Goal: Information Seeking & Learning: Learn about a topic

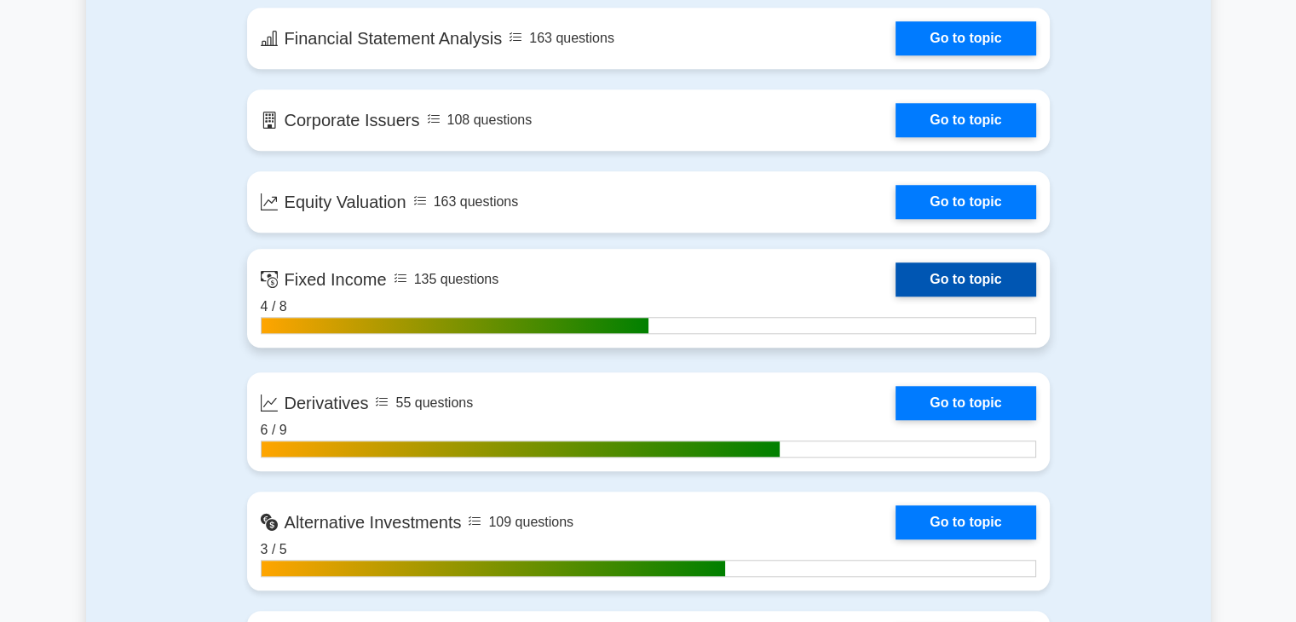
scroll to position [1363, 0]
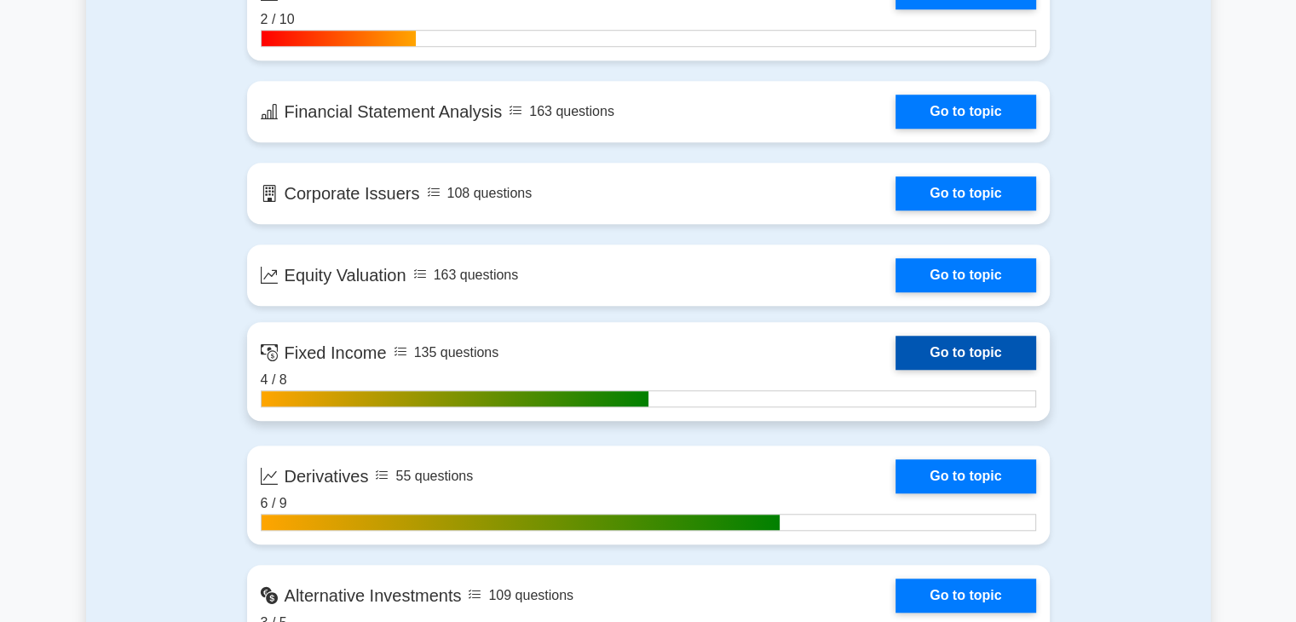
click at [954, 364] on link "Go to topic" at bounding box center [966, 353] width 140 height 34
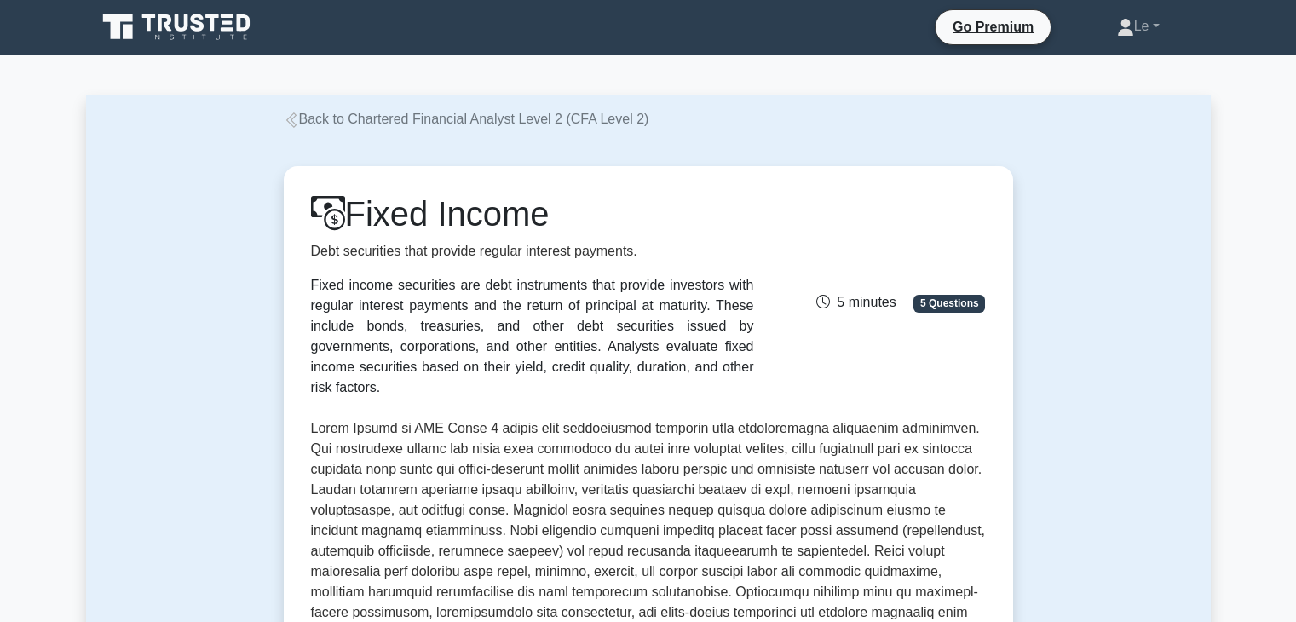
scroll to position [426, 0]
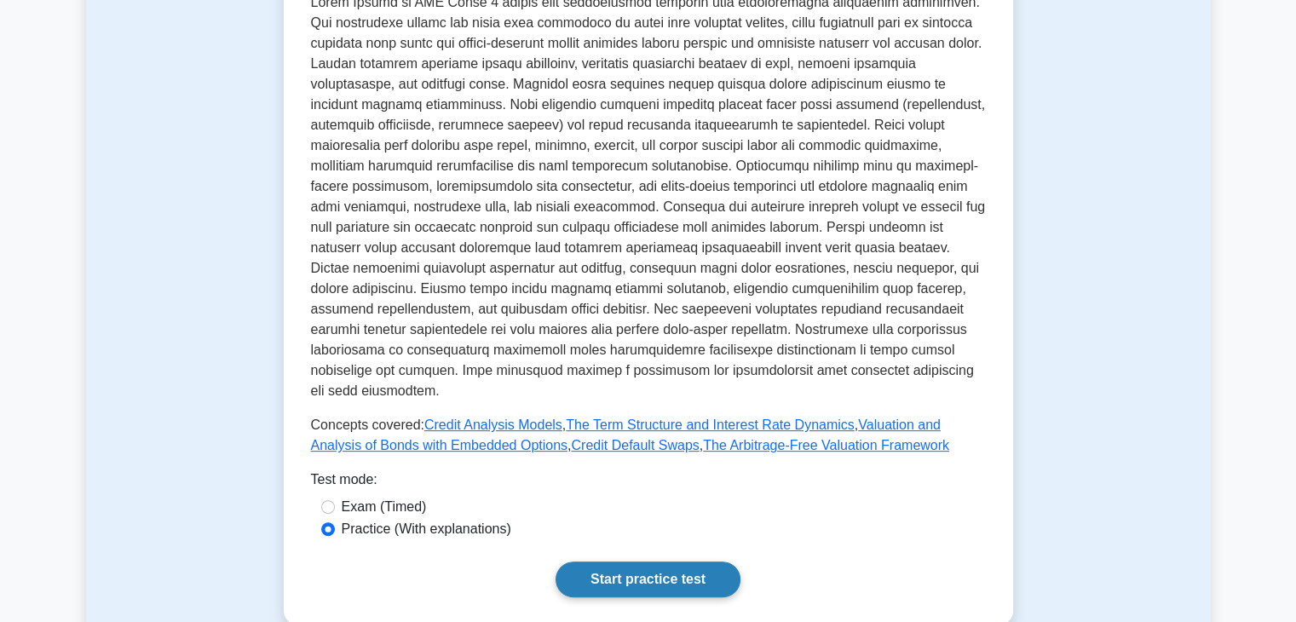
click at [640, 562] on link "Start practice test" at bounding box center [648, 580] width 185 height 36
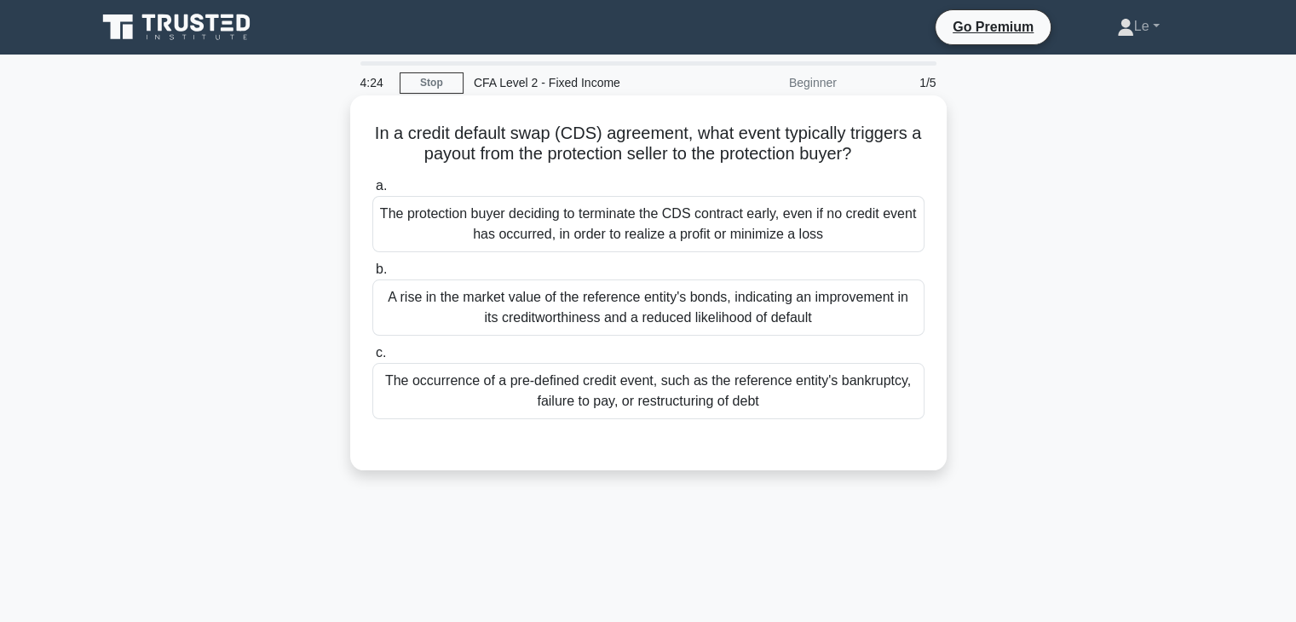
click at [846, 297] on div "A rise in the market value of the reference entity's bonds, indicating an impro…" at bounding box center [648, 307] width 552 height 56
click at [372, 275] on input "b. A rise in the market value of the reference entity's bonds, indicating an im…" at bounding box center [372, 269] width 0 height 11
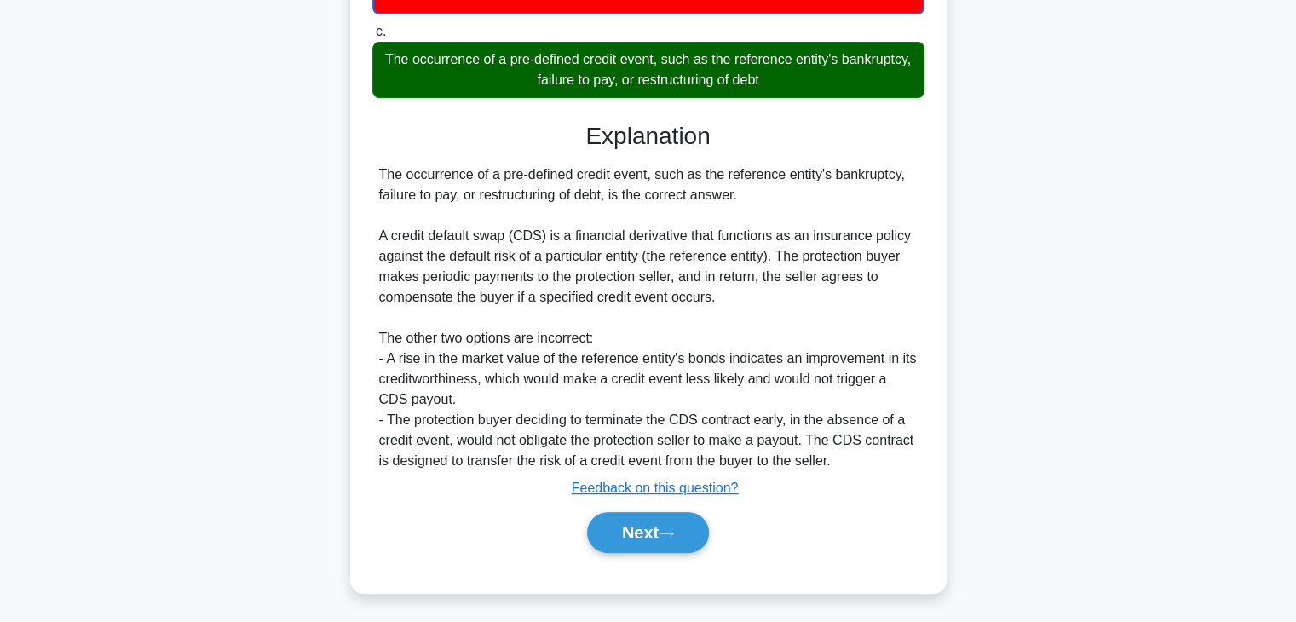
scroll to position [326, 0]
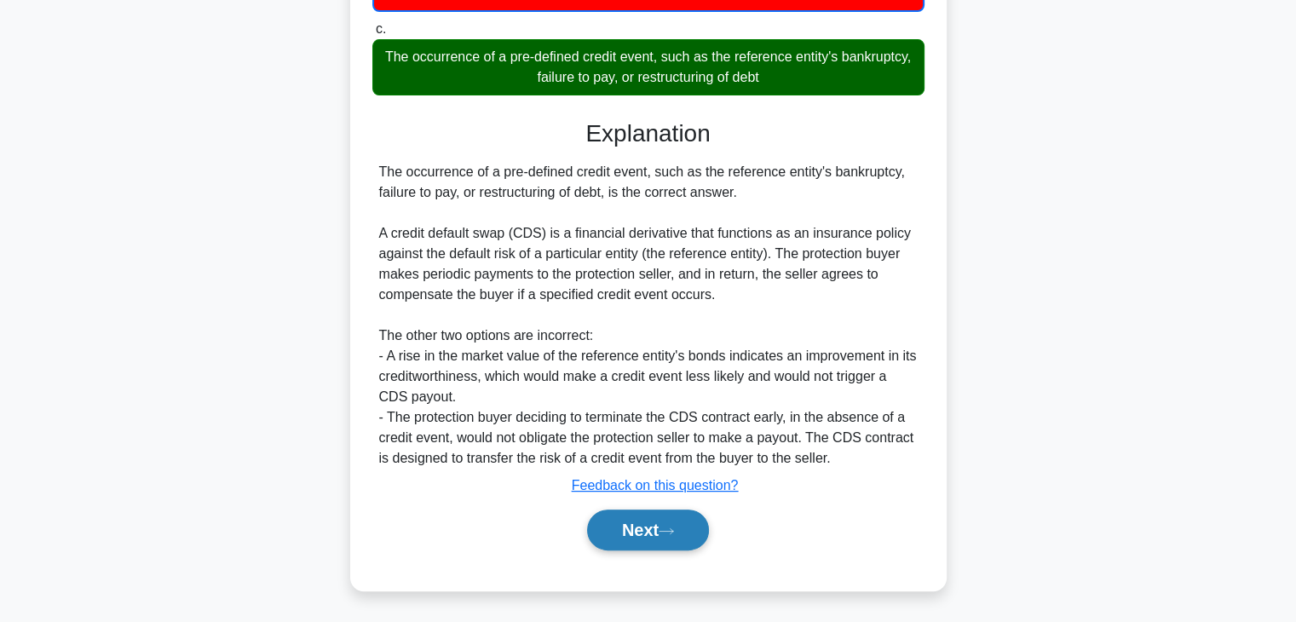
click at [674, 529] on icon at bounding box center [666, 531] width 15 height 9
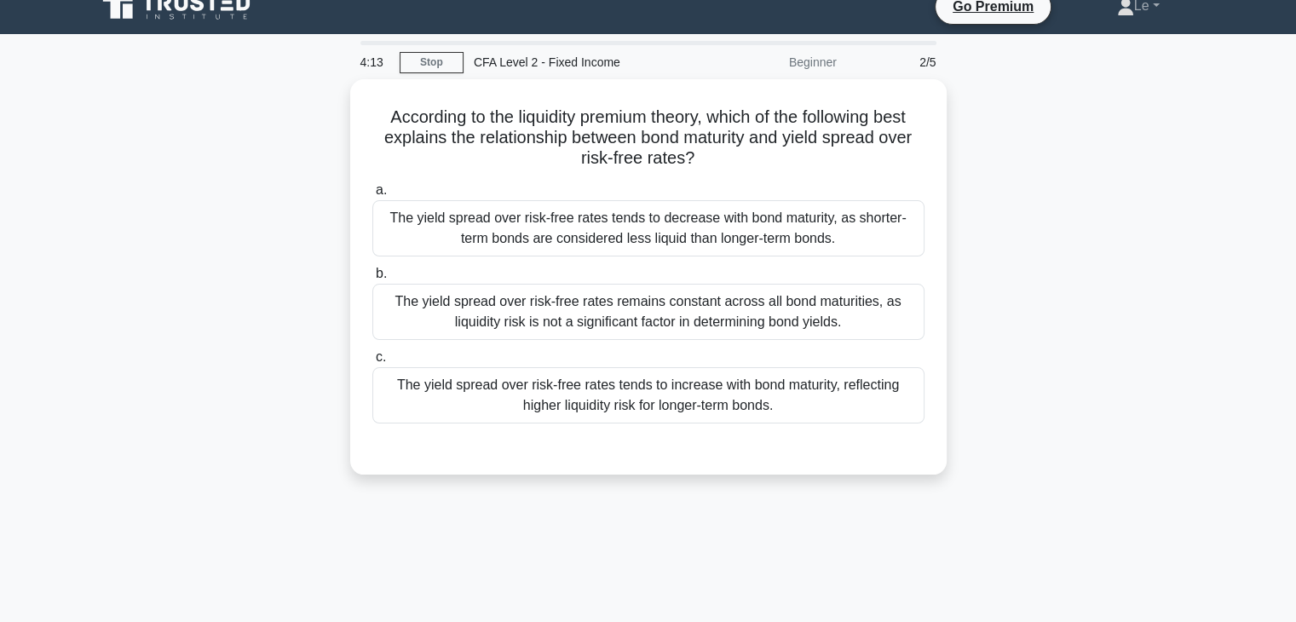
scroll to position [0, 0]
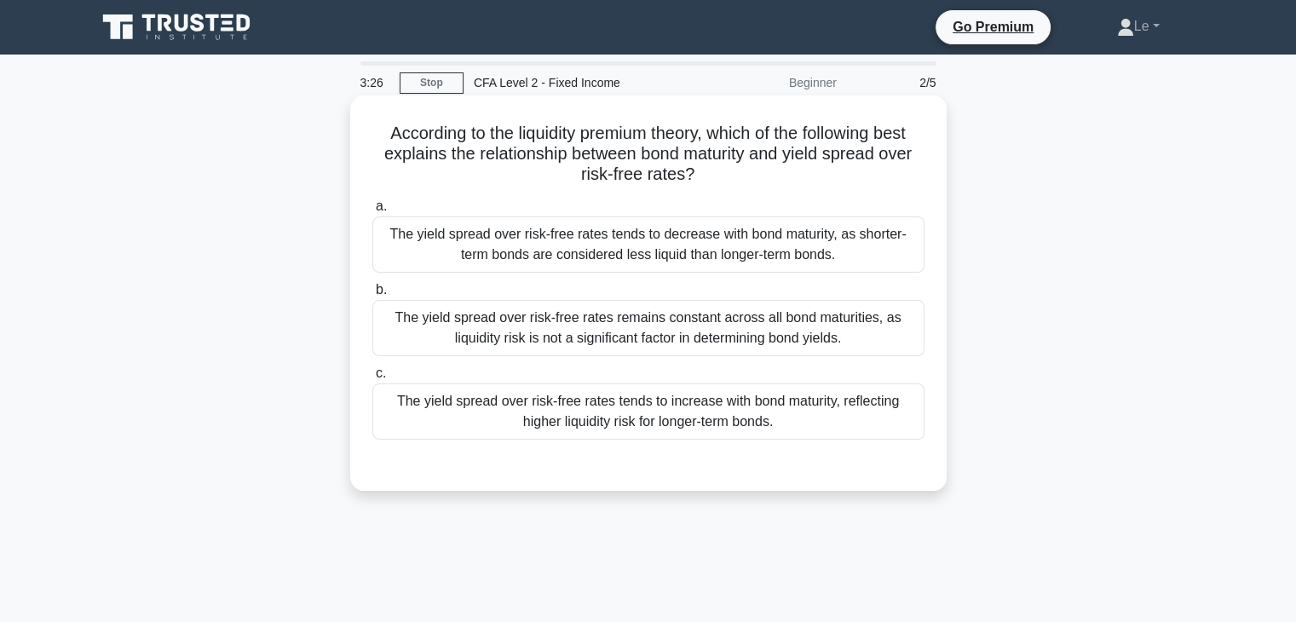
click at [701, 256] on div "The yield spread over risk-free rates tends to decrease with bond maturity, as …" at bounding box center [648, 244] width 552 height 56
click at [372, 212] on input "a. The yield spread over risk-free rates tends to decrease with bond maturity, …" at bounding box center [372, 206] width 0 height 11
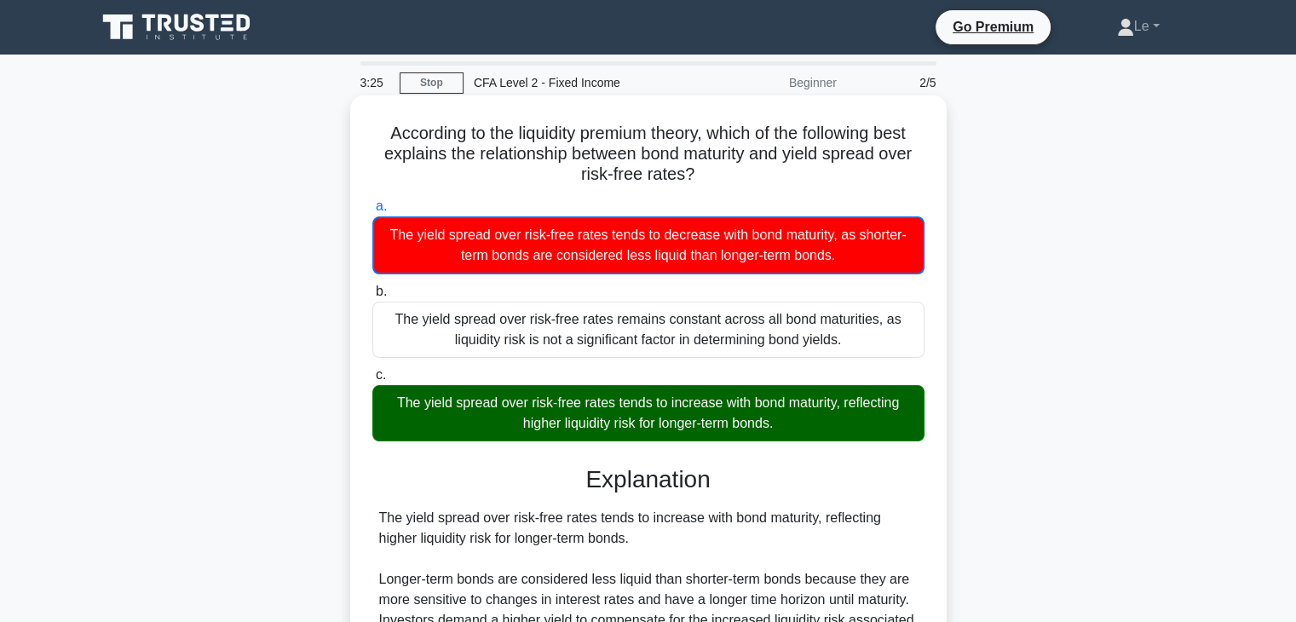
click at [720, 426] on div "The yield spread over risk-free rates tends to increase with bond maturity, ref…" at bounding box center [648, 413] width 552 height 56
click at [372, 381] on input "c. The yield spread over risk-free rates tends to increase with bond maturity, …" at bounding box center [372, 375] width 0 height 11
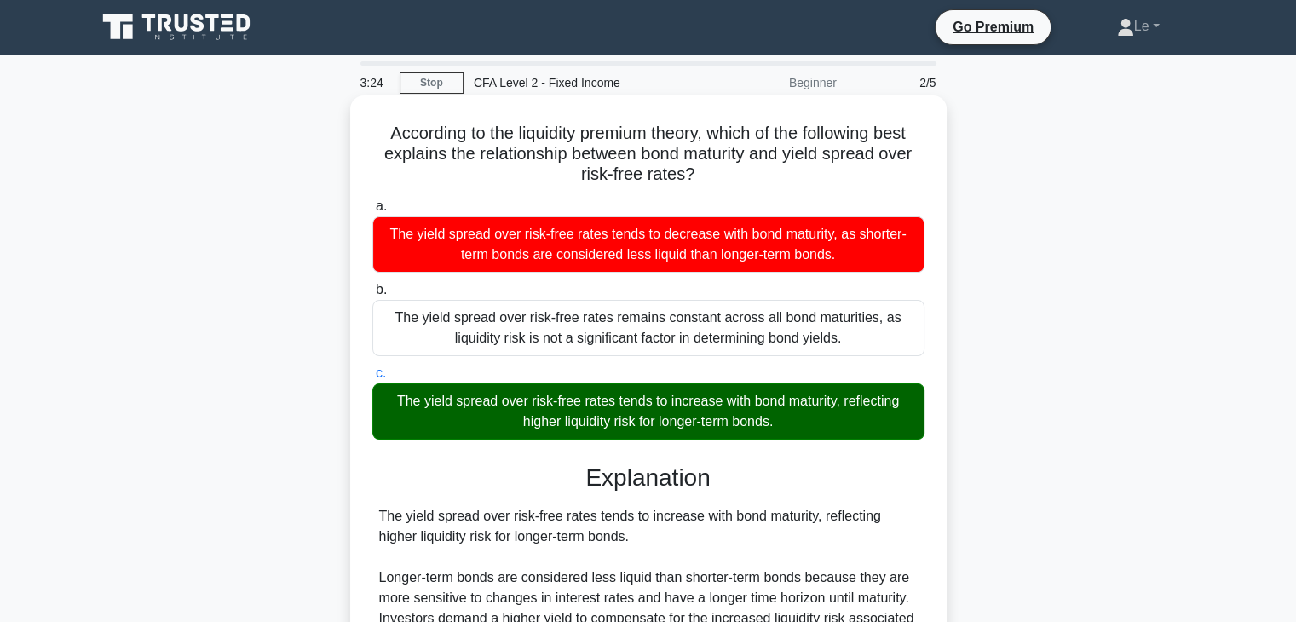
drag, startPoint x: 704, startPoint y: 409, endPoint x: 748, endPoint y: 417, distance: 45.0
click at [746, 417] on div "The yield spread over risk-free rates tends to increase with bond maturity, ref…" at bounding box center [648, 411] width 552 height 56
click at [748, 417] on div "The yield spread over risk-free rates tends to increase with bond maturity, ref…" at bounding box center [648, 411] width 552 height 56
click at [372, 379] on input "c. The yield spread over risk-free rates tends to increase with bond maturity, …" at bounding box center [372, 373] width 0 height 11
click at [781, 430] on div "The yield spread over risk-free rates tends to increase with bond maturity, ref…" at bounding box center [648, 411] width 552 height 56
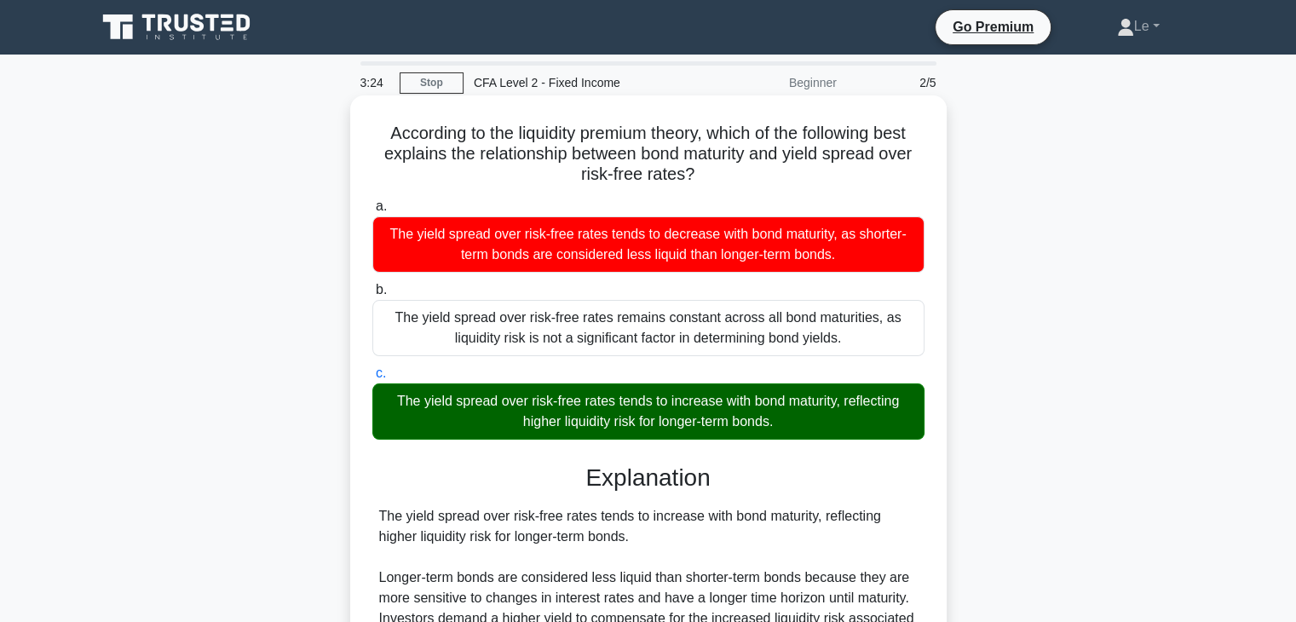
click at [372, 379] on input "c. The yield spread over risk-free rates tends to increase with bond maturity, …" at bounding box center [372, 373] width 0 height 11
drag, startPoint x: 787, startPoint y: 427, endPoint x: 704, endPoint y: 418, distance: 83.9
click at [704, 418] on div "The yield spread over risk-free rates tends to increase with bond maturity, ref…" at bounding box center [648, 411] width 552 height 56
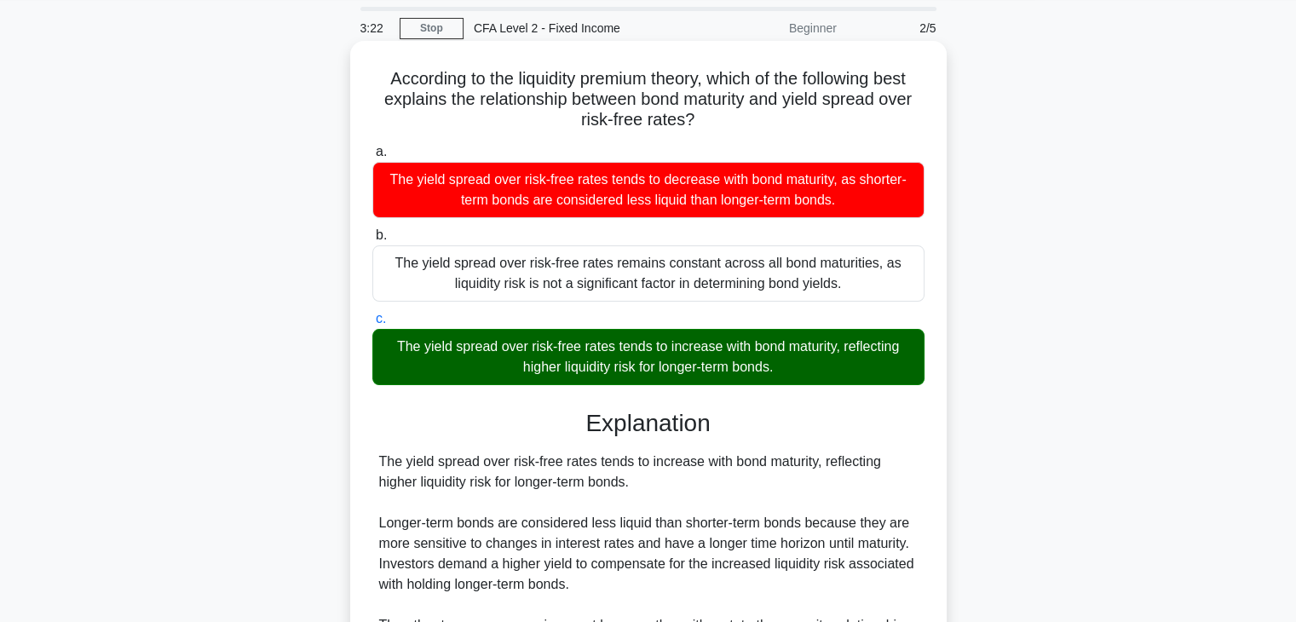
scroll to position [85, 0]
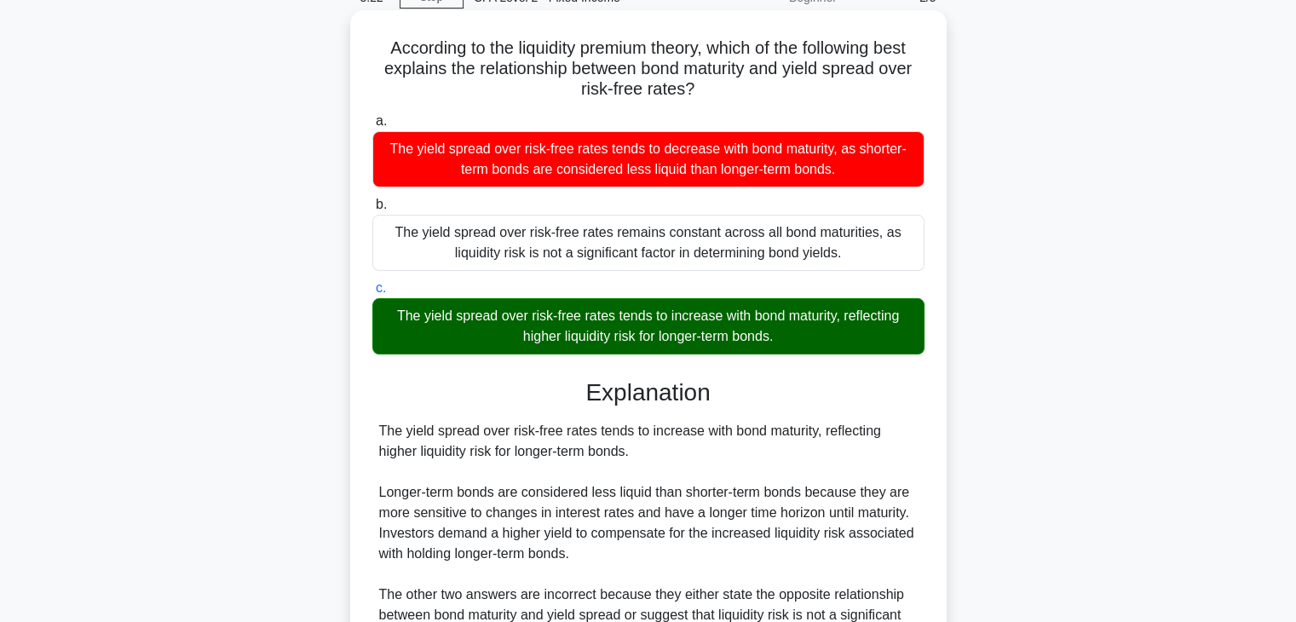
click at [740, 434] on div "The yield spread over risk-free rates tends to increase with bond maturity, ref…" at bounding box center [648, 533] width 539 height 225
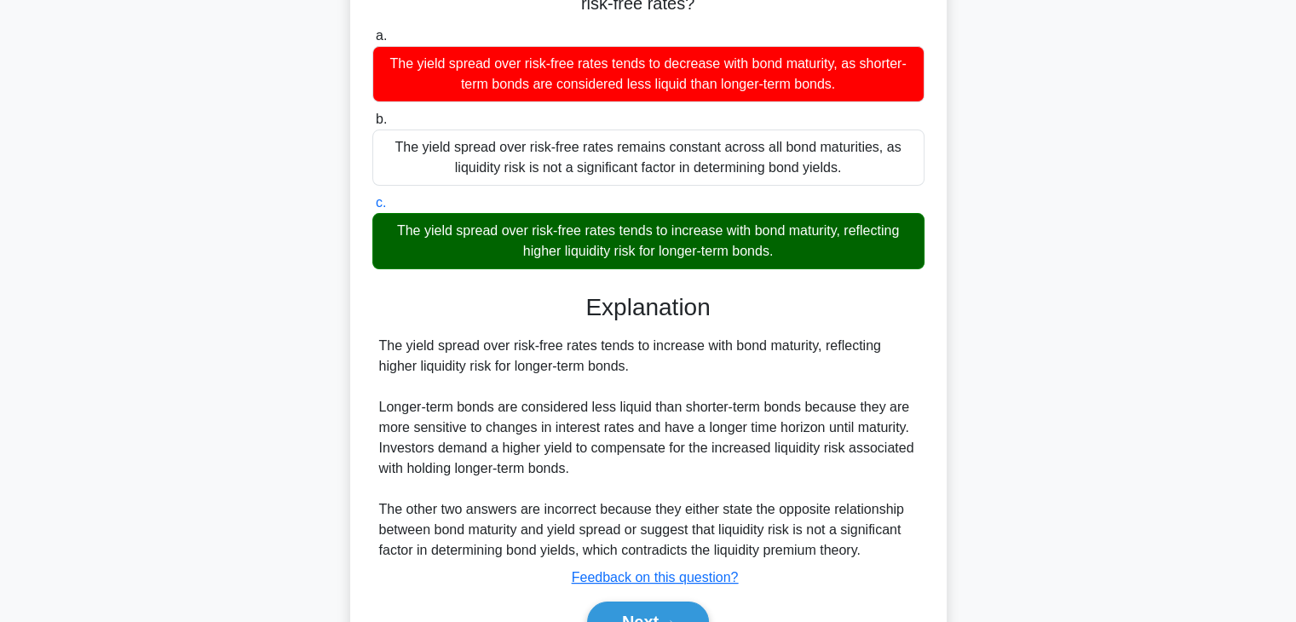
scroll to position [256, 0]
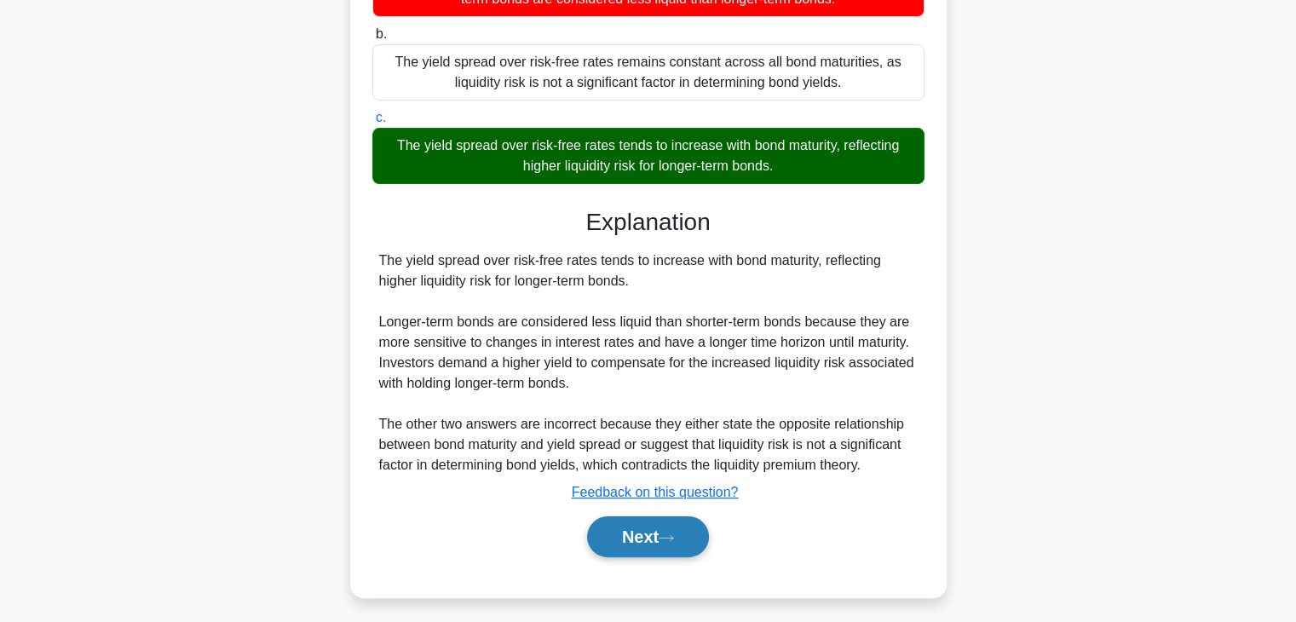
click at [658, 537] on button "Next" at bounding box center [648, 536] width 122 height 41
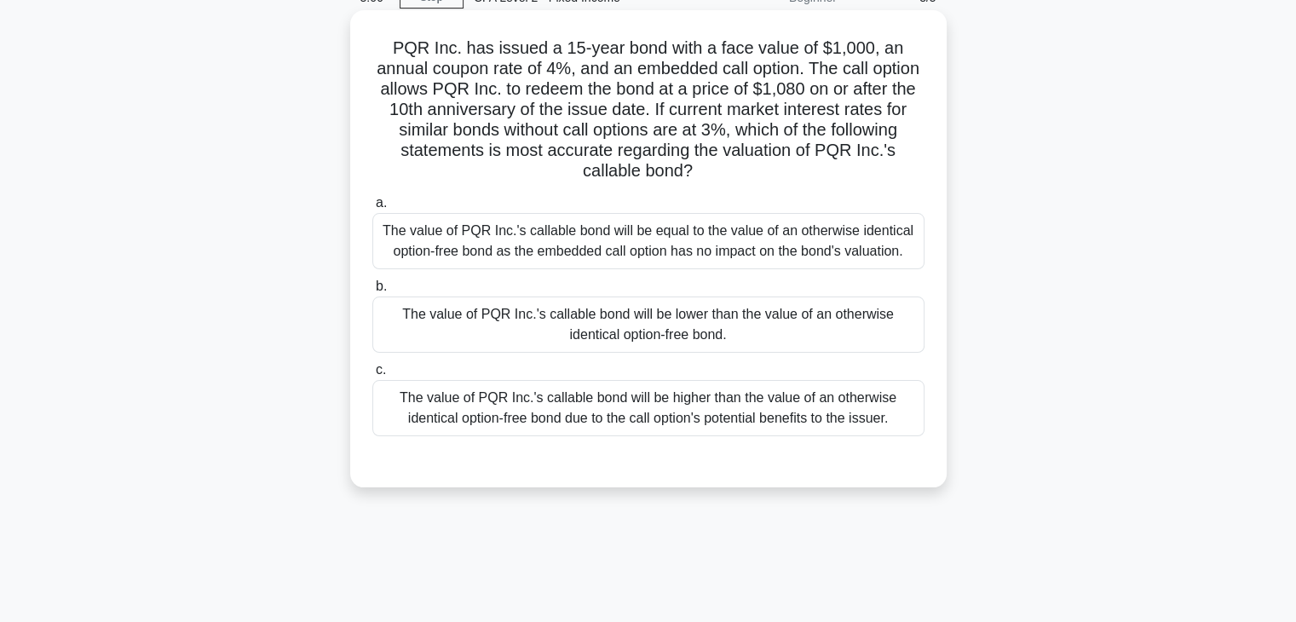
scroll to position [0, 0]
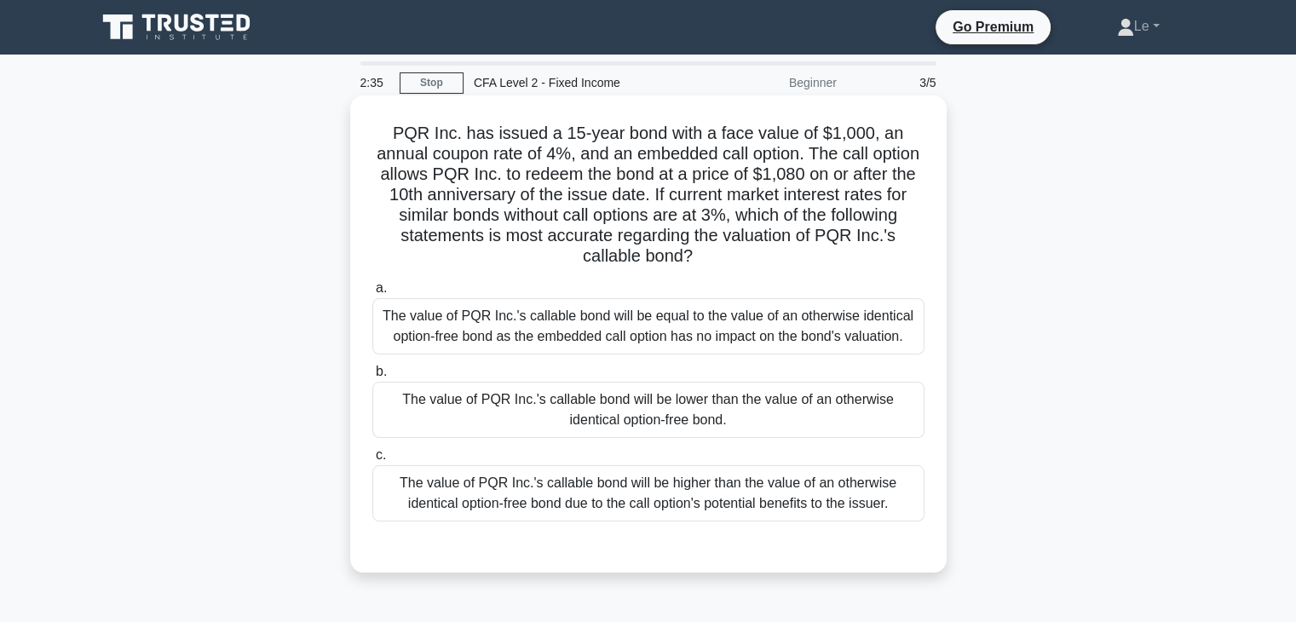
click at [852, 471] on div "The value of PQR Inc.'s callable bond will be higher than the value of an other…" at bounding box center [648, 493] width 552 height 56
click at [372, 461] on input "c. The value of PQR Inc.'s callable bond will be higher than the value of an ot…" at bounding box center [372, 455] width 0 height 11
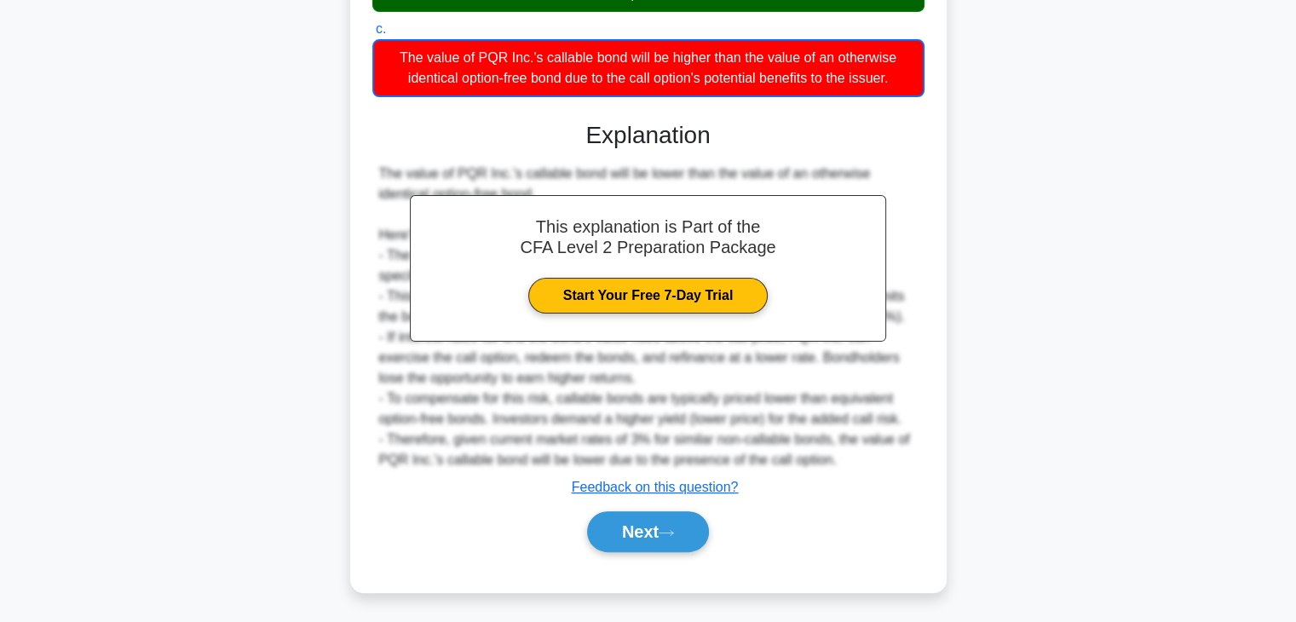
scroll to position [428, 0]
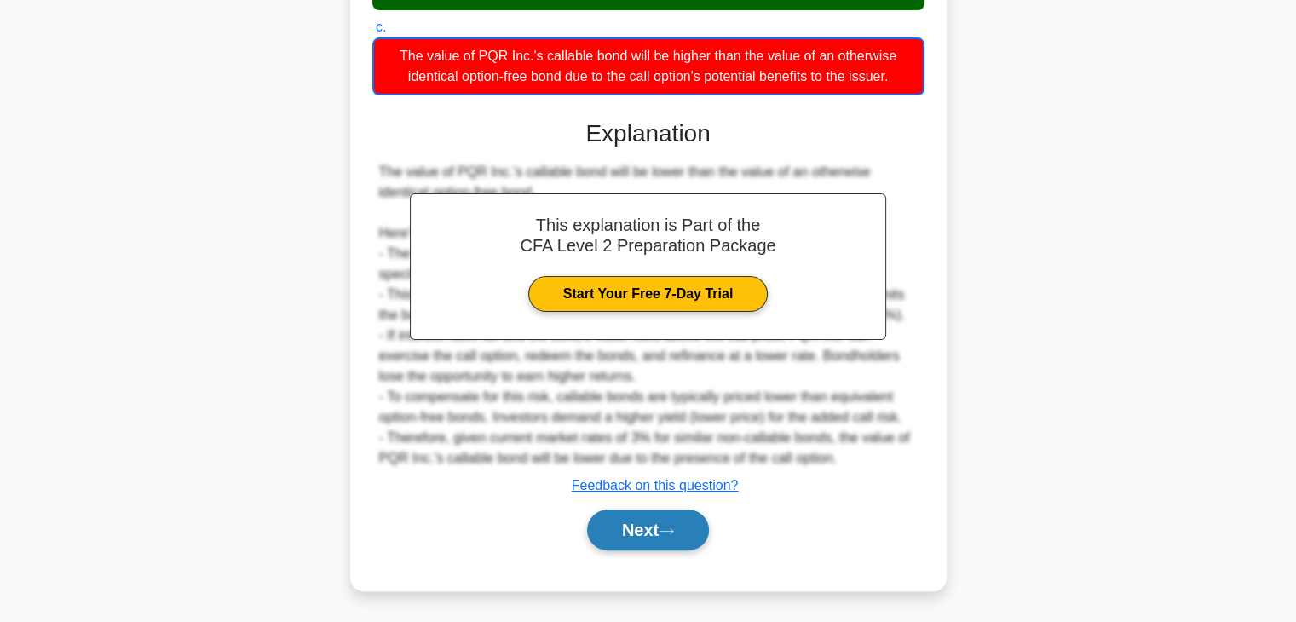
click at [700, 527] on button "Next" at bounding box center [648, 530] width 122 height 41
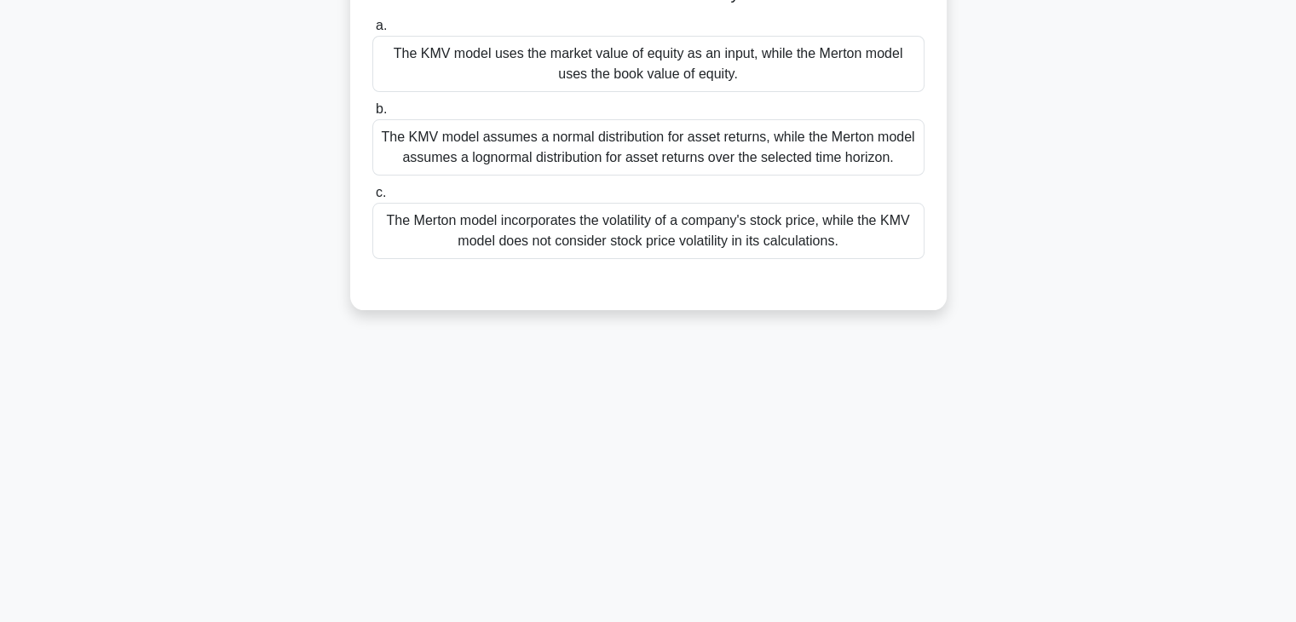
scroll to position [43, 0]
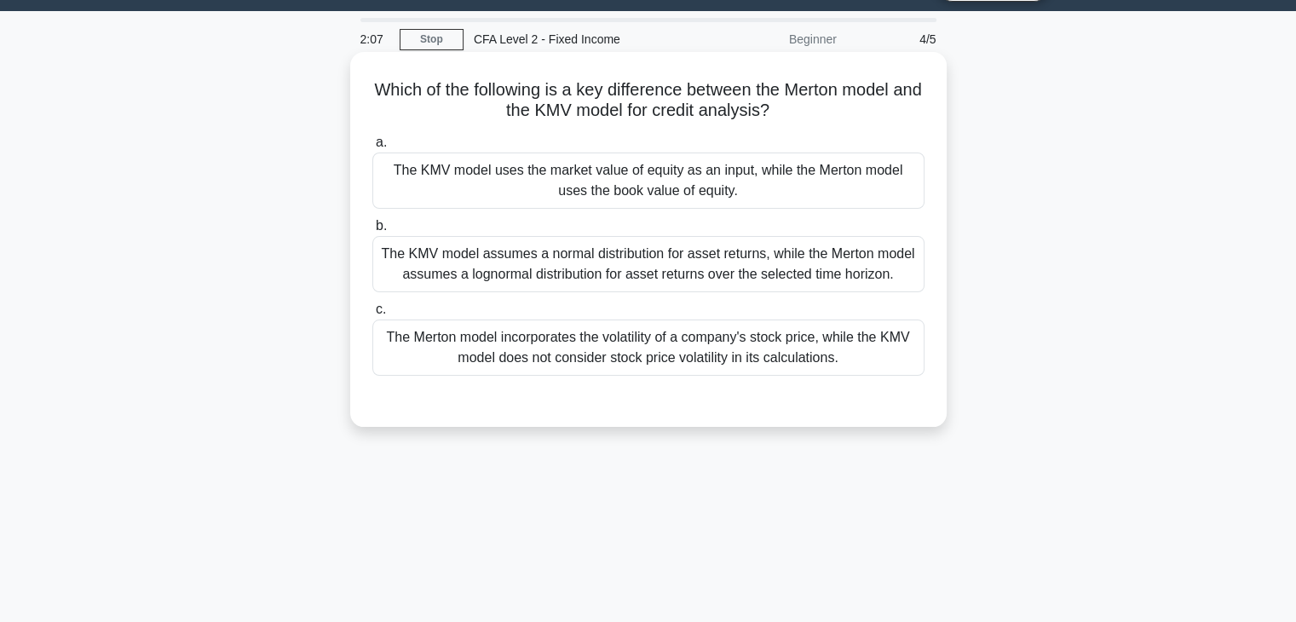
click at [699, 192] on div "The KMV model uses the market value of equity as an input, while the Merton mod…" at bounding box center [648, 181] width 552 height 56
click at [372, 148] on input "a. The KMV model uses the market value of equity as an input, while the Merton …" at bounding box center [372, 142] width 0 height 11
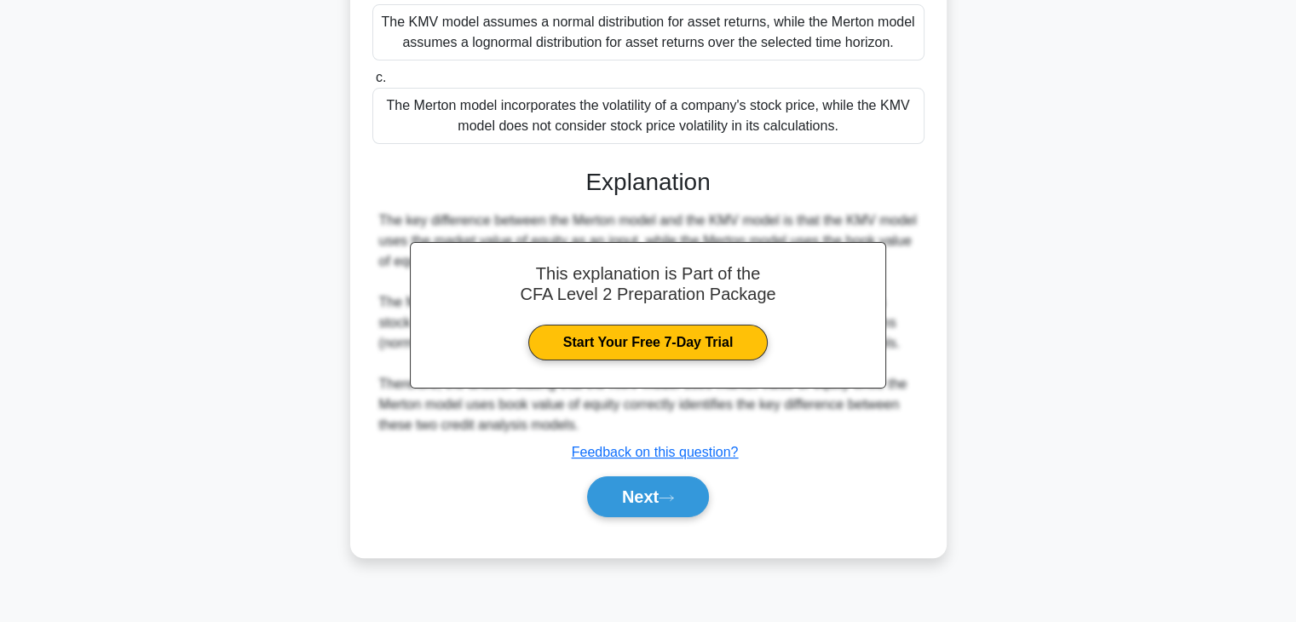
scroll to position [299, 0]
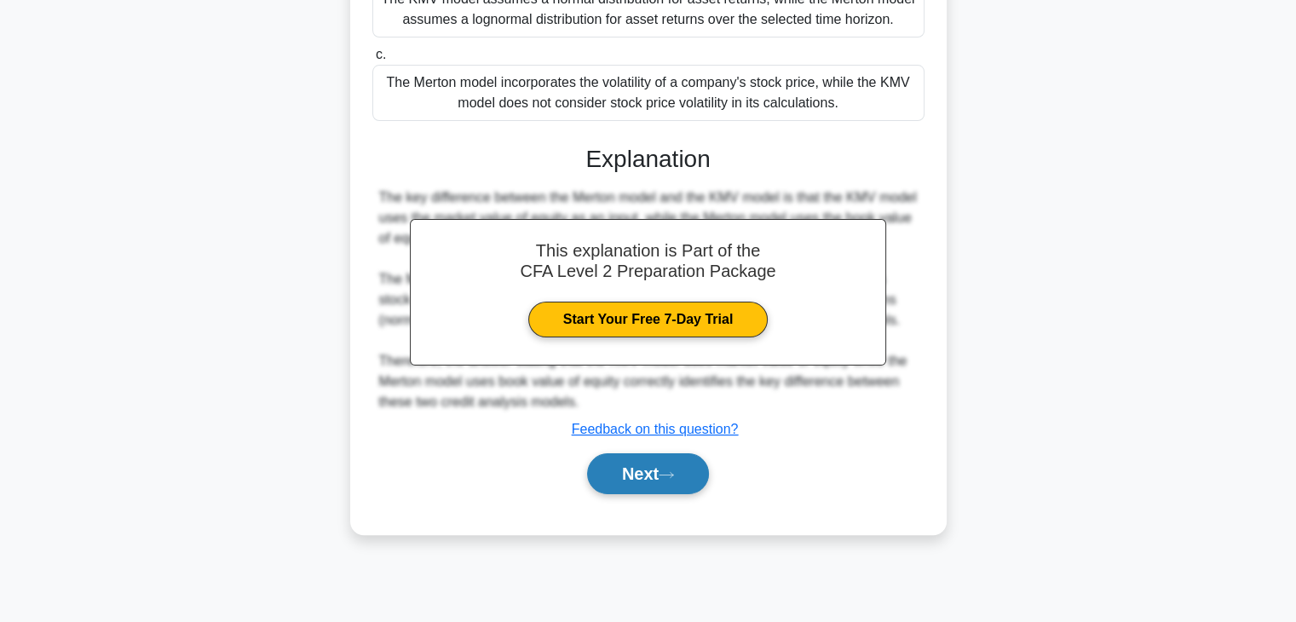
click at [687, 468] on button "Next" at bounding box center [648, 473] width 122 height 41
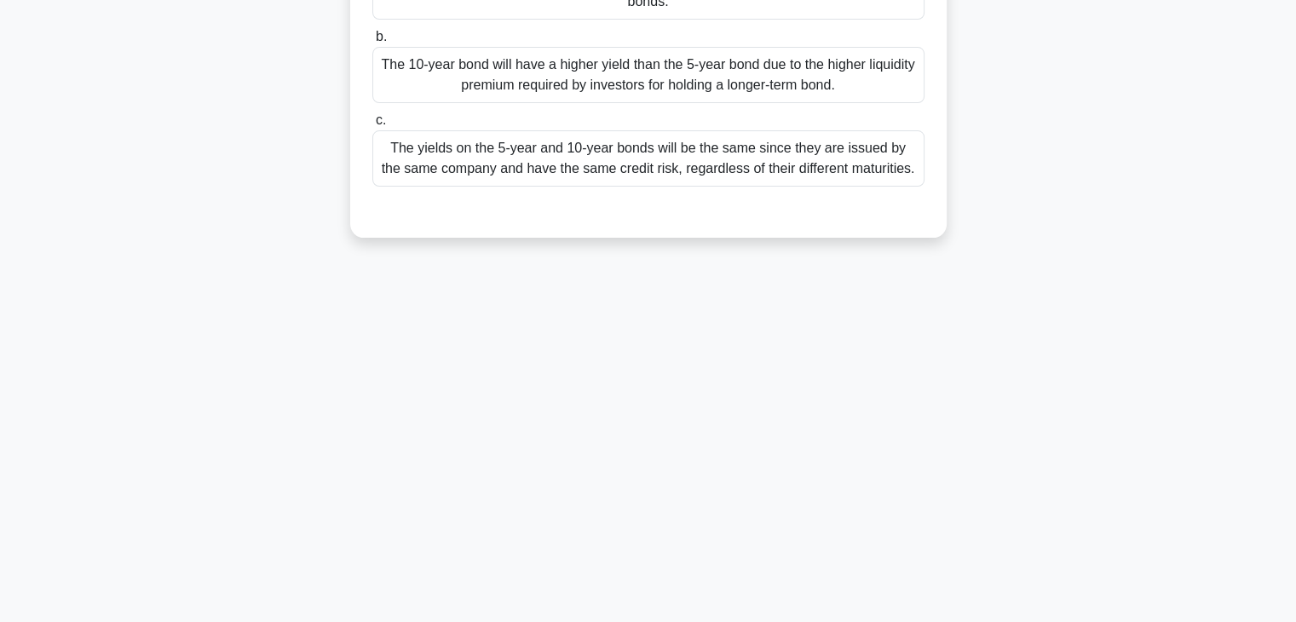
scroll to position [43, 0]
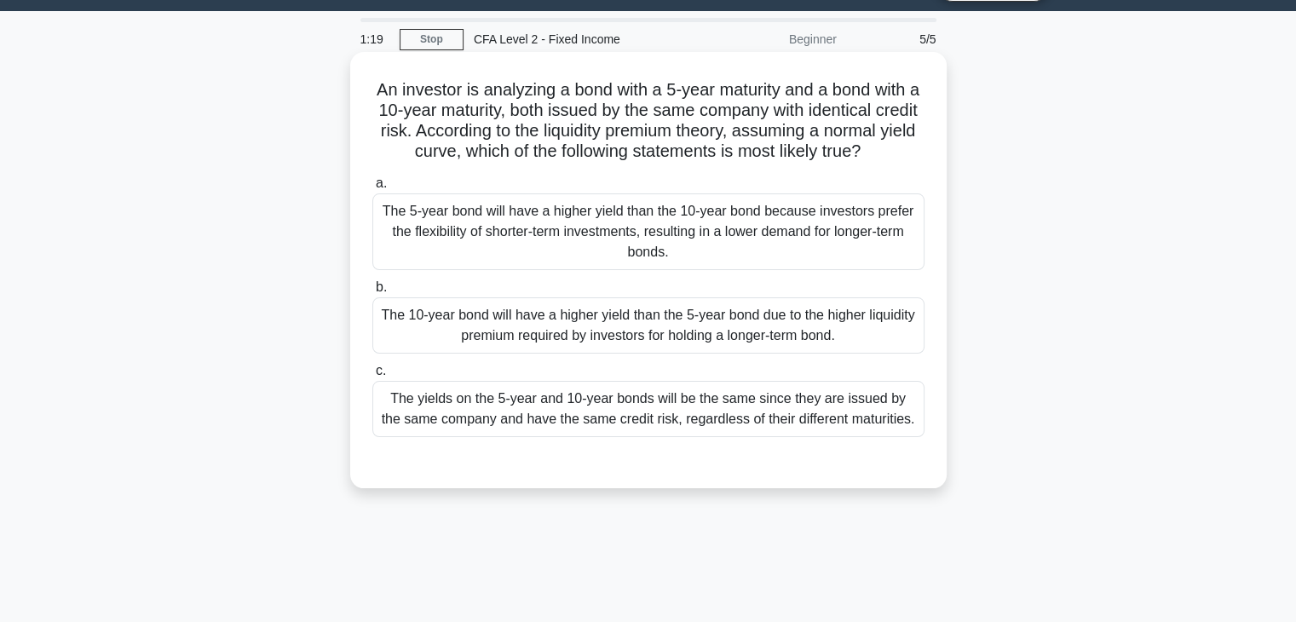
click at [559, 246] on div "The 5-year bond will have a higher yield than the 10-year bond because investor…" at bounding box center [648, 231] width 552 height 77
click at [372, 189] on input "a. The 5-year bond will have a higher yield than the 10-year bond because inves…" at bounding box center [372, 183] width 0 height 11
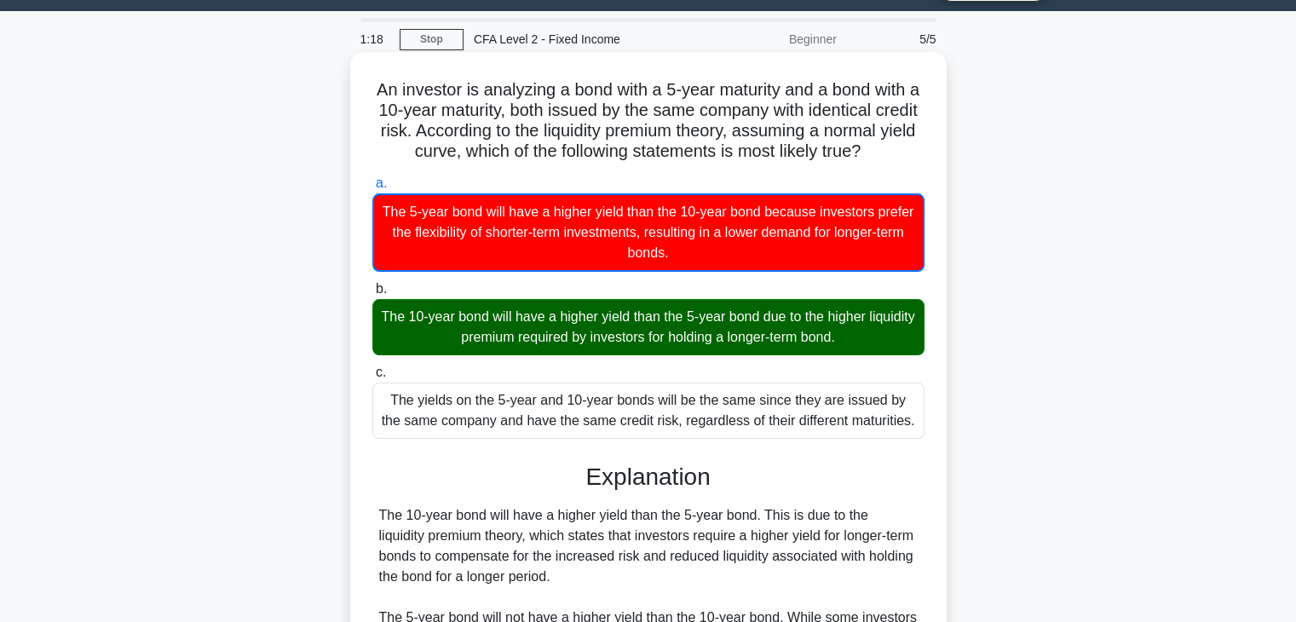
click at [589, 334] on div "The 10-year bond will have a higher yield than the 5-year bond due to the highe…" at bounding box center [648, 327] width 552 height 56
click at [372, 295] on input "b. The 10-year bond will have a higher yield than the 5-year bond due to the hi…" at bounding box center [372, 289] width 0 height 11
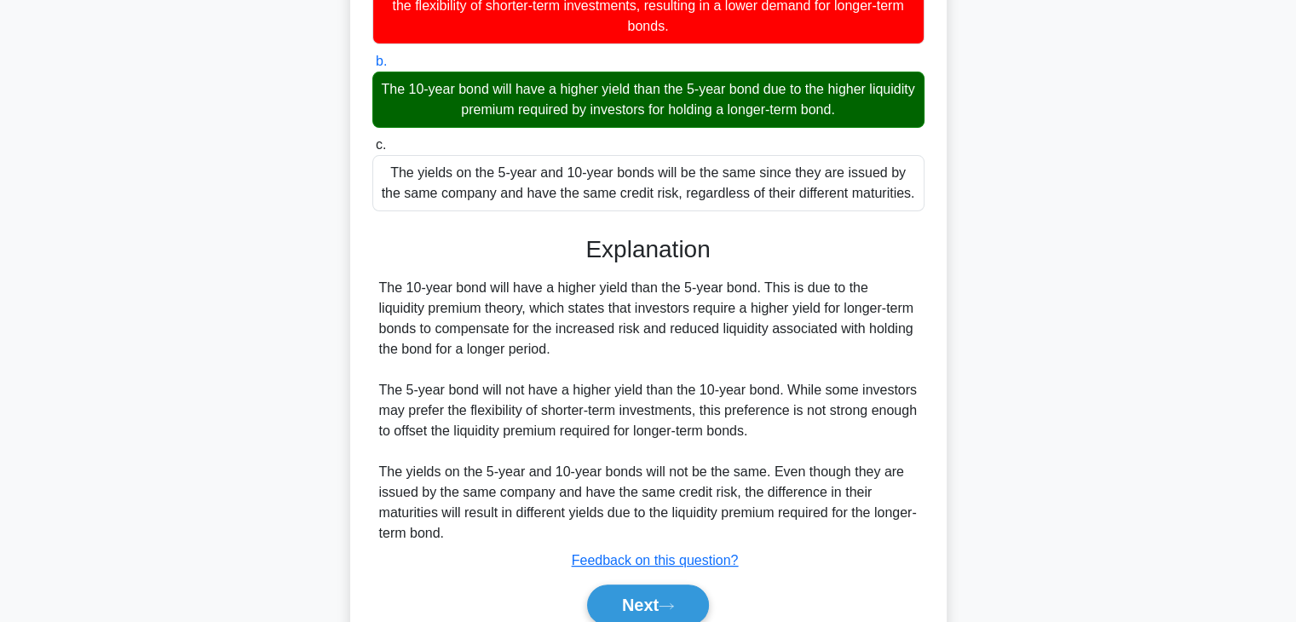
scroll to position [299, 0]
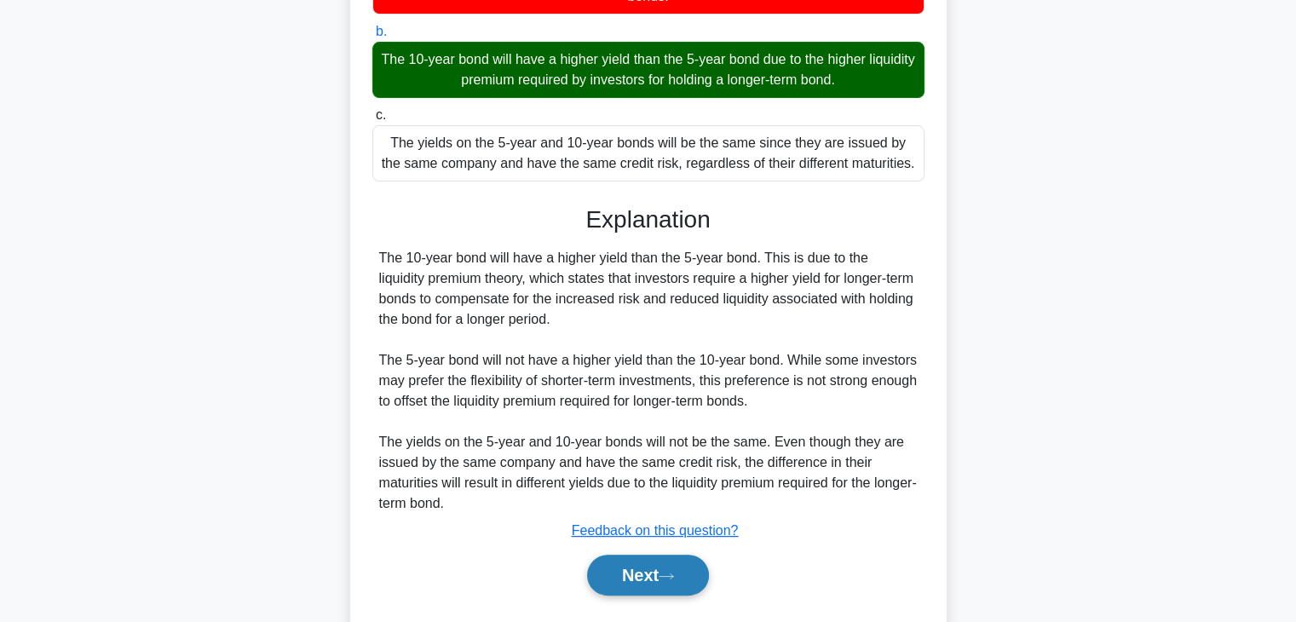
click at [654, 592] on button "Next" at bounding box center [648, 575] width 122 height 41
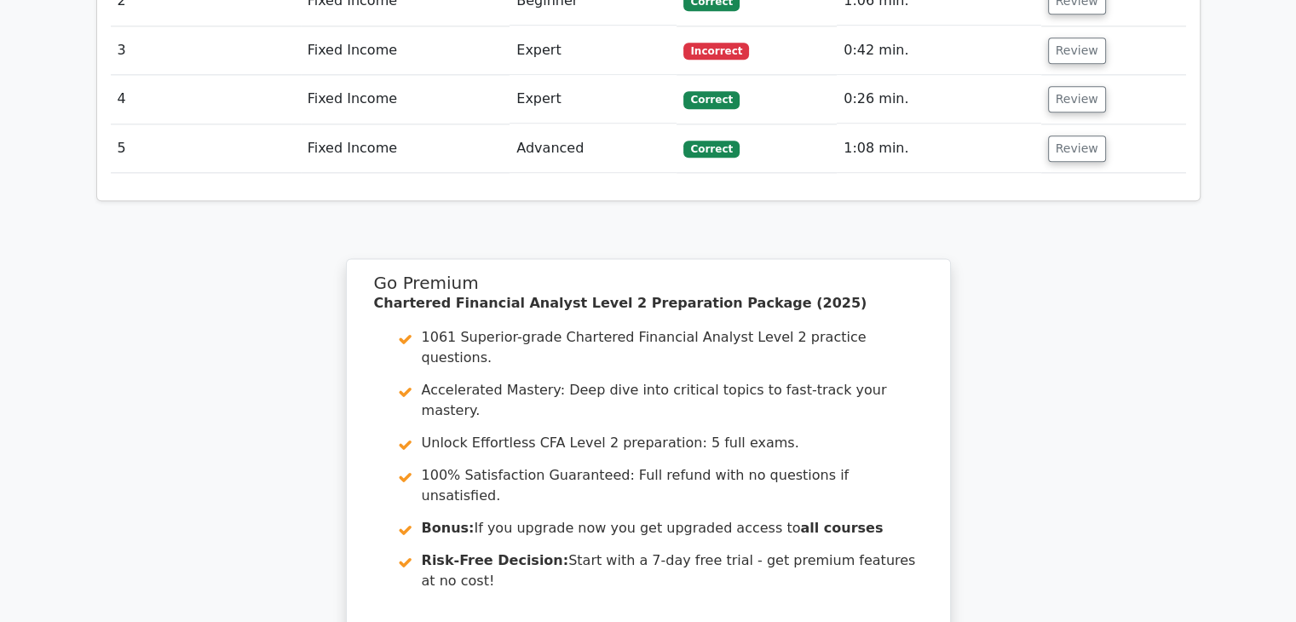
scroll to position [2413, 0]
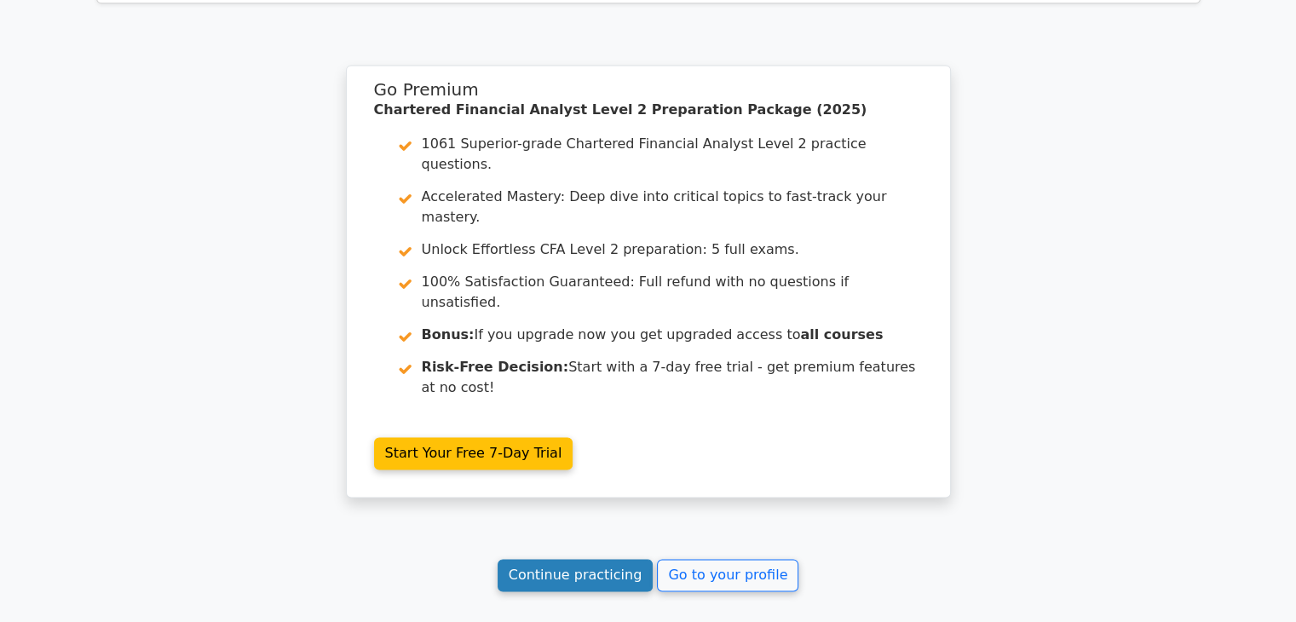
click at [576, 559] on link "Continue practicing" at bounding box center [576, 575] width 156 height 32
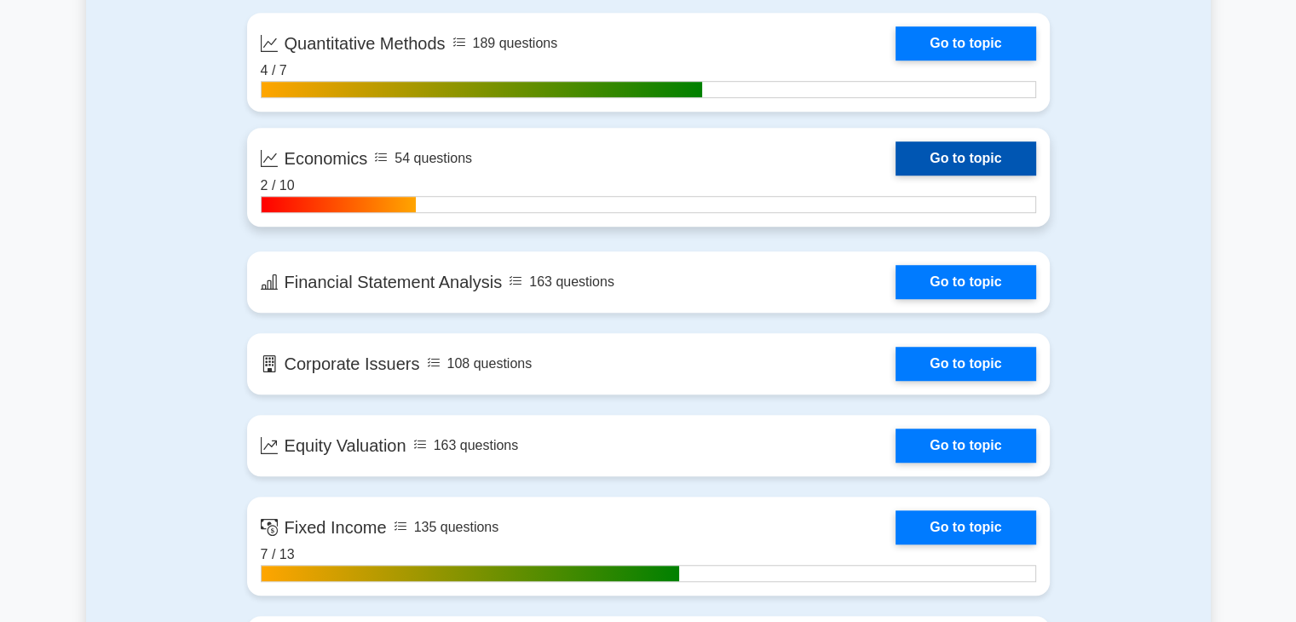
scroll to position [1449, 0]
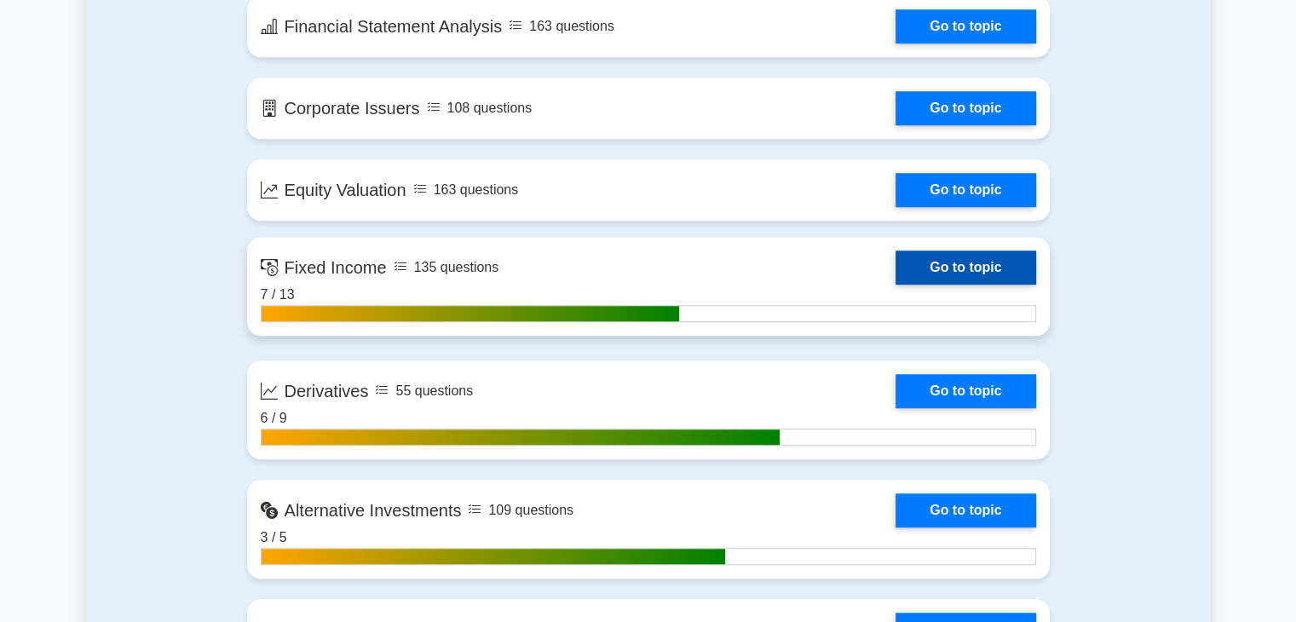
click at [924, 268] on link "Go to topic" at bounding box center [966, 268] width 140 height 34
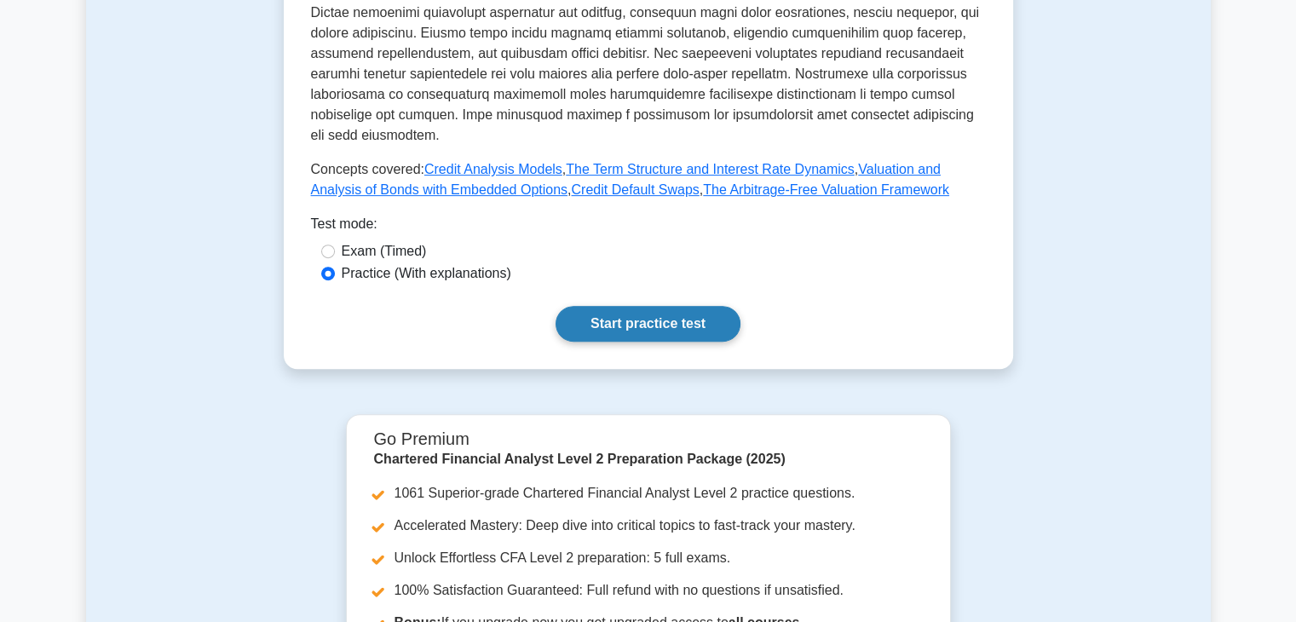
click at [641, 306] on link "Start practice test" at bounding box center [648, 324] width 185 height 36
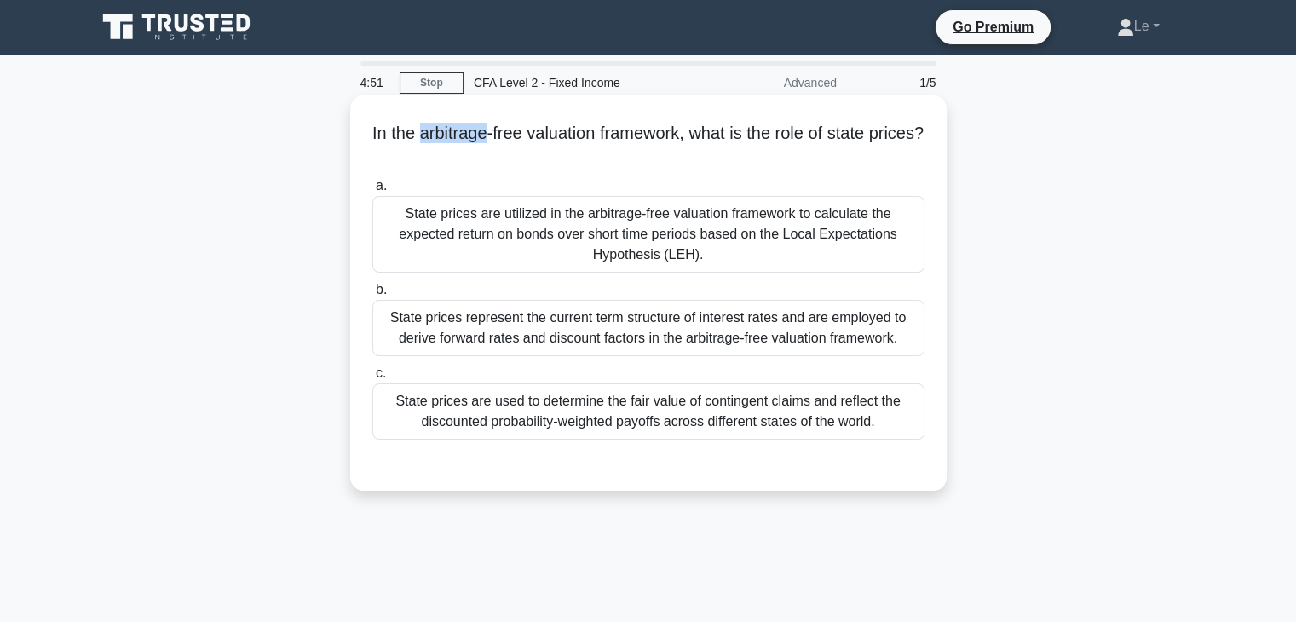
drag, startPoint x: 440, startPoint y: 135, endPoint x: 514, endPoint y: 137, distance: 74.2
click at [514, 137] on h5 "In the arbitrage-free valuation framework, what is the role of state prices? .s…" at bounding box center [649, 144] width 556 height 43
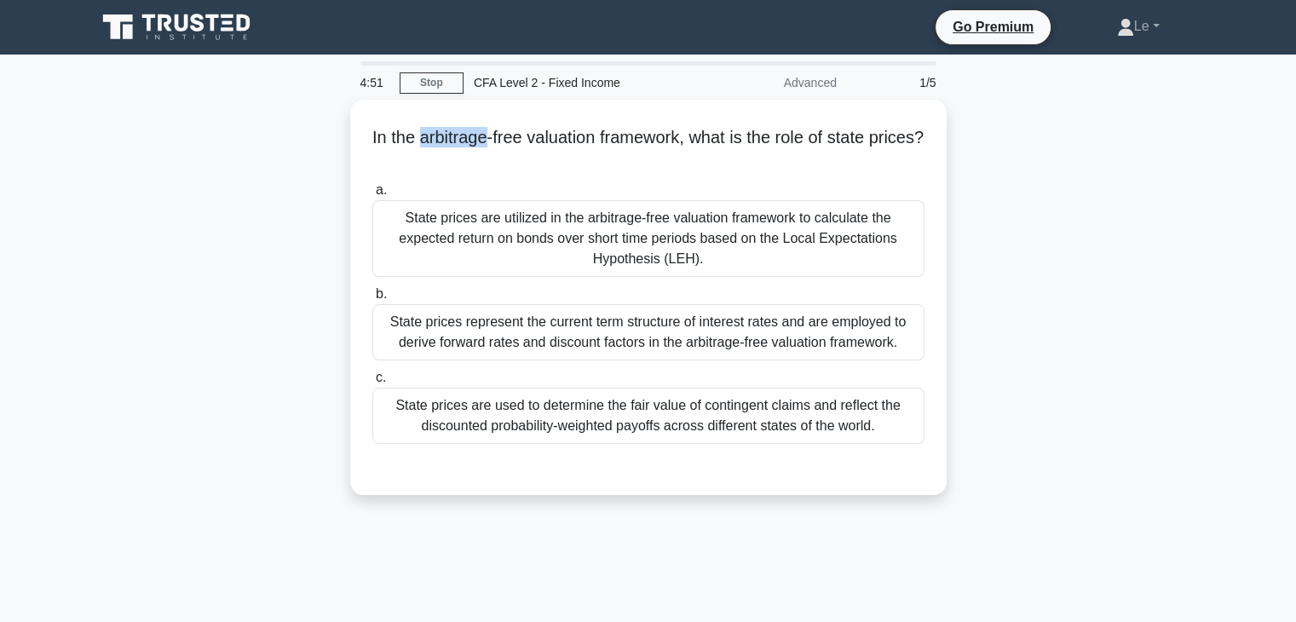
click at [503, 145] on div at bounding box center [503, 145] width 0 height 0
click at [275, 211] on div "In the arbitrage-free valuation framework, what is the role of state prices? .s…" at bounding box center [648, 308] width 1125 height 416
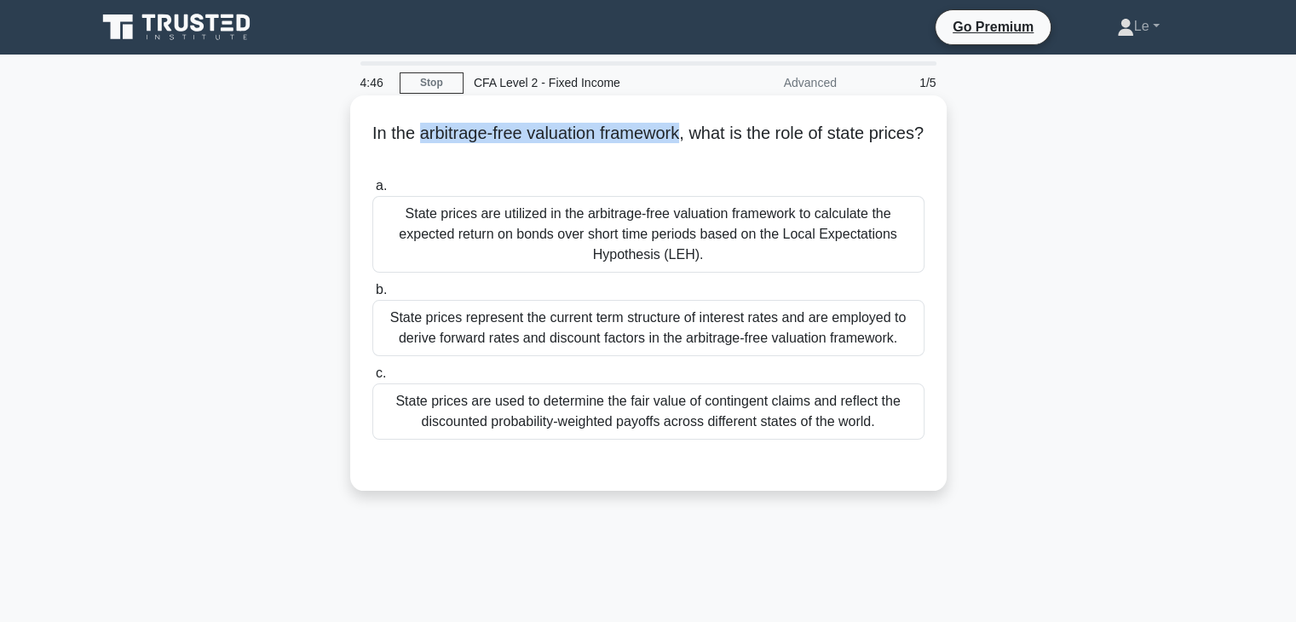
drag, startPoint x: 440, startPoint y: 138, endPoint x: 716, endPoint y: 139, distance: 276.1
click at [716, 139] on h5 "In the arbitrage-free valuation framework, what is the role of state prices? .s…" at bounding box center [649, 144] width 556 height 43
click at [705, 145] on div at bounding box center [705, 145] width 0 height 0
click at [787, 158] on h5 "In the arbitrage-free valuation framework, what is the role of state prices? .s…" at bounding box center [649, 144] width 556 height 43
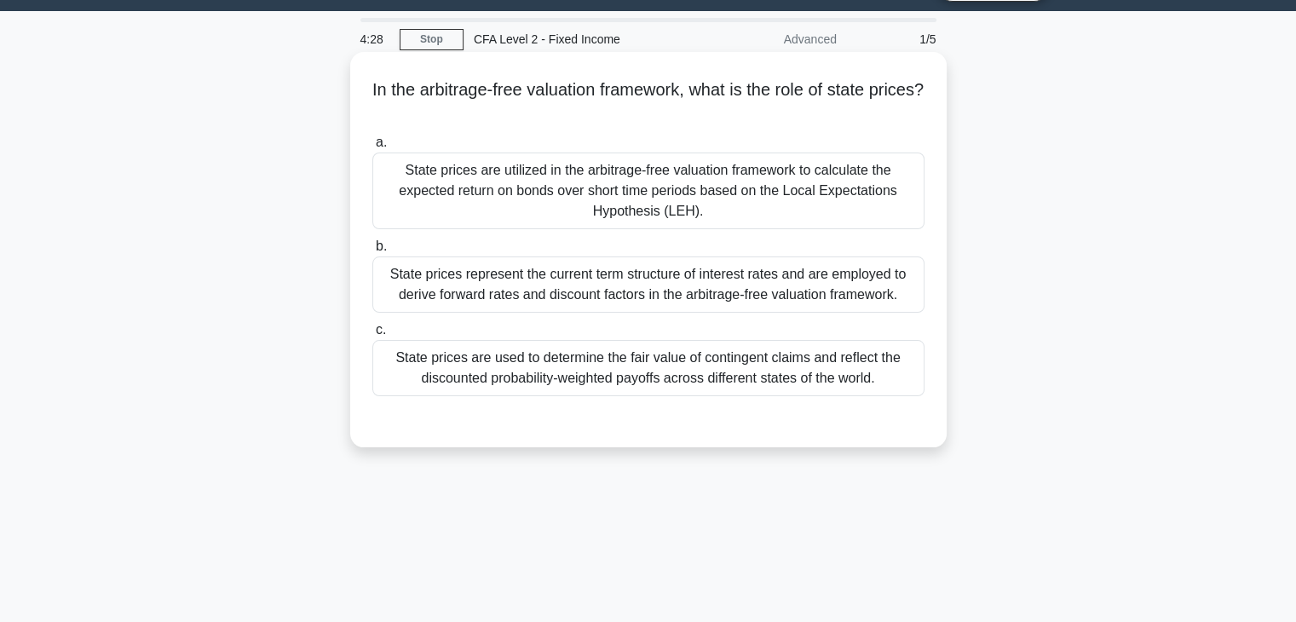
scroll to position [85, 0]
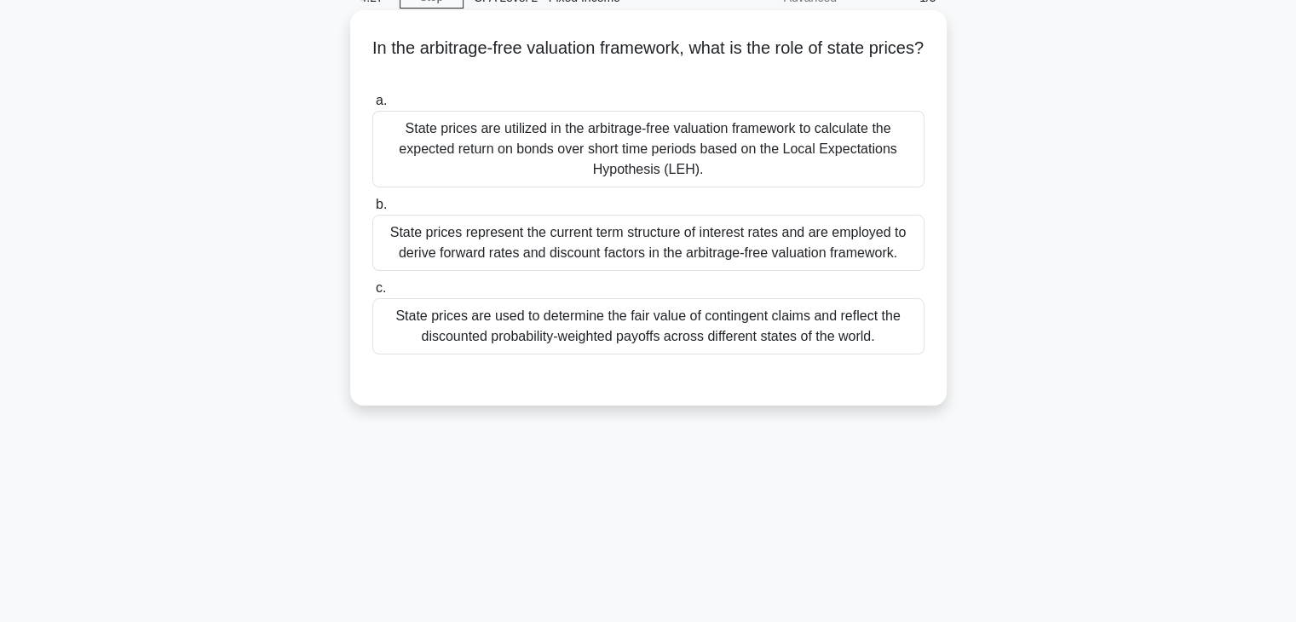
click at [712, 173] on div "State prices are utilized in the arbitrage-free valuation framework to calculat…" at bounding box center [648, 149] width 552 height 77
click at [372, 107] on input "a. State prices are utilized in the arbitrage-free valuation framework to calcu…" at bounding box center [372, 100] width 0 height 11
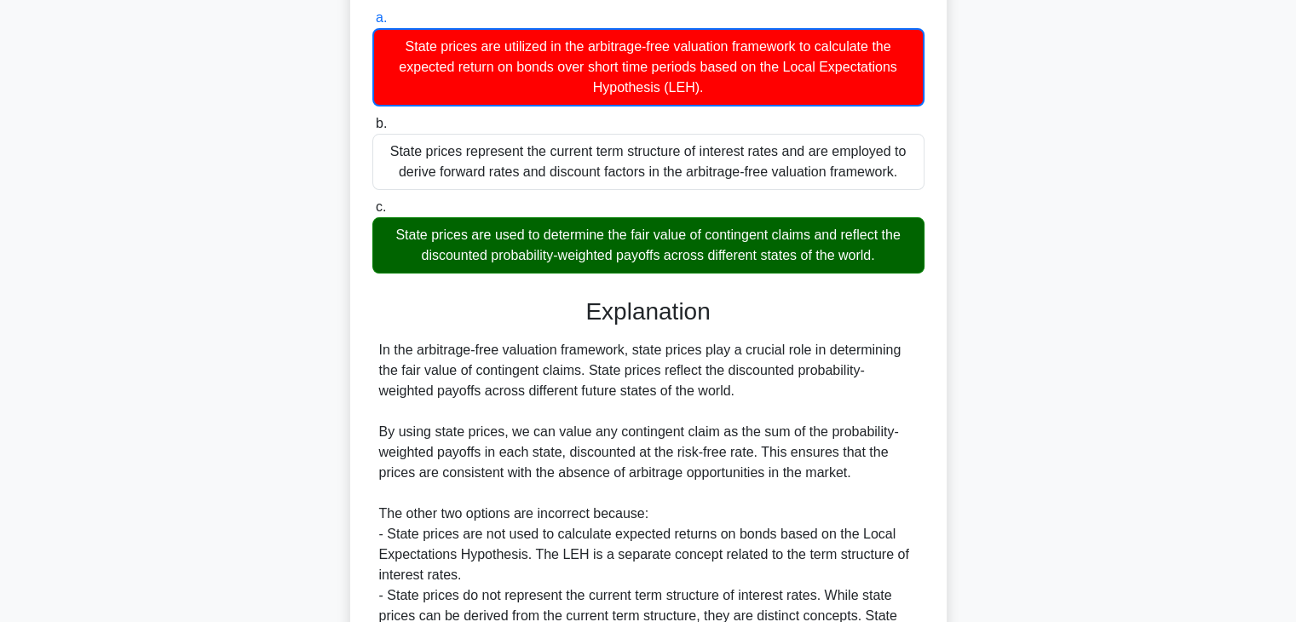
scroll to position [256, 0]
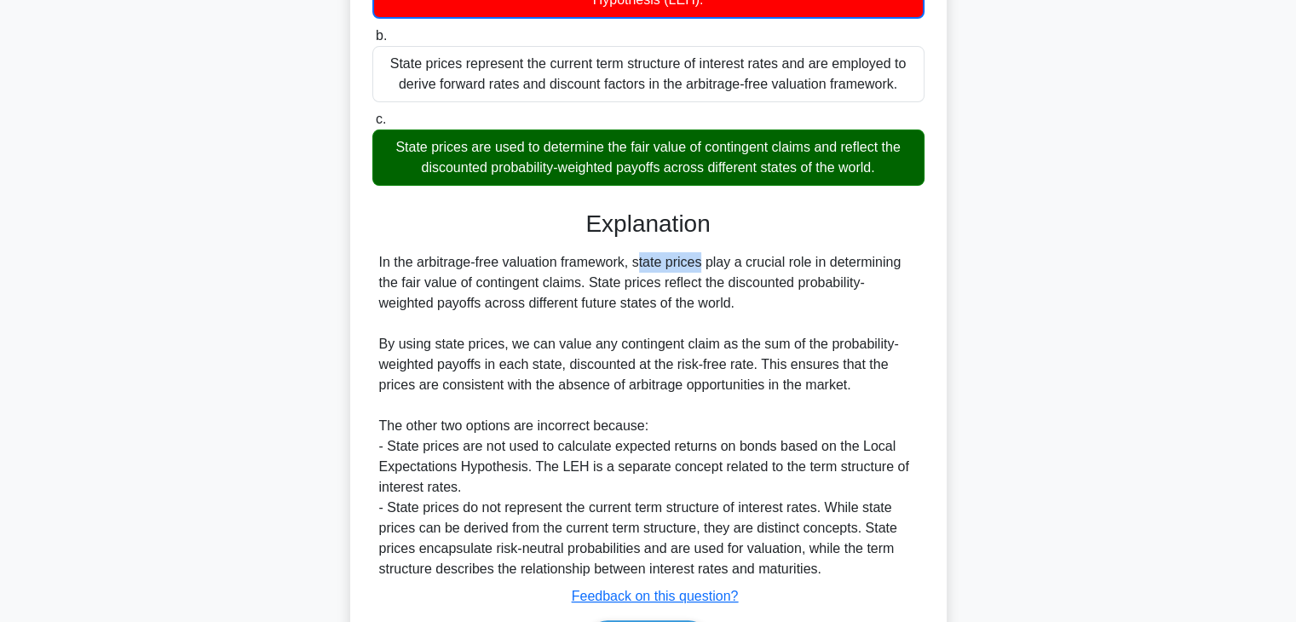
drag, startPoint x: 591, startPoint y: 262, endPoint x: 629, endPoint y: 262, distance: 38.3
click at [624, 262] on div "In the arbitrage-free valuation framework, state prices play a crucial role in …" at bounding box center [648, 415] width 539 height 327
click at [652, 273] on div "In the arbitrage-free valuation framework, state prices play a crucial role in …" at bounding box center [648, 415] width 539 height 327
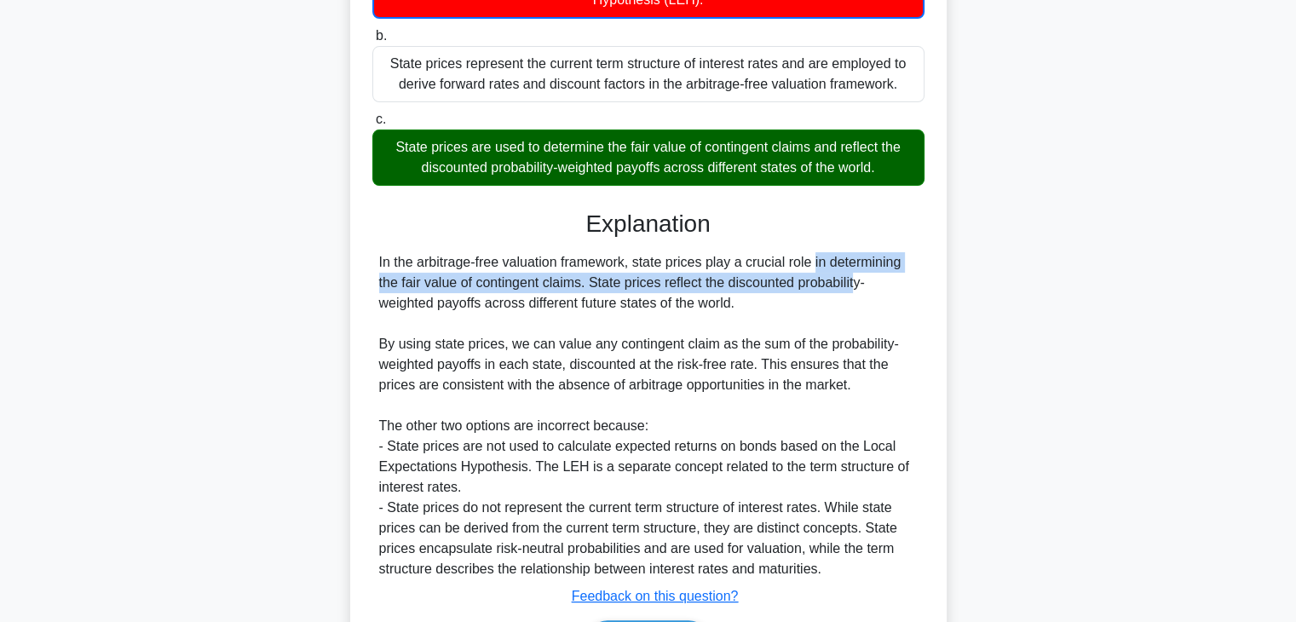
drag, startPoint x: 741, startPoint y: 273, endPoint x: 769, endPoint y: 276, distance: 28.3
click at [769, 274] on div "In the arbitrage-free valuation framework, state prices play a crucial role in …" at bounding box center [648, 415] width 539 height 327
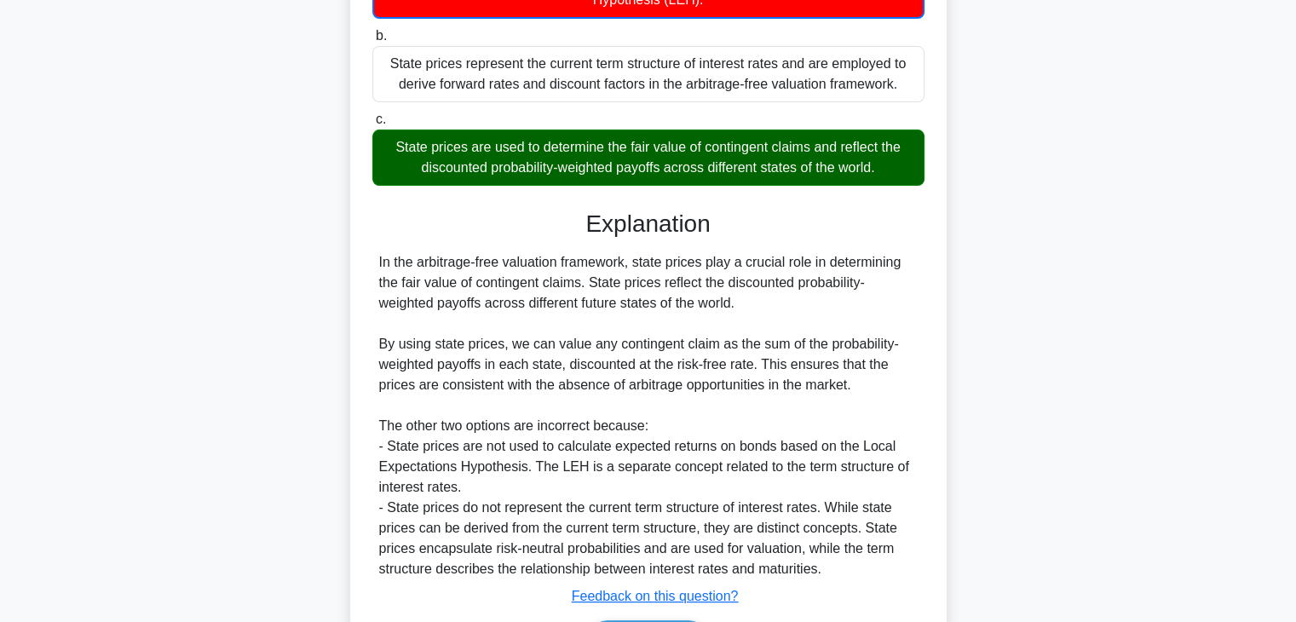
click at [668, 303] on div "In the arbitrage-free valuation framework, state prices play a crucial role in …" at bounding box center [648, 415] width 539 height 327
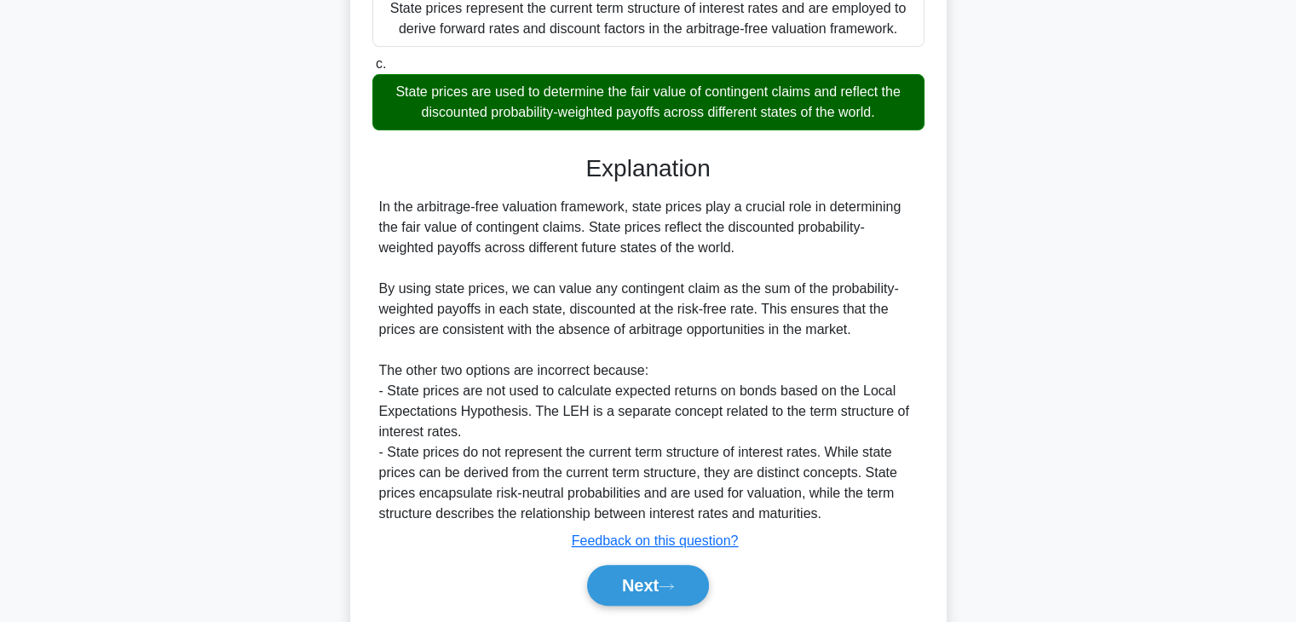
scroll to position [341, 0]
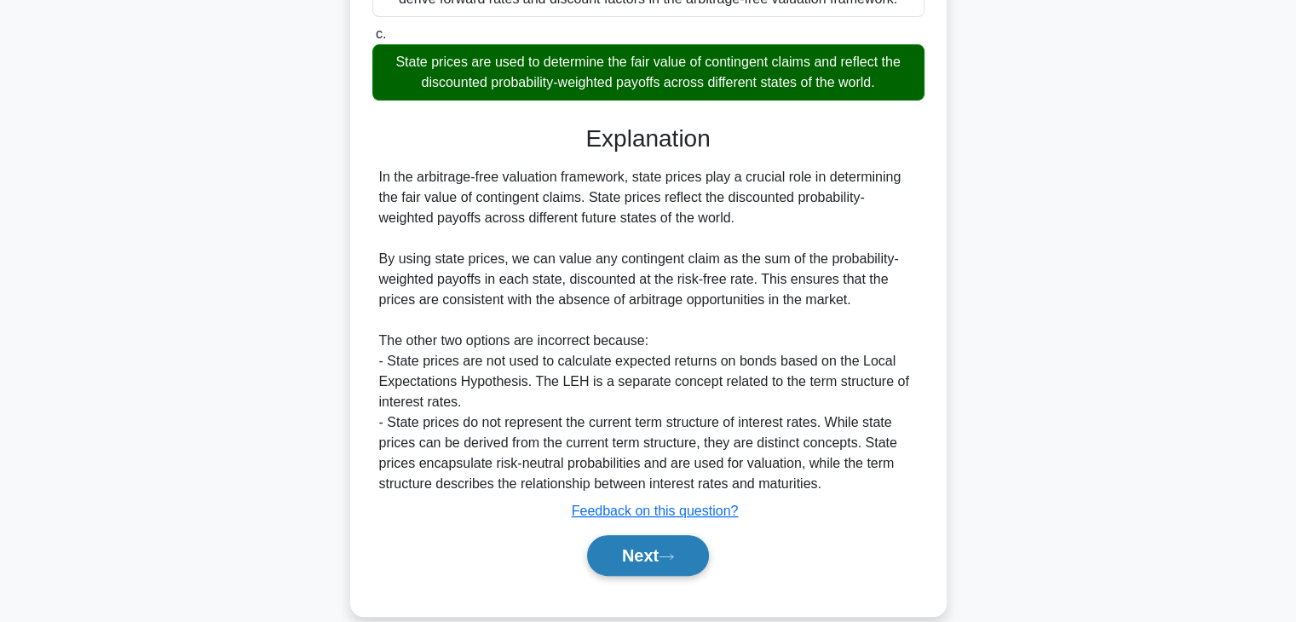
click at [651, 546] on button "Next" at bounding box center [648, 555] width 122 height 41
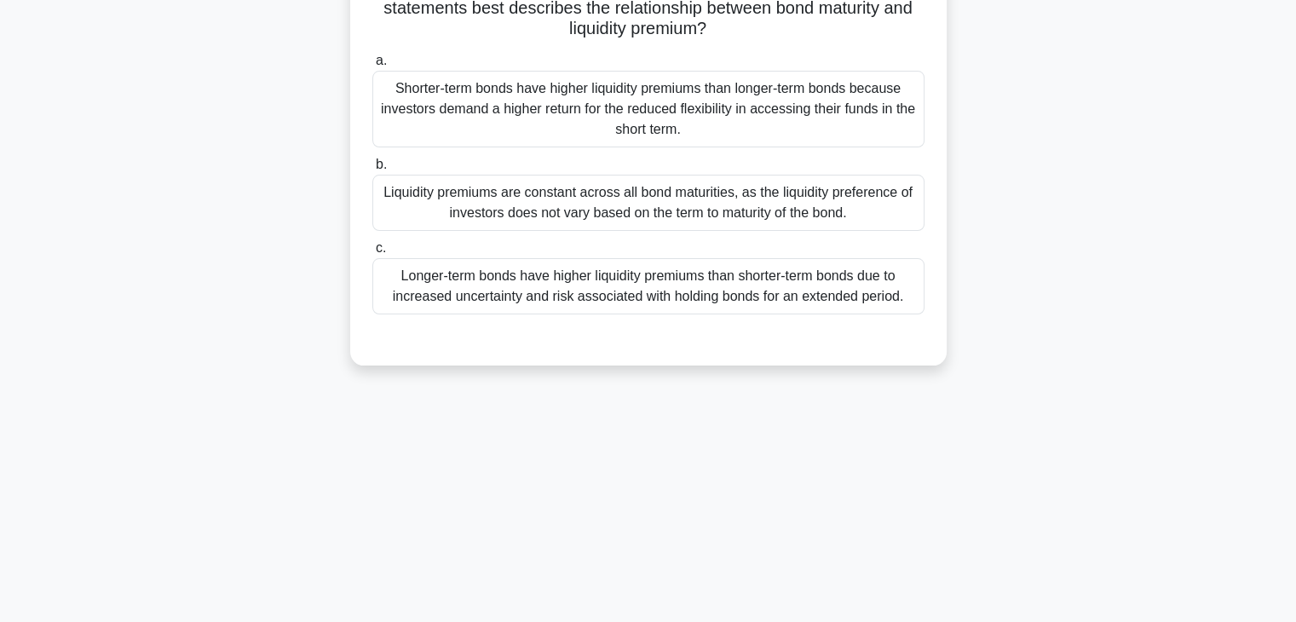
scroll to position [43, 0]
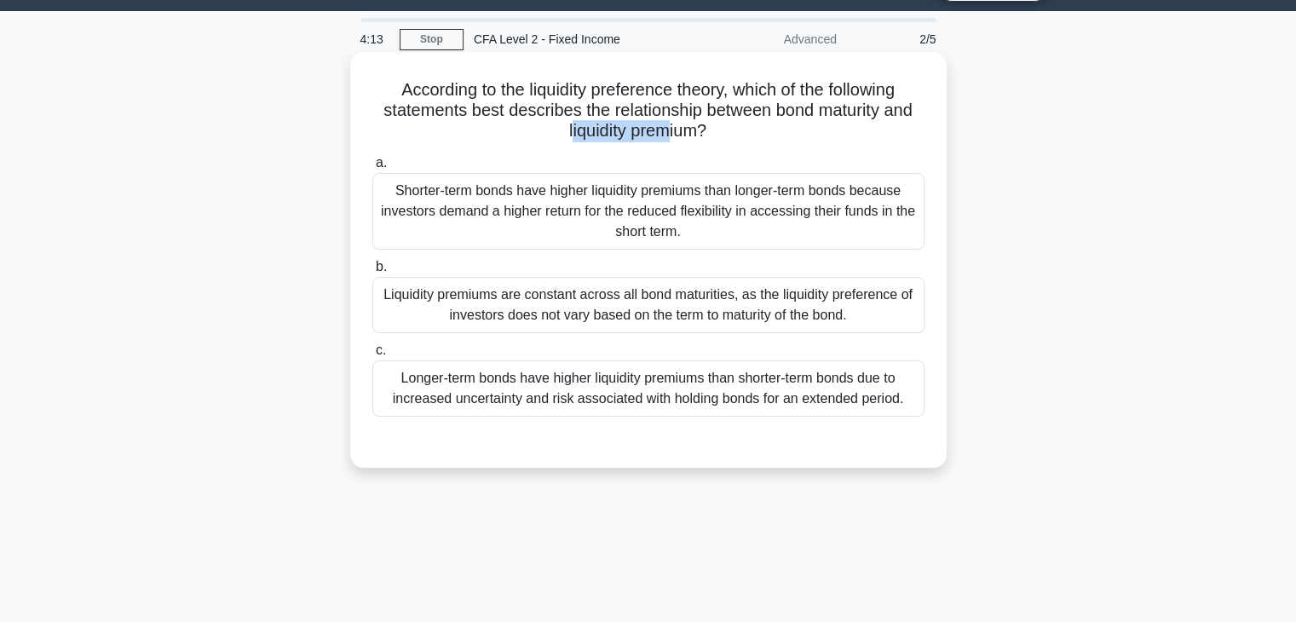
drag, startPoint x: 567, startPoint y: 129, endPoint x: 671, endPoint y: 128, distance: 104.8
click at [671, 128] on h5 "According to the liquidity preference theory, which of the following statements…" at bounding box center [649, 110] width 556 height 63
click at [702, 129] on h5 "According to the liquidity preference theory, which of the following statements…" at bounding box center [649, 110] width 556 height 63
click at [805, 384] on div "Longer-term bonds have higher liquidity premiums than shorter-term bonds due to…" at bounding box center [648, 388] width 552 height 56
click at [372, 356] on input "c. Longer-term bonds have higher liquidity premiums than shorter-term bonds due…" at bounding box center [372, 350] width 0 height 11
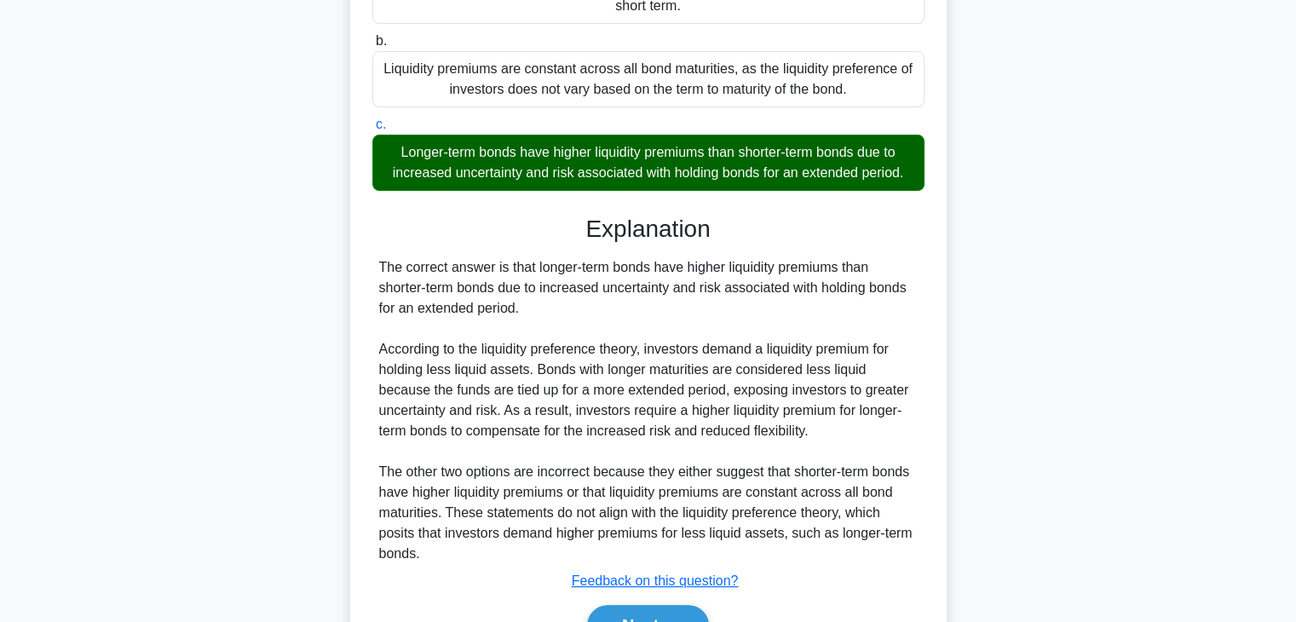
scroll to position [299, 0]
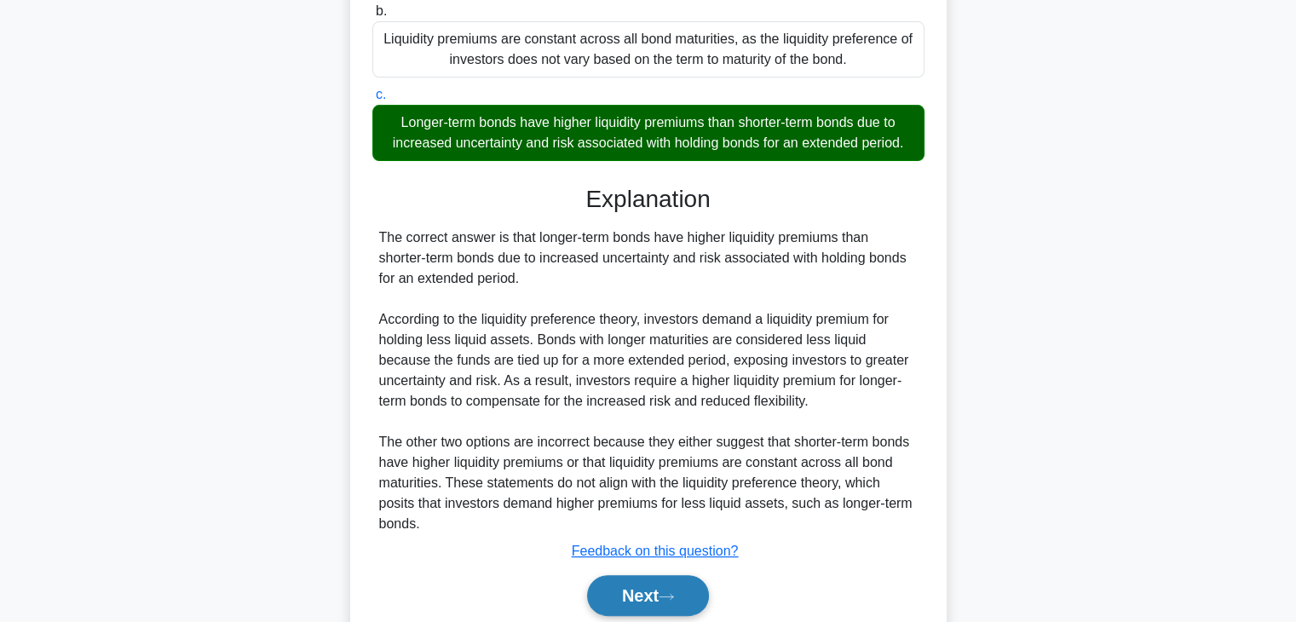
click at [696, 576] on button "Next" at bounding box center [648, 595] width 122 height 41
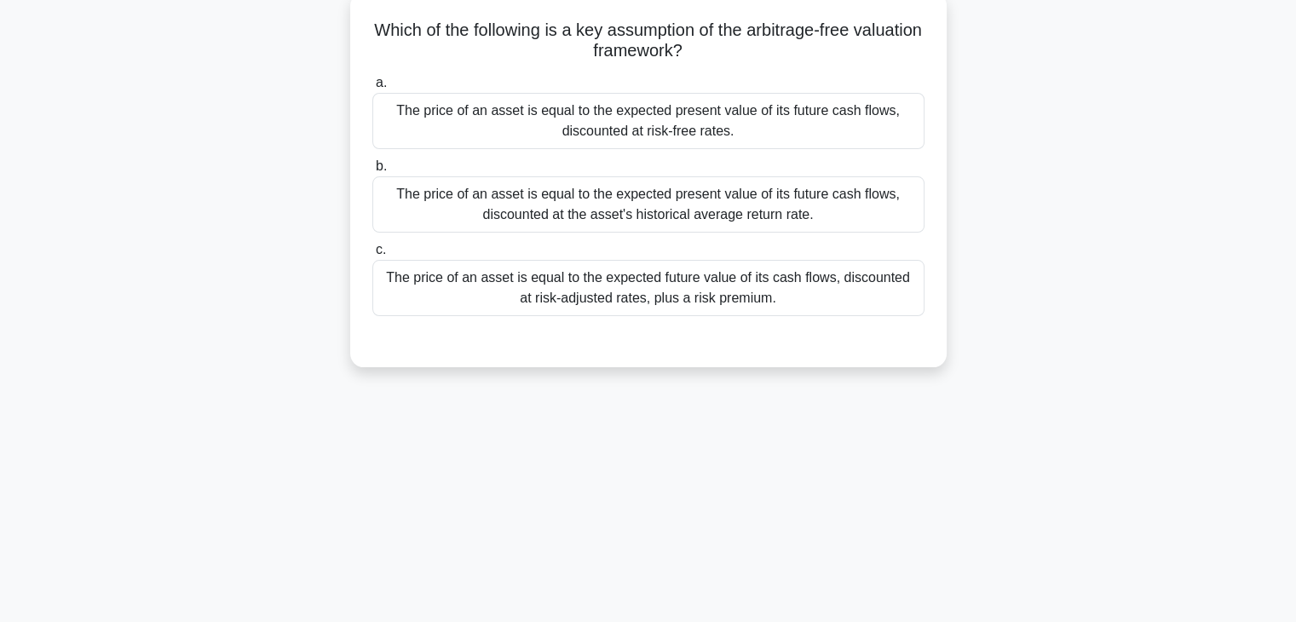
scroll to position [0, 0]
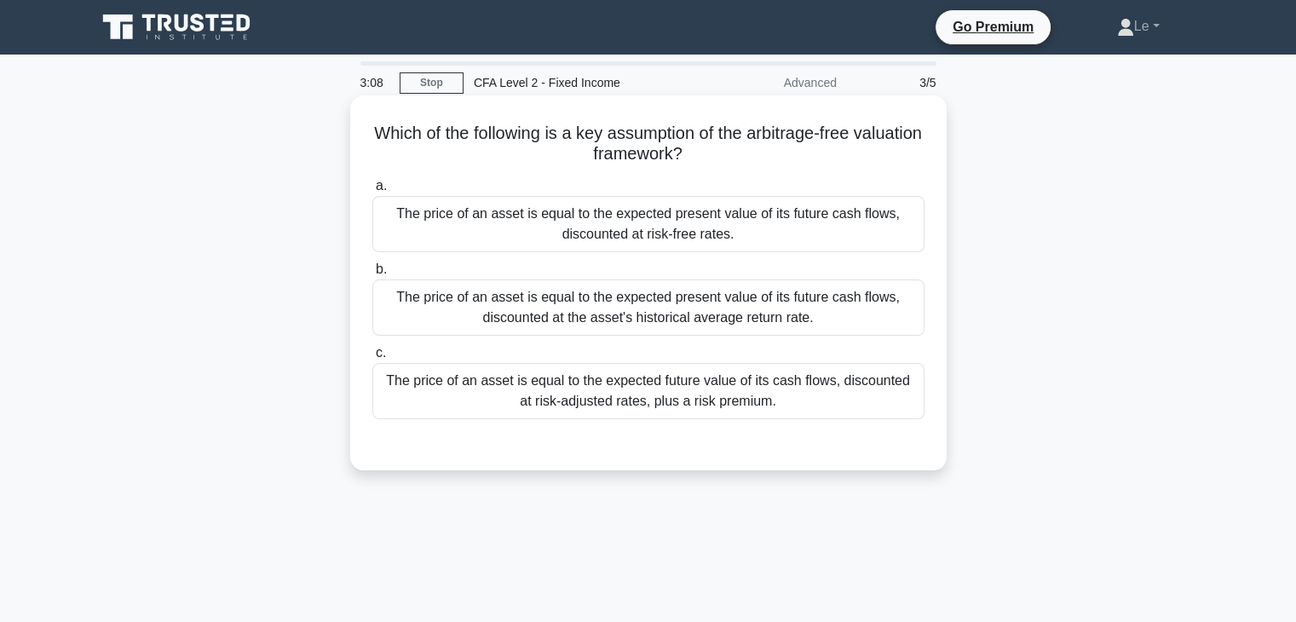
click at [837, 237] on div "The price of an asset is equal to the expected present value of its future cash…" at bounding box center [648, 224] width 552 height 56
click at [372, 192] on input "a. The price of an asset is equal to the expected present value of its future c…" at bounding box center [372, 186] width 0 height 11
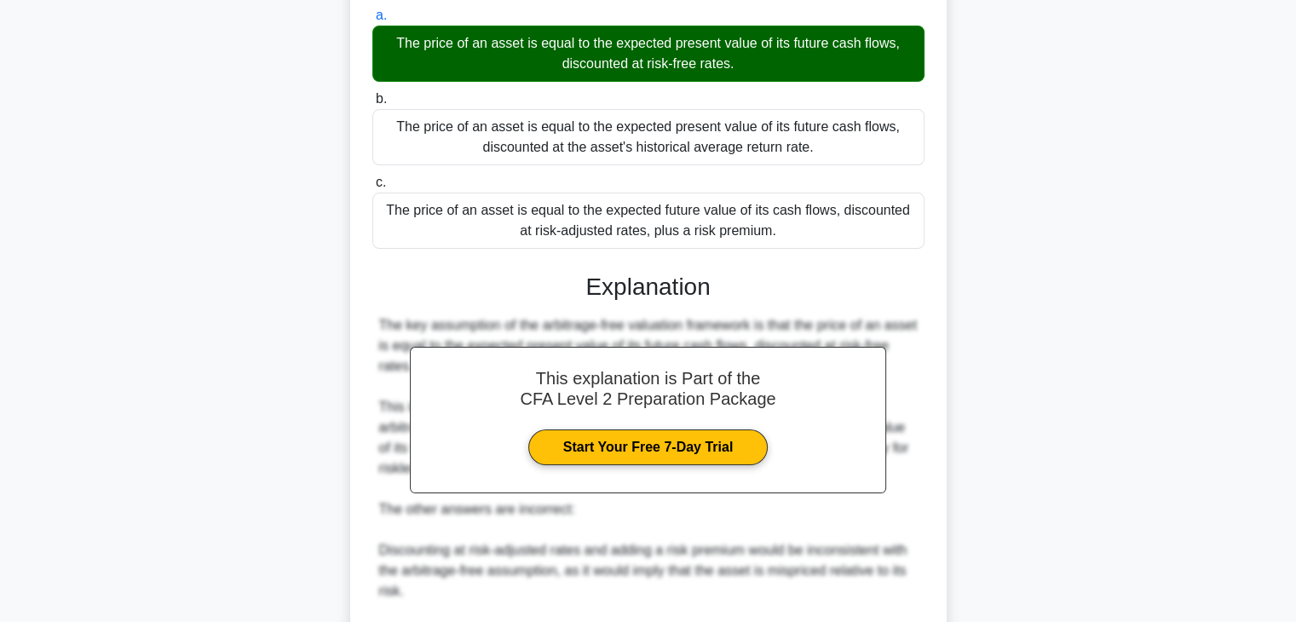
scroll to position [365, 0]
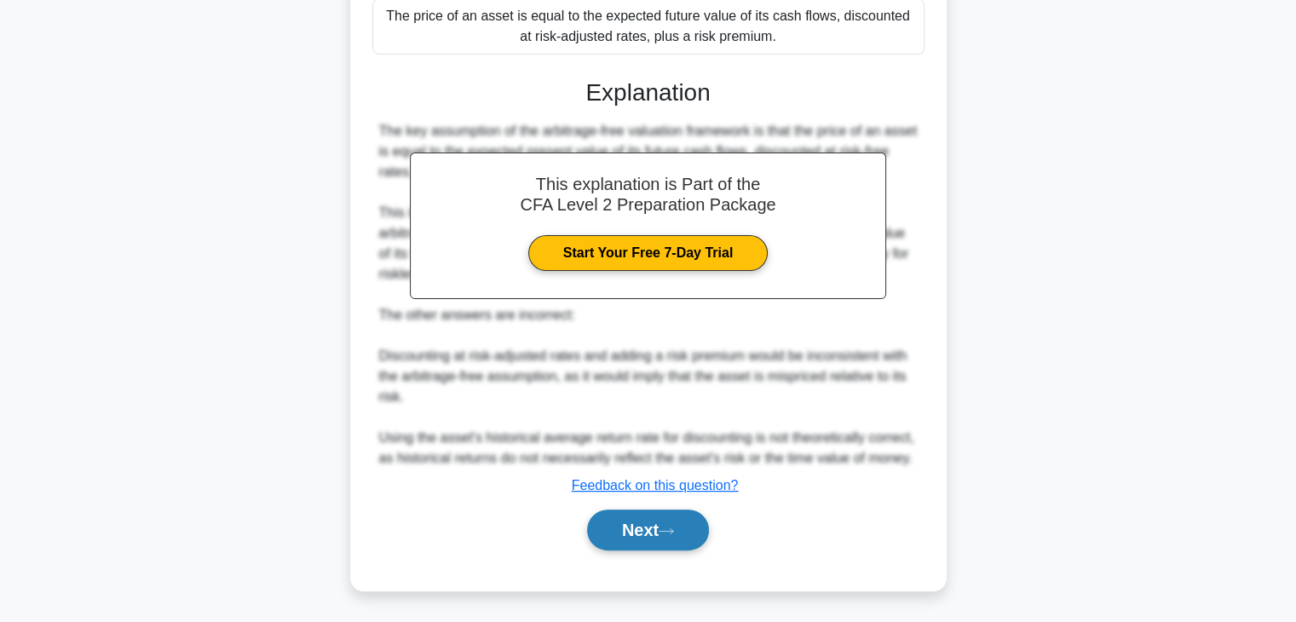
click at [660, 518] on button "Next" at bounding box center [648, 530] width 122 height 41
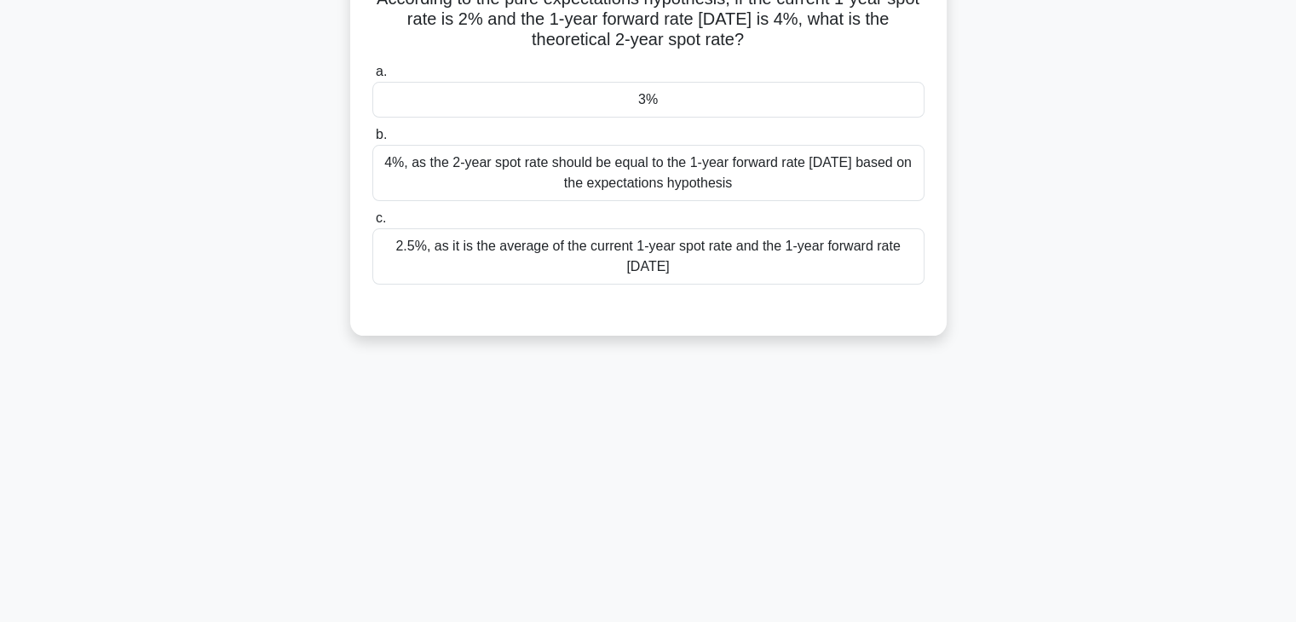
scroll to position [0, 0]
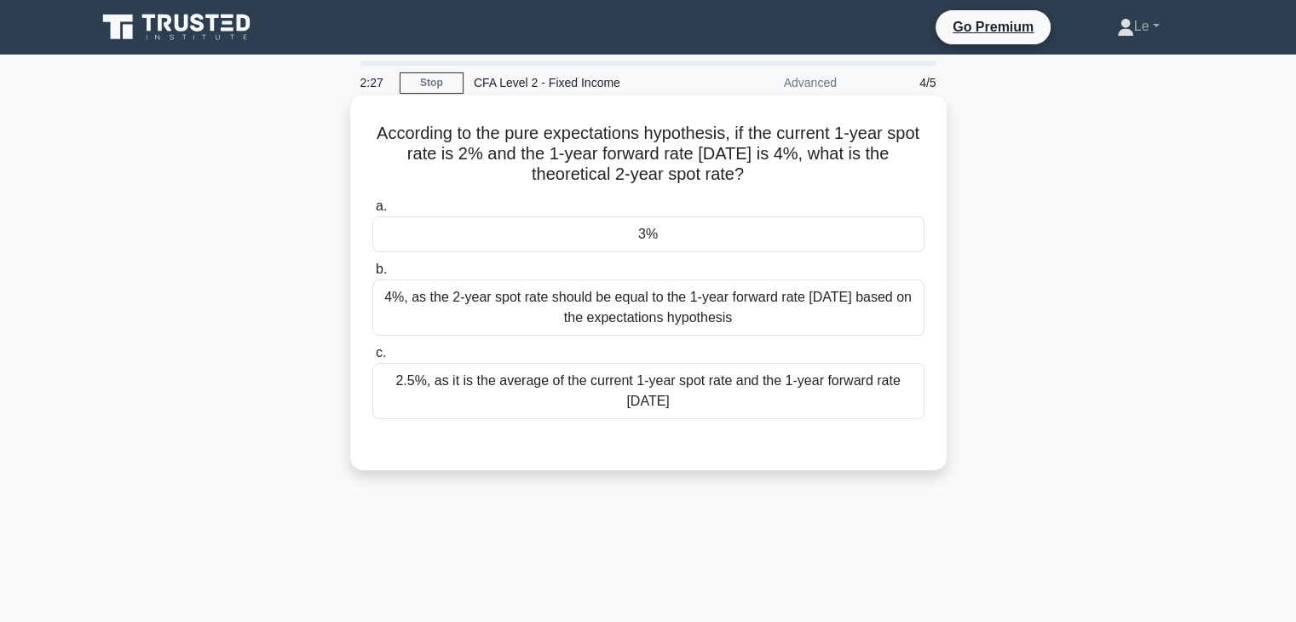
click at [686, 388] on div "2.5%, as it is the average of the current 1-year spot rate and the 1-year forwa…" at bounding box center [648, 391] width 552 height 56
click at [372, 359] on input "c. 2.5%, as it is the average of the current 1-year spot rate and the 1-year fo…" at bounding box center [372, 353] width 0 height 11
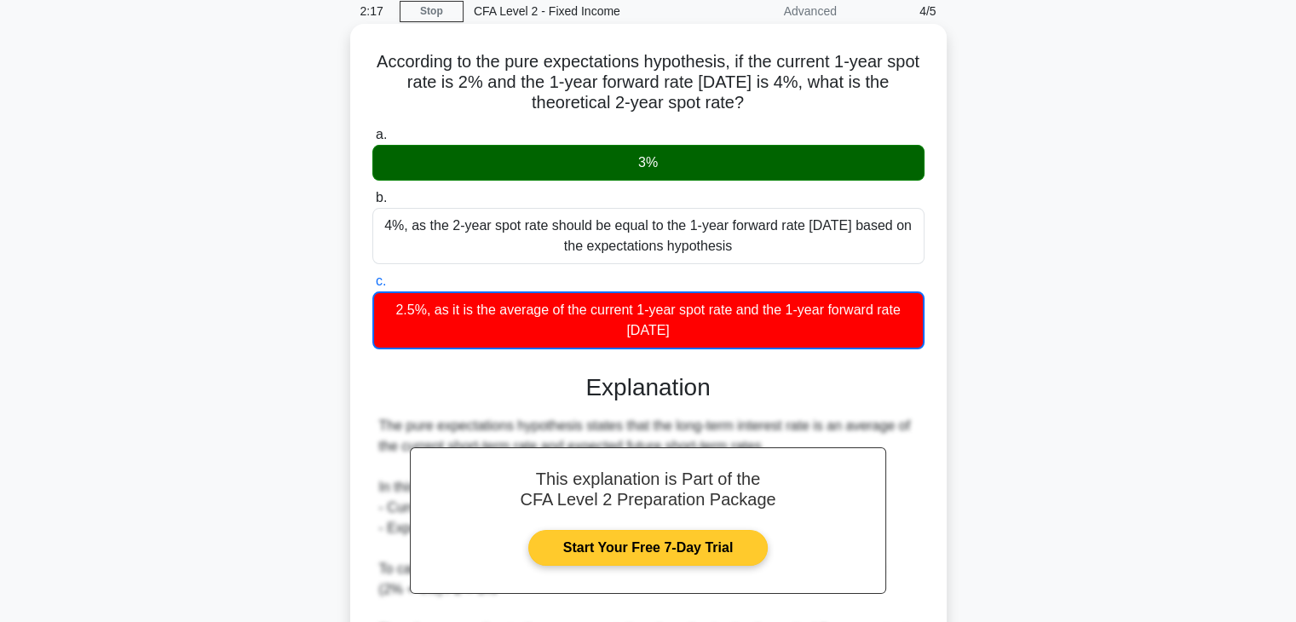
scroll to position [299, 0]
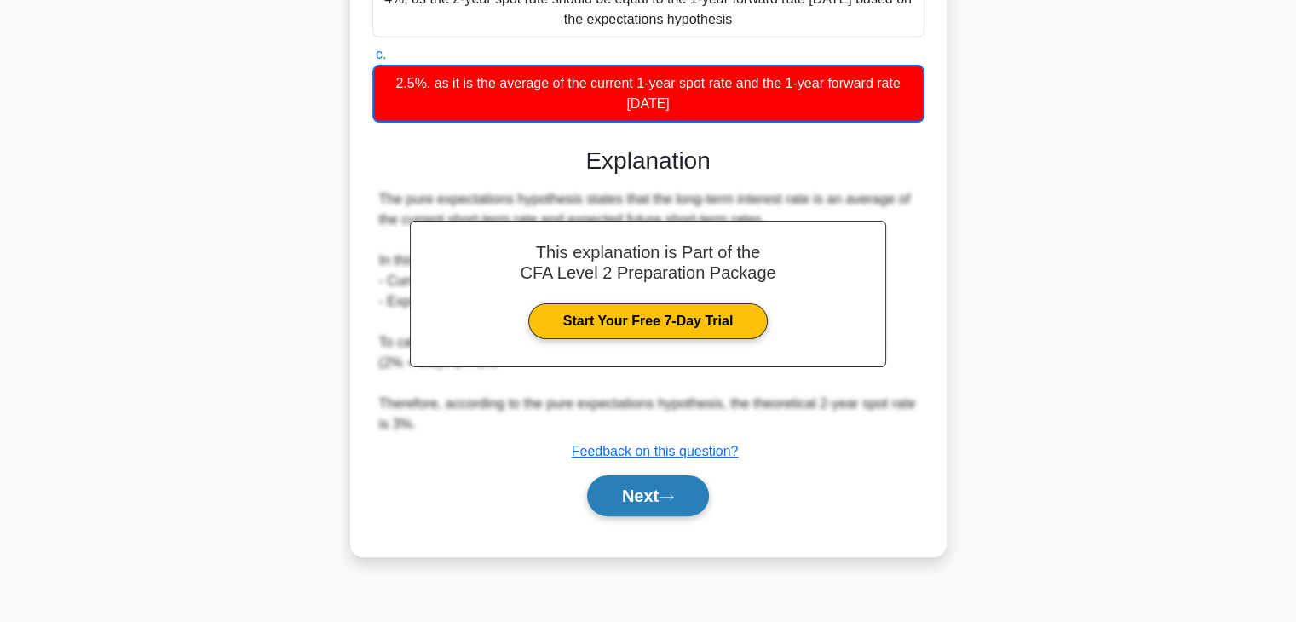
click at [687, 482] on button "Next" at bounding box center [648, 495] width 122 height 41
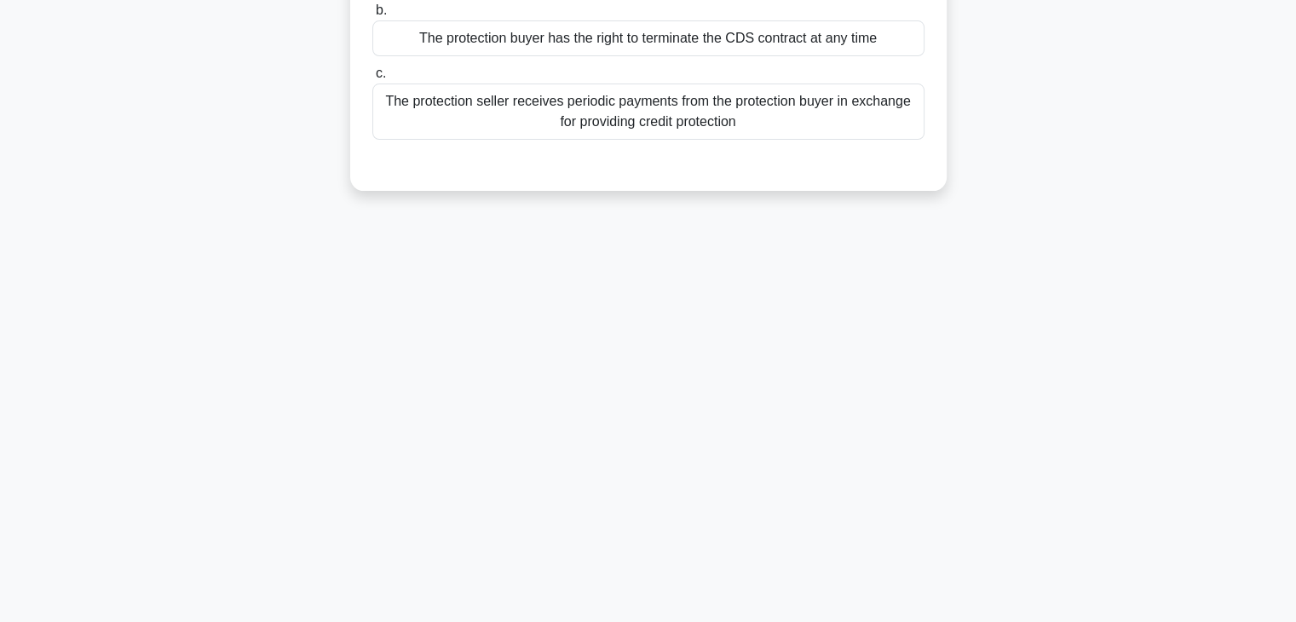
scroll to position [43, 0]
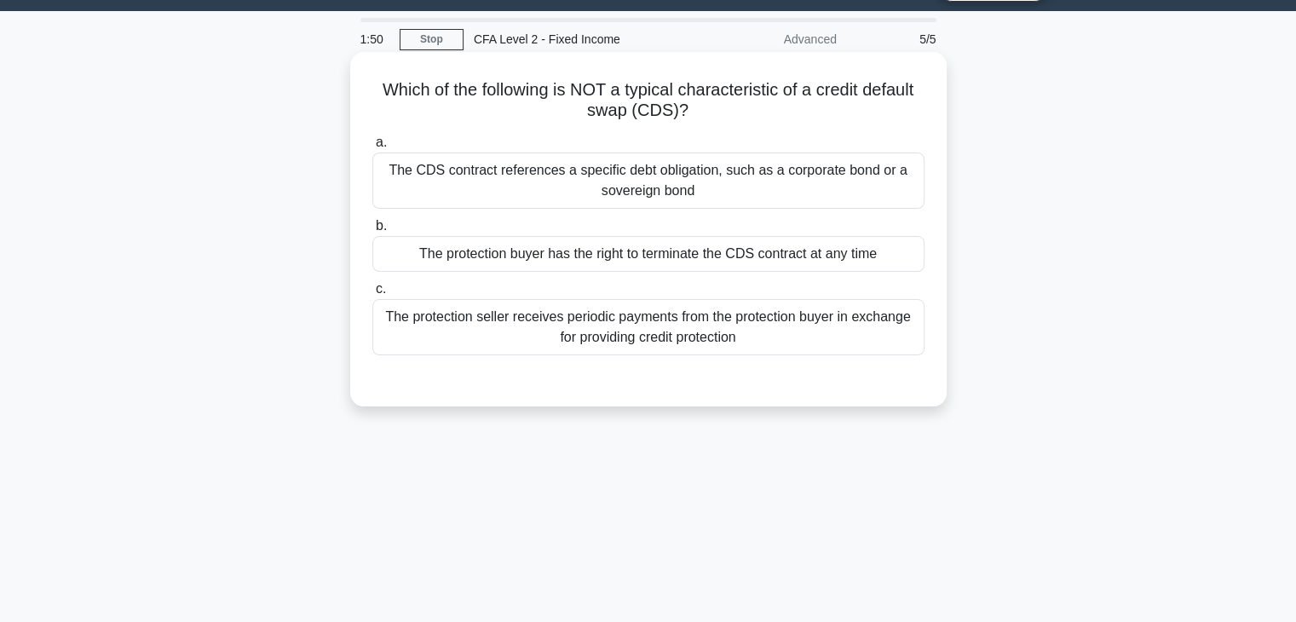
click at [495, 191] on div "The CDS contract references a specific debt obligation, such as a corporate bon…" at bounding box center [648, 181] width 552 height 56
click at [372, 148] on input "a. The CDS contract references a specific debt obligation, such as a corporate …" at bounding box center [372, 142] width 0 height 11
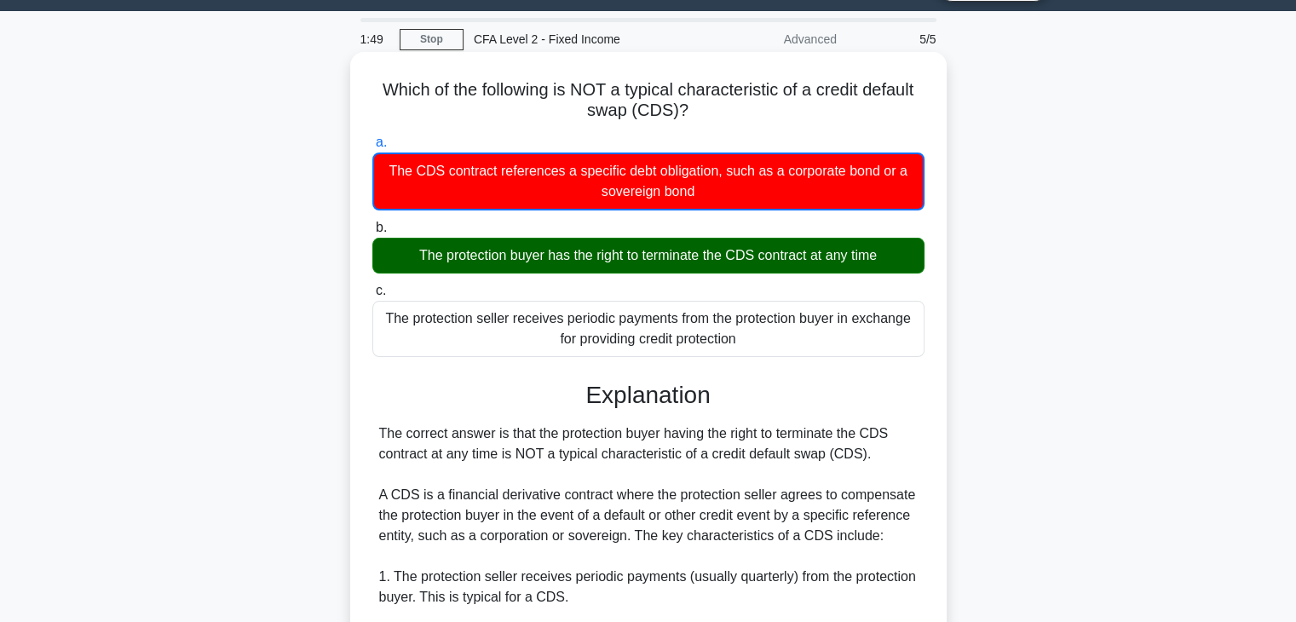
click at [562, 254] on div "The protection buyer has the right to terminate the CDS contract at any time" at bounding box center [648, 256] width 552 height 36
click at [372, 233] on input "b. The protection buyer has the right to terminate the CDS contract at any time" at bounding box center [372, 227] width 0 height 11
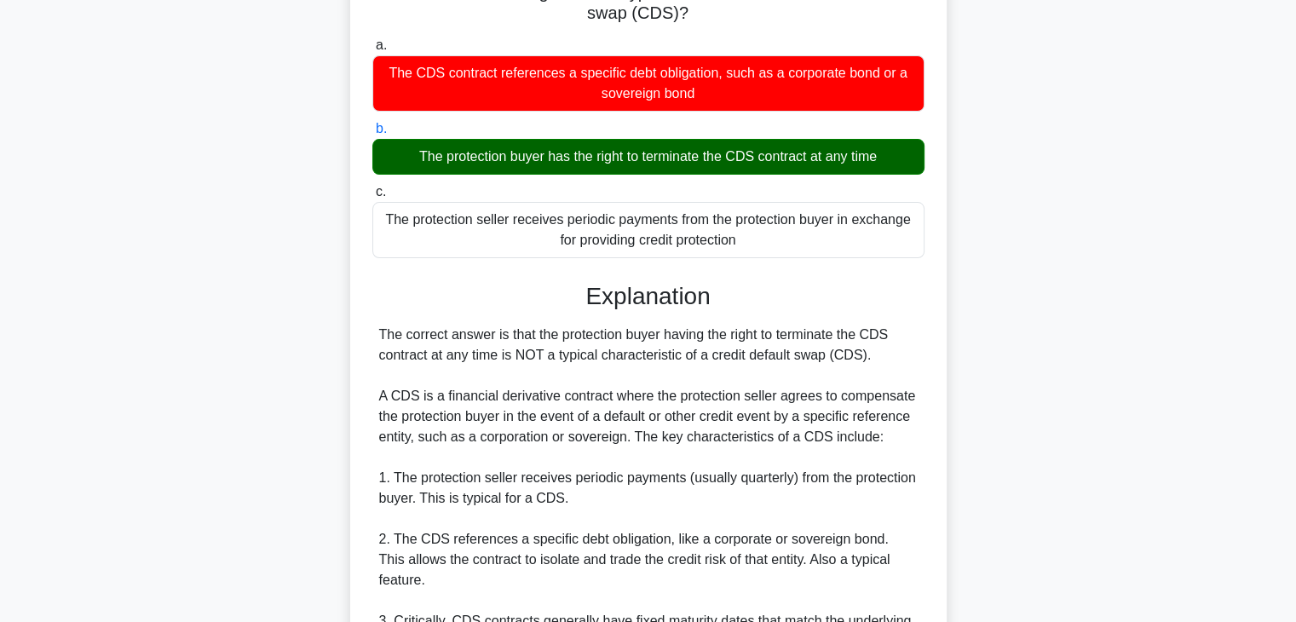
scroll to position [170, 0]
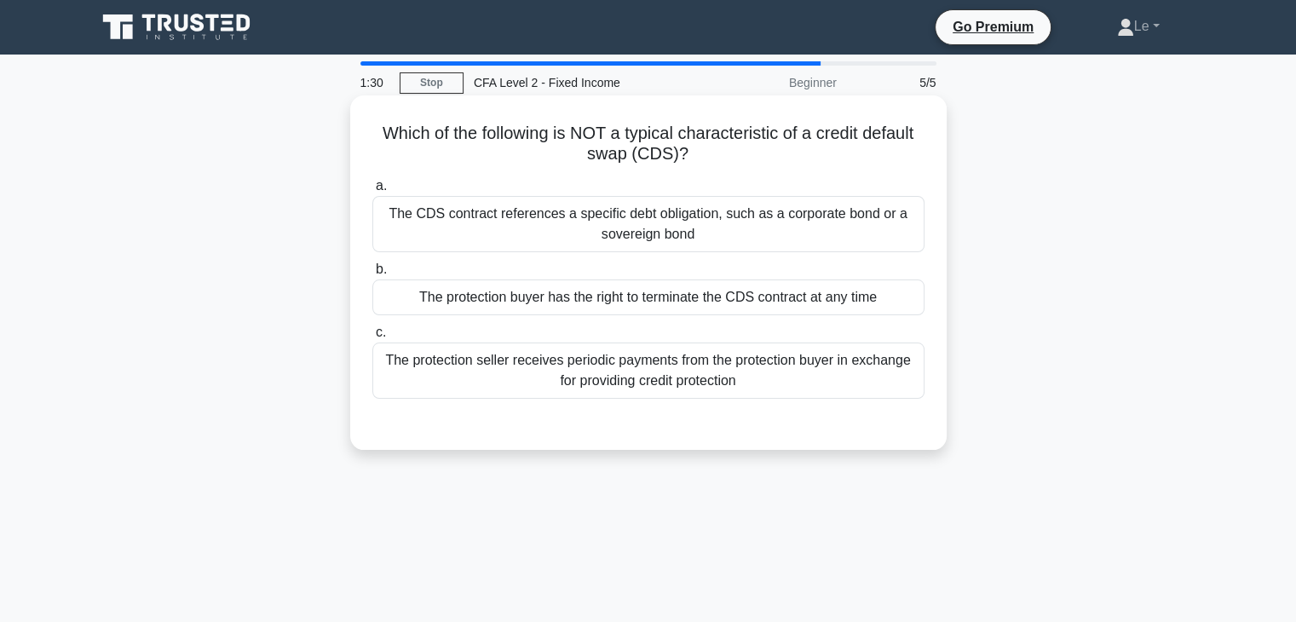
click at [619, 303] on div "The protection buyer has the right to terminate the CDS contract at any time" at bounding box center [648, 297] width 552 height 36
click at [372, 275] on input "b. The protection buyer has the right to terminate the CDS contract at any time" at bounding box center [372, 269] width 0 height 11
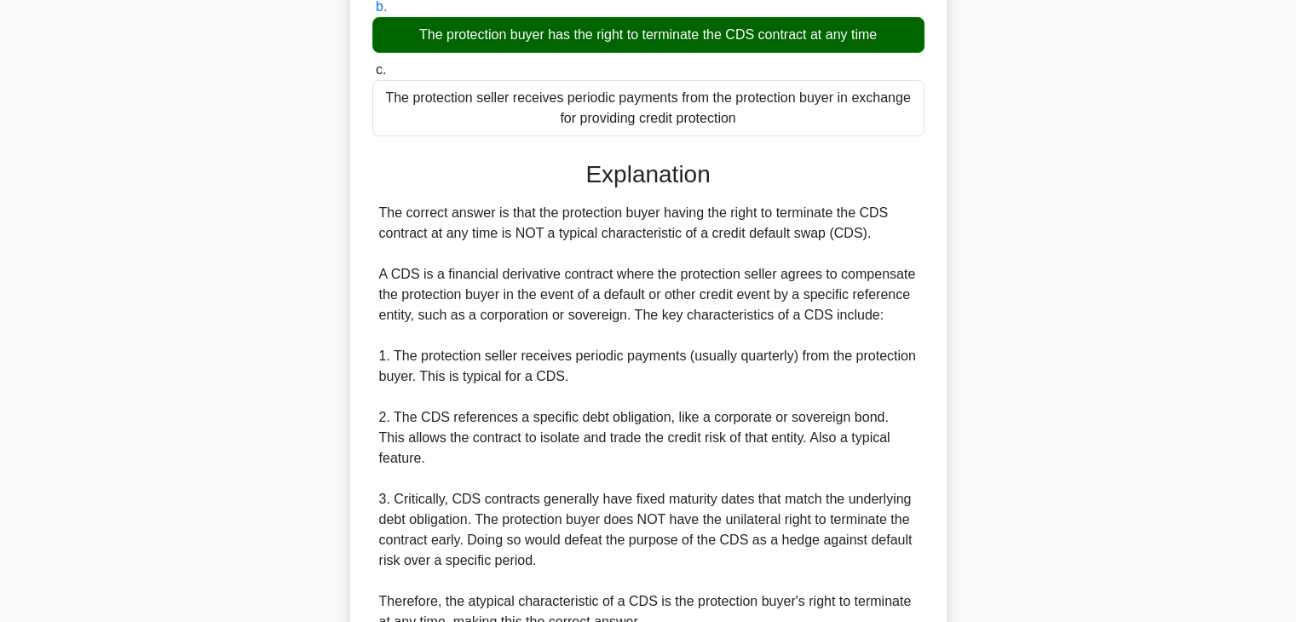
scroll to position [341, 0]
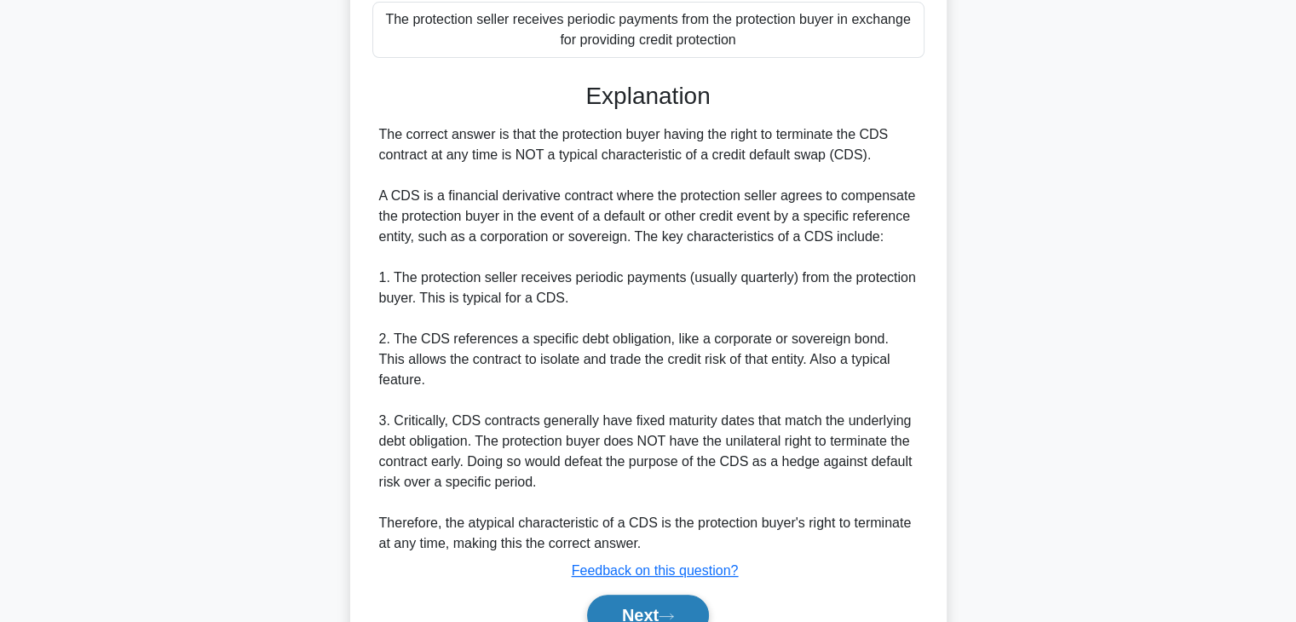
click at [674, 612] on icon at bounding box center [666, 616] width 15 height 9
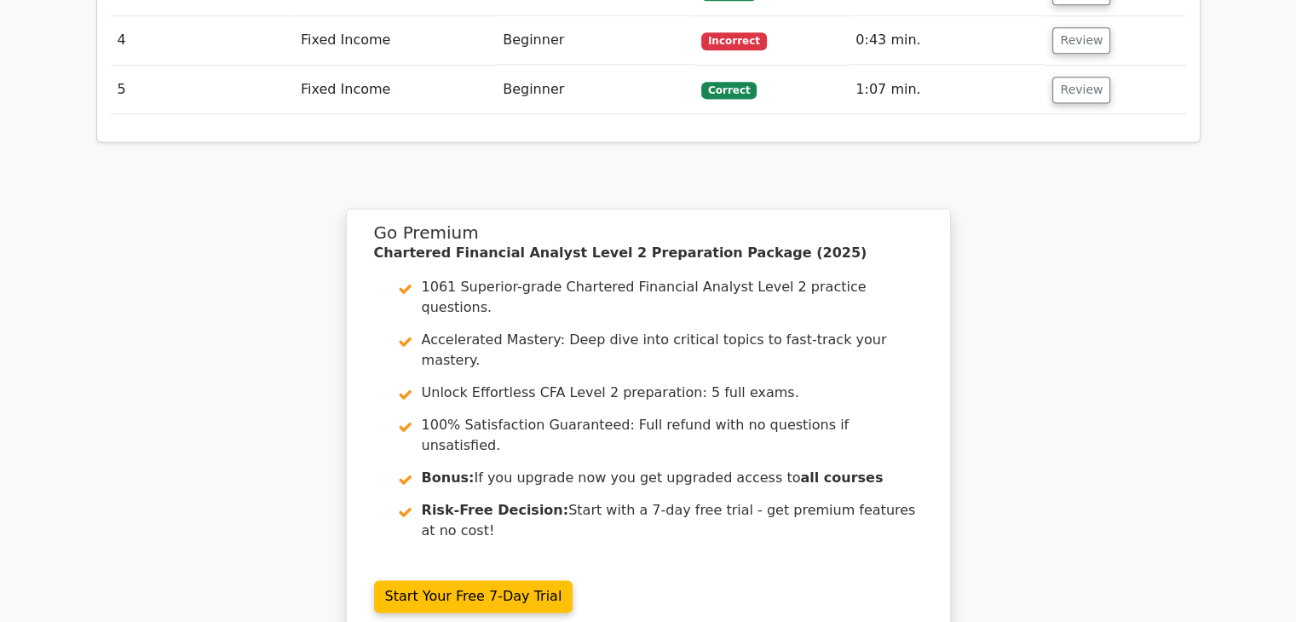
scroll to position [2448, 0]
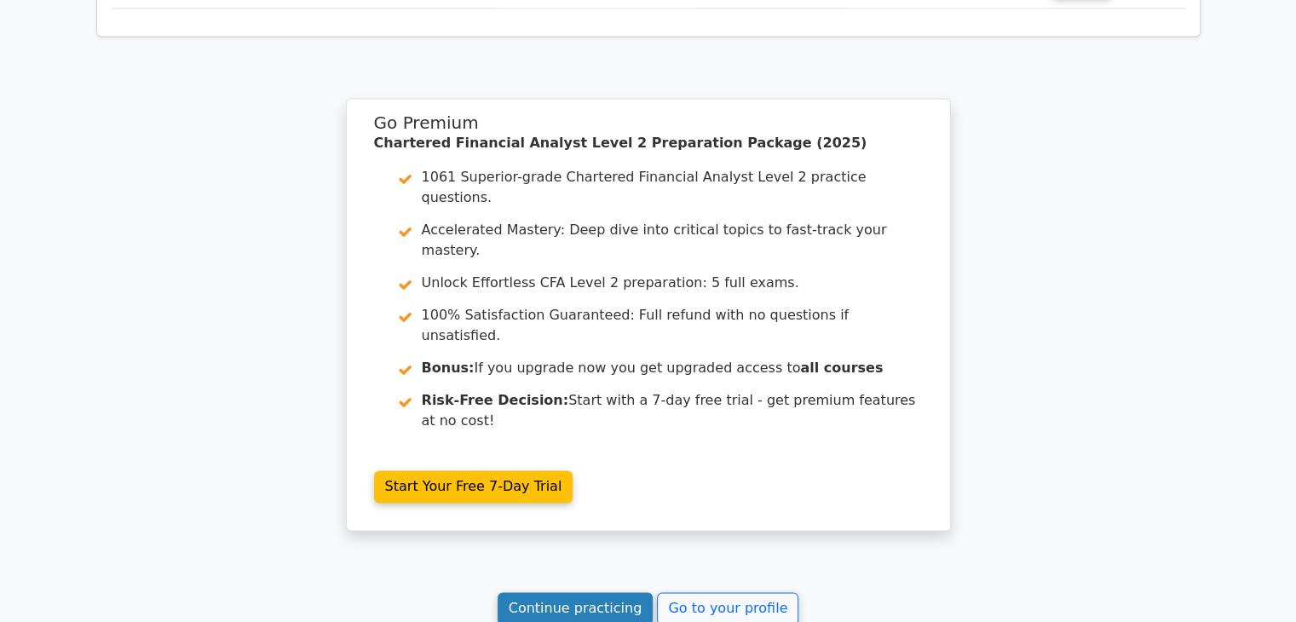
click at [609, 592] on link "Continue practicing" at bounding box center [576, 608] width 156 height 32
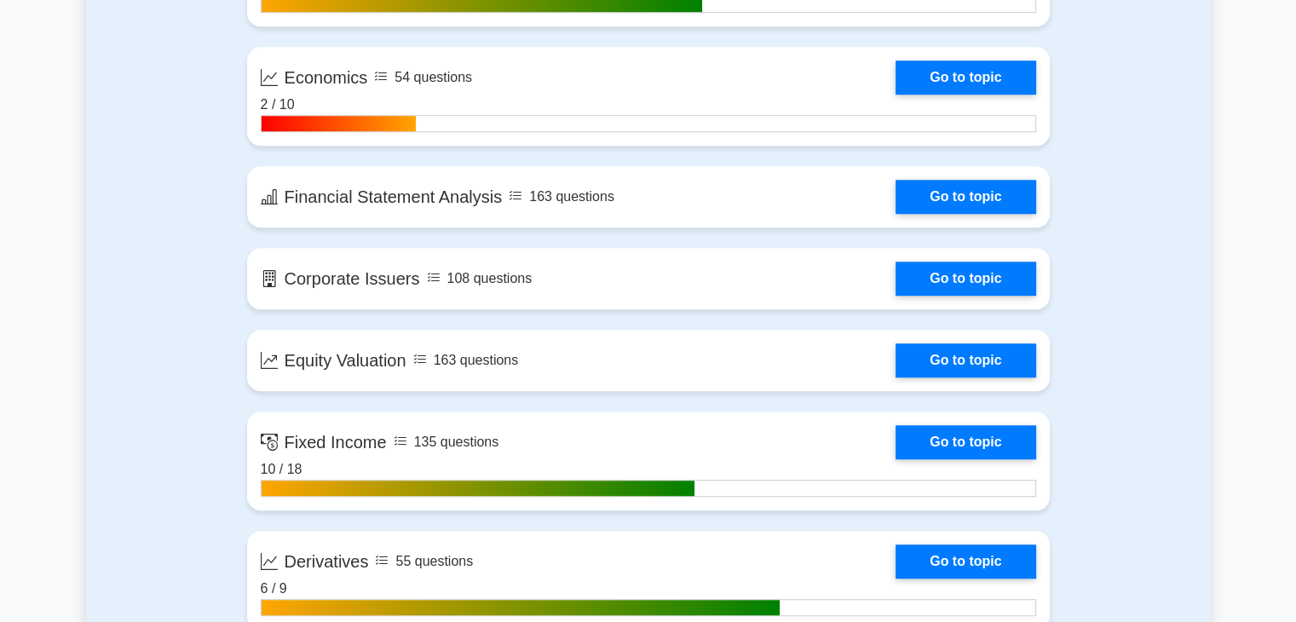
scroll to position [1449, 0]
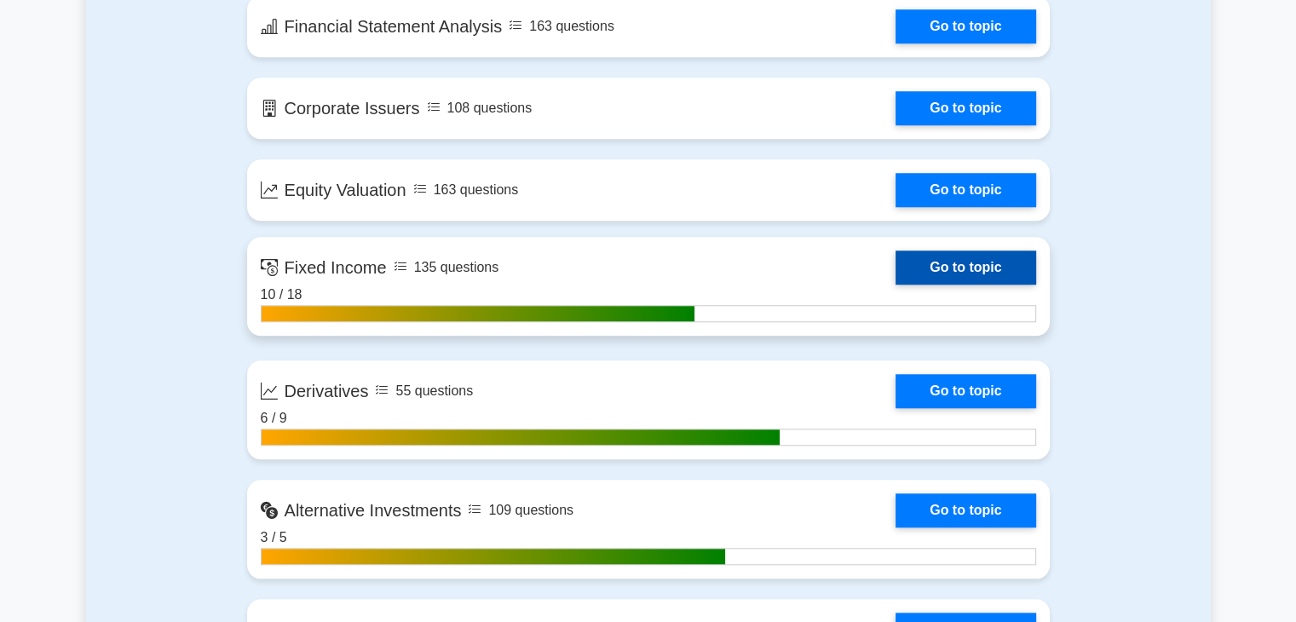
click at [929, 269] on link "Go to topic" at bounding box center [966, 268] width 140 height 34
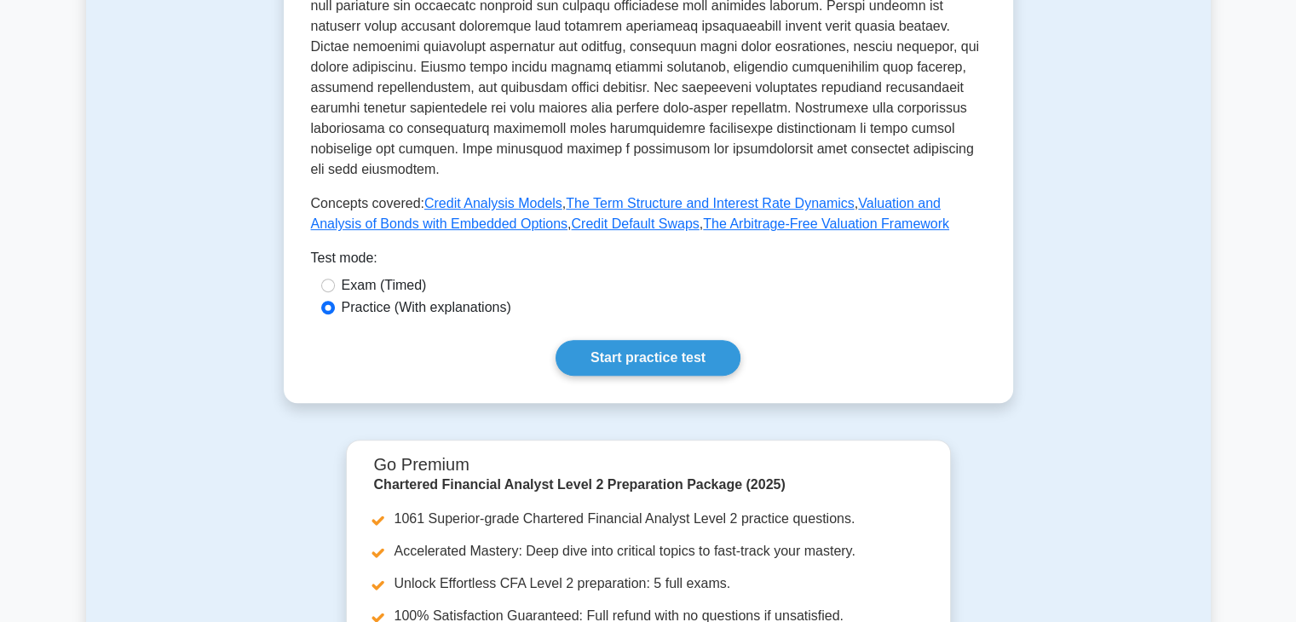
scroll to position [852, 0]
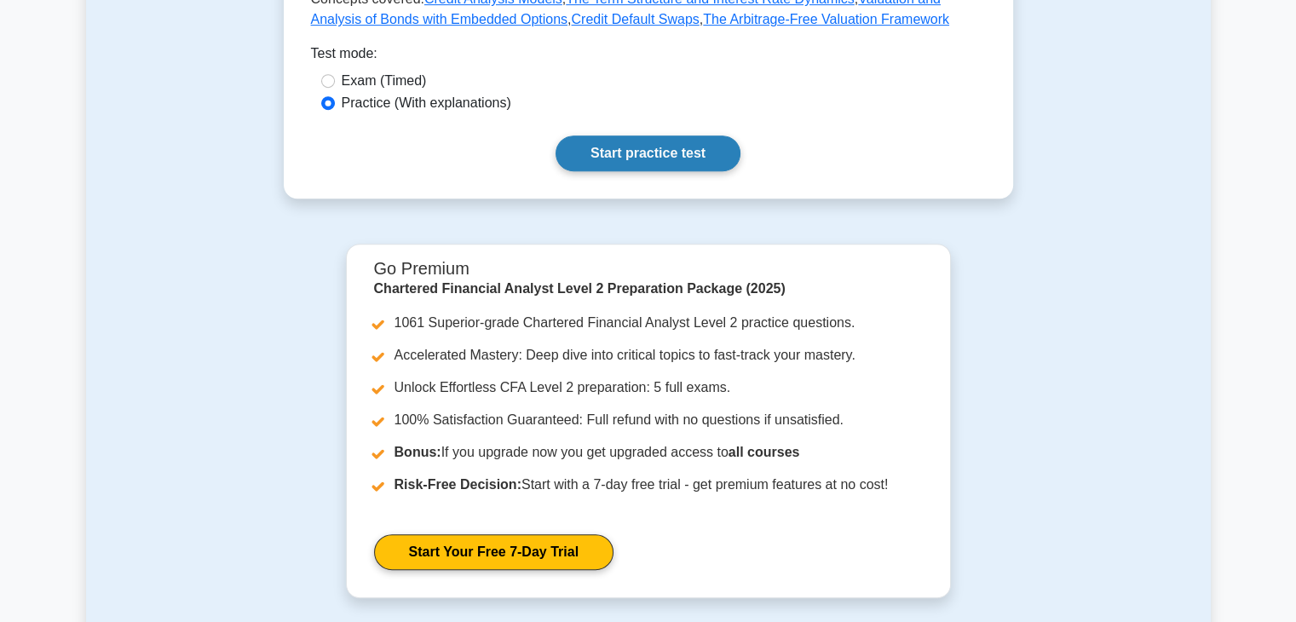
click at [654, 135] on link "Start practice test" at bounding box center [648, 153] width 185 height 36
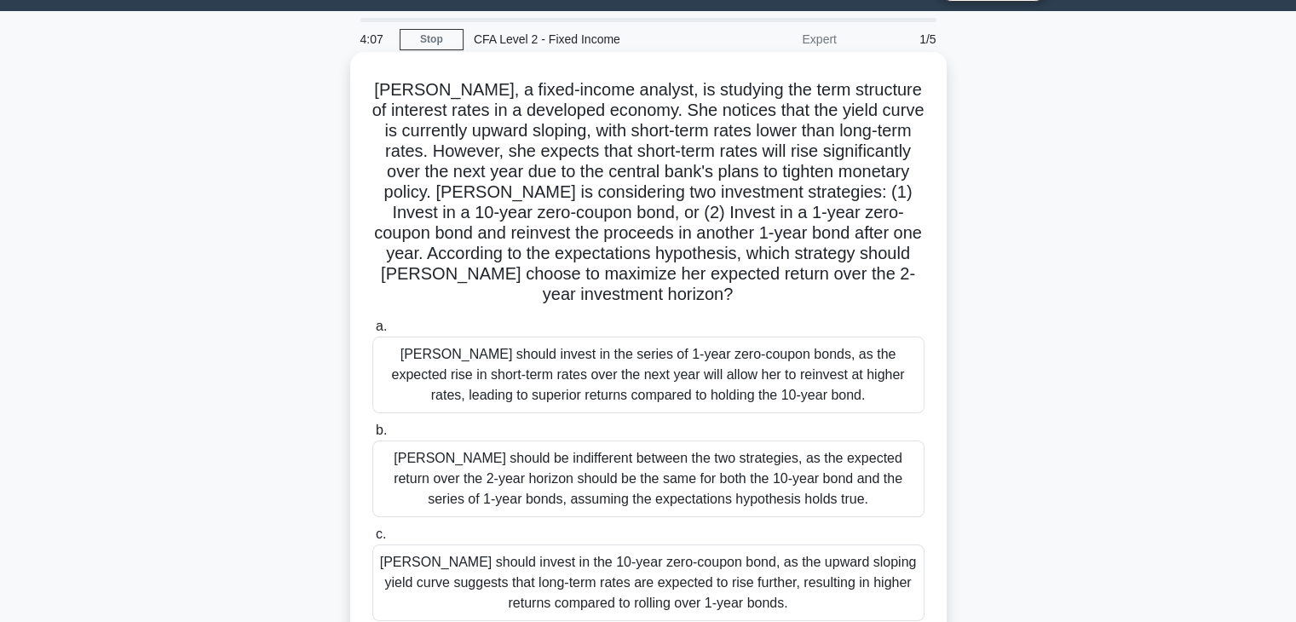
scroll to position [129, 0]
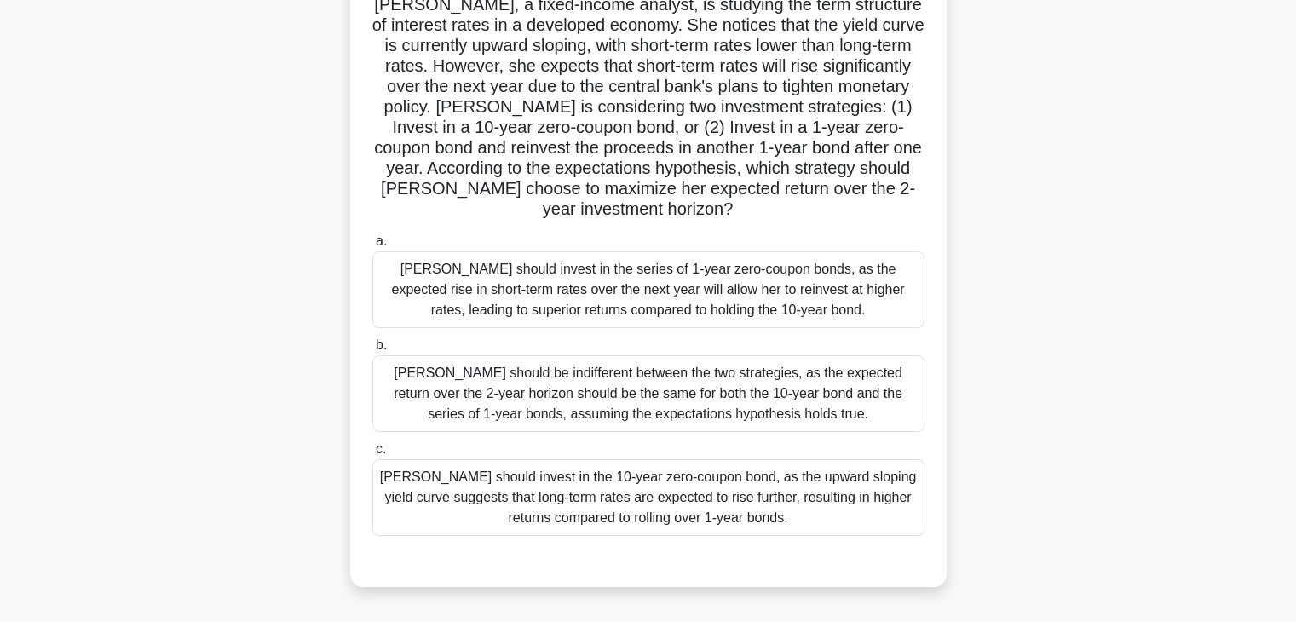
click at [827, 297] on div "Caroline should invest in the series of 1-year zero-coupon bonds, as the expect…" at bounding box center [648, 289] width 552 height 77
click at [372, 247] on input "a. Caroline should invest in the series of 1-year zero-coupon bonds, as the exp…" at bounding box center [372, 241] width 0 height 11
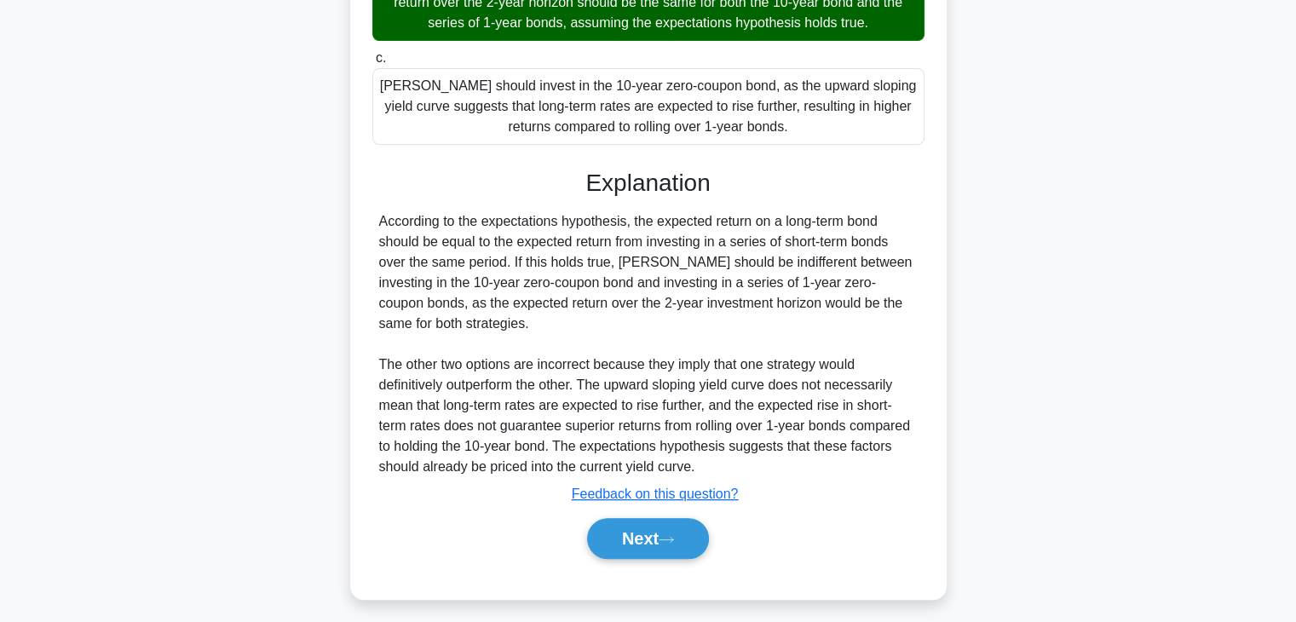
scroll to position [530, 0]
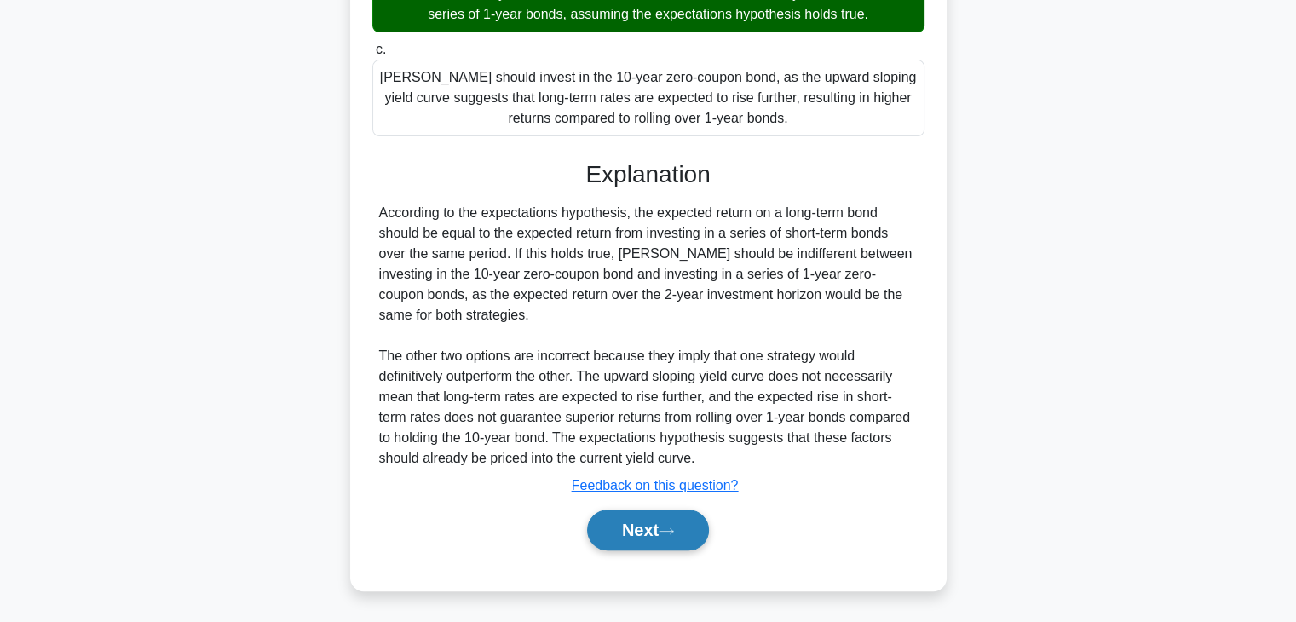
click at [664, 529] on button "Next" at bounding box center [648, 530] width 122 height 41
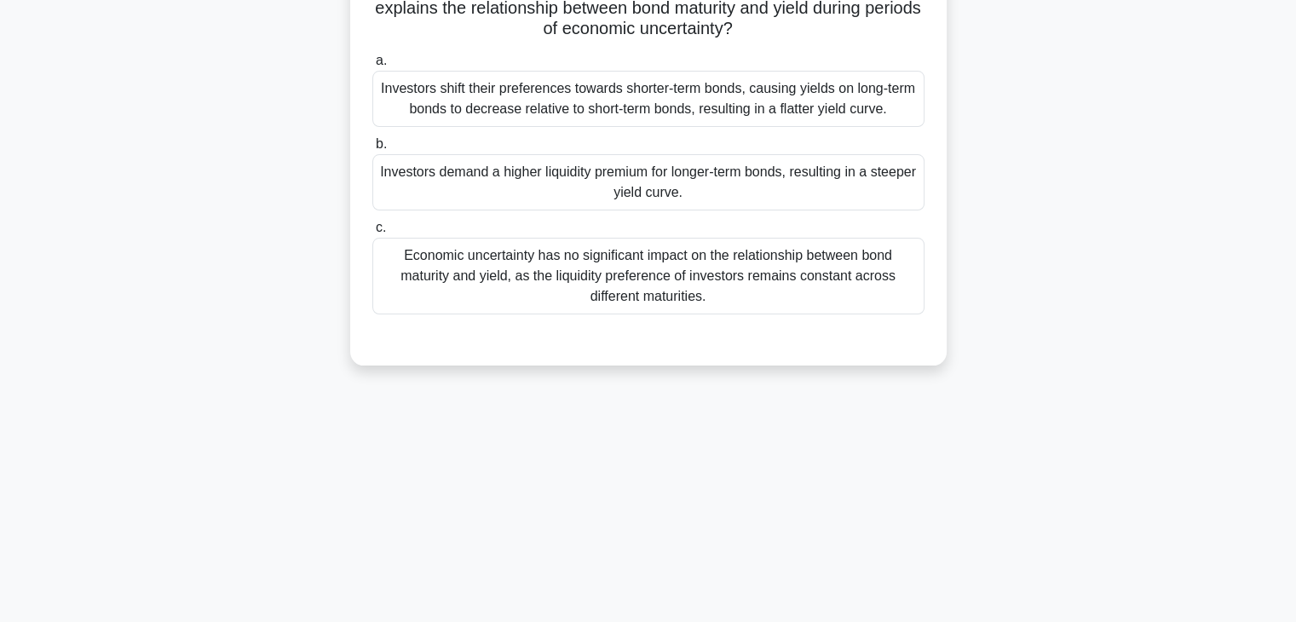
scroll to position [43, 0]
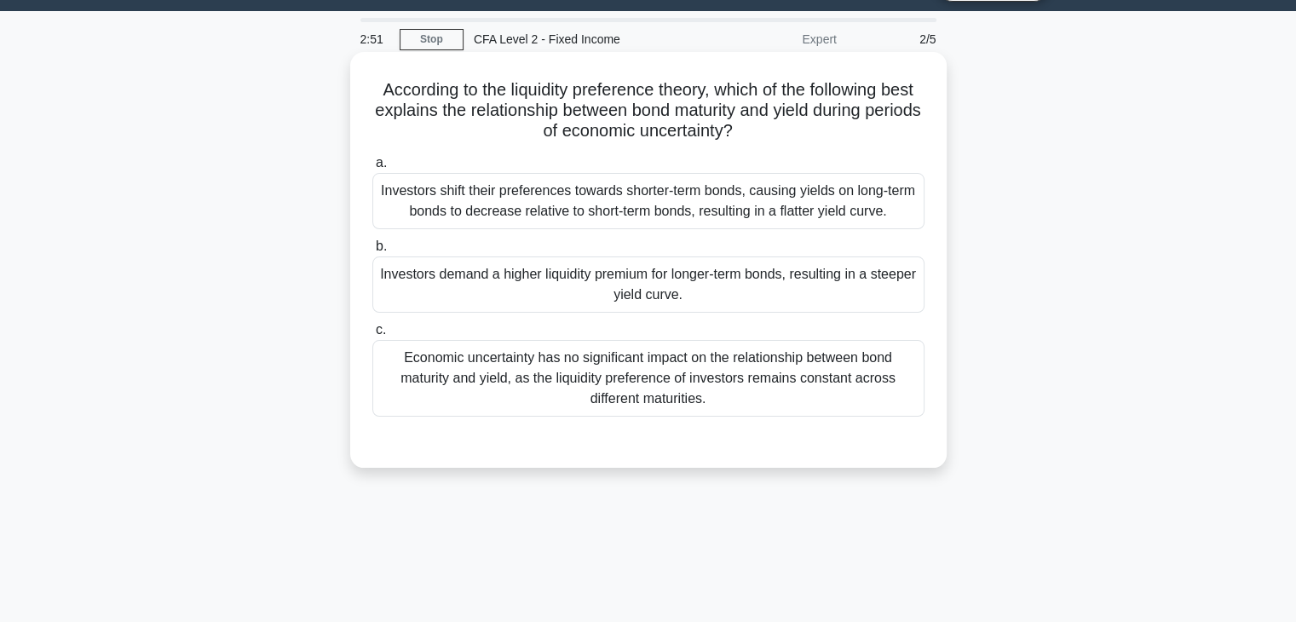
click at [746, 221] on div "Investors shift their preferences towards shorter-term bonds, causing yields on…" at bounding box center [648, 201] width 552 height 56
click at [372, 169] on input "a. Investors shift their preferences towards shorter-term bonds, causing yields…" at bounding box center [372, 163] width 0 height 11
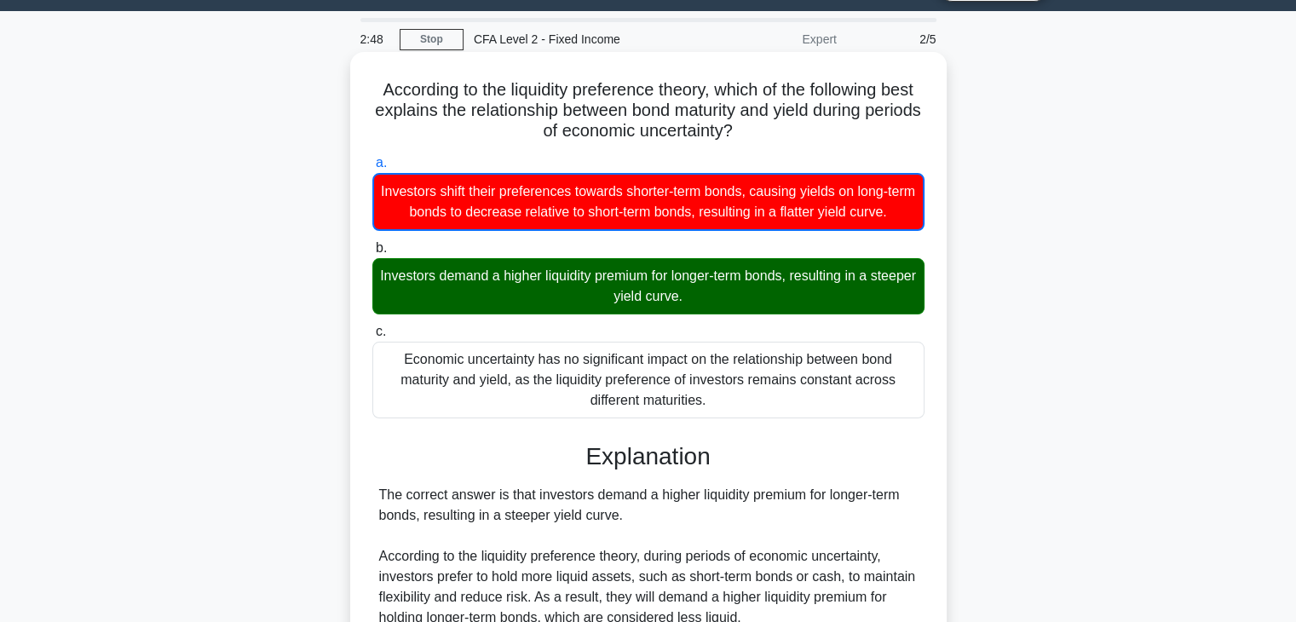
drag, startPoint x: 591, startPoint y: 278, endPoint x: 705, endPoint y: 277, distance: 113.3
click at [705, 277] on div "Investors demand a higher liquidity premium for longer-term bonds, resulting in…" at bounding box center [648, 286] width 552 height 56
click at [772, 300] on div "Investors demand a higher liquidity premium for longer-term bonds, resulting in…" at bounding box center [648, 286] width 552 height 56
click at [372, 254] on input "b. Investors demand a higher liquidity premium for longer-term bonds, resulting…" at bounding box center [372, 248] width 0 height 11
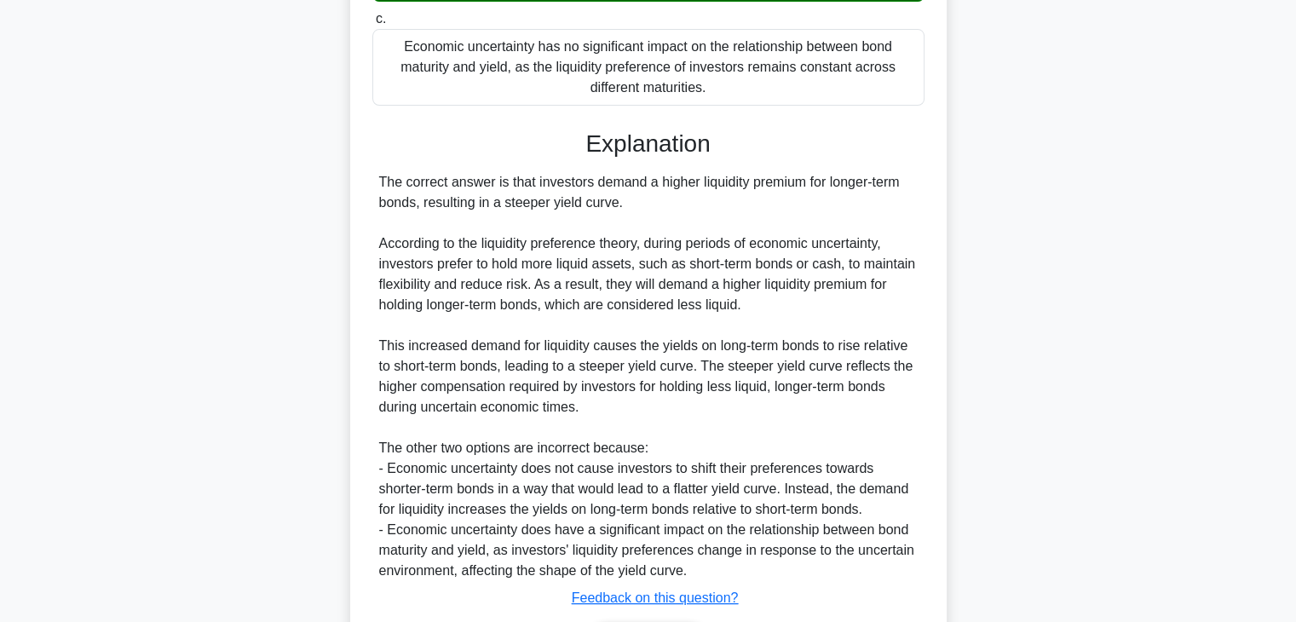
scroll to position [384, 0]
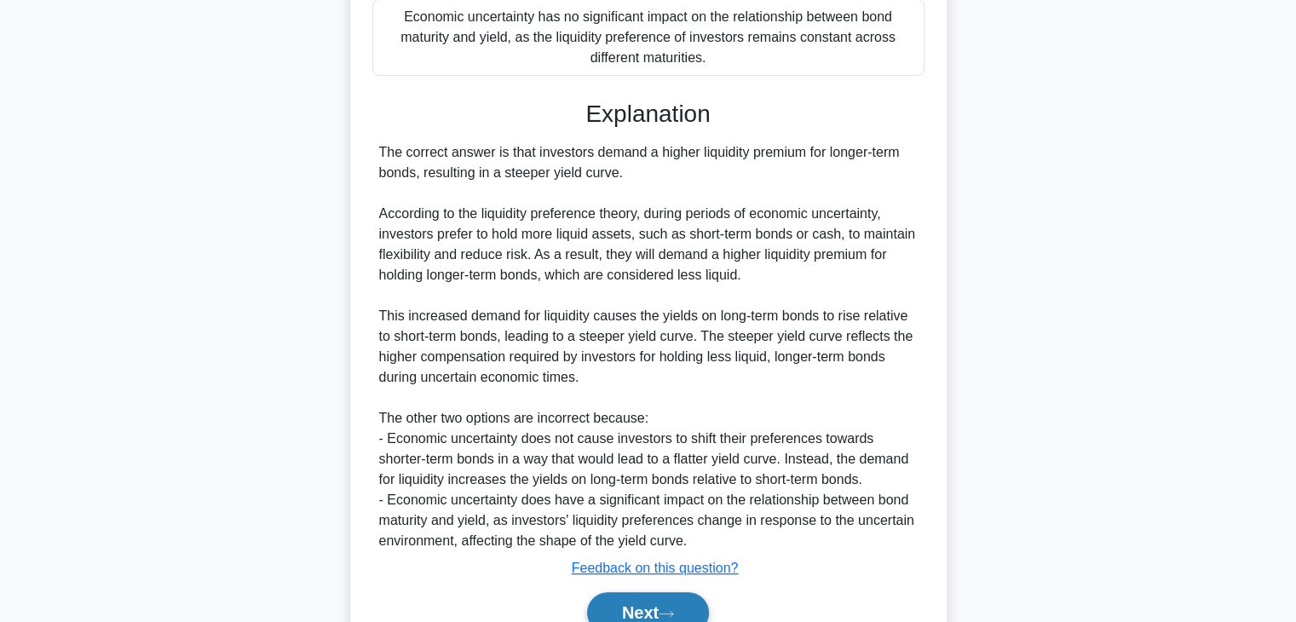
click at [690, 616] on button "Next" at bounding box center [648, 612] width 122 height 41
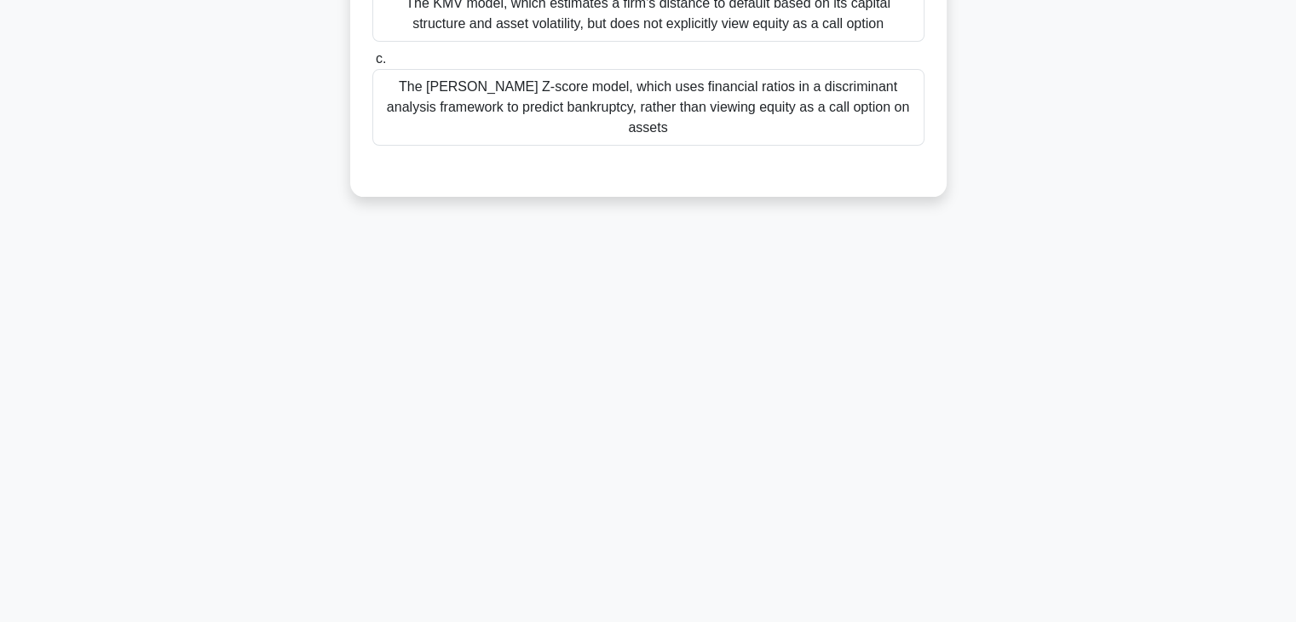
scroll to position [43, 0]
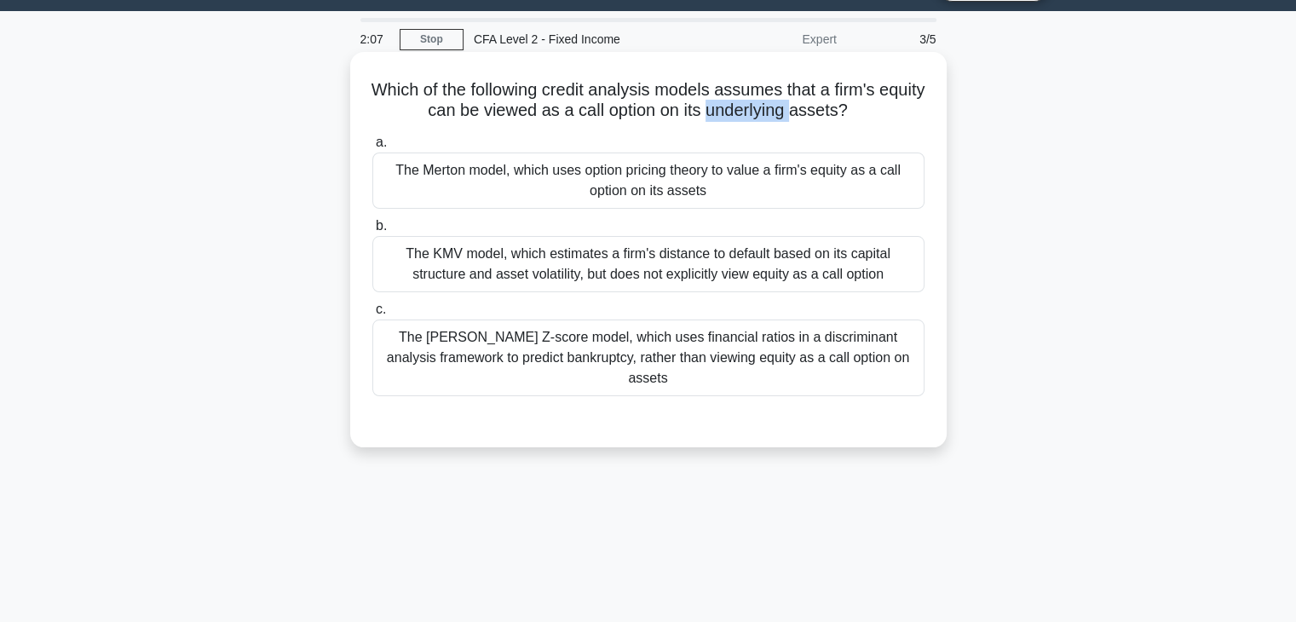
drag, startPoint x: 735, startPoint y: 108, endPoint x: 820, endPoint y: 117, distance: 84.8
click at [821, 110] on h5 "Which of the following credit analysis models assumes that a firm's equity can …" at bounding box center [649, 100] width 556 height 43
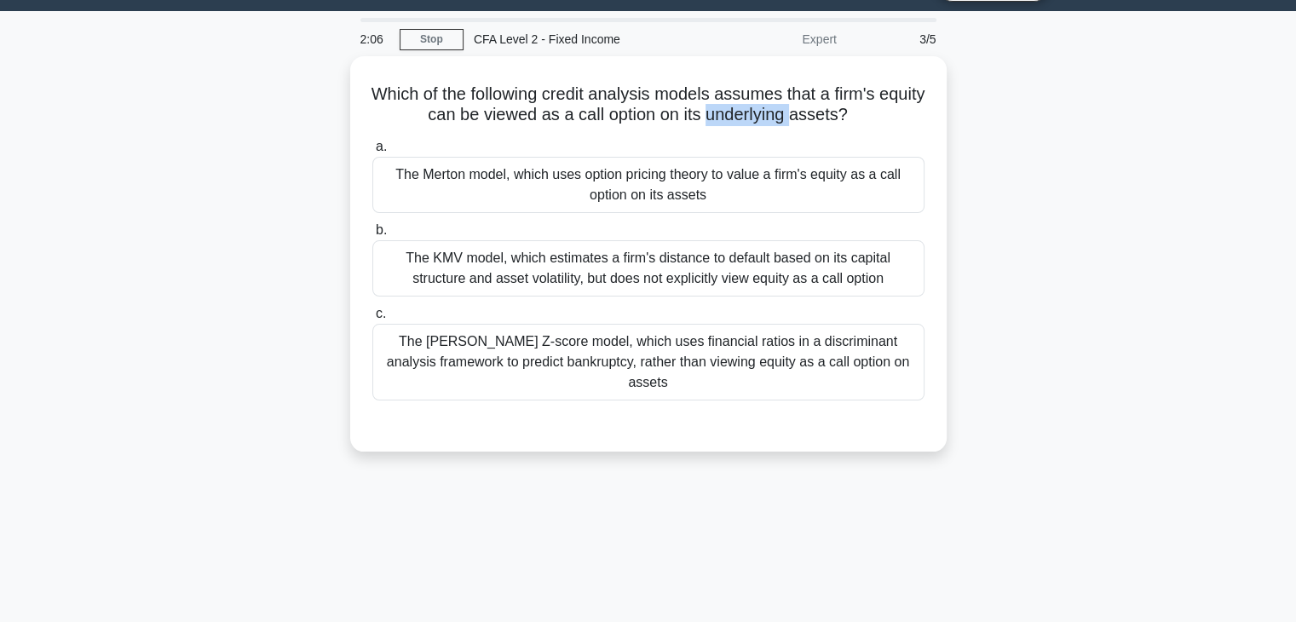
click at [809, 122] on div at bounding box center [809, 122] width 0 height 0
click at [1036, 132] on div "Which of the following credit analysis models assumes that a firm's equity can …" at bounding box center [648, 264] width 1125 height 416
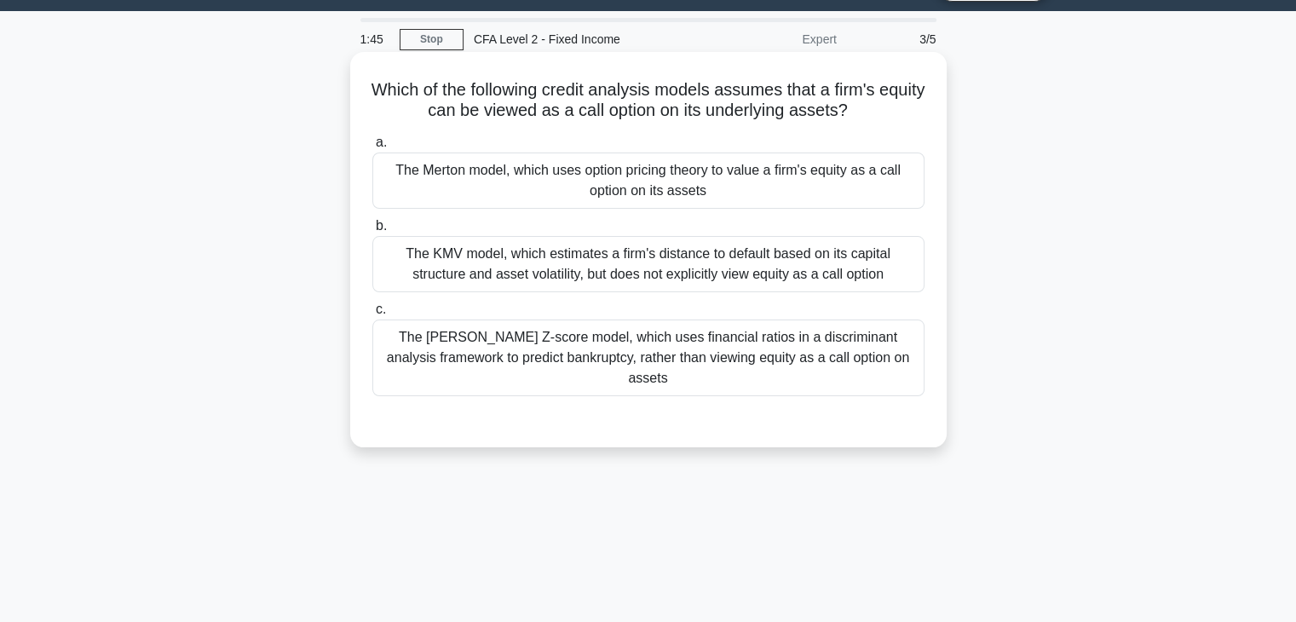
click at [769, 202] on div "The Merton model, which uses option pricing theory to value a firm's equity as …" at bounding box center [648, 181] width 552 height 56
click at [372, 148] on input "a. The Merton model, which uses option pricing theory to value a firm's equity …" at bounding box center [372, 142] width 0 height 11
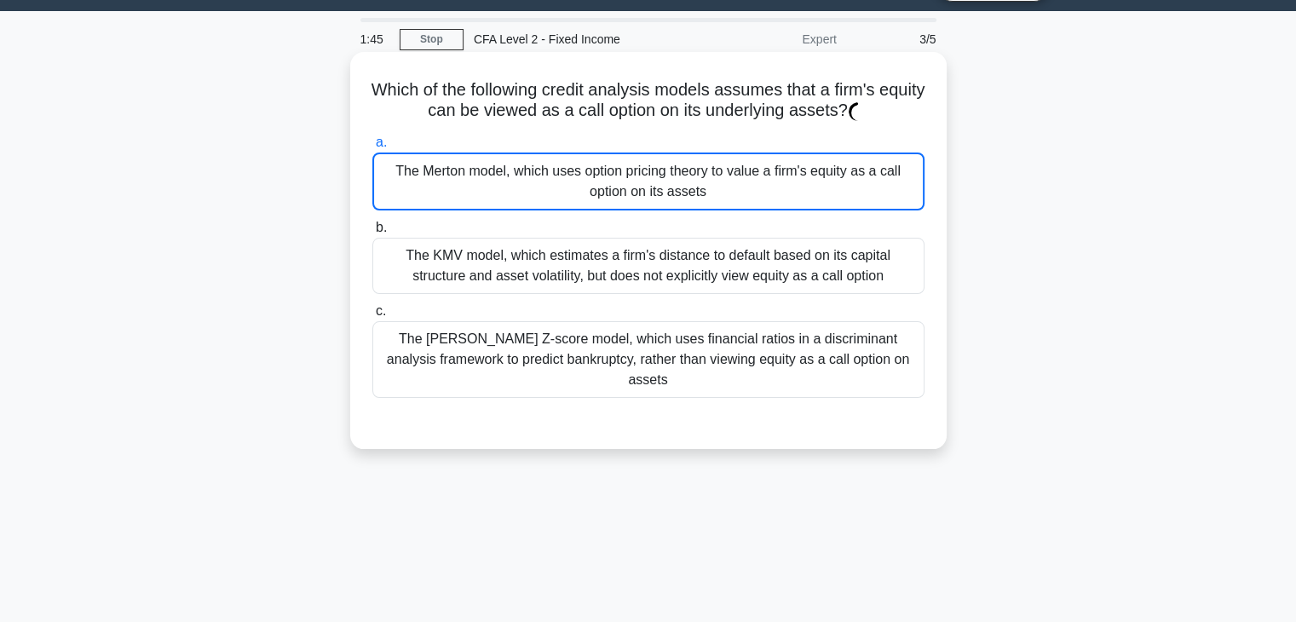
click at [763, 187] on div "The Merton model, which uses option pricing theory to value a firm's equity as …" at bounding box center [648, 182] width 552 height 58
click at [372, 148] on input "a. The Merton model, which uses option pricing theory to value a firm's equity …" at bounding box center [372, 142] width 0 height 11
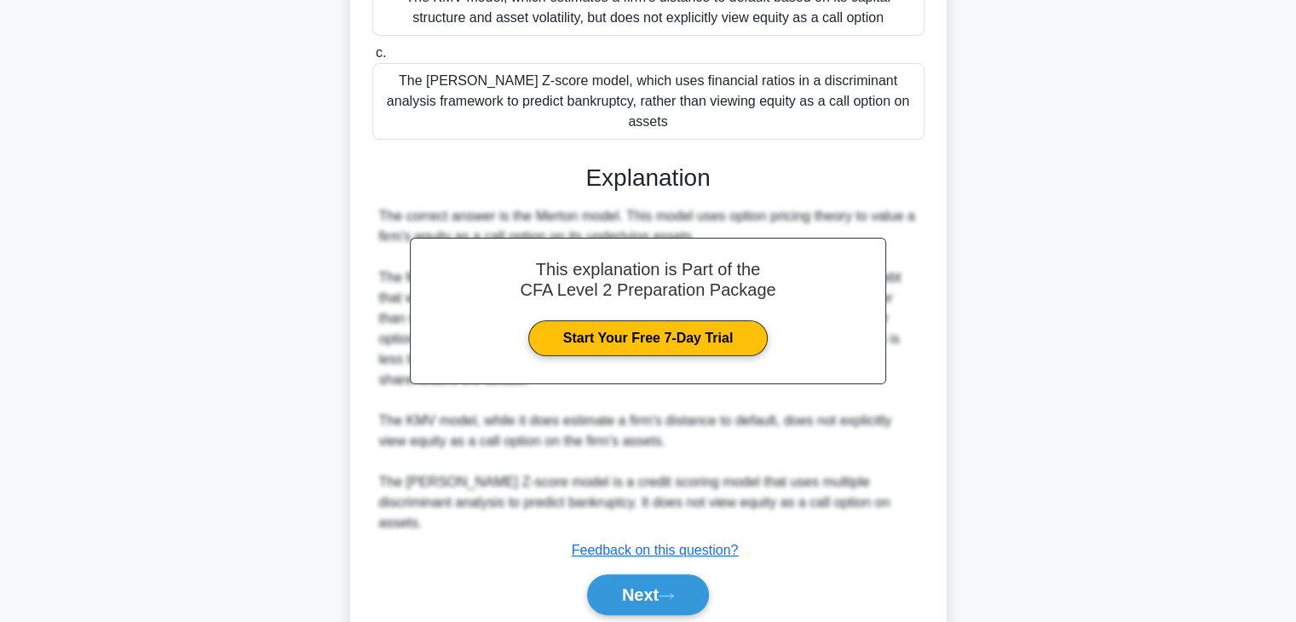
scroll to position [324, 0]
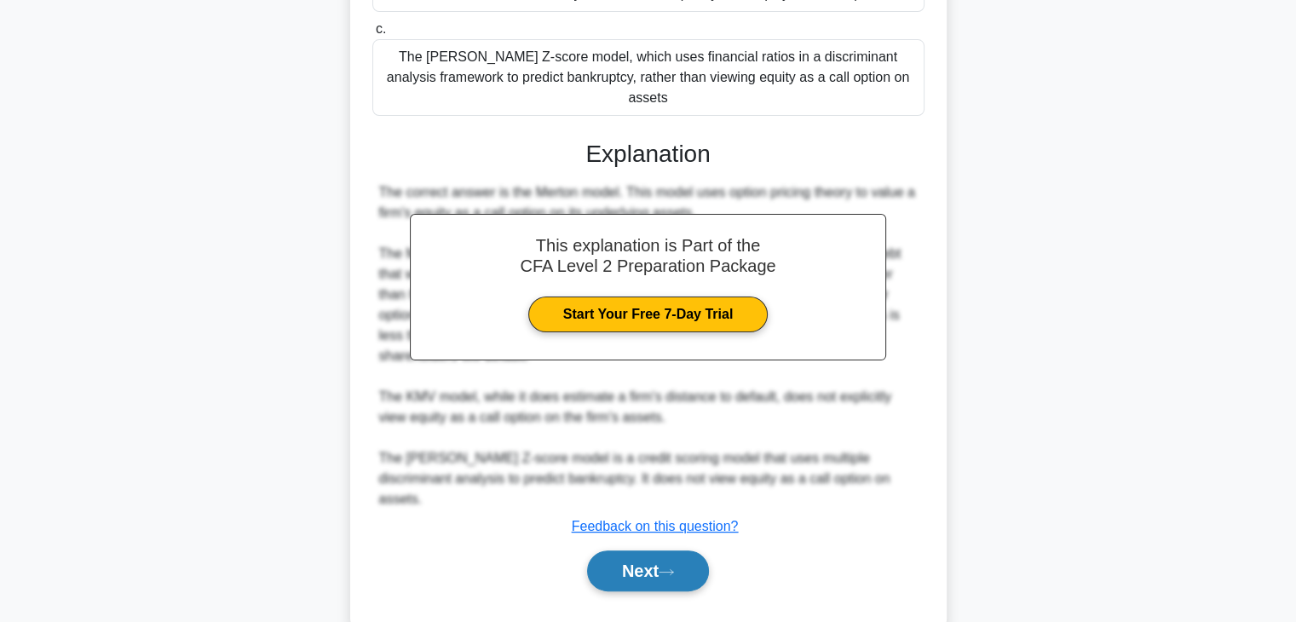
click at [652, 550] on button "Next" at bounding box center [648, 570] width 122 height 41
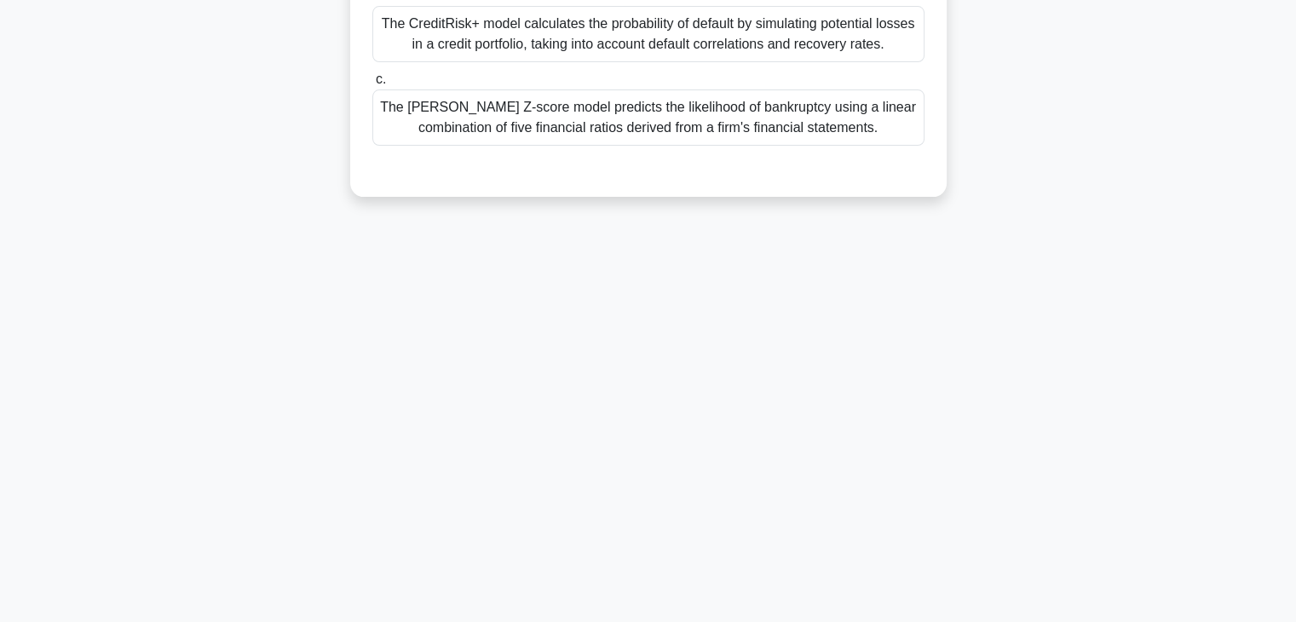
scroll to position [43, 0]
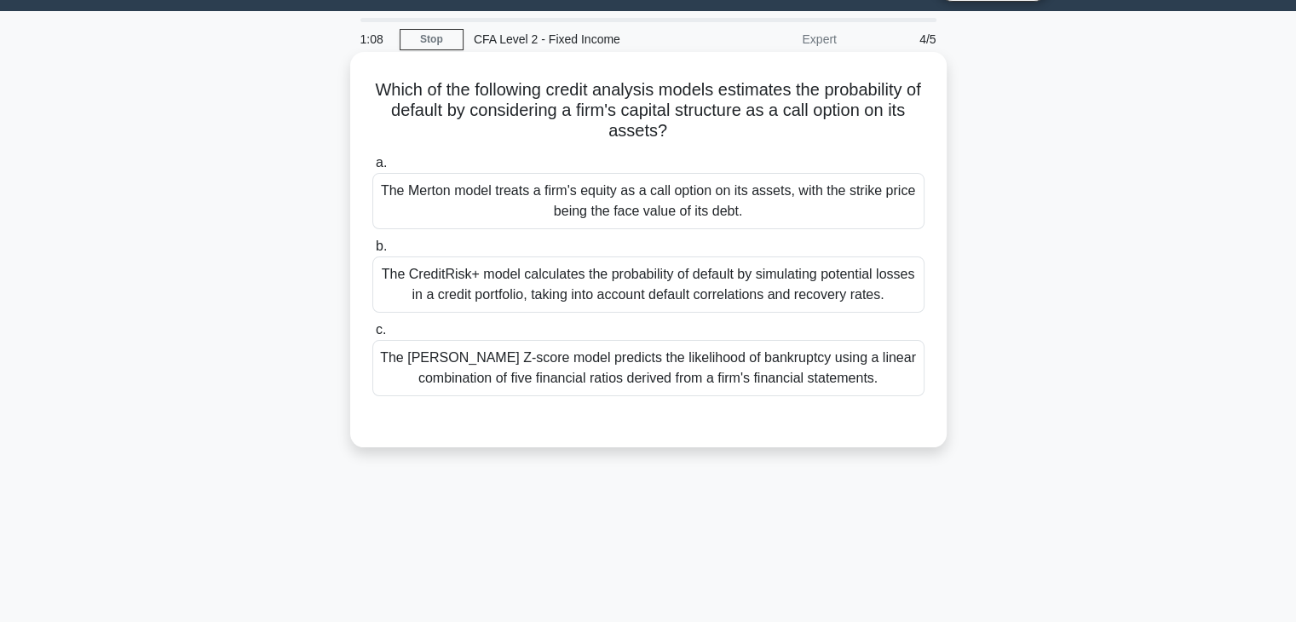
click at [721, 293] on div "The CreditRisk+ model calculates the probability of default by simulating poten…" at bounding box center [648, 284] width 552 height 56
click at [372, 252] on input "b. The CreditRisk+ model calculates the probability of default by simulating po…" at bounding box center [372, 246] width 0 height 11
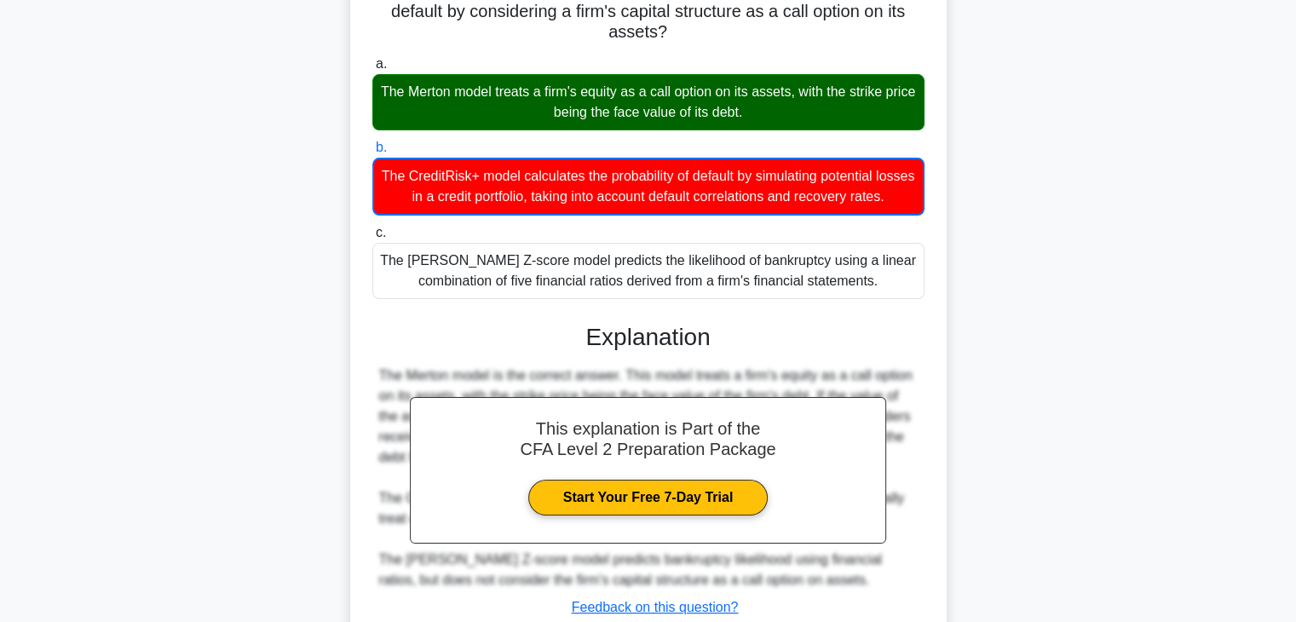
scroll to position [214, 0]
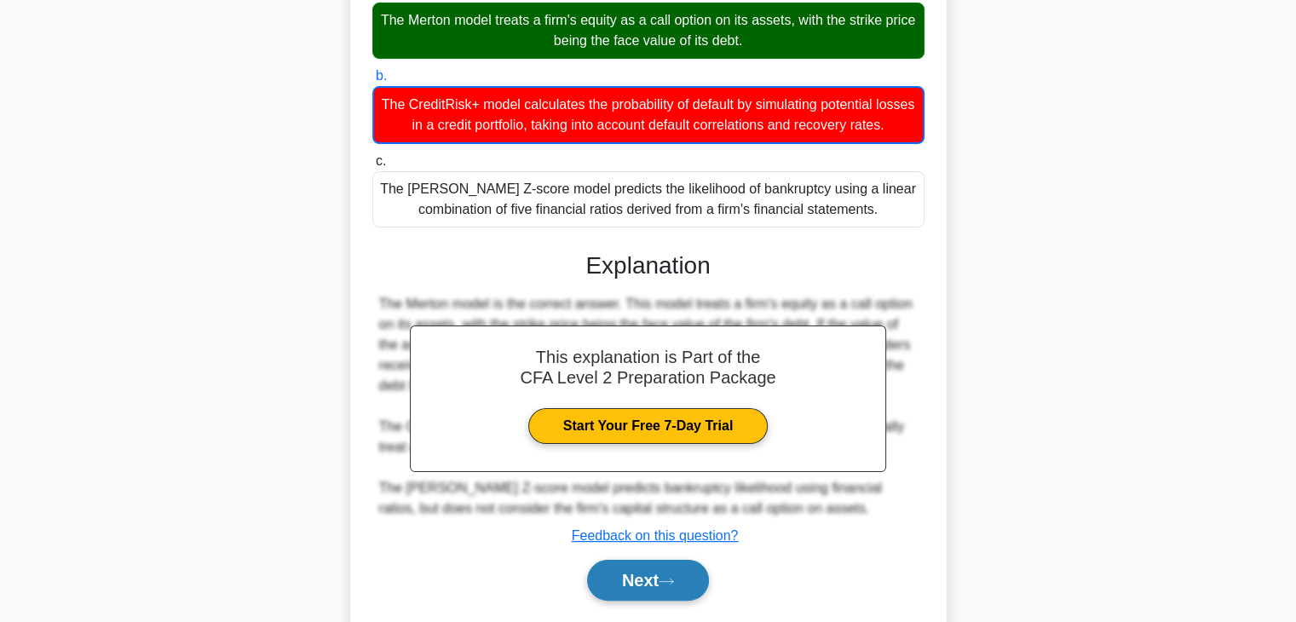
click at [687, 568] on button "Next" at bounding box center [648, 580] width 122 height 41
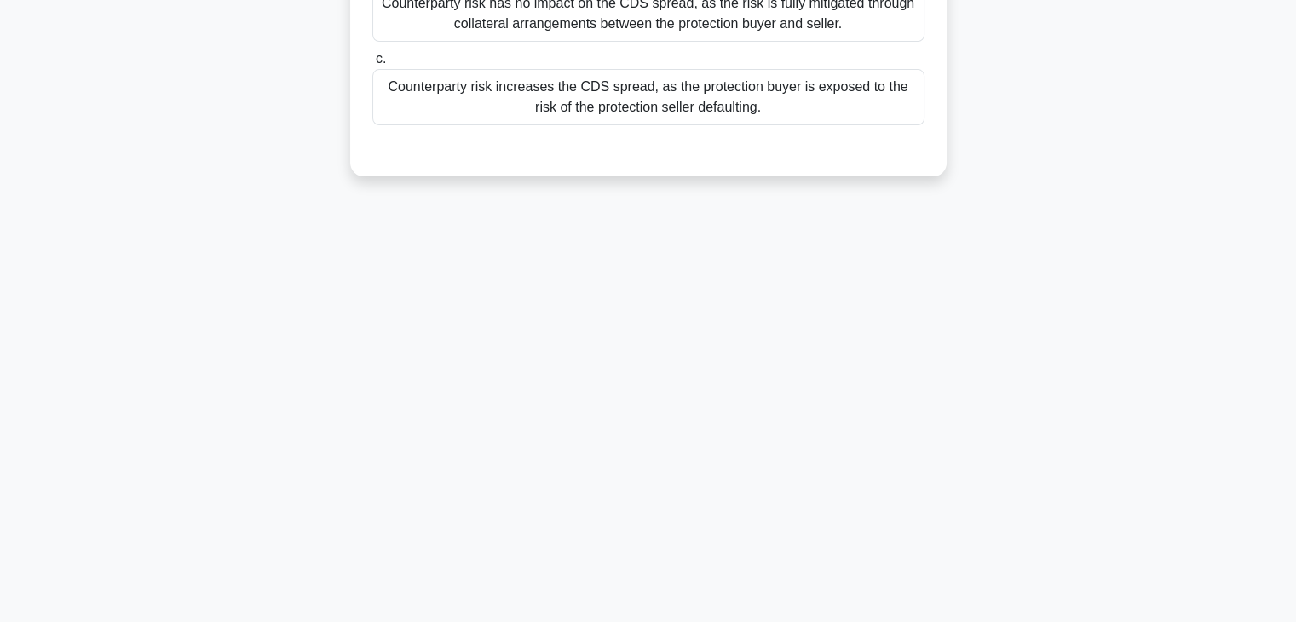
scroll to position [43, 0]
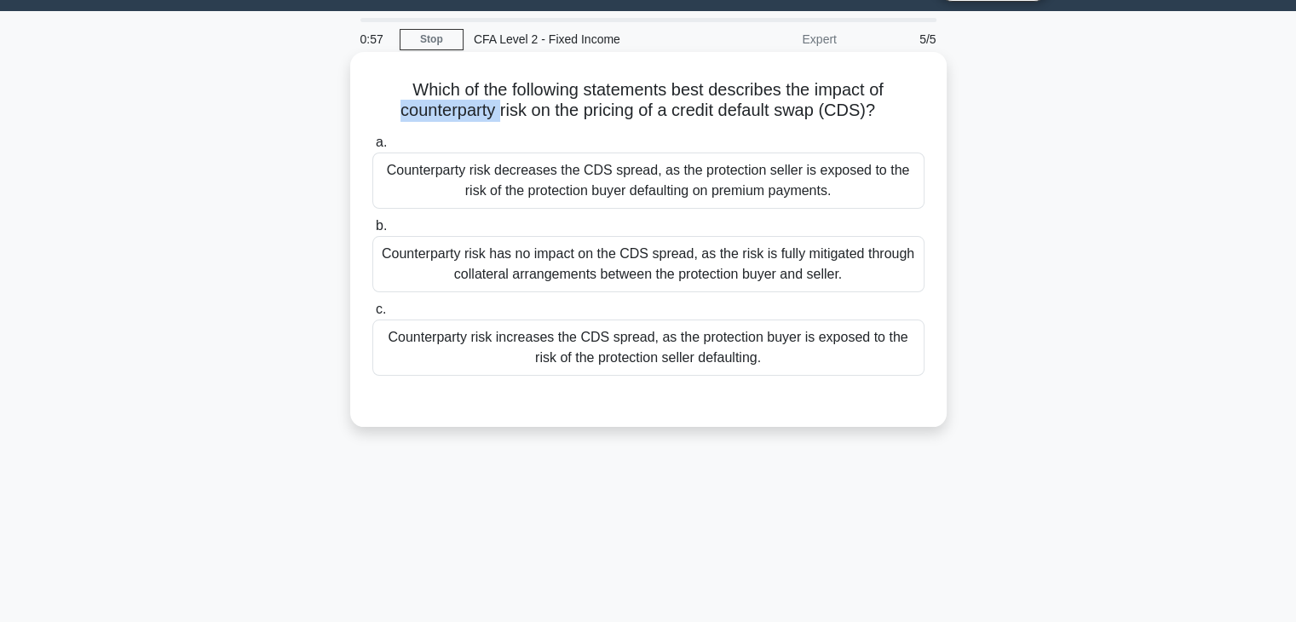
drag, startPoint x: 390, startPoint y: 116, endPoint x: 498, endPoint y: 110, distance: 107.5
click at [498, 110] on h5 "Which of the following statements best describes the impact of counterparty ris…" at bounding box center [649, 100] width 556 height 43
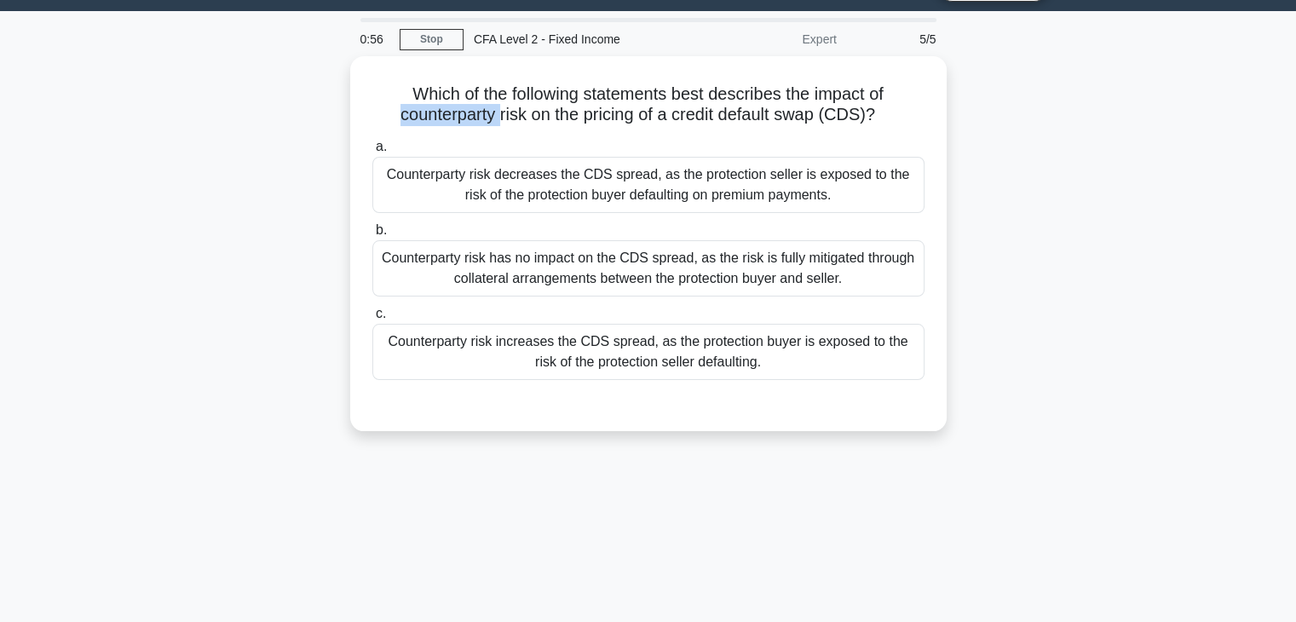
click at [487, 122] on div at bounding box center [487, 122] width 0 height 0
click at [309, 202] on div "Which of the following statements best describes the impact of counterparty ris…" at bounding box center [648, 253] width 1125 height 395
click at [982, 147] on div "Which of the following statements best describes the impact of counterparty ris…" at bounding box center [648, 253] width 1125 height 395
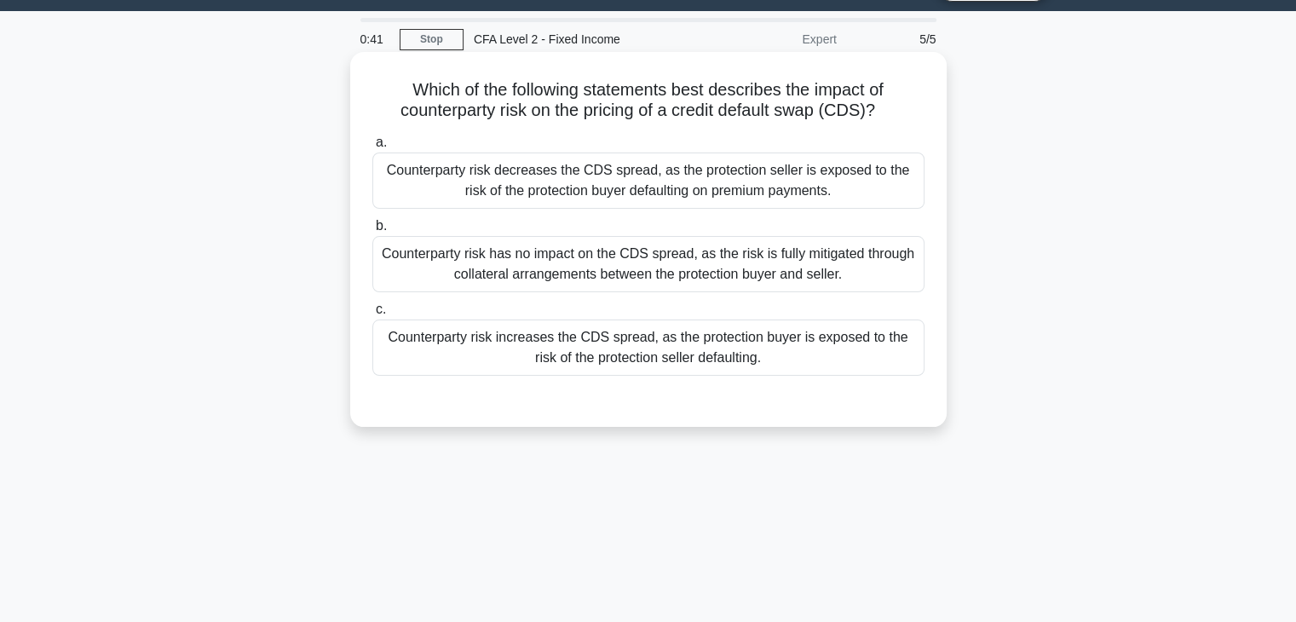
click at [803, 281] on div "Counterparty risk has no impact on the CDS spread, as the risk is fully mitigat…" at bounding box center [648, 264] width 552 height 56
click at [372, 232] on input "b. Counterparty risk has no impact on the CDS spread, as the risk is fully miti…" at bounding box center [372, 226] width 0 height 11
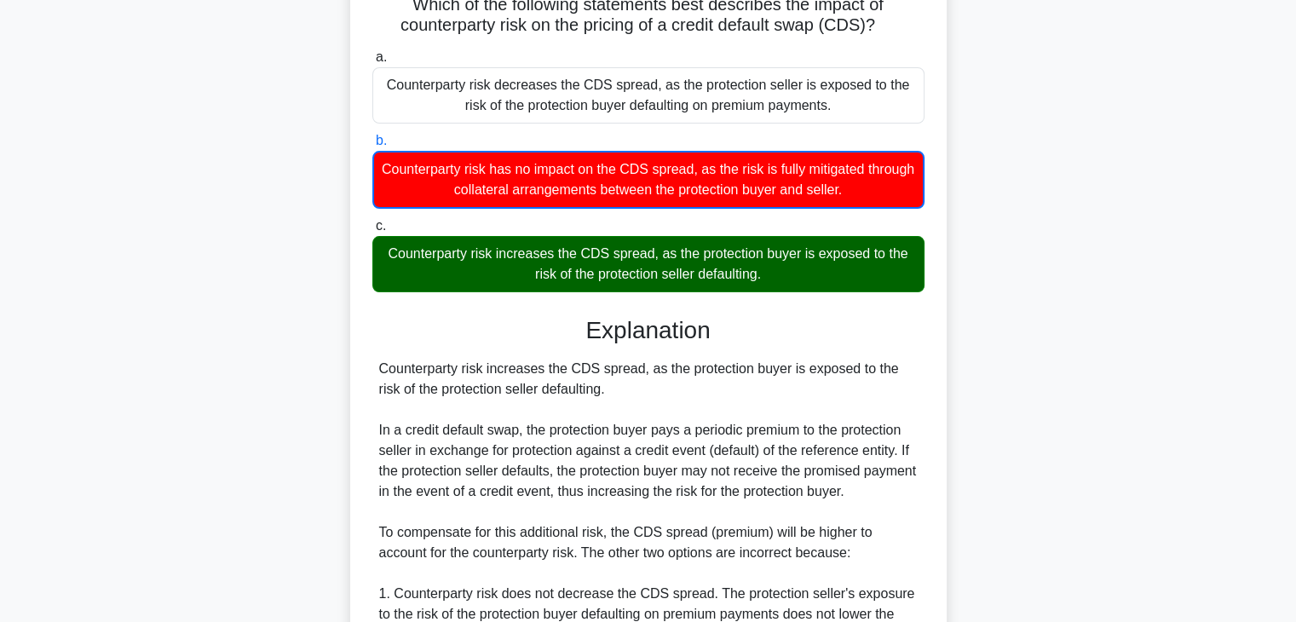
scroll to position [214, 0]
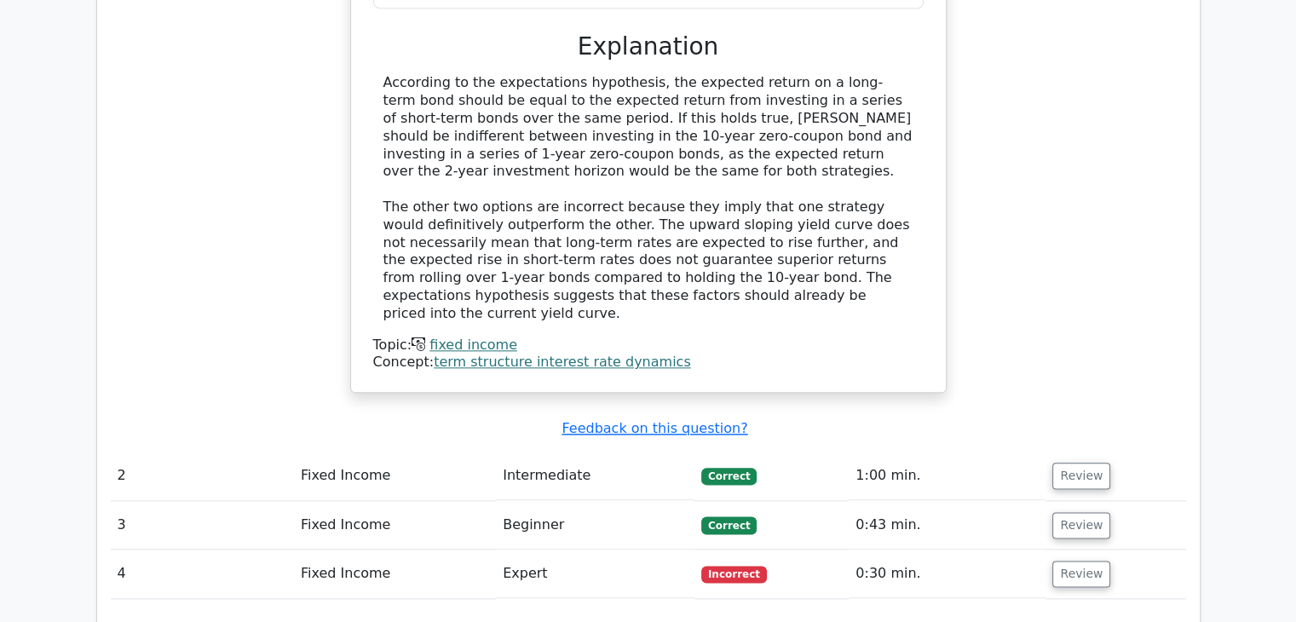
scroll to position [2556, 0]
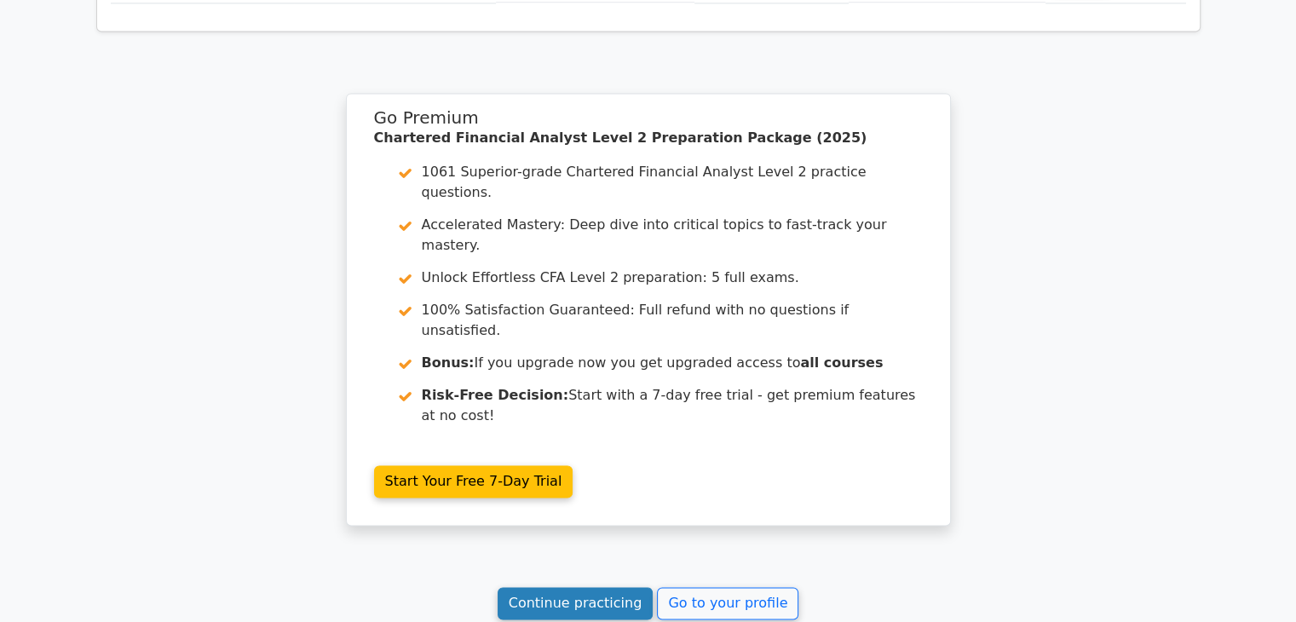
click at [650, 587] on link "Continue practicing" at bounding box center [576, 603] width 156 height 32
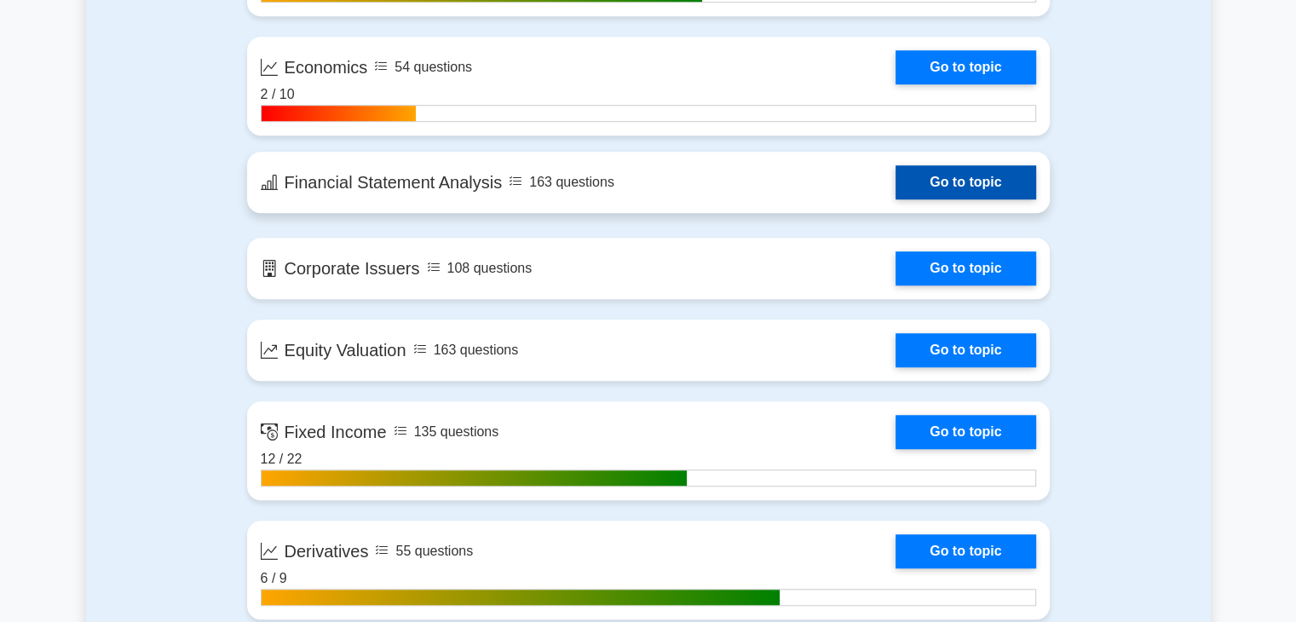
scroll to position [1363, 0]
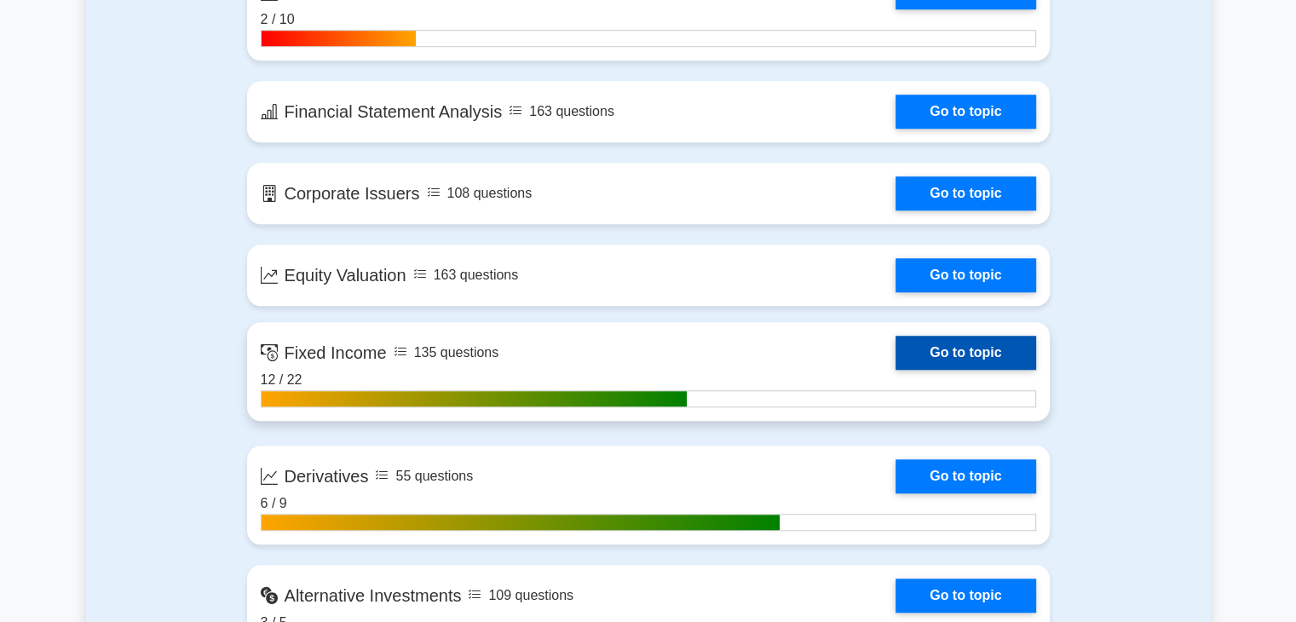
click at [954, 351] on link "Go to topic" at bounding box center [966, 353] width 140 height 34
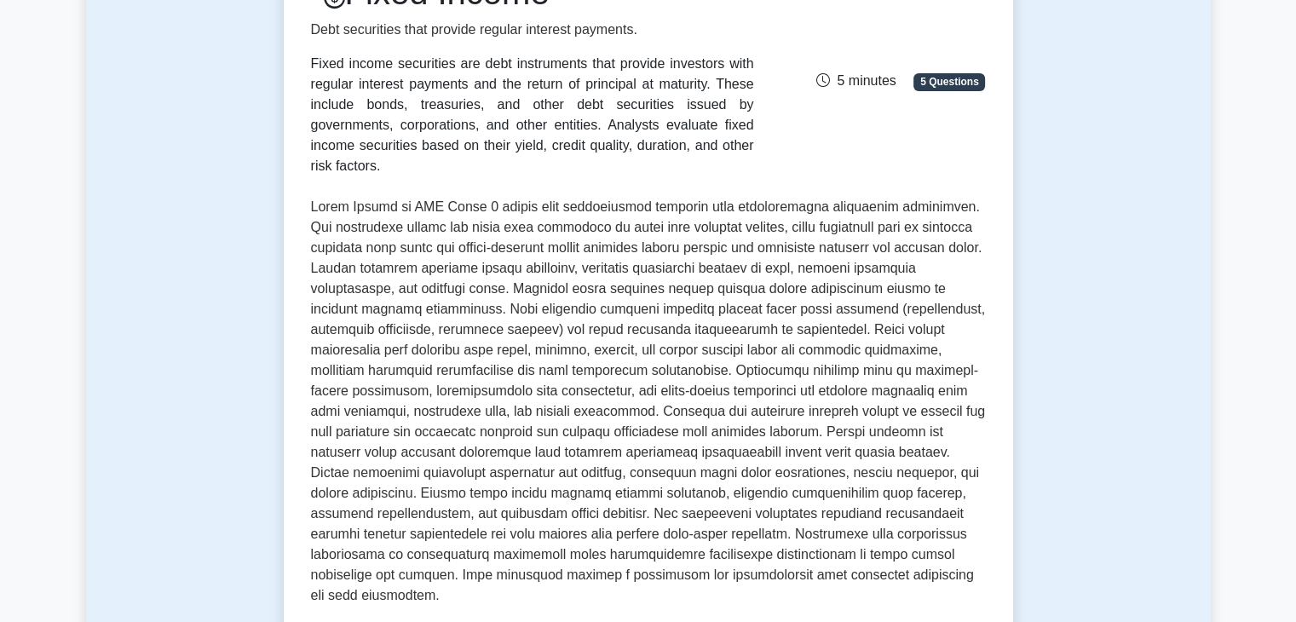
scroll to position [511, 0]
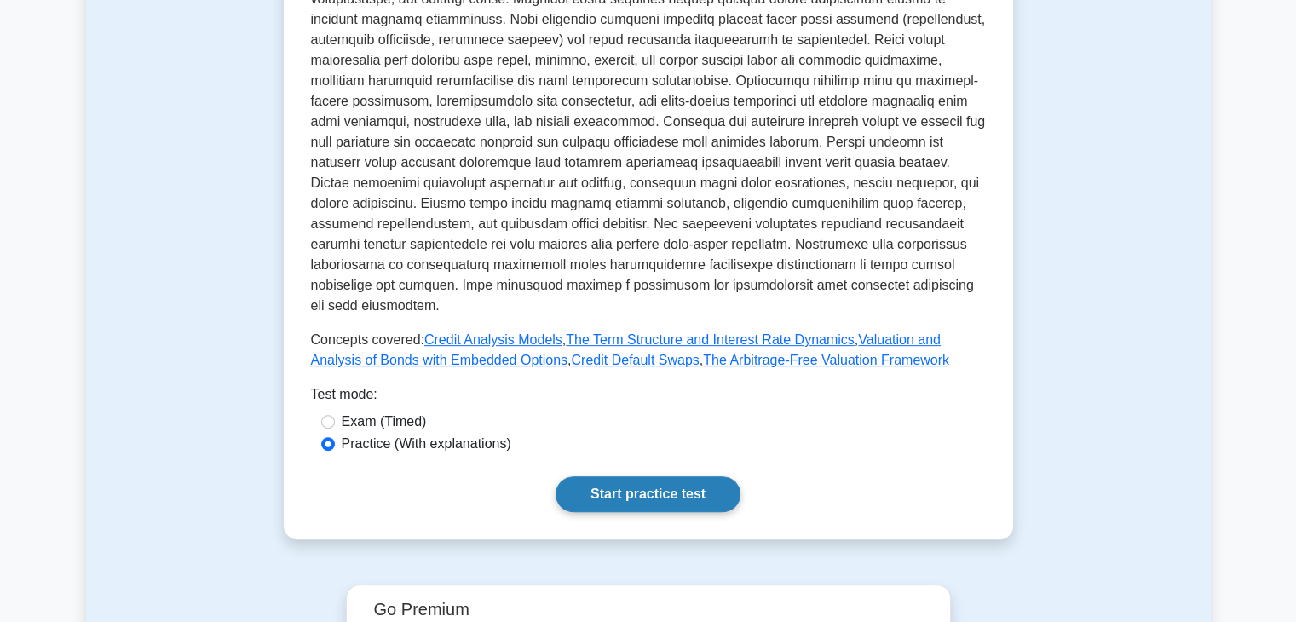
click at [674, 476] on link "Start practice test" at bounding box center [648, 494] width 185 height 36
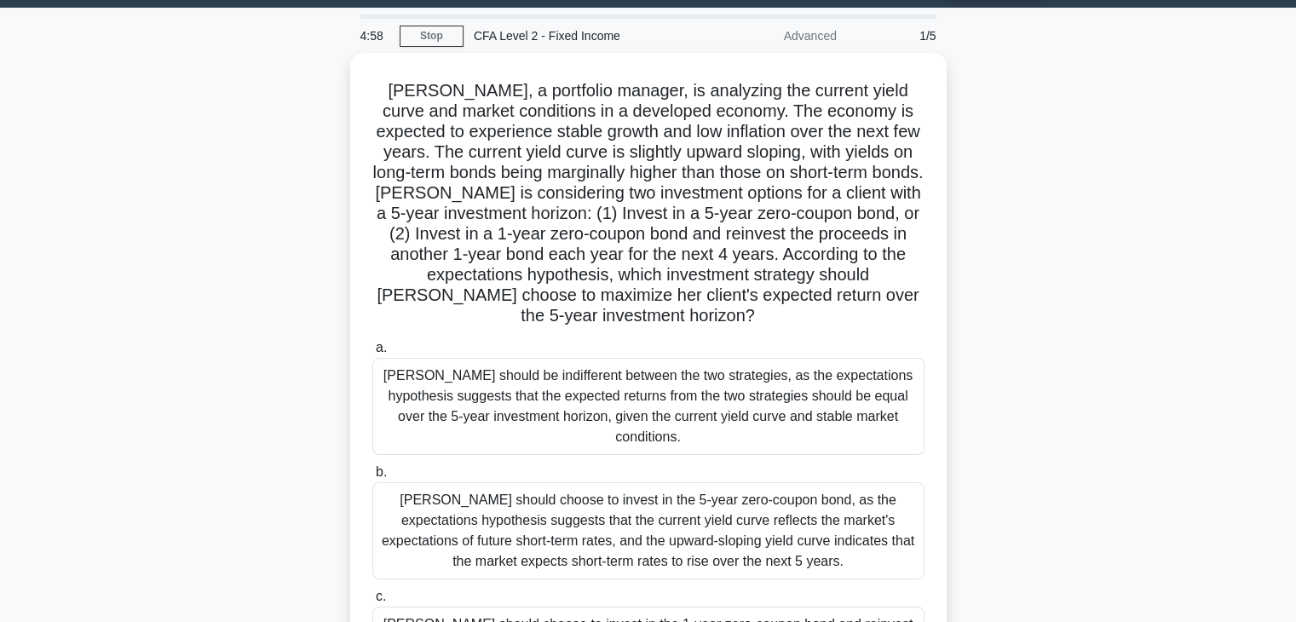
scroll to position [85, 0]
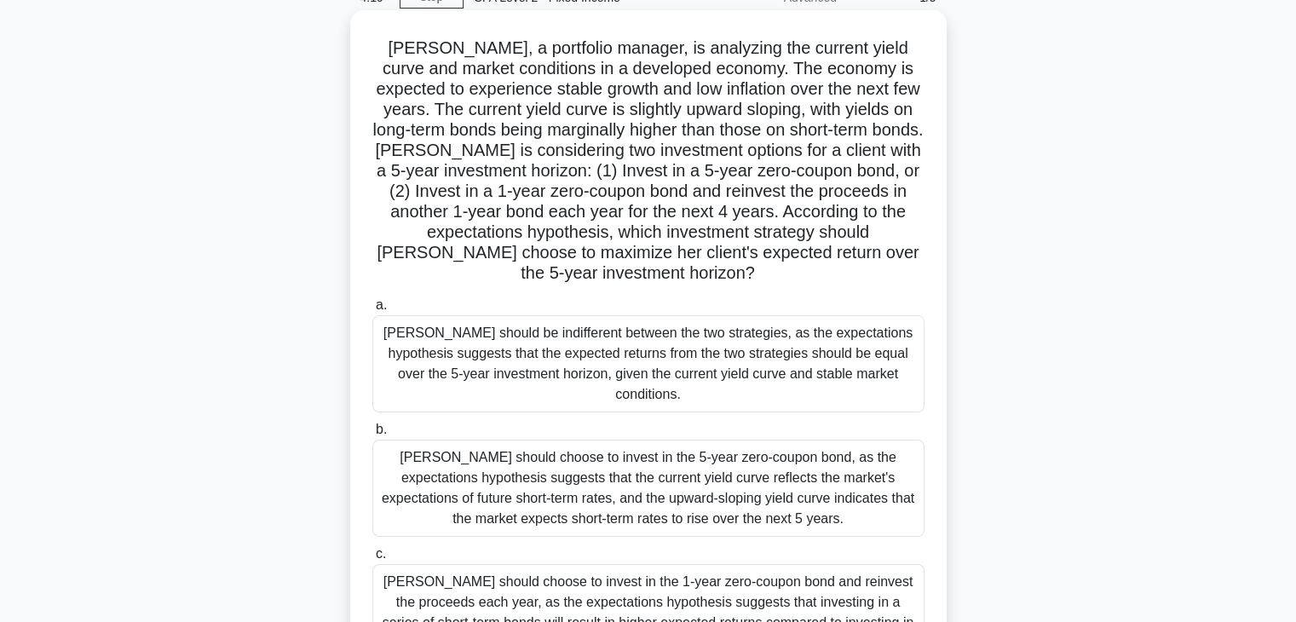
click at [665, 383] on div "[PERSON_NAME] should be indifferent between the two strategies, as the expectat…" at bounding box center [648, 363] width 552 height 97
click at [372, 311] on input "a. Hannah should be indifferent between the two strategies, as the expectations…" at bounding box center [372, 305] width 0 height 11
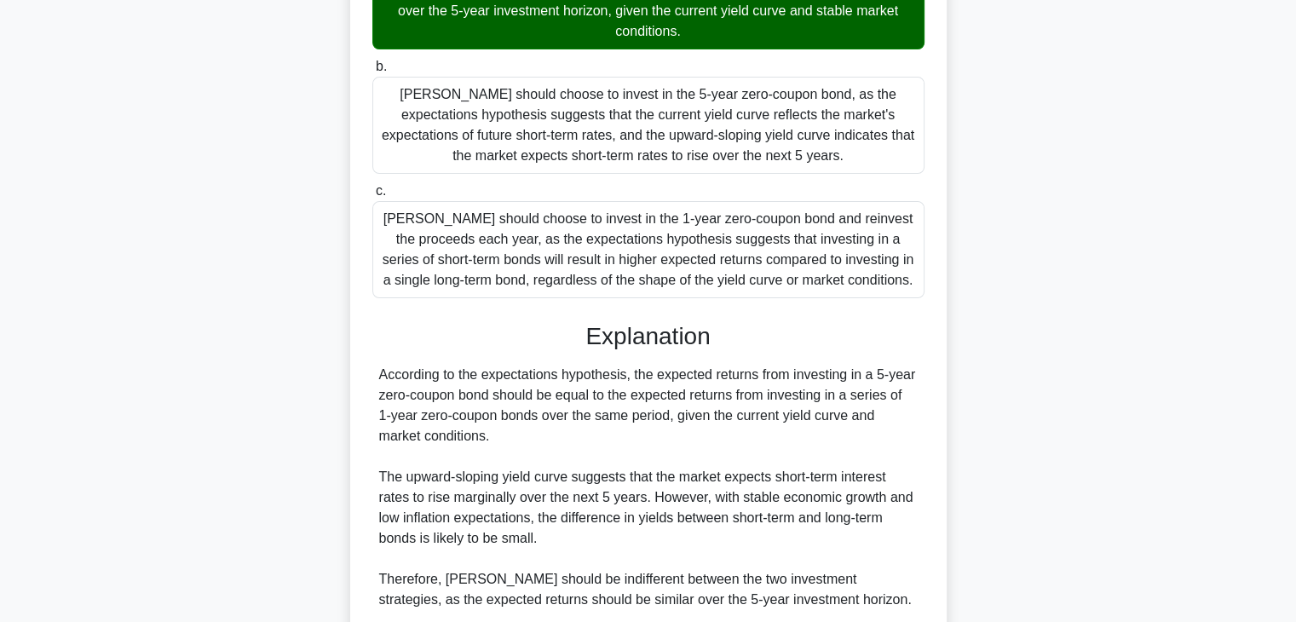
scroll to position [555, 0]
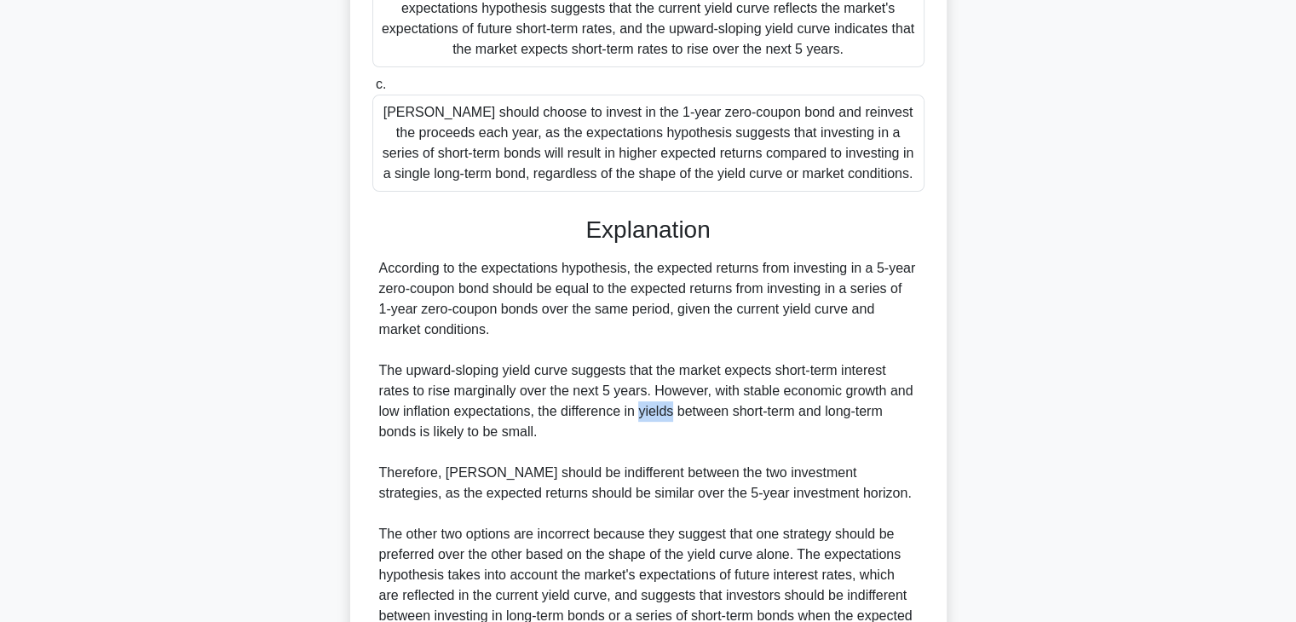
drag, startPoint x: 642, startPoint y: 411, endPoint x: 673, endPoint y: 417, distance: 32.1
click at [673, 417] on div "According to the expectations hypothesis, the expected returns from investing i…" at bounding box center [648, 452] width 539 height 389
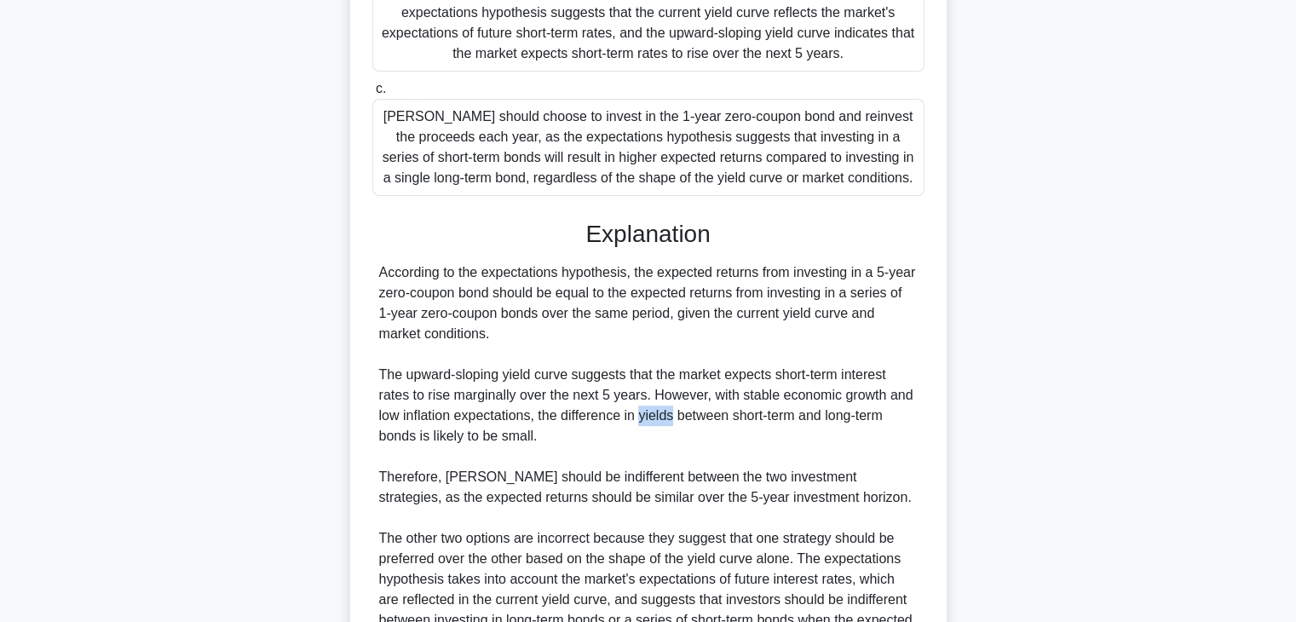
click at [662, 421] on div at bounding box center [662, 421] width 0 height 0
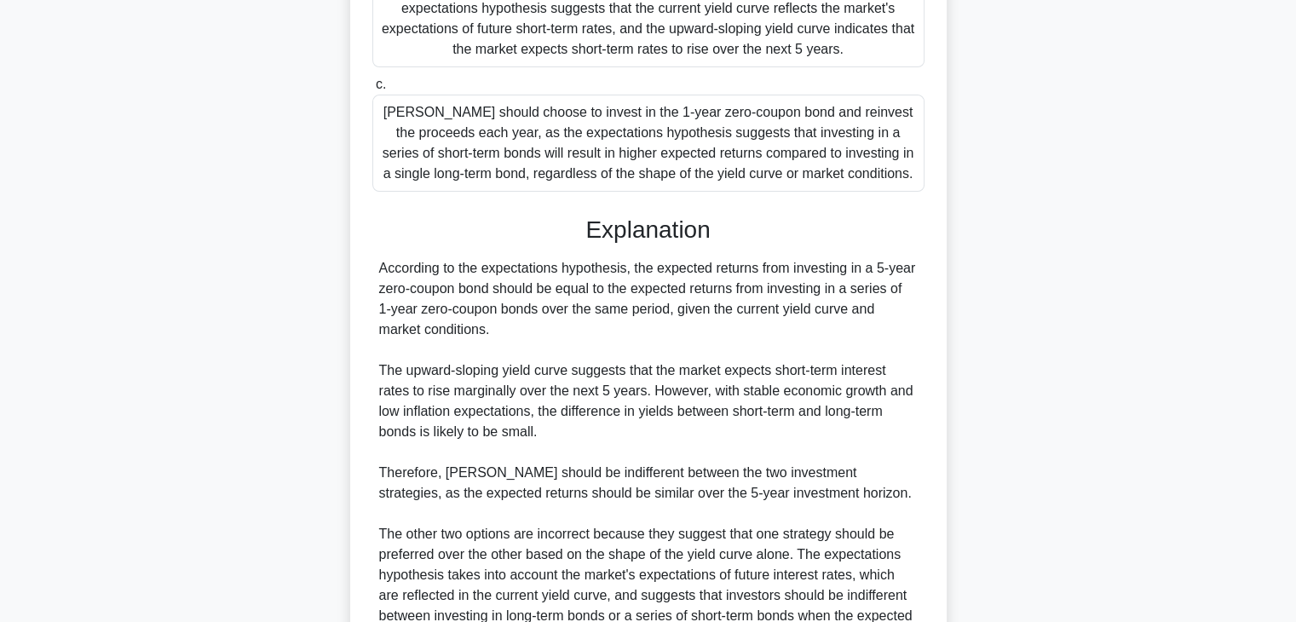
click at [700, 441] on div "According to the expectations hypothesis, the expected returns from investing i…" at bounding box center [648, 452] width 539 height 389
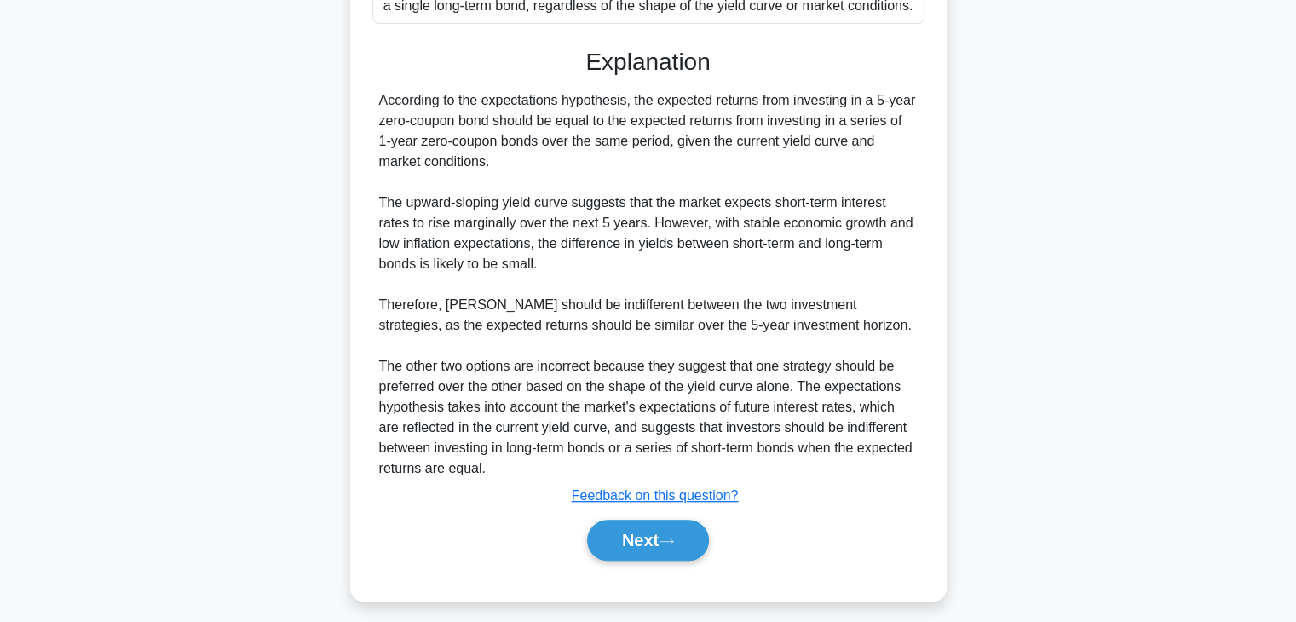
scroll to position [725, 0]
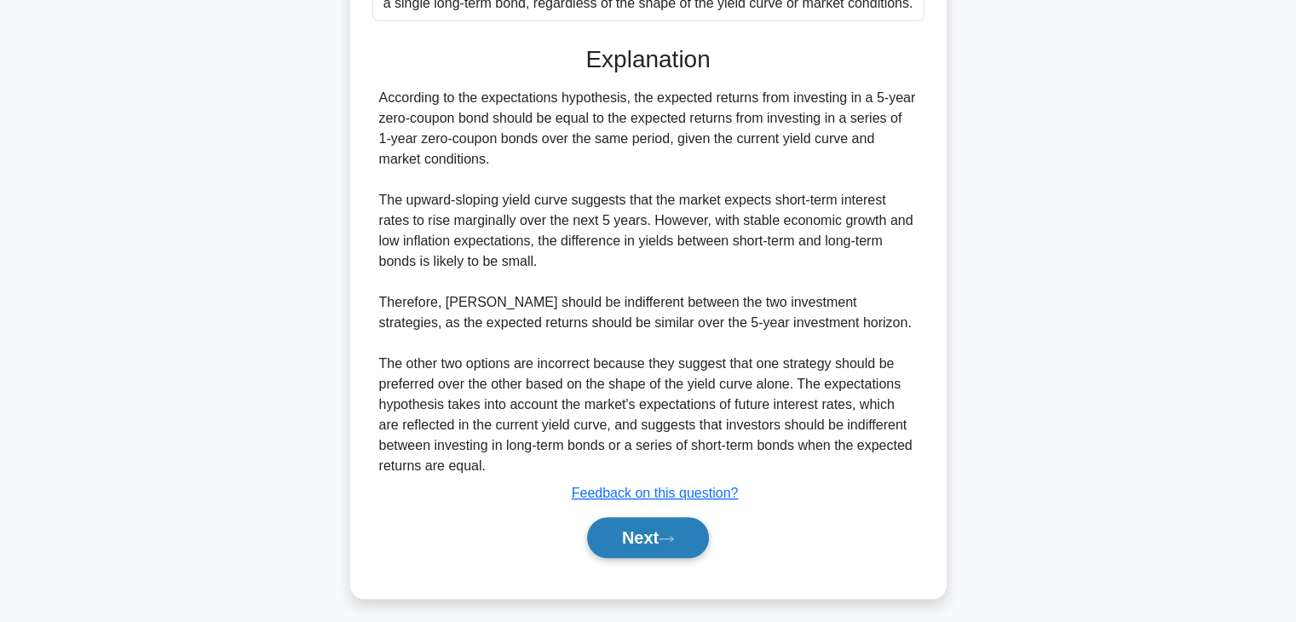
click at [685, 543] on button "Next" at bounding box center [648, 537] width 122 height 41
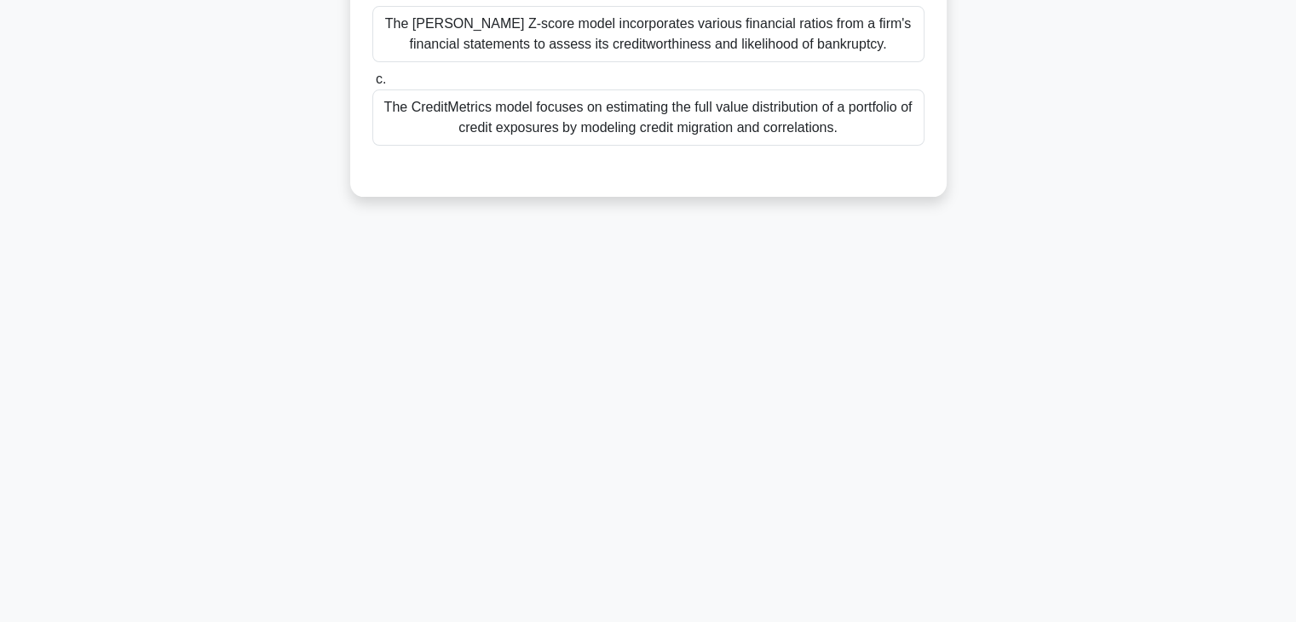
scroll to position [43, 0]
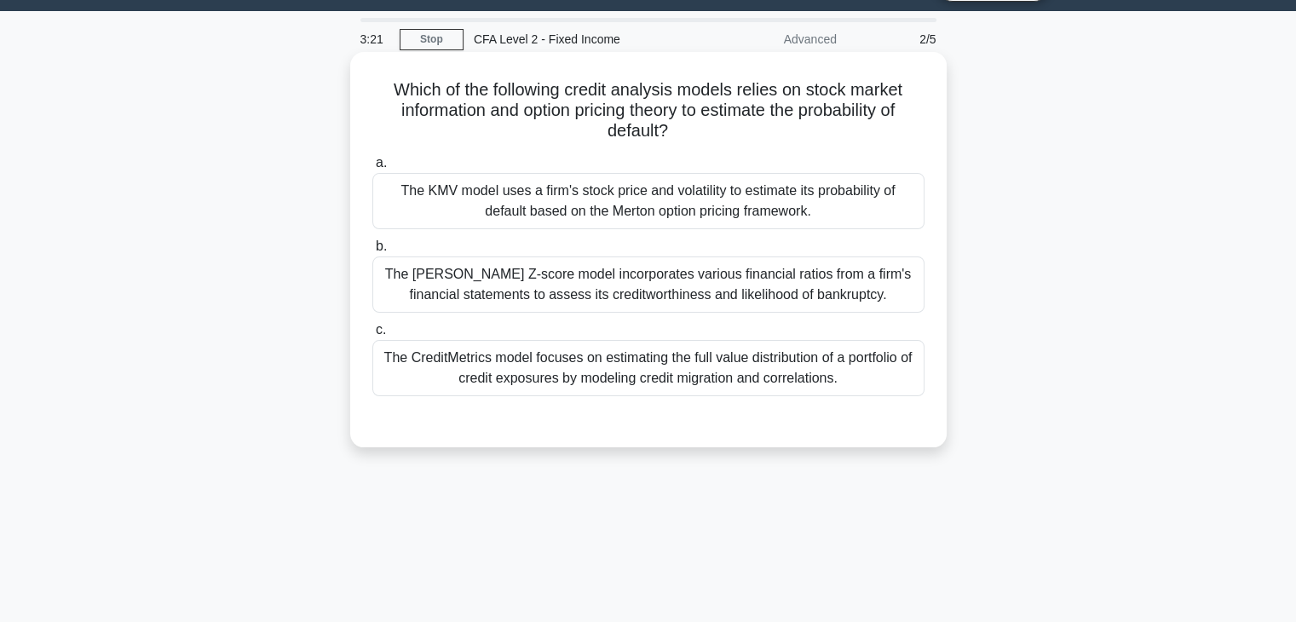
click at [675, 189] on div "The KMV model uses a firm's stock price and volatility to estimate its probabil…" at bounding box center [648, 201] width 552 height 56
click at [372, 169] on input "a. The KMV model uses a firm's stock price and volatility to estimate its proba…" at bounding box center [372, 163] width 0 height 11
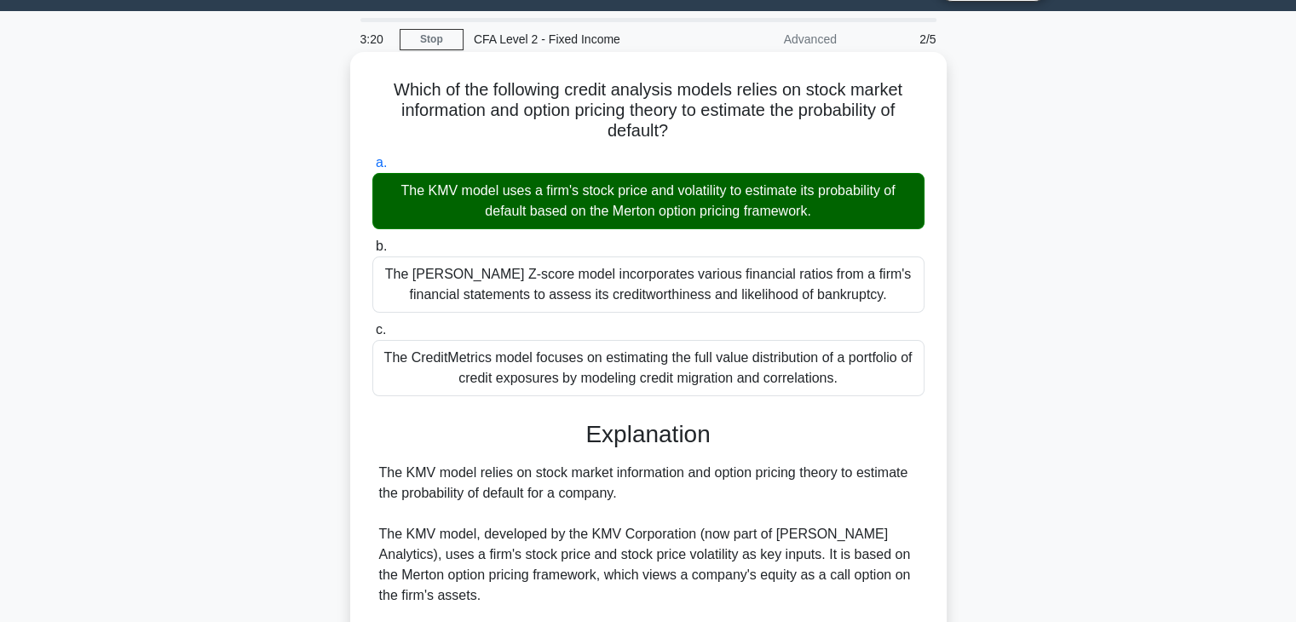
scroll to position [214, 0]
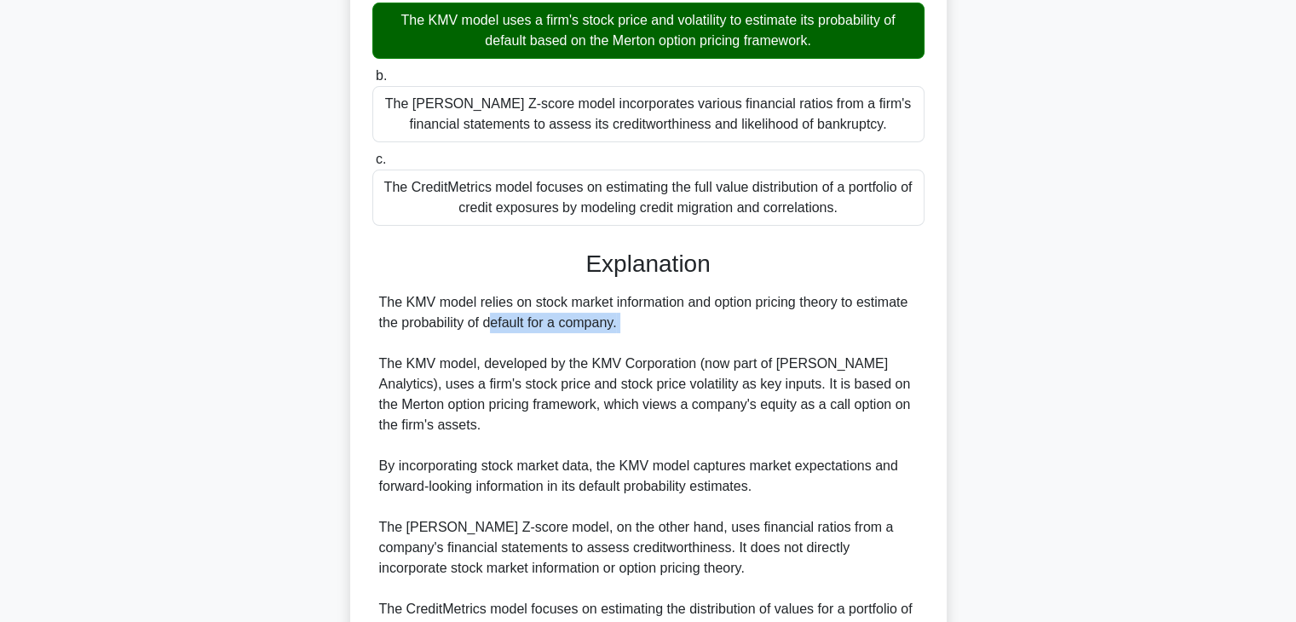
drag, startPoint x: 398, startPoint y: 327, endPoint x: 626, endPoint y: 334, distance: 228.5
click at [626, 334] on div "The KMV model relies on stock market information and option pricing theory to e…" at bounding box center [648, 486] width 539 height 389
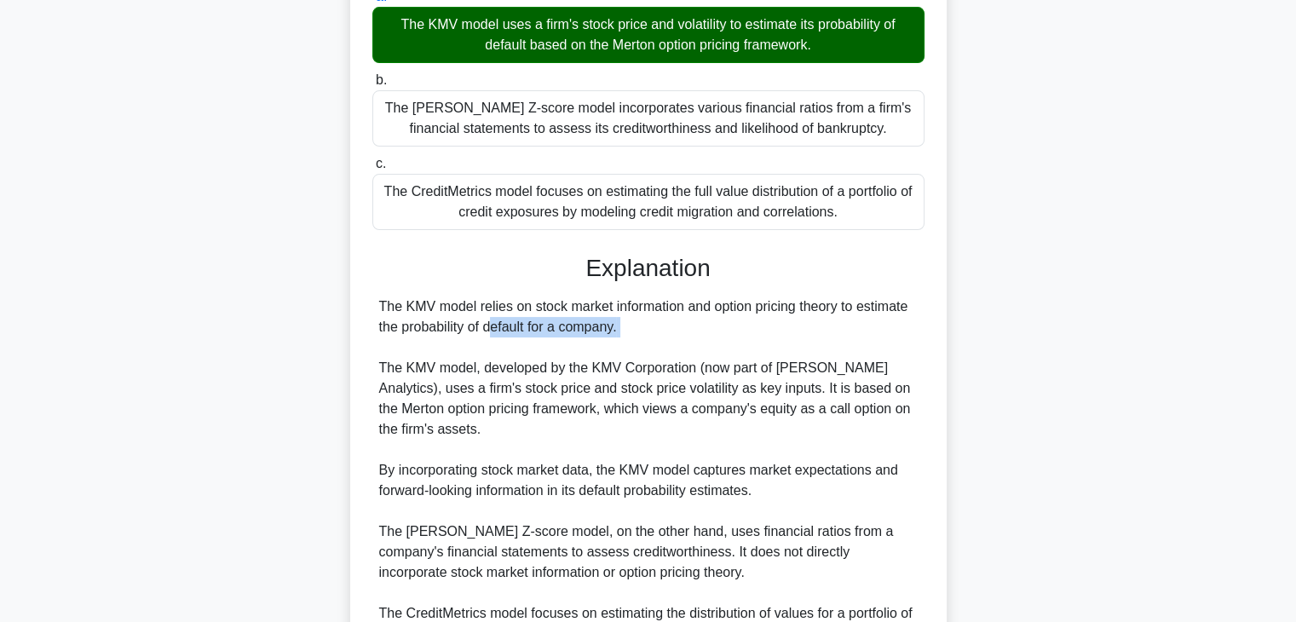
click at [615, 332] on div at bounding box center [615, 332] width 0 height 0
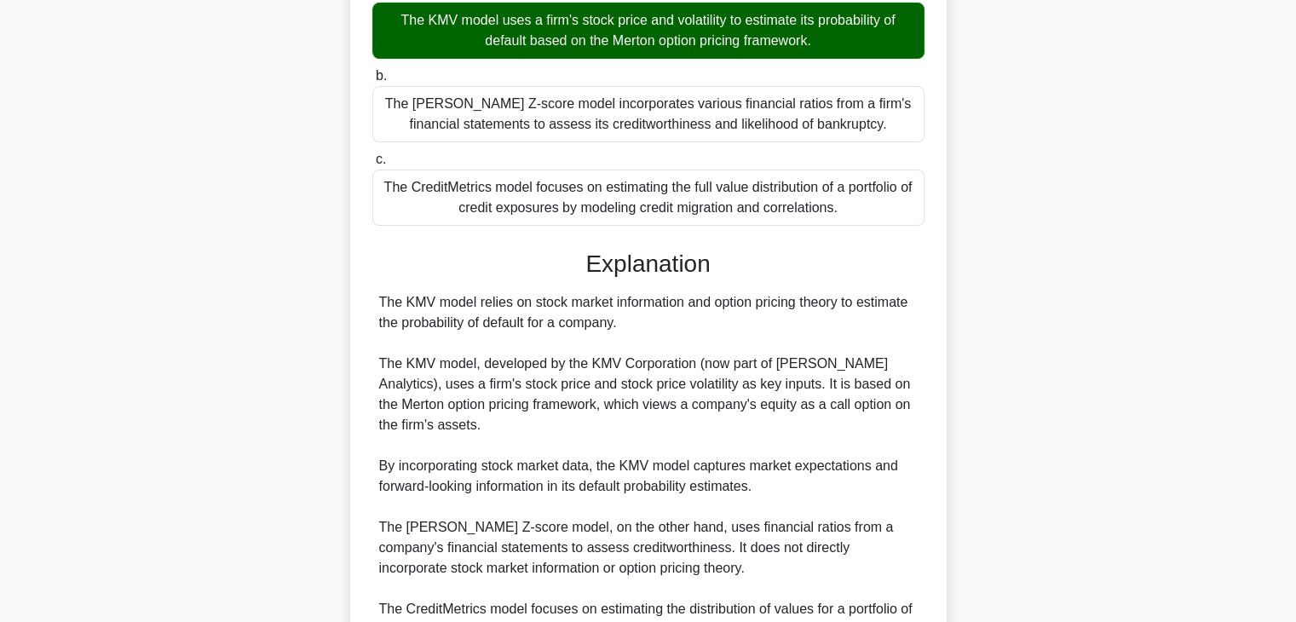
click at [658, 377] on div "The KMV model relies on stock market information and option pricing theory to e…" at bounding box center [648, 486] width 539 height 389
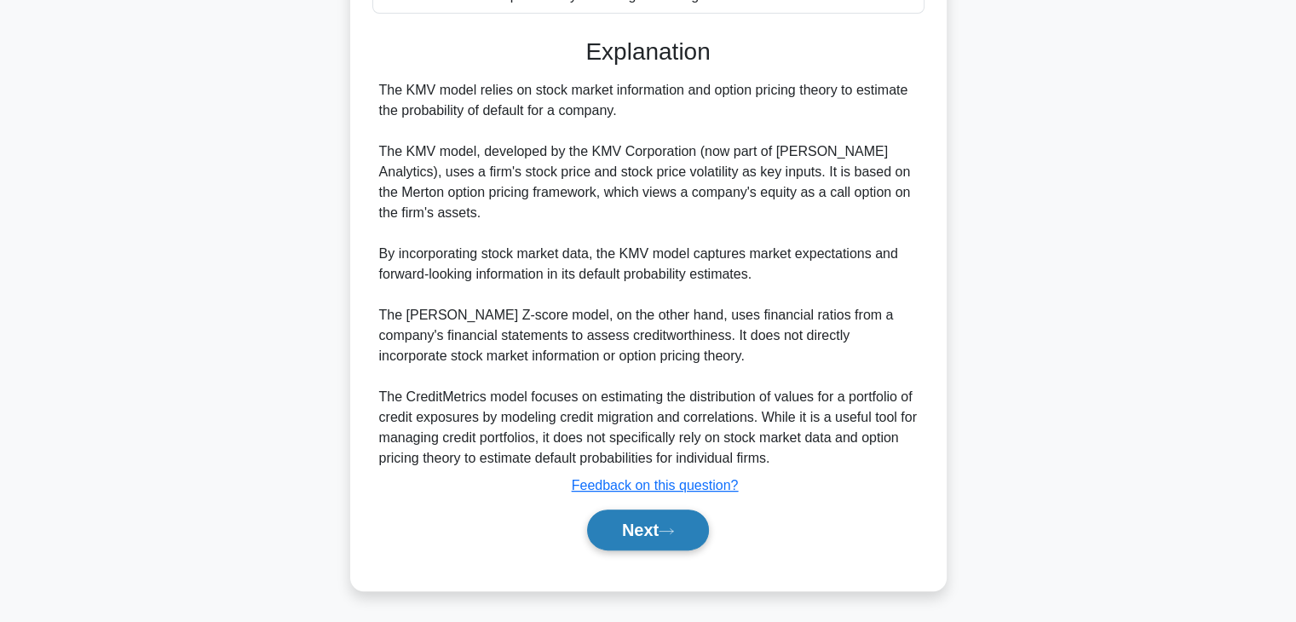
click at [671, 529] on icon at bounding box center [666, 531] width 15 height 9
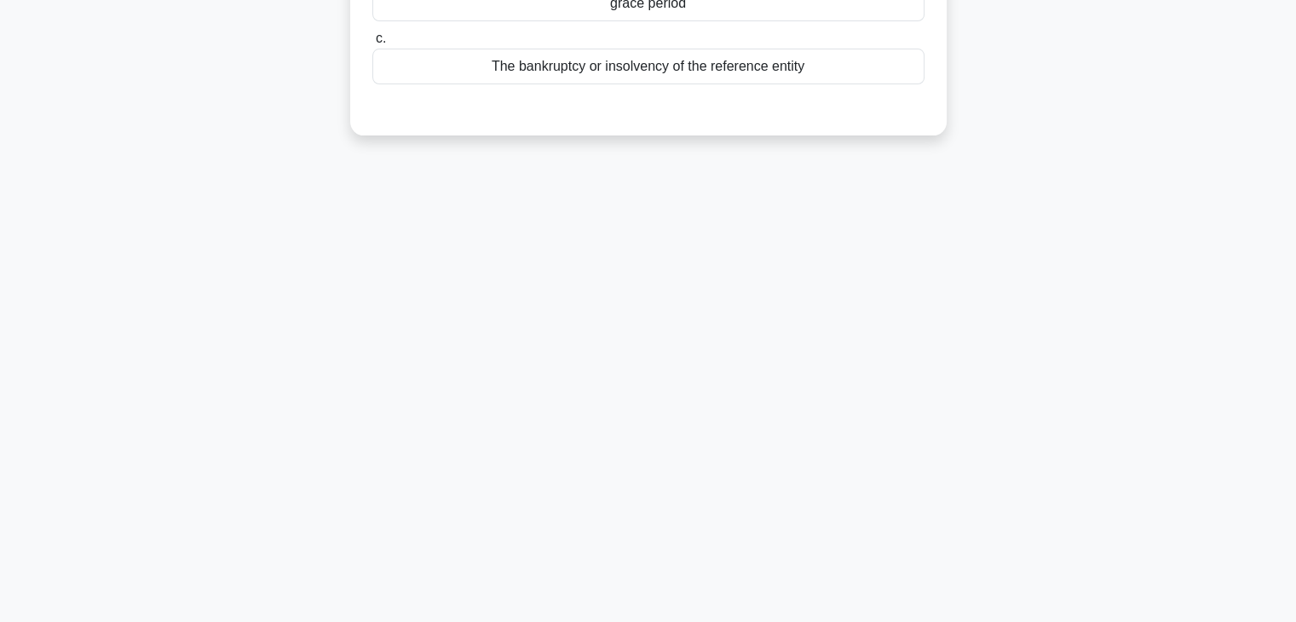
scroll to position [0, 0]
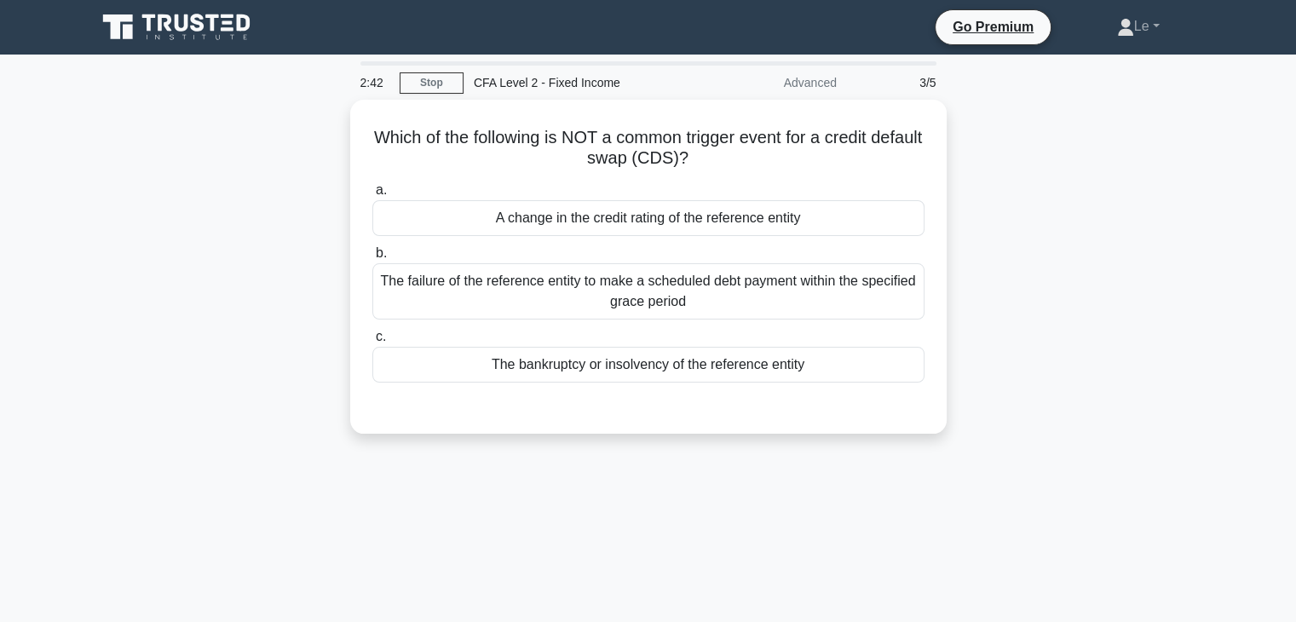
click at [611, 365] on div "The bankruptcy or insolvency of the reference entity" at bounding box center [648, 365] width 552 height 36
click at [372, 343] on input "c. The bankruptcy or insolvency of the reference entity" at bounding box center [372, 336] width 0 height 11
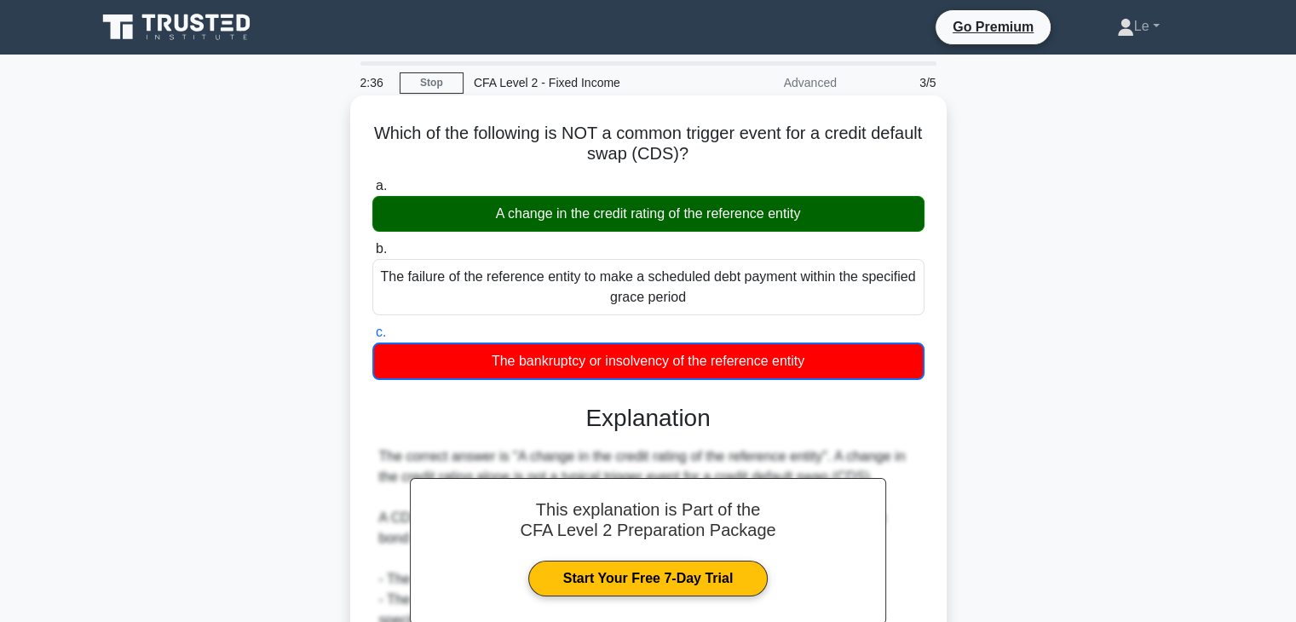
drag, startPoint x: 492, startPoint y: 214, endPoint x: 813, endPoint y: 224, distance: 321.4
click at [813, 224] on div "A change in the credit rating of the reference entity" at bounding box center [648, 214] width 552 height 36
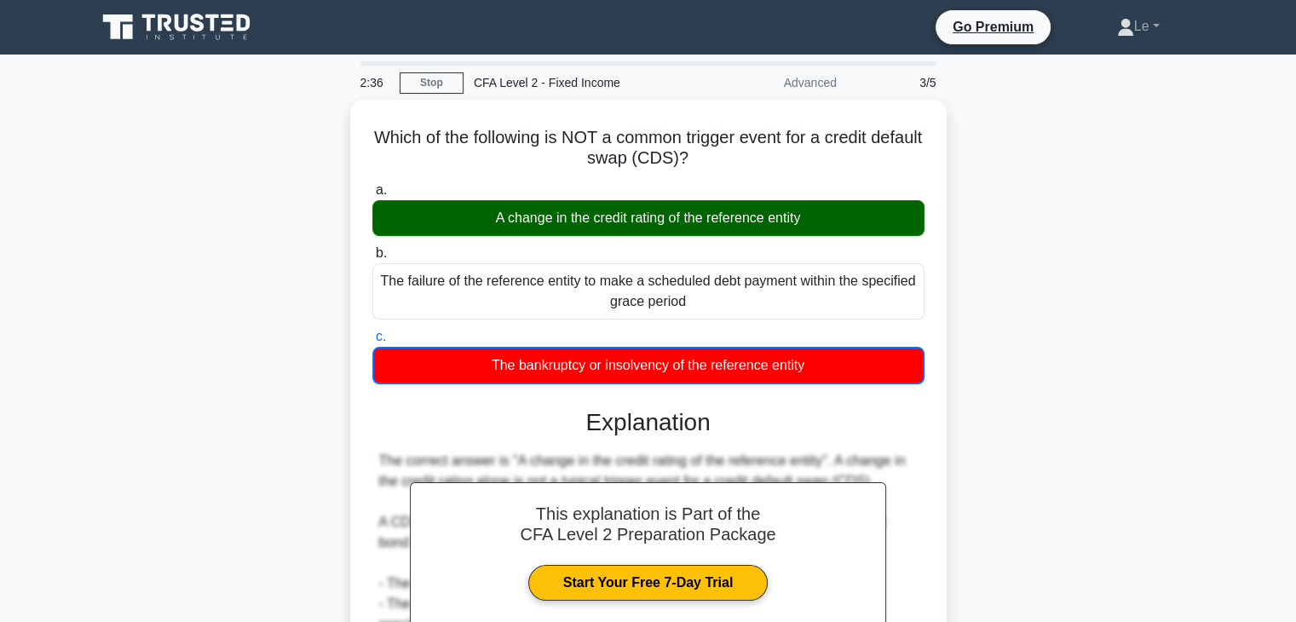
click at [802, 225] on div at bounding box center [802, 225] width 0 height 0
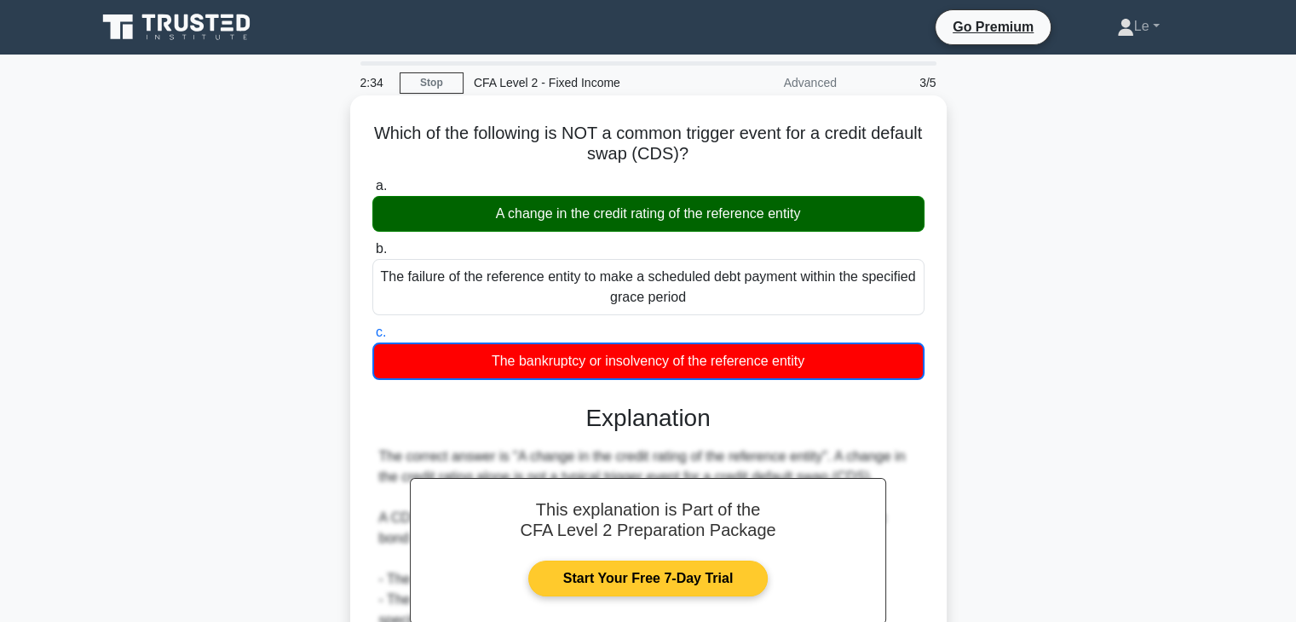
scroll to position [299, 0]
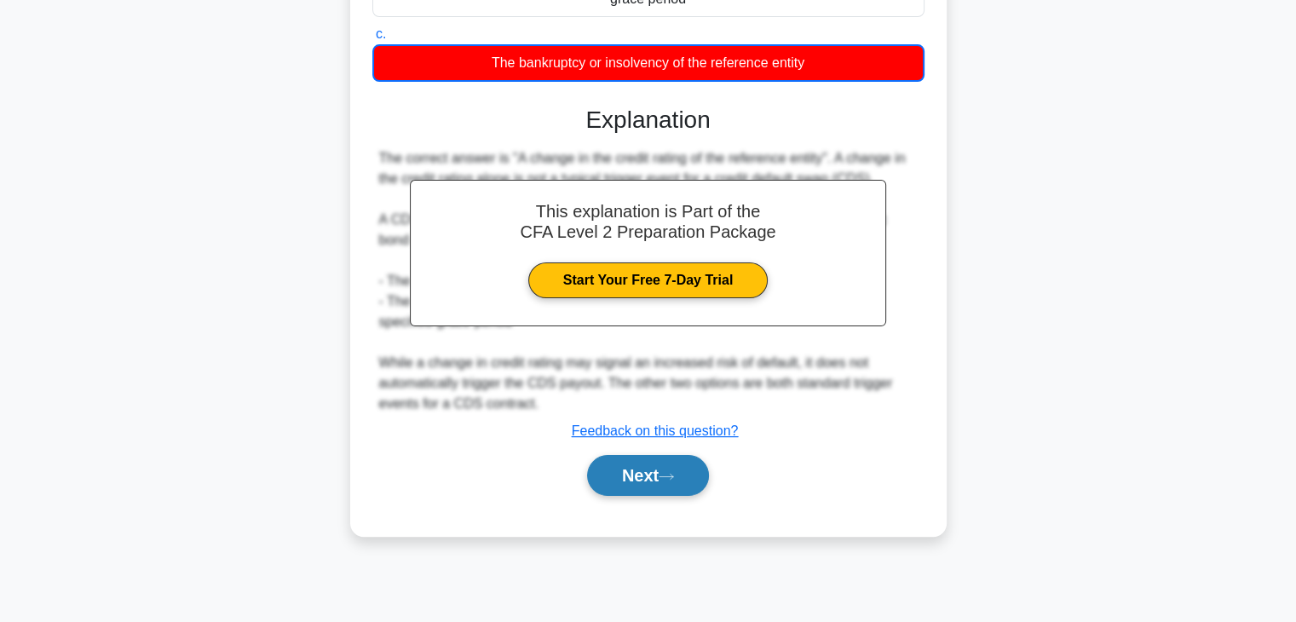
click at [688, 483] on button "Next" at bounding box center [648, 475] width 122 height 41
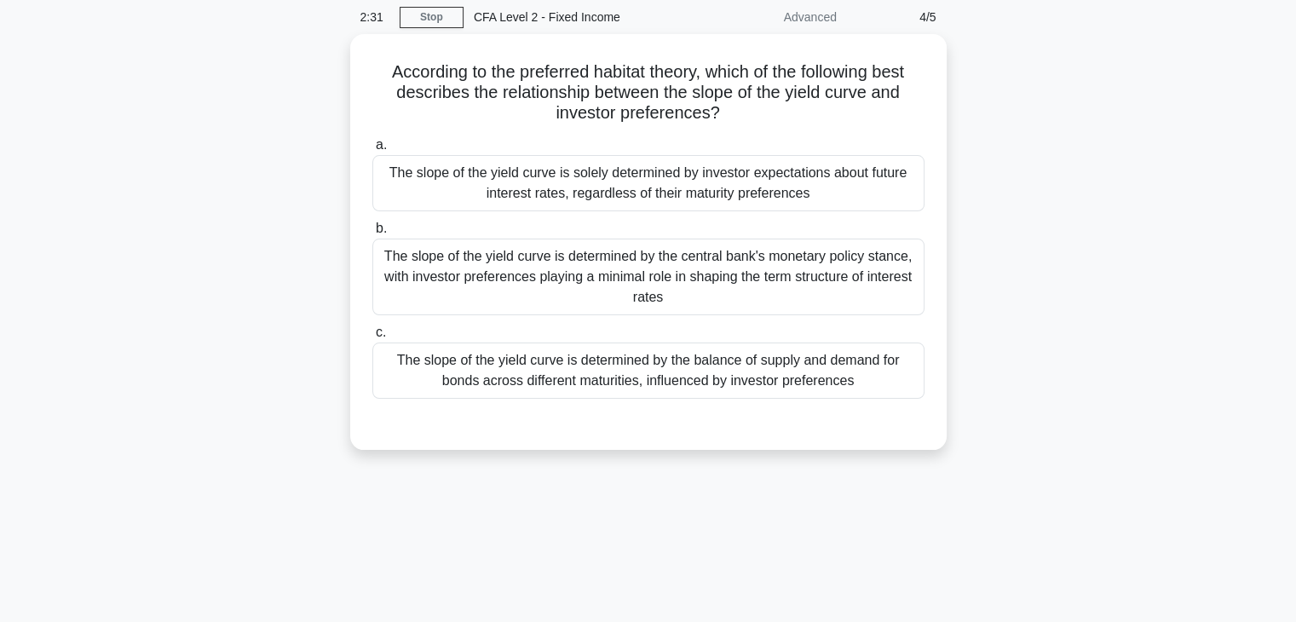
scroll to position [0, 0]
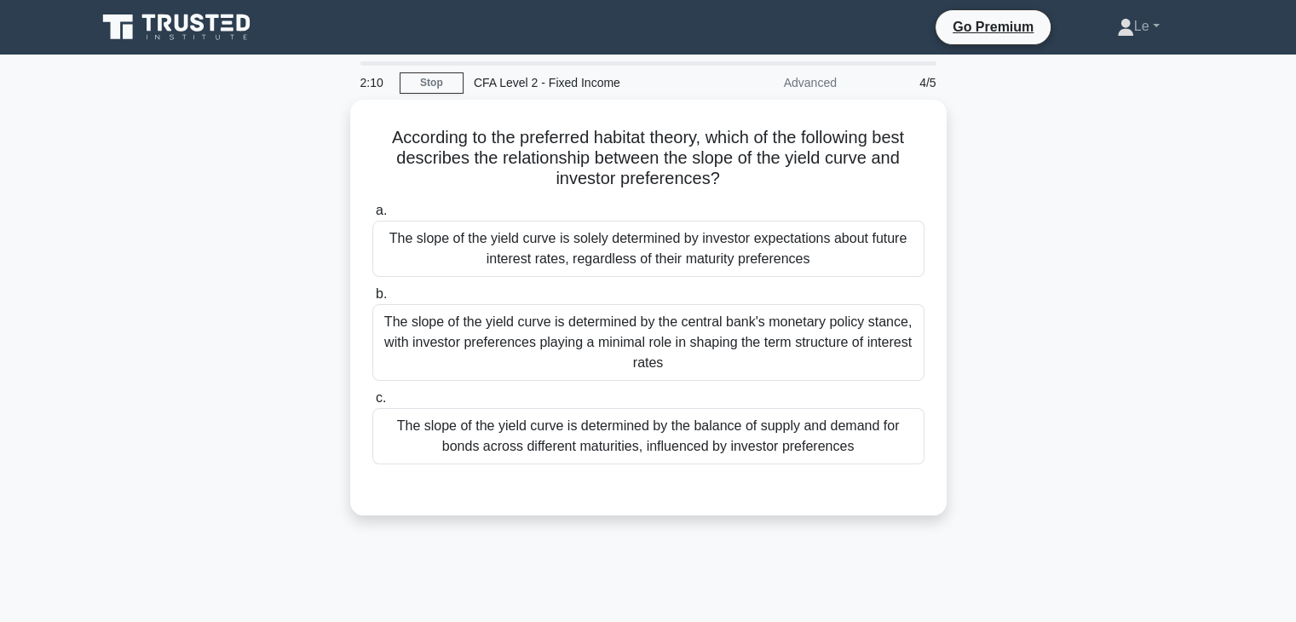
click at [732, 423] on div "The slope of the yield curve is determined by the balance of supply and demand …" at bounding box center [648, 436] width 552 height 56
click at [372, 404] on input "c. The slope of the yield curve is determined by the balance of supply and dema…" at bounding box center [372, 398] width 0 height 11
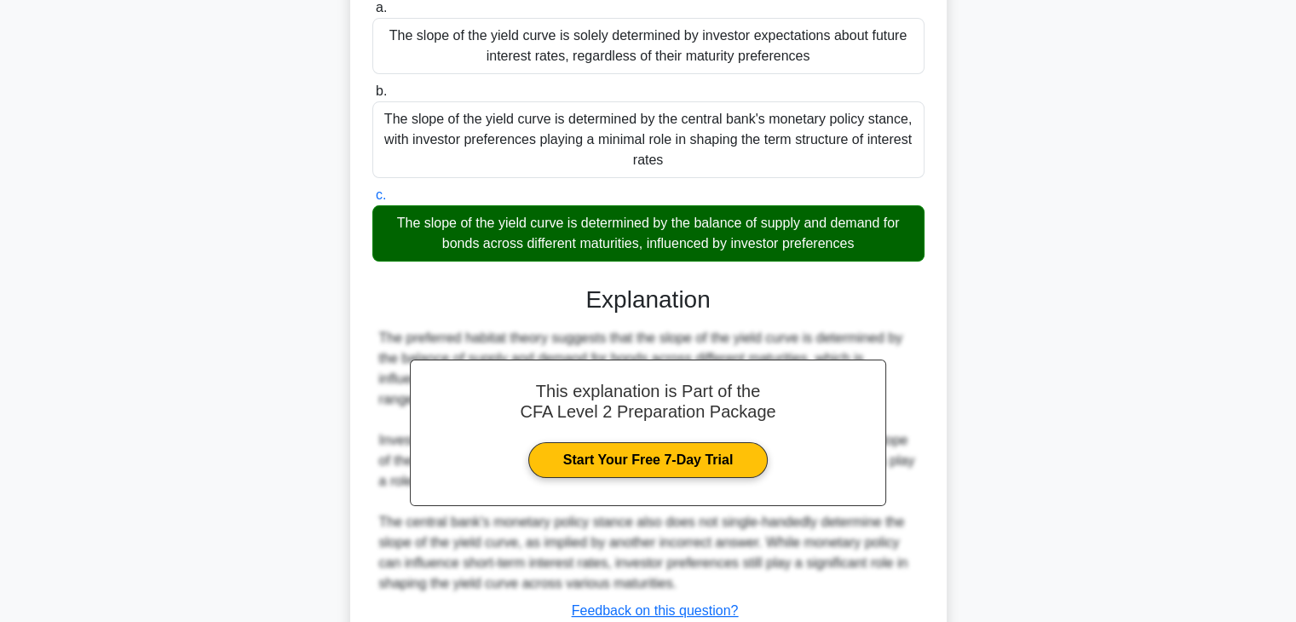
scroll to position [324, 0]
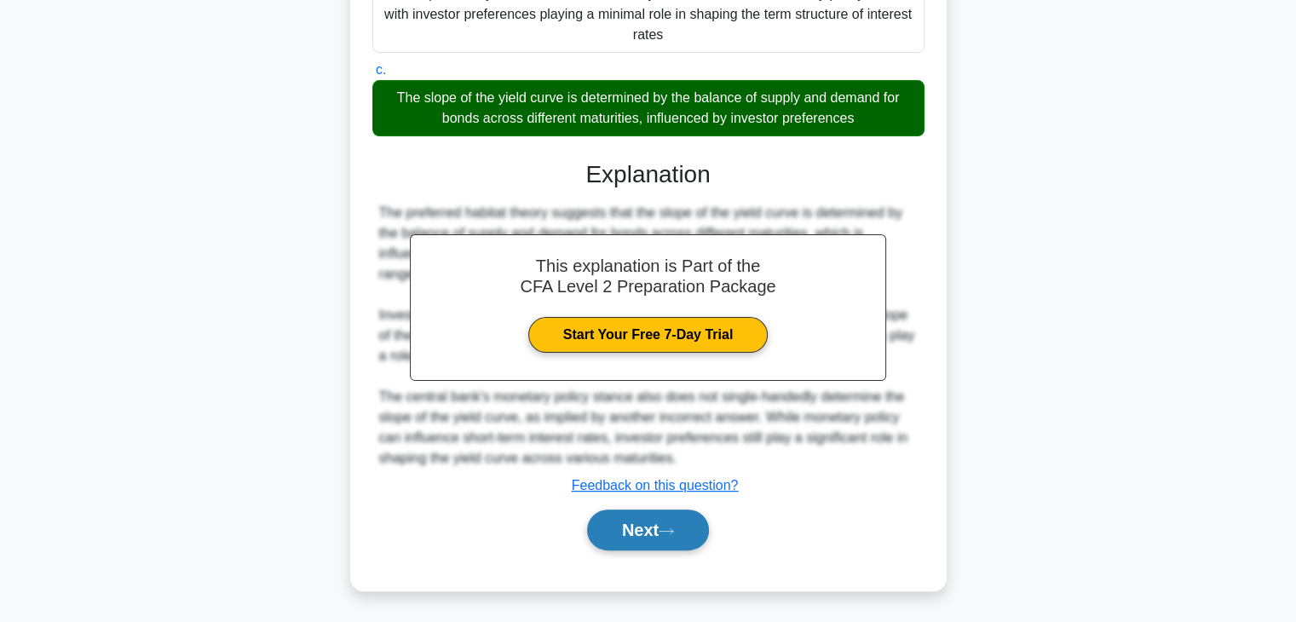
click at [666, 528] on icon at bounding box center [666, 531] width 15 height 9
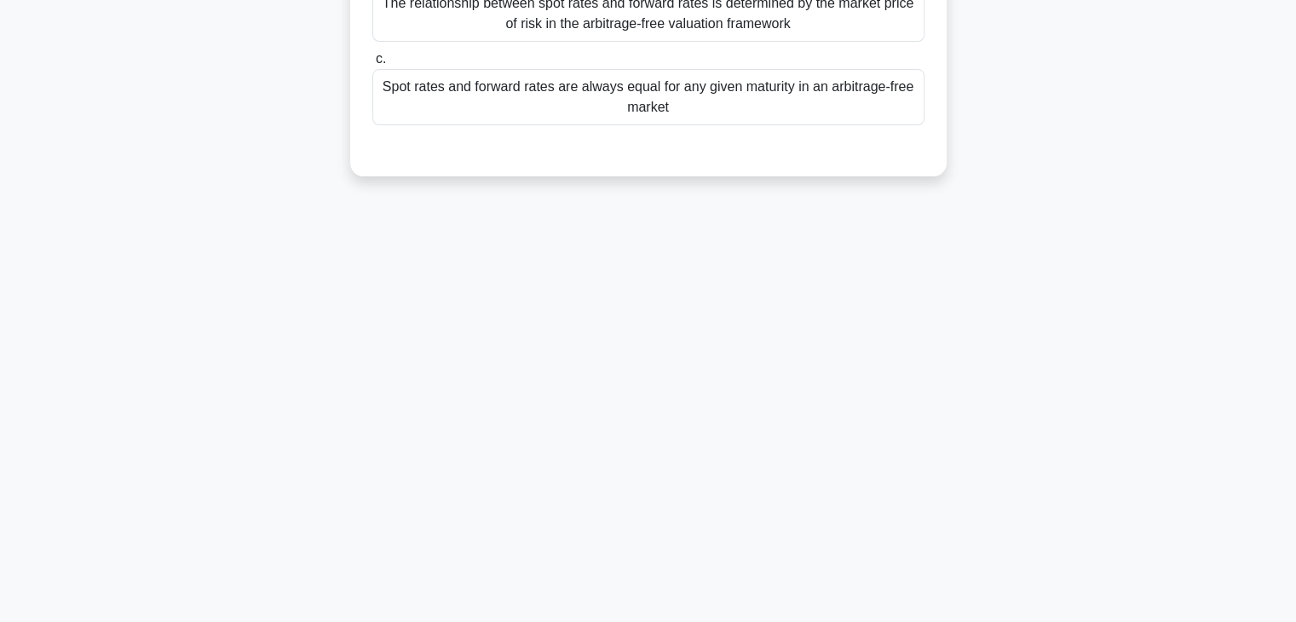
scroll to position [0, 0]
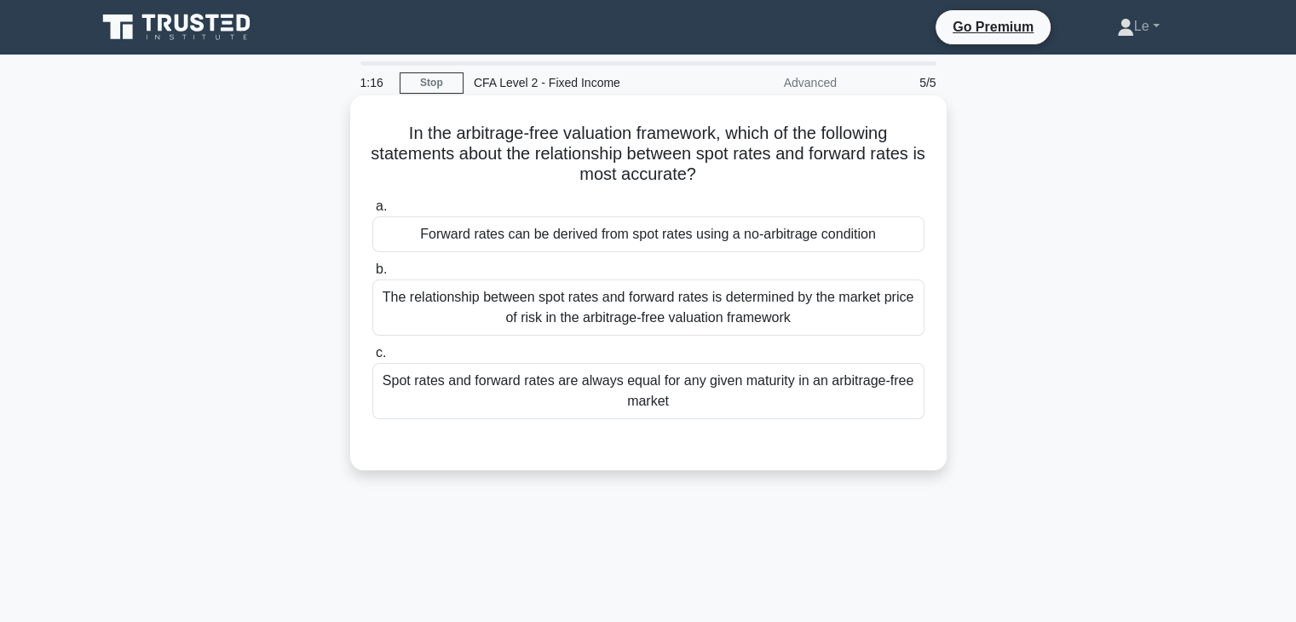
click at [678, 418] on div "Spot rates and forward rates are always equal for any given maturity in an arbi…" at bounding box center [648, 391] width 552 height 56
click at [372, 359] on input "c. Spot rates and forward rates are always equal for any given maturity in an a…" at bounding box center [372, 353] width 0 height 11
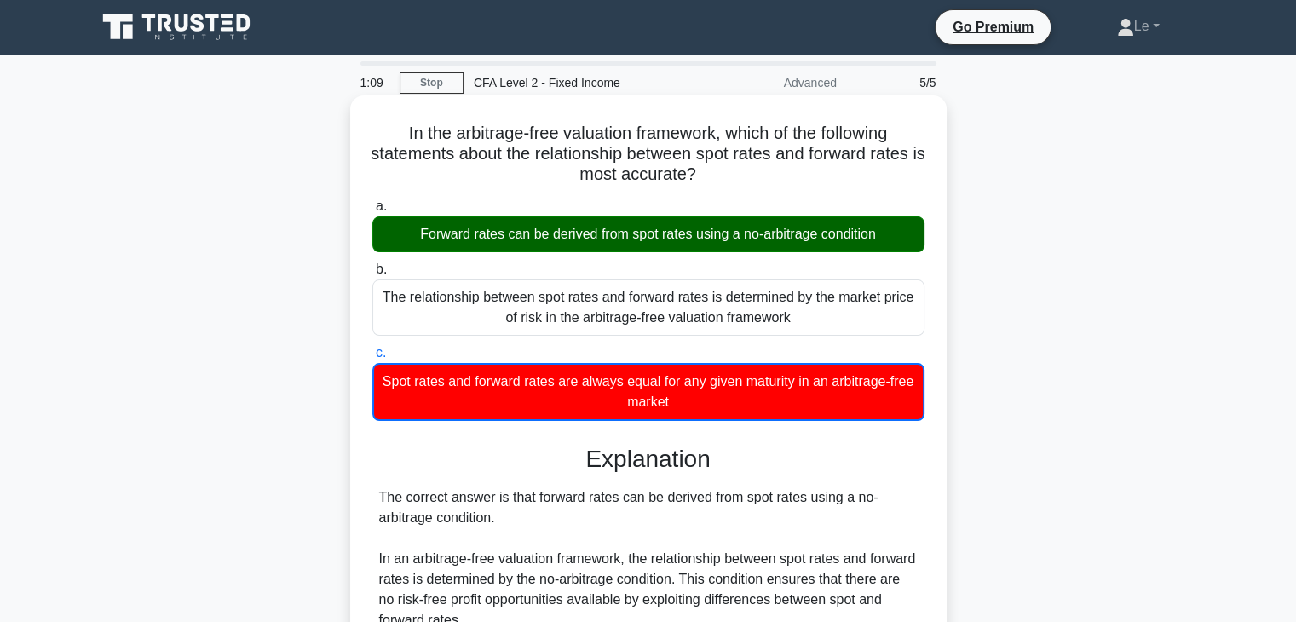
drag, startPoint x: 413, startPoint y: 237, endPoint x: 889, endPoint y: 239, distance: 475.5
click at [889, 239] on div "Forward rates can be derived from spot rates using a no-arbitrage condition" at bounding box center [648, 234] width 552 height 36
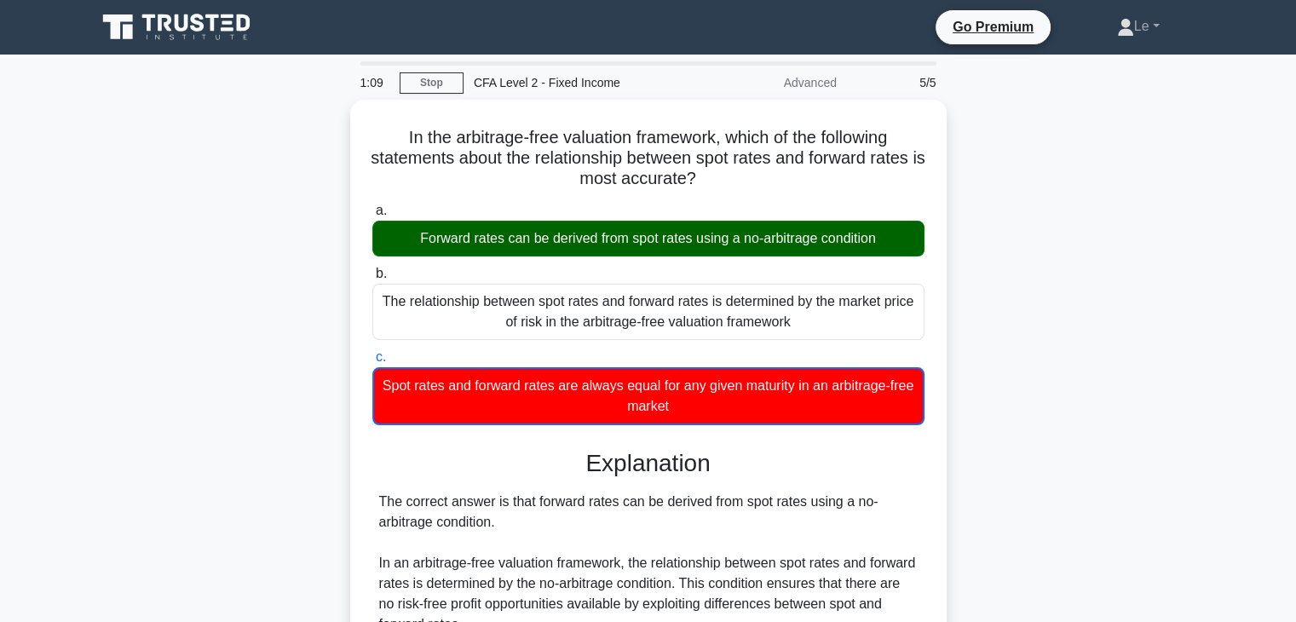
click at [878, 245] on div at bounding box center [878, 245] width 0 height 0
click at [1155, 423] on div "In the arbitrage-free valuation framework, which of the following statements ab…" at bounding box center [648, 602] width 1125 height 1005
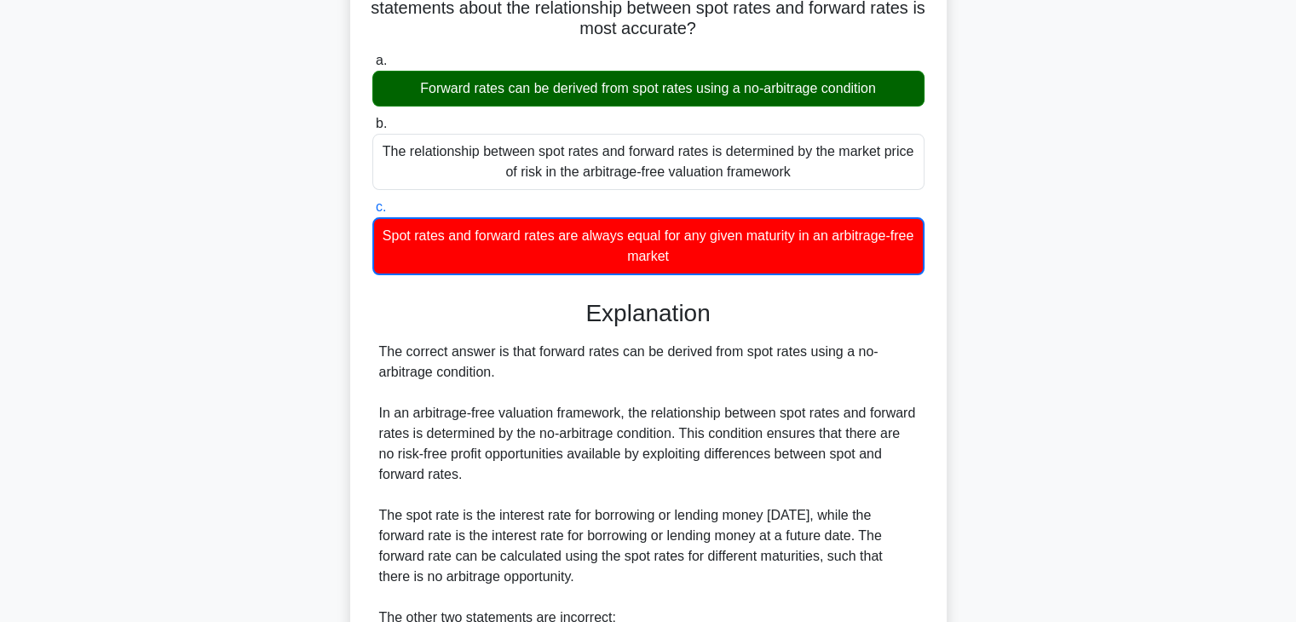
scroll to position [256, 0]
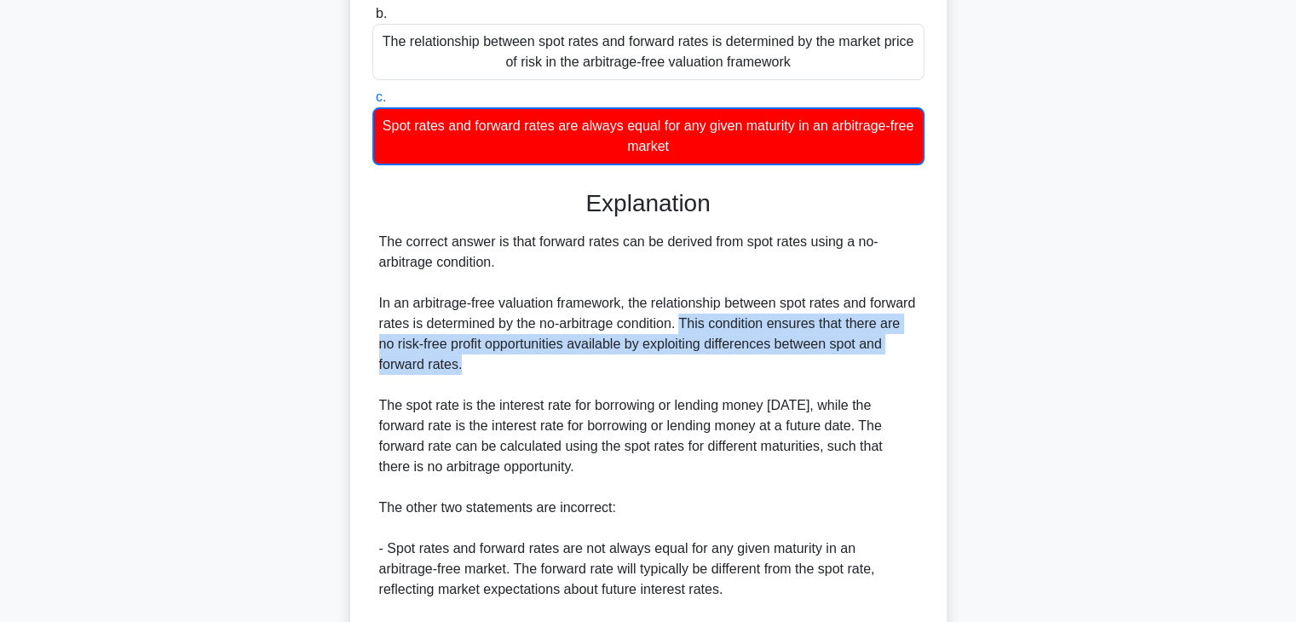
drag, startPoint x: 733, startPoint y: 325, endPoint x: 810, endPoint y: 369, distance: 89.3
click at [810, 369] on div "The correct answer is that forward rates can be derived from spot rates using a…" at bounding box center [648, 467] width 539 height 470
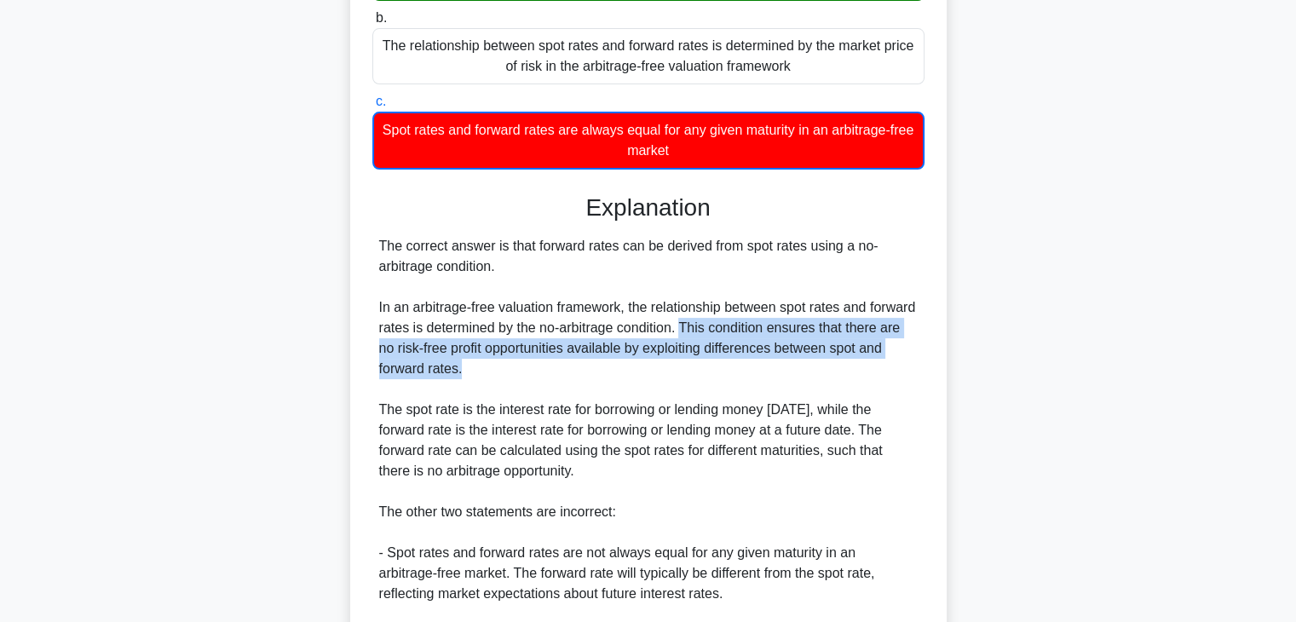
click at [799, 374] on div at bounding box center [799, 374] width 0 height 0
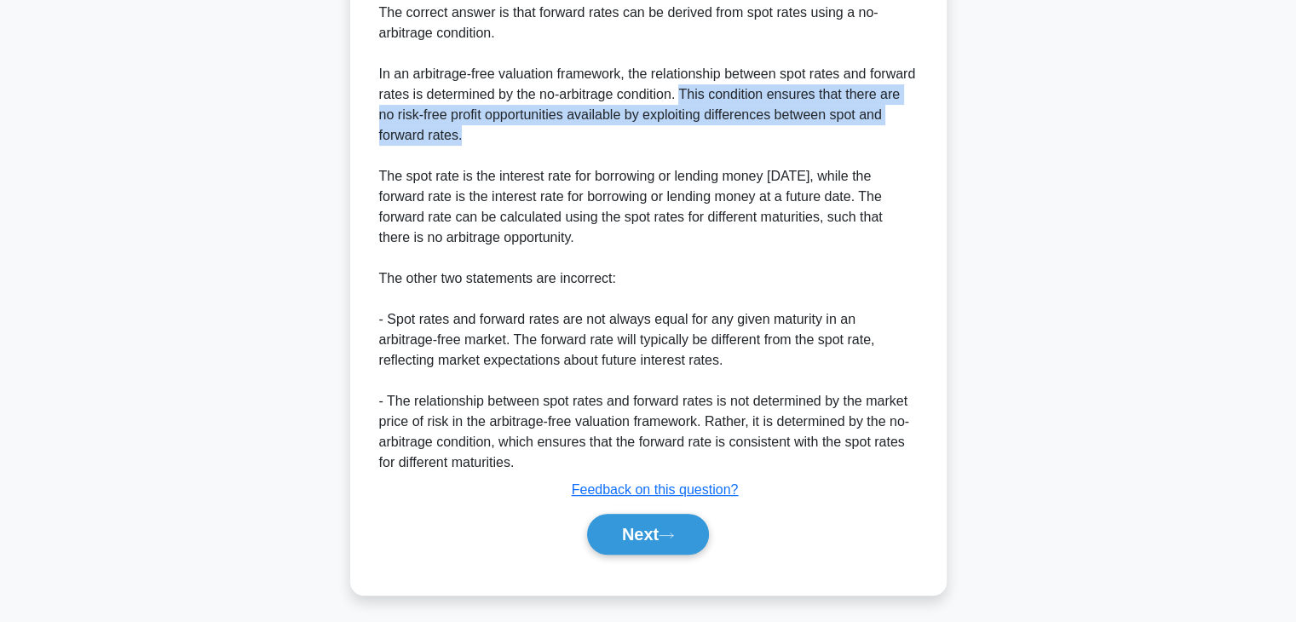
scroll to position [489, 0]
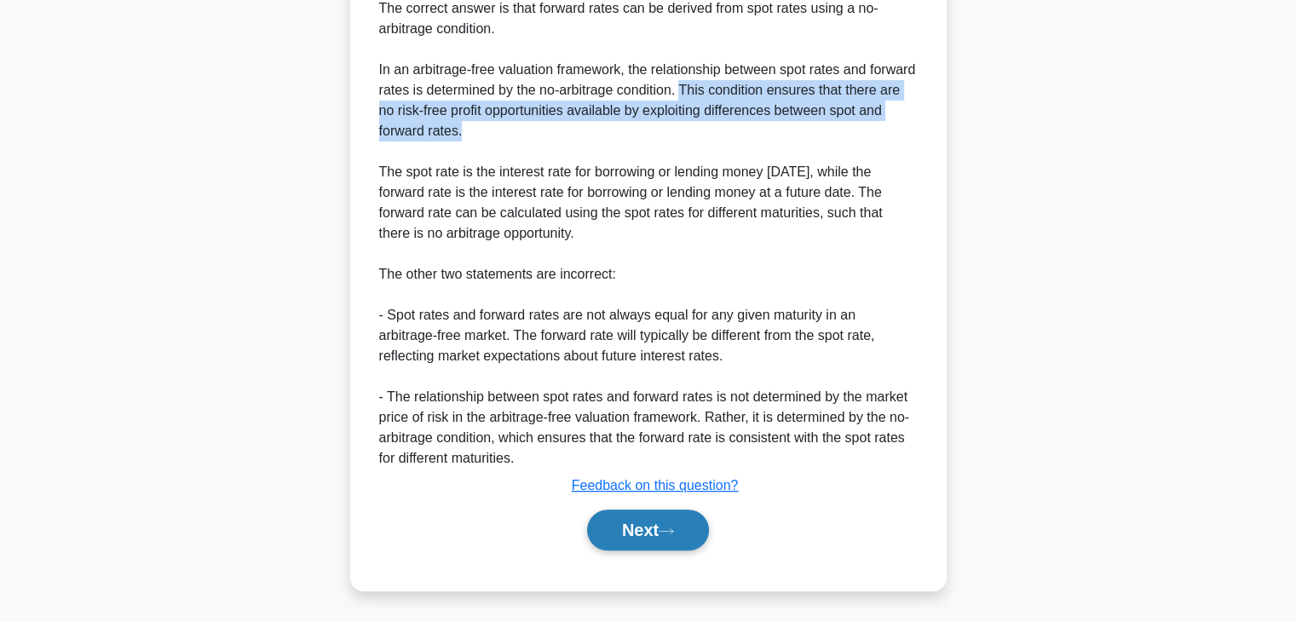
click at [676, 518] on button "Next" at bounding box center [648, 530] width 122 height 41
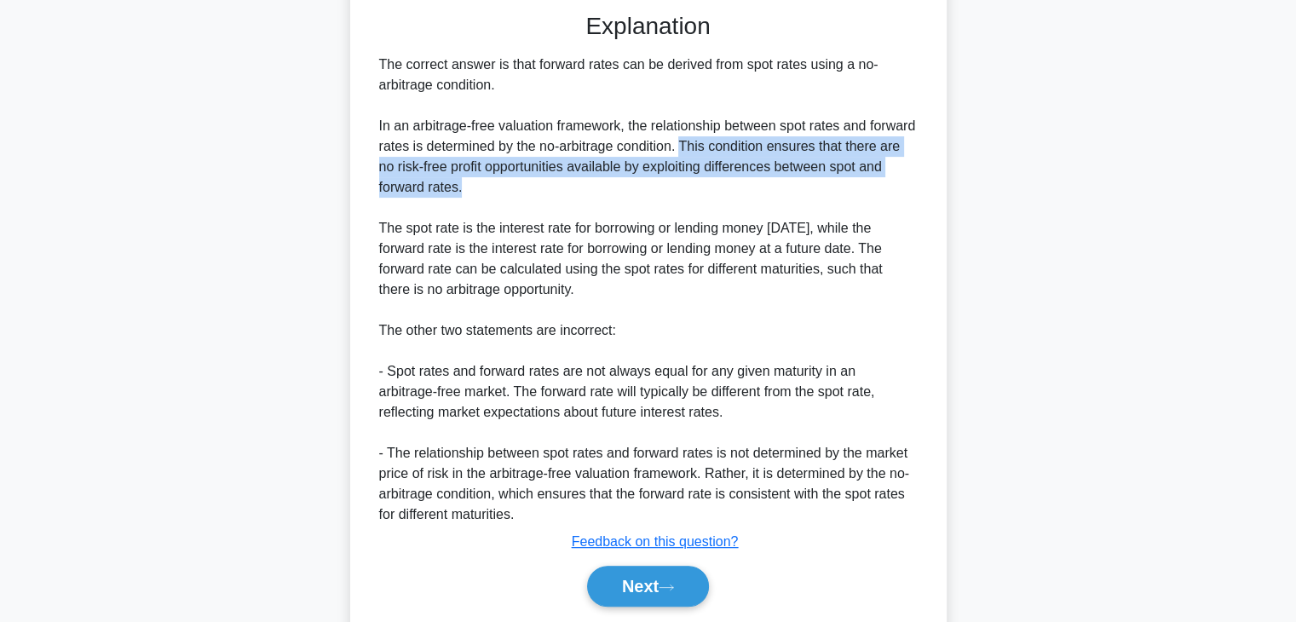
scroll to position [404, 0]
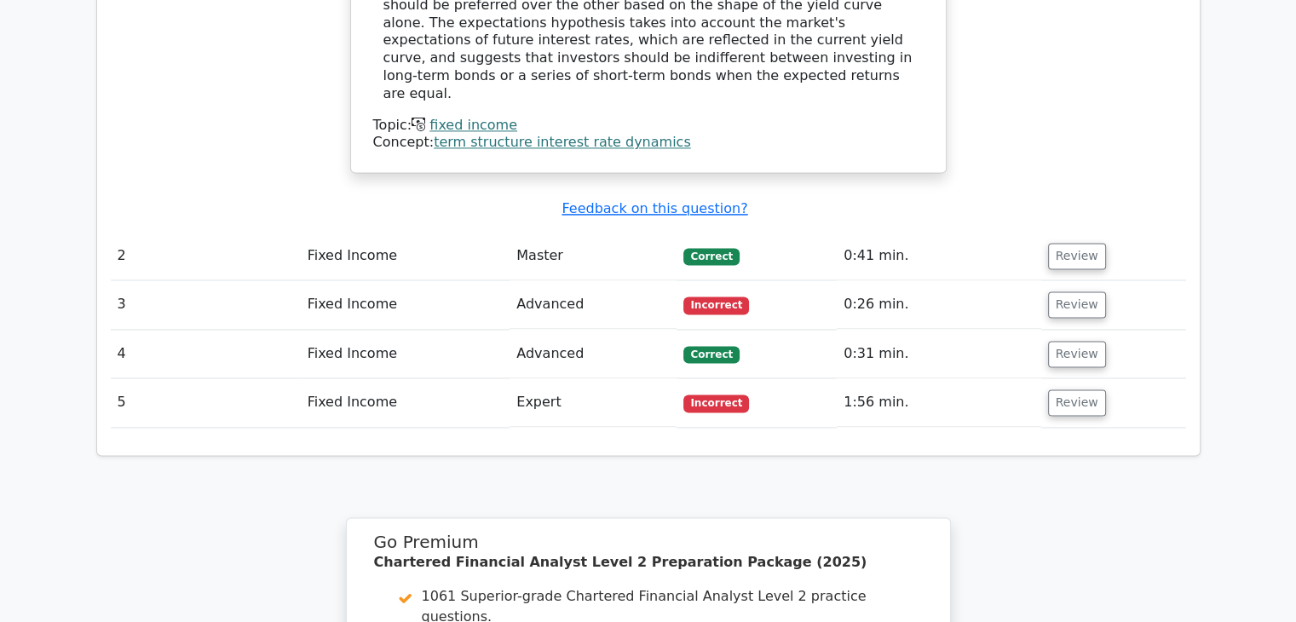
scroll to position [2642, 0]
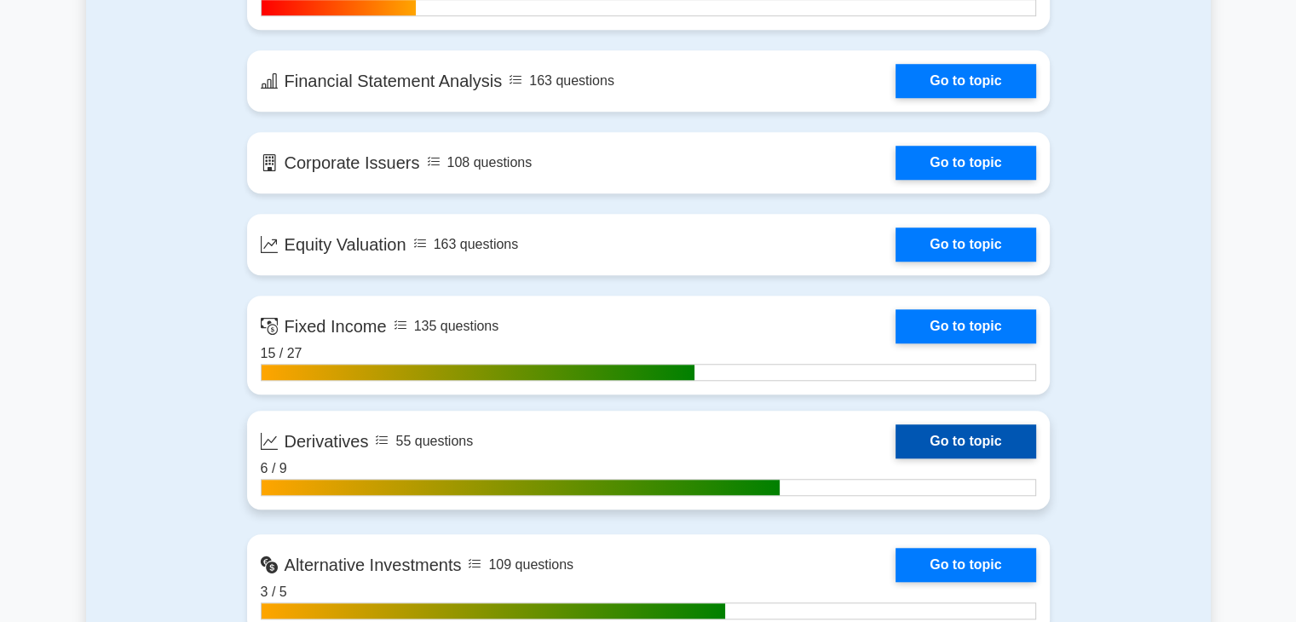
scroll to position [1449, 0]
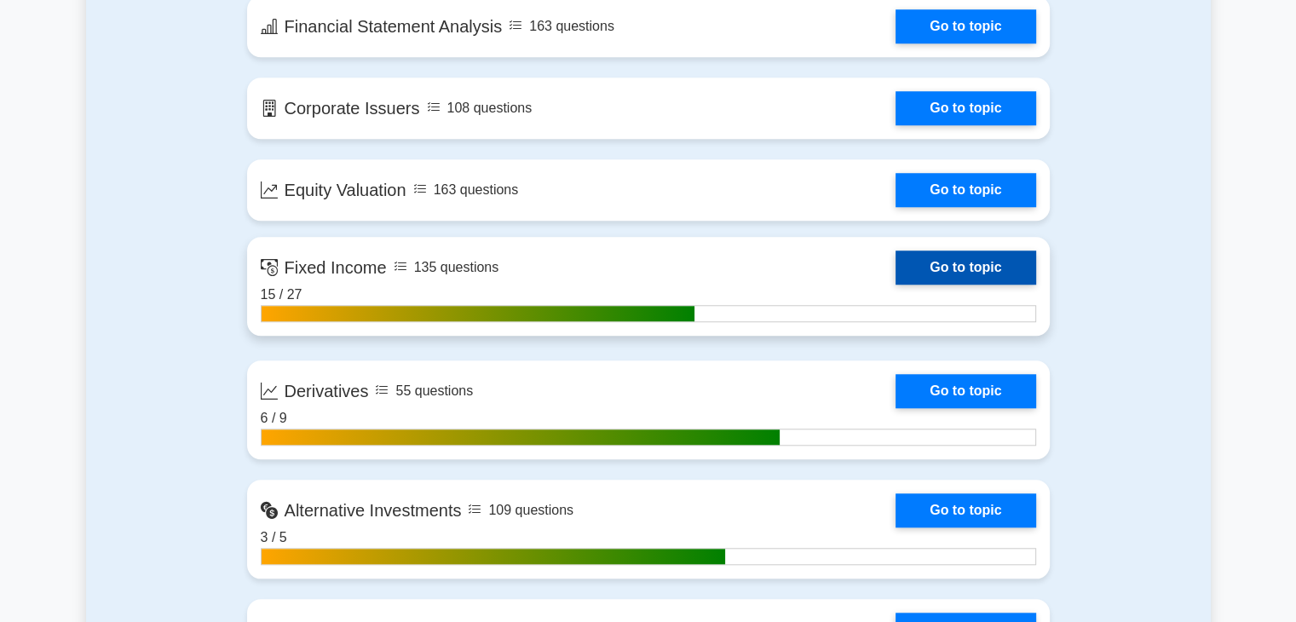
click at [964, 263] on link "Go to topic" at bounding box center [966, 268] width 140 height 34
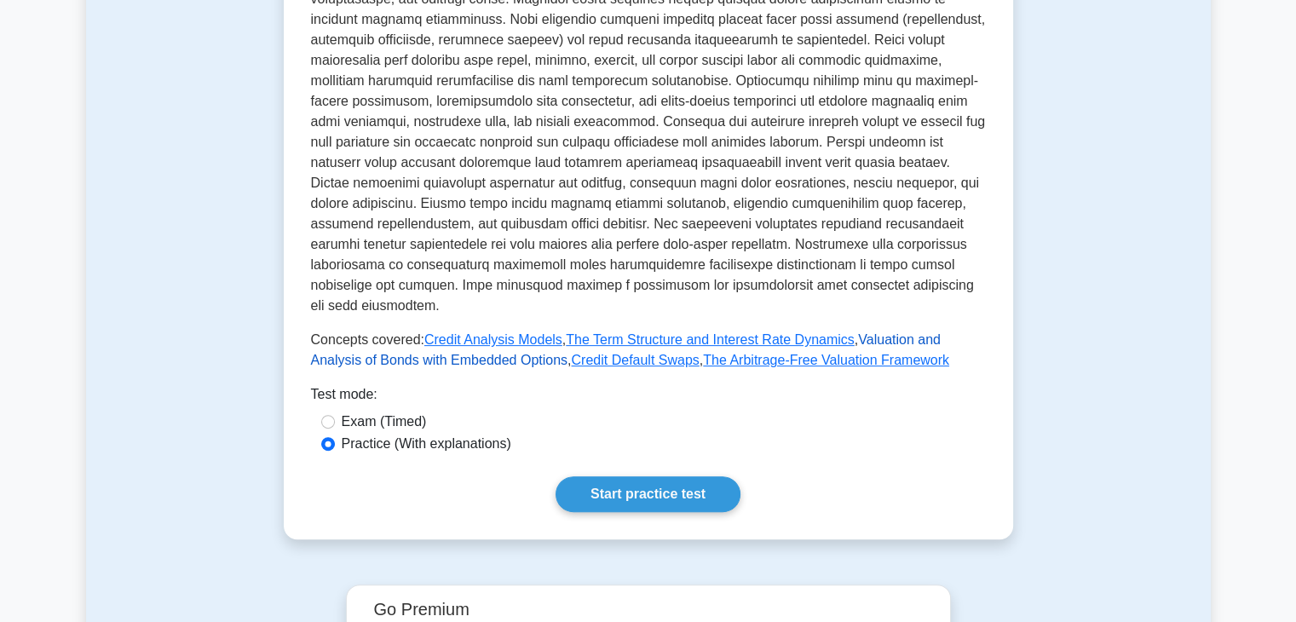
scroll to position [256, 0]
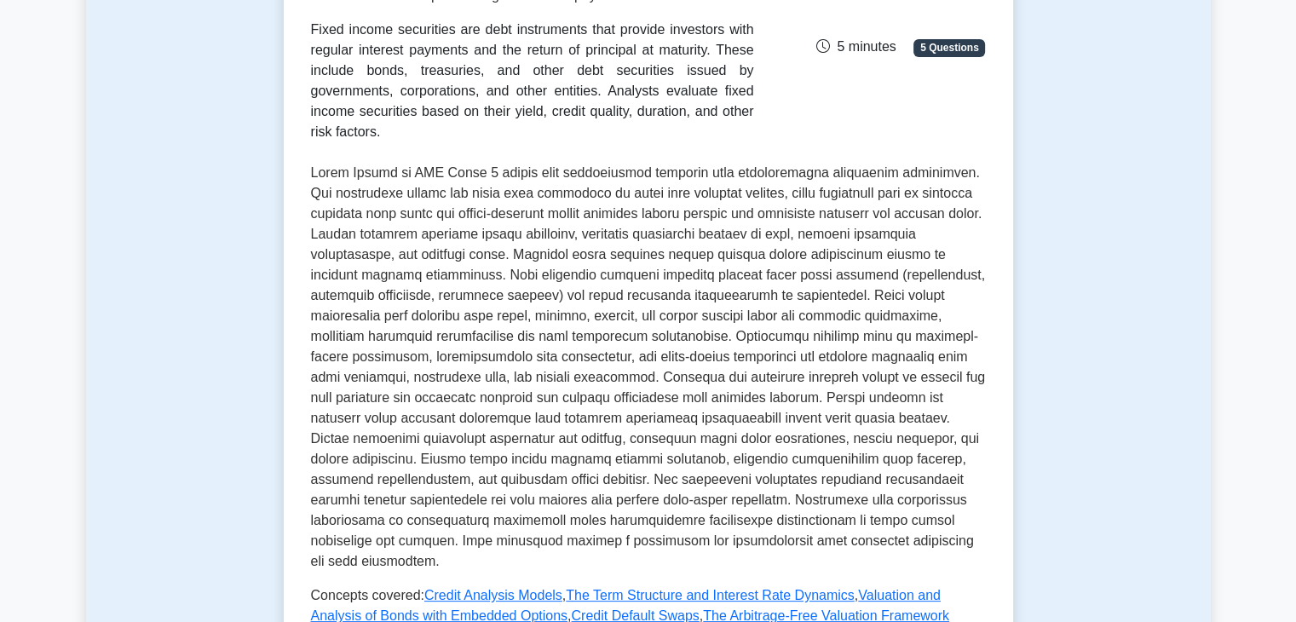
click at [858, 40] on span "5 minutes" at bounding box center [855, 46] width 79 height 14
click at [849, 40] on span "5 minutes" at bounding box center [855, 46] width 79 height 14
click at [823, 39] on icon at bounding box center [823, 46] width 14 height 14
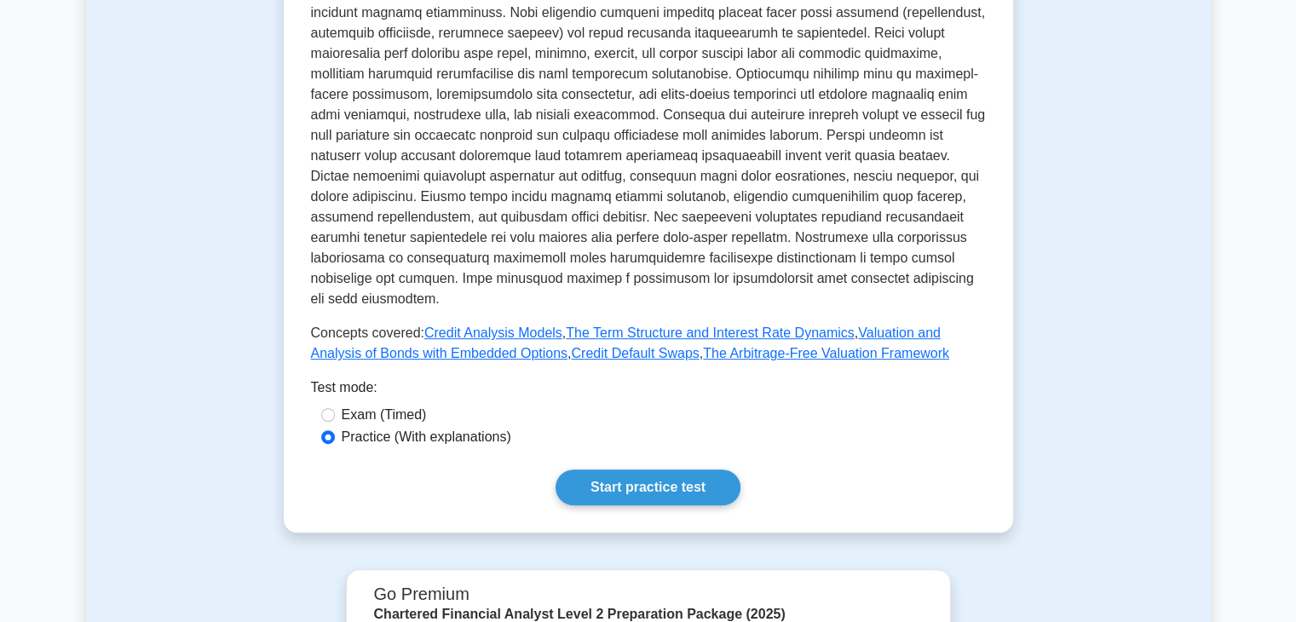
scroll to position [767, 0]
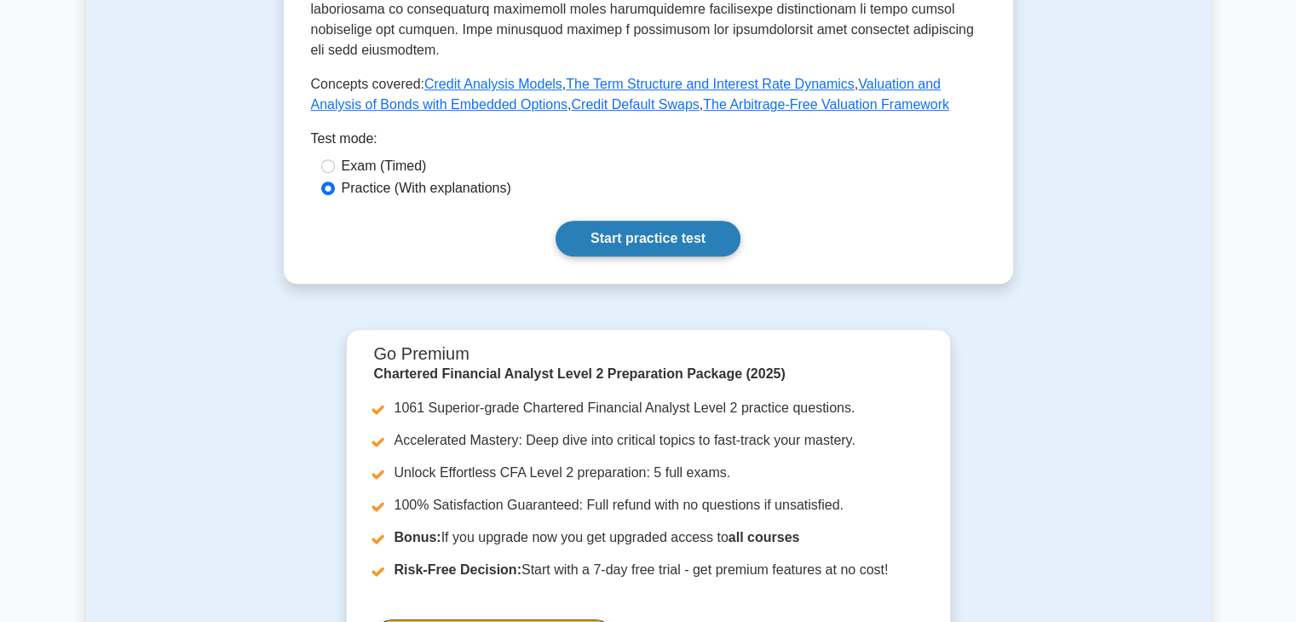
click at [622, 221] on link "Start practice test" at bounding box center [648, 239] width 185 height 36
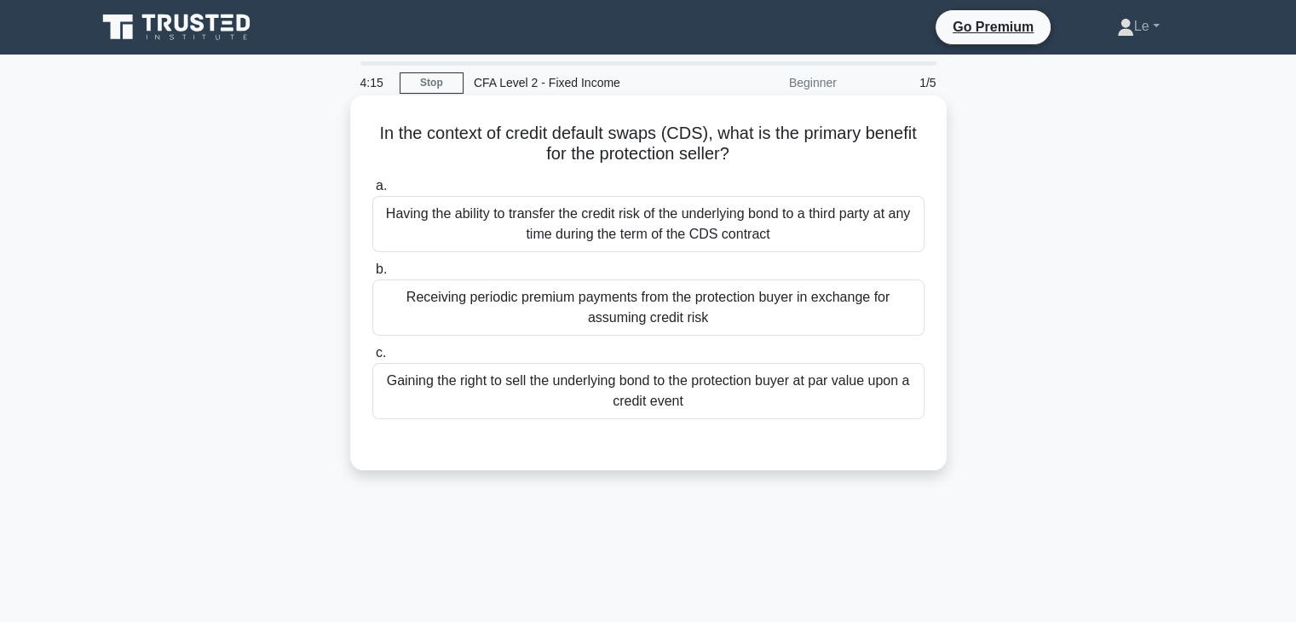
drag, startPoint x: 677, startPoint y: 213, endPoint x: 778, endPoint y: 222, distance: 101.0
click at [778, 222] on div "Having the ability to transfer the credit risk of the underlying bond to a thir…" at bounding box center [648, 224] width 552 height 56
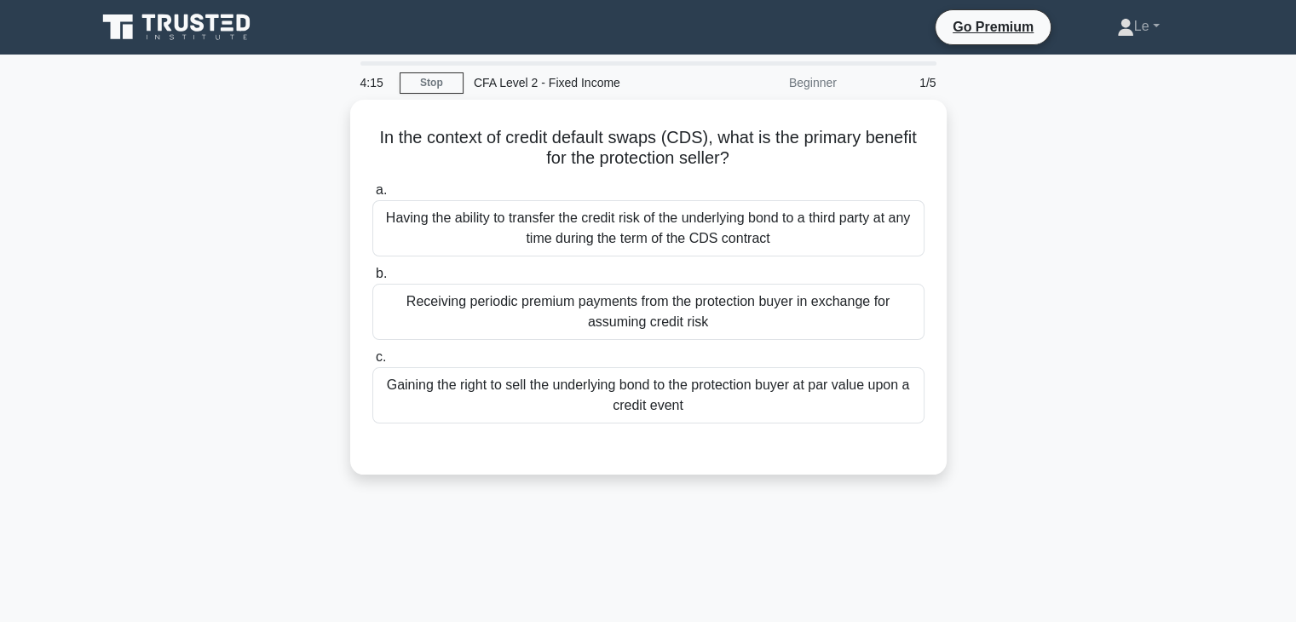
click at [767, 225] on div at bounding box center [767, 225] width 0 height 0
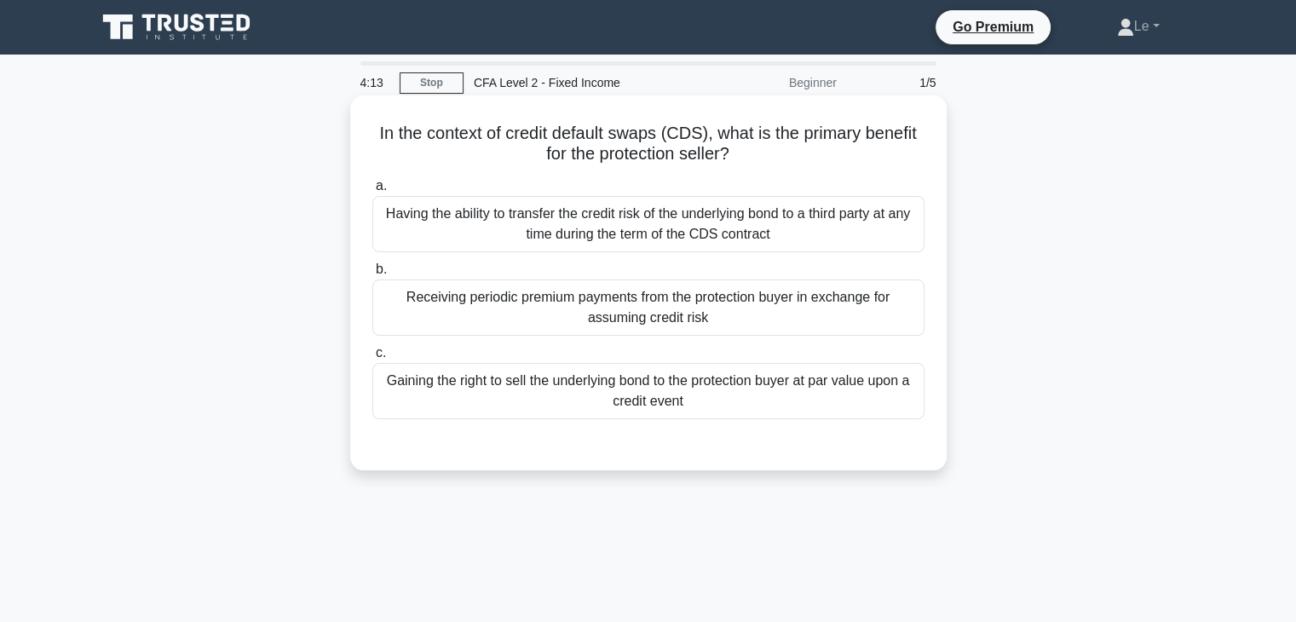
click at [870, 229] on div "Having the ability to transfer the credit risk of the underlying bond to a thir…" at bounding box center [648, 224] width 552 height 56
click at [372, 192] on input "a. Having the ability to transfer the credit risk of the underlying bond to a t…" at bounding box center [372, 186] width 0 height 11
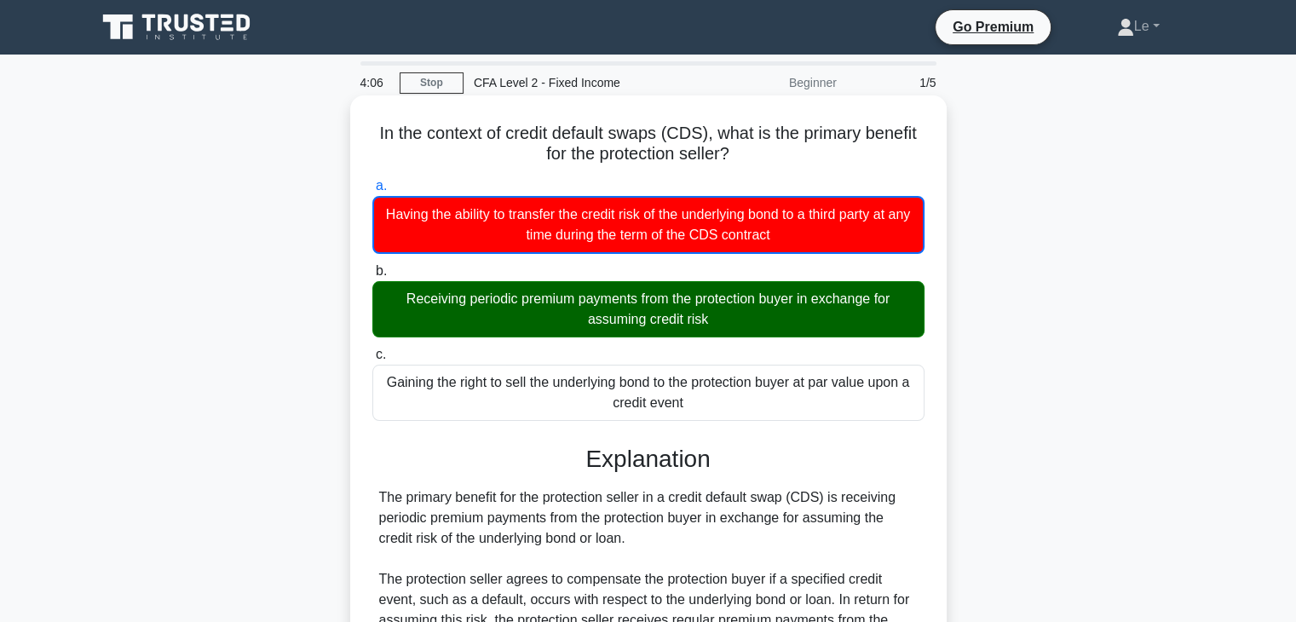
drag, startPoint x: 377, startPoint y: 507, endPoint x: 662, endPoint y: 547, distance: 288.3
click at [662, 547] on div "The primary benefit for the protection seller in a credit default swap (CDS) is…" at bounding box center [648, 630] width 552 height 286
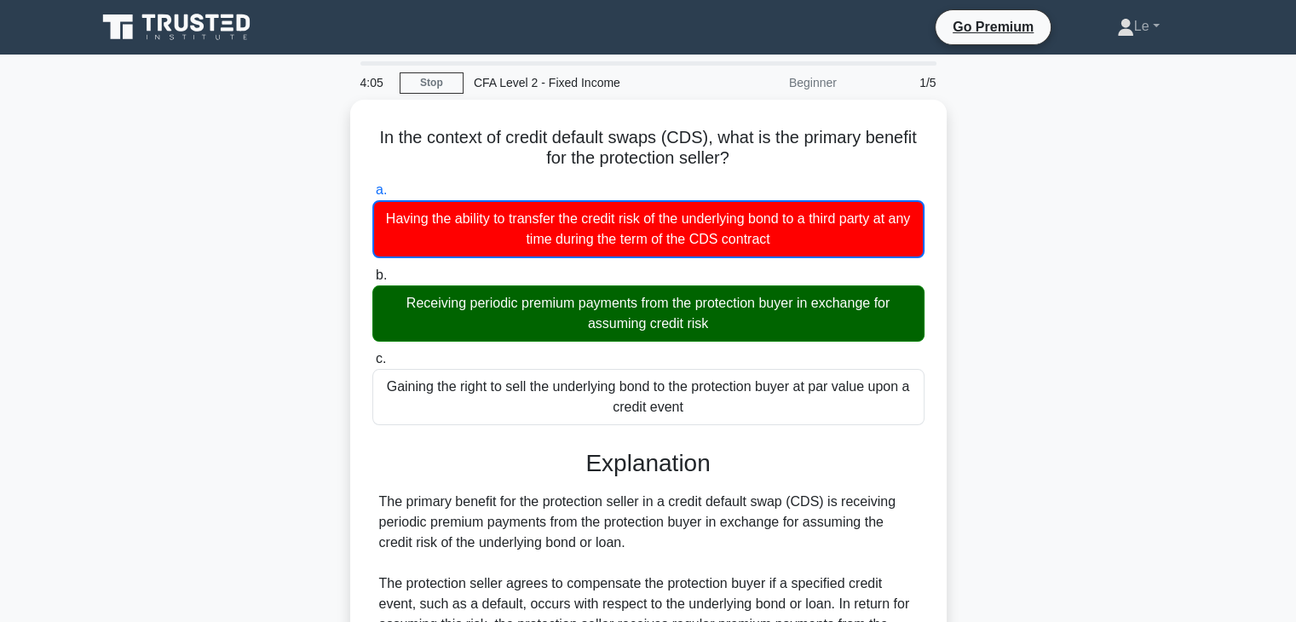
click at [651, 548] on div at bounding box center [651, 548] width 0 height 0
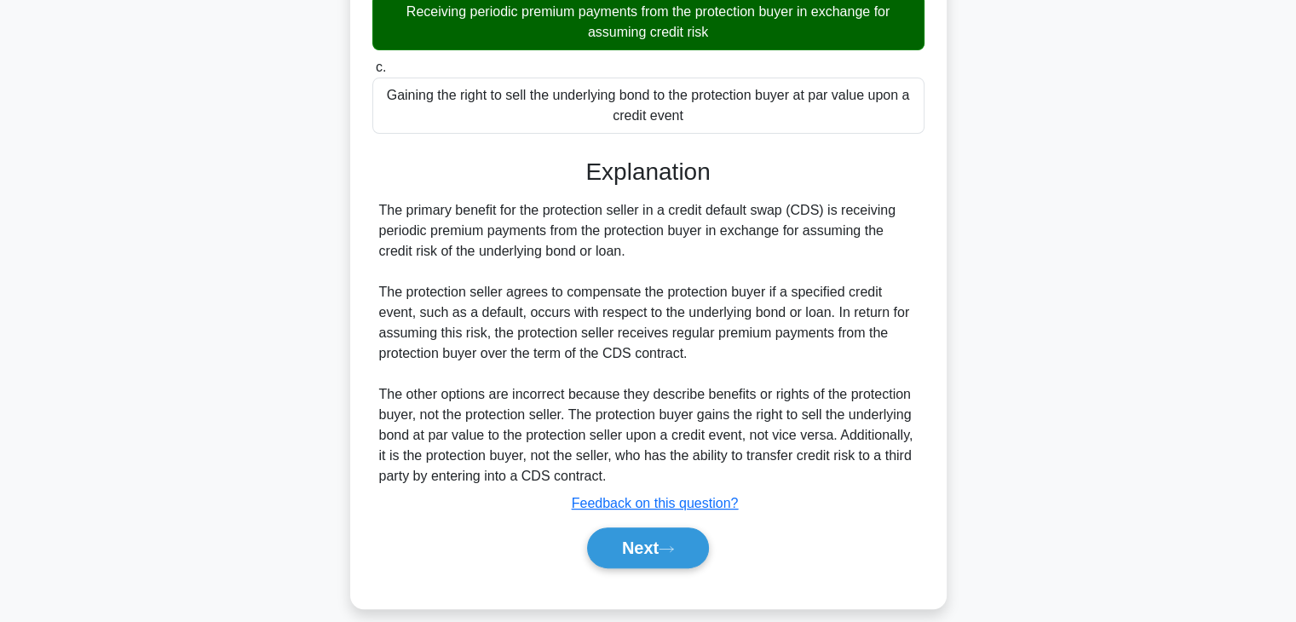
scroll to position [305, 0]
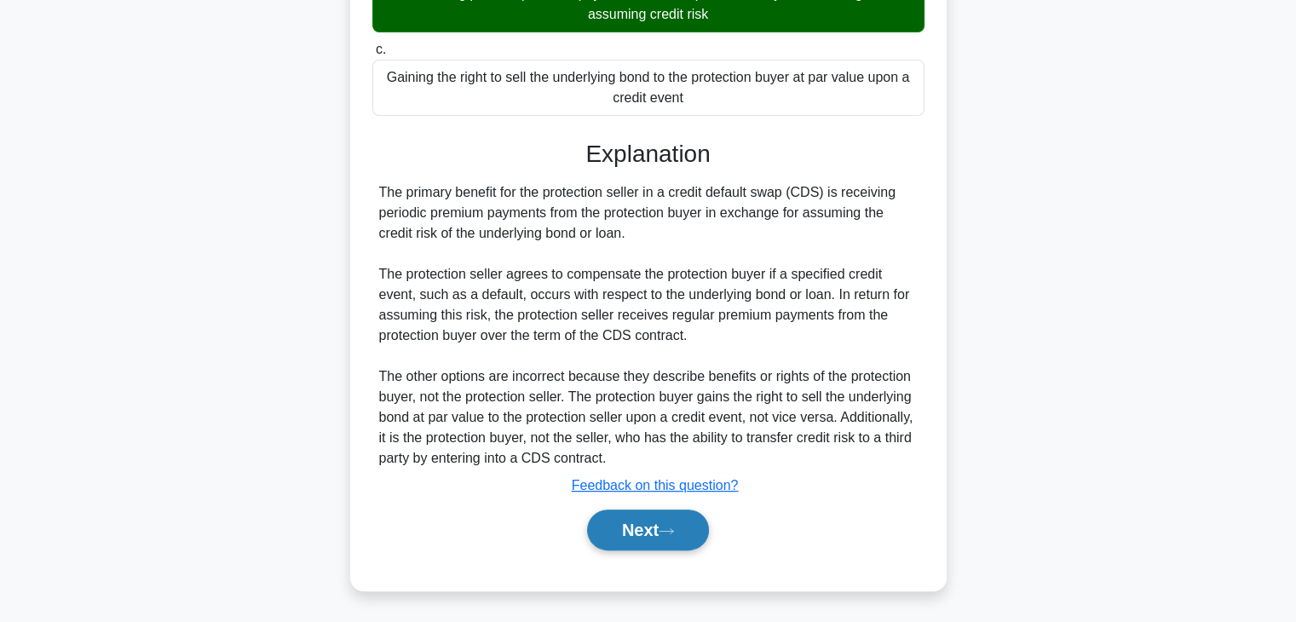
click at [699, 534] on button "Next" at bounding box center [648, 530] width 122 height 41
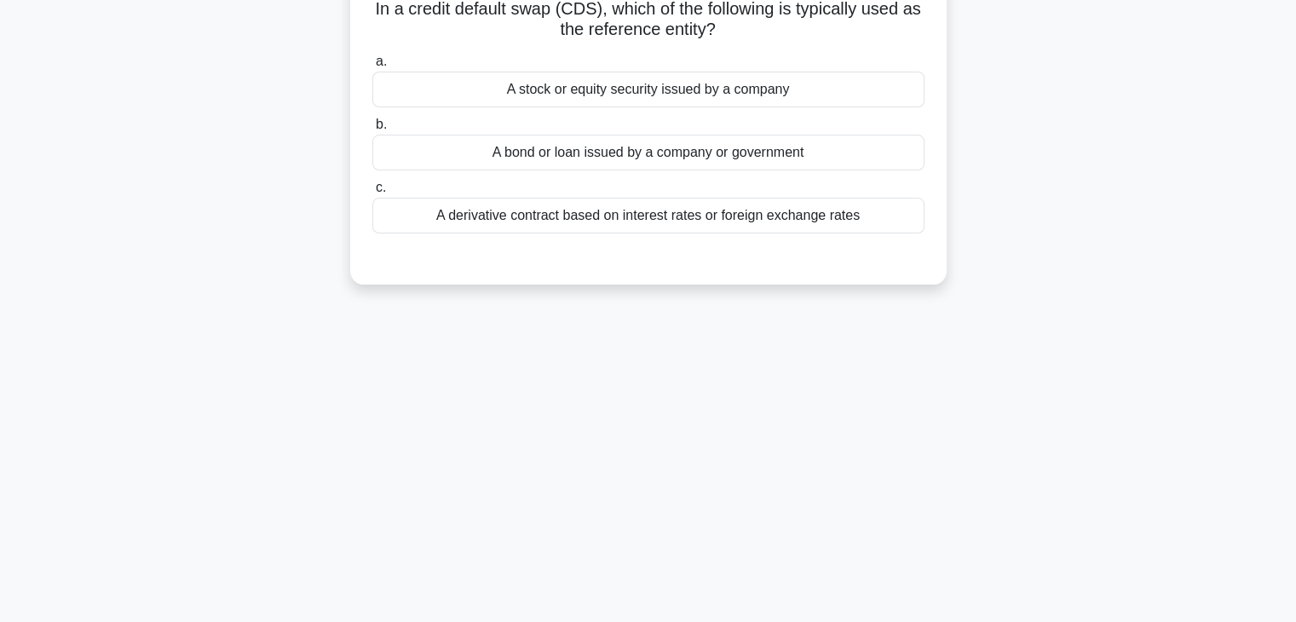
scroll to position [0, 0]
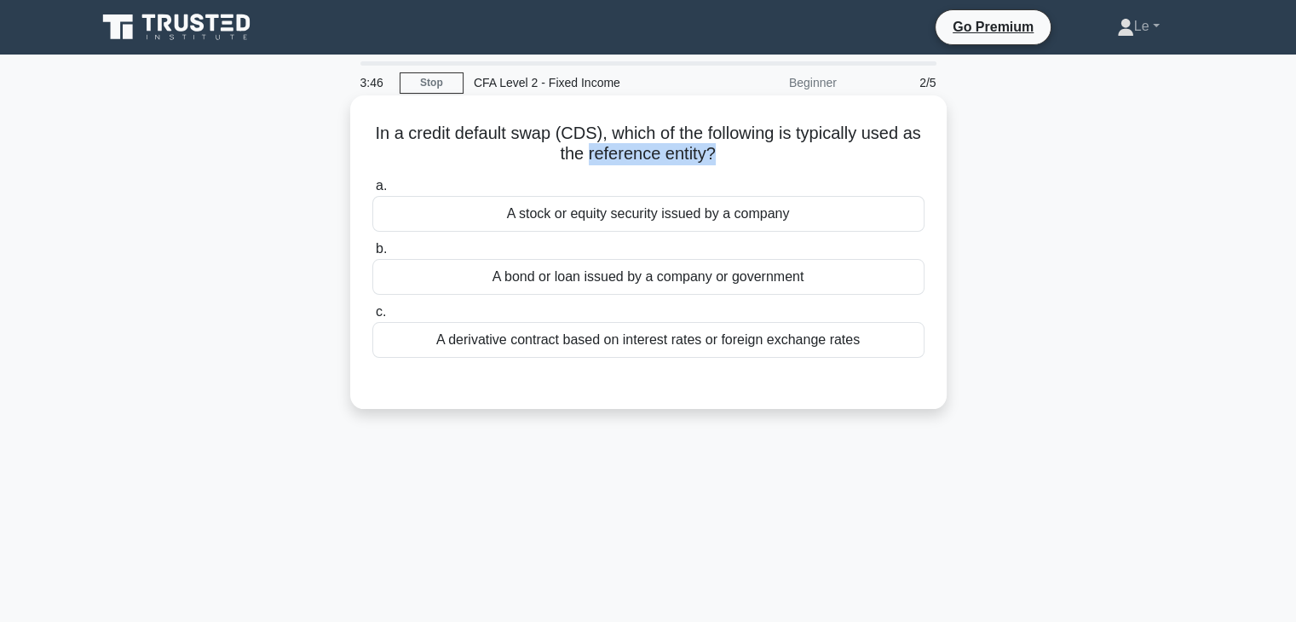
drag, startPoint x: 594, startPoint y: 160, endPoint x: 726, endPoint y: 153, distance: 132.3
click at [726, 153] on h5 "In a credit default swap (CDS), which of the following is typically used as the…" at bounding box center [649, 144] width 556 height 43
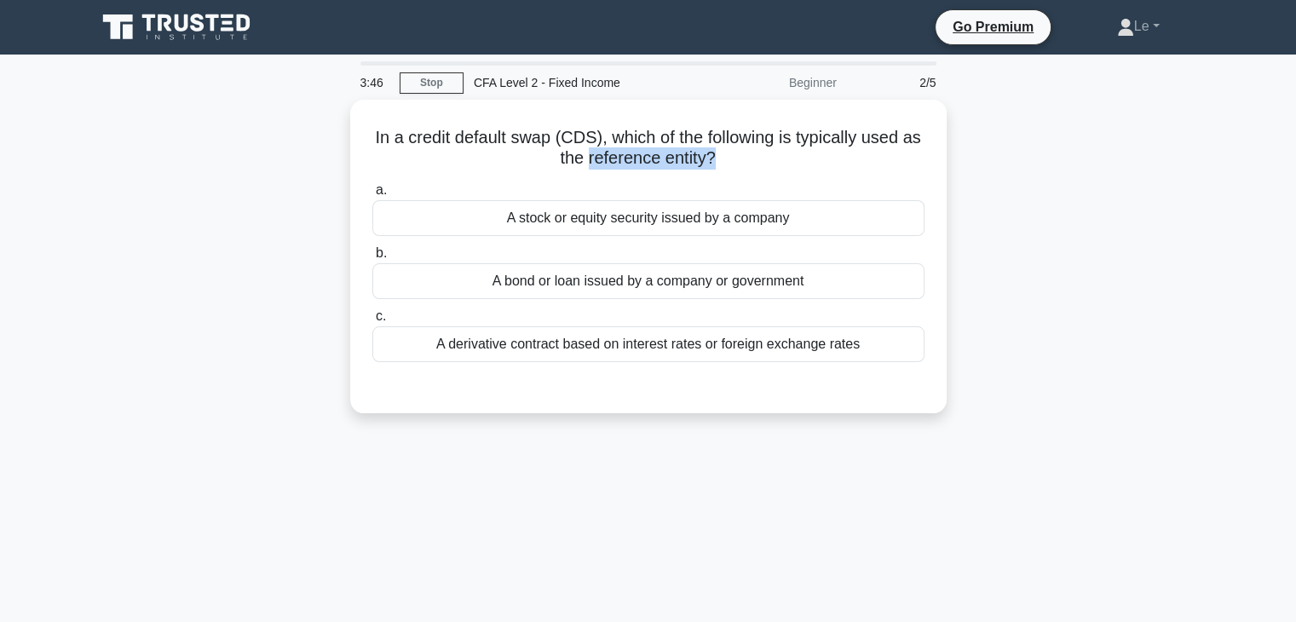
click at [715, 118] on div at bounding box center [715, 118] width 0 height 0
click at [954, 182] on div "In a credit default swap (CDS), which of the following is typically used as the…" at bounding box center [648, 267] width 1125 height 334
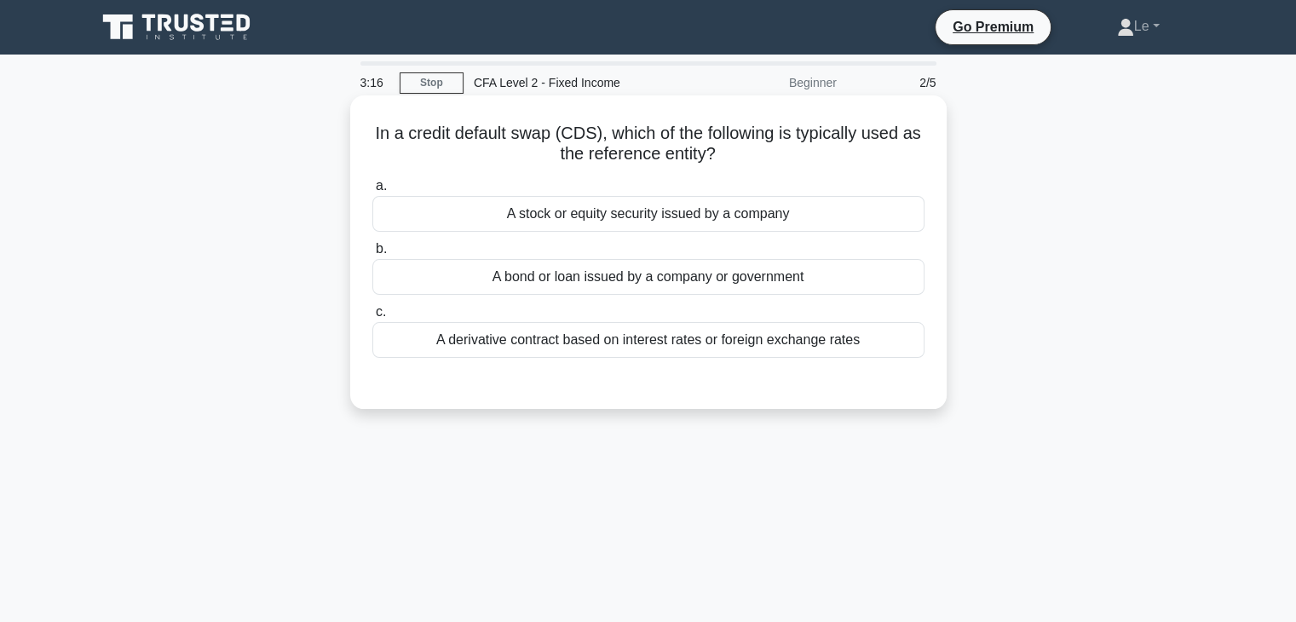
click at [802, 266] on div "A bond or loan issued by a company or government" at bounding box center [648, 277] width 552 height 36
click at [372, 255] on input "b. A bond or loan issued by a company or government" at bounding box center [372, 249] width 0 height 11
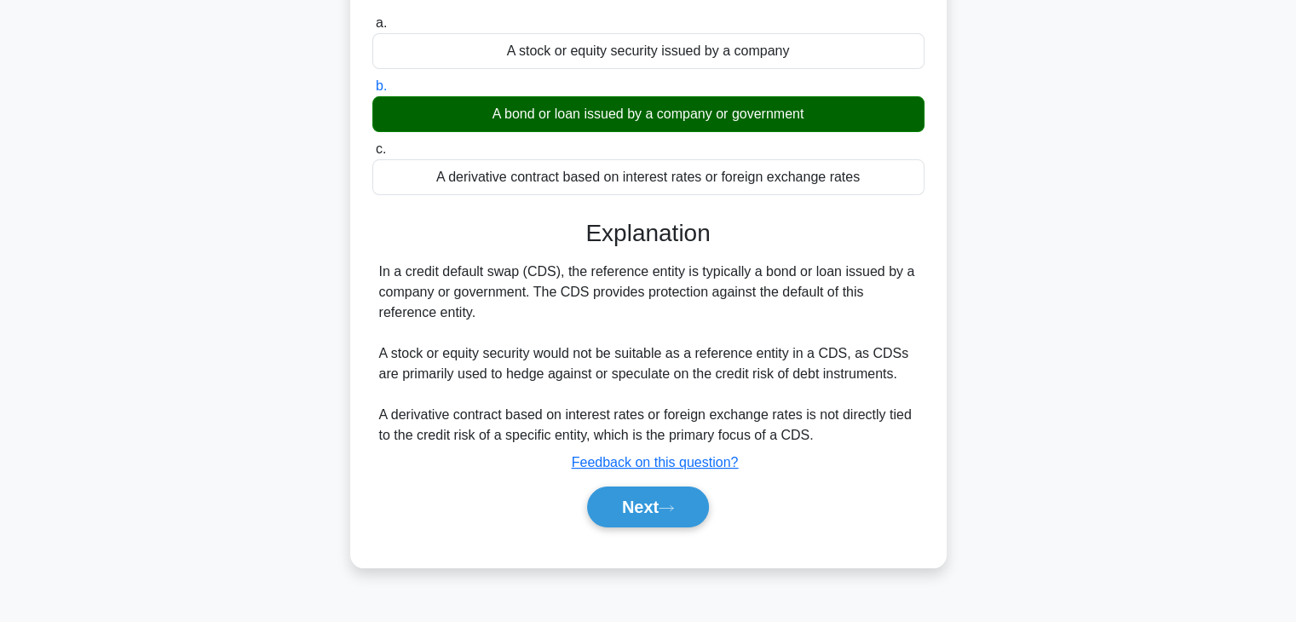
scroll to position [170, 0]
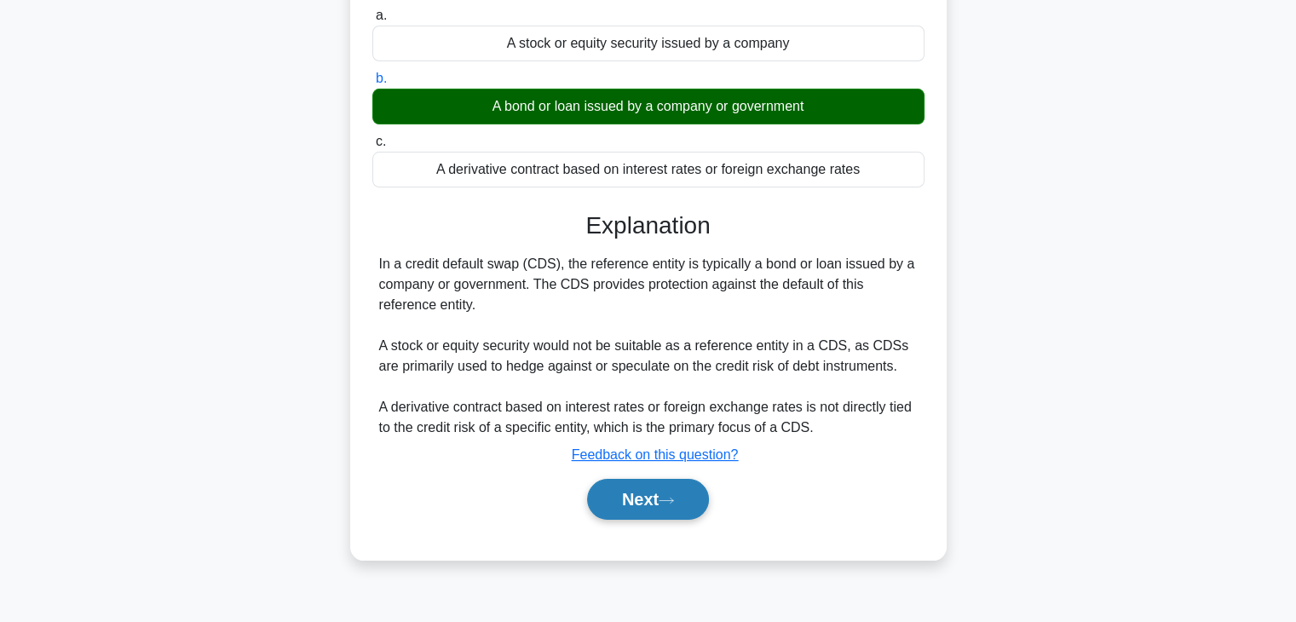
click at [686, 503] on button "Next" at bounding box center [648, 499] width 122 height 41
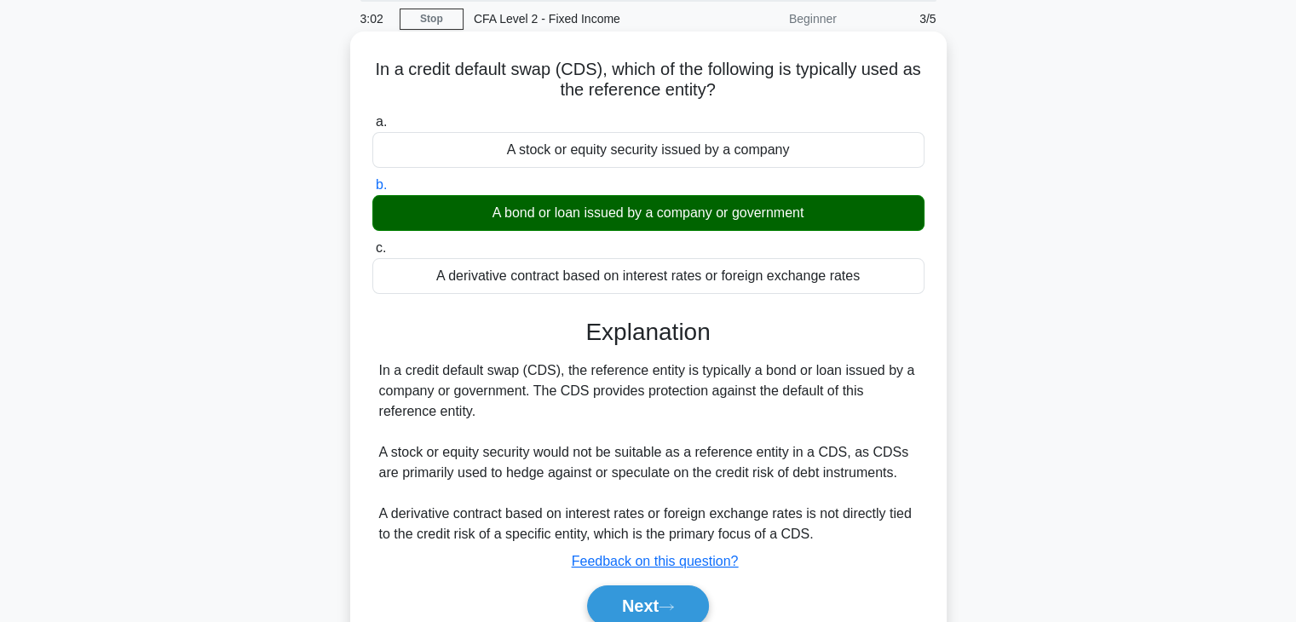
scroll to position [0, 0]
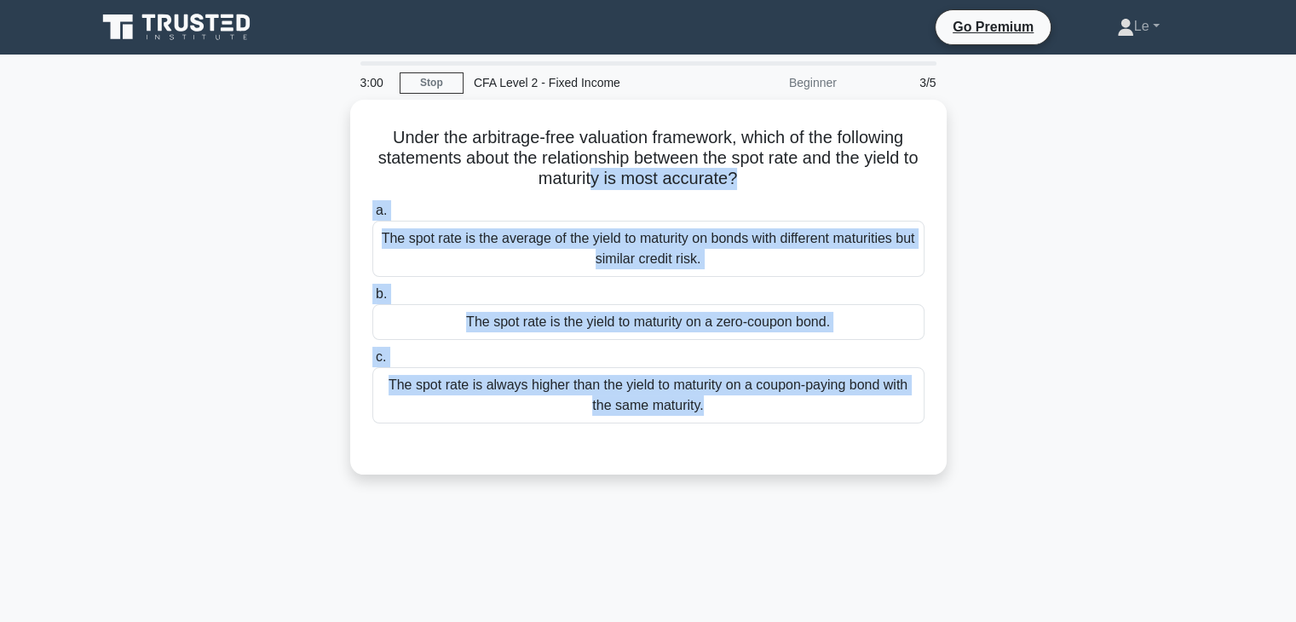
drag, startPoint x: 738, startPoint y: 158, endPoint x: 637, endPoint y: 159, distance: 100.6
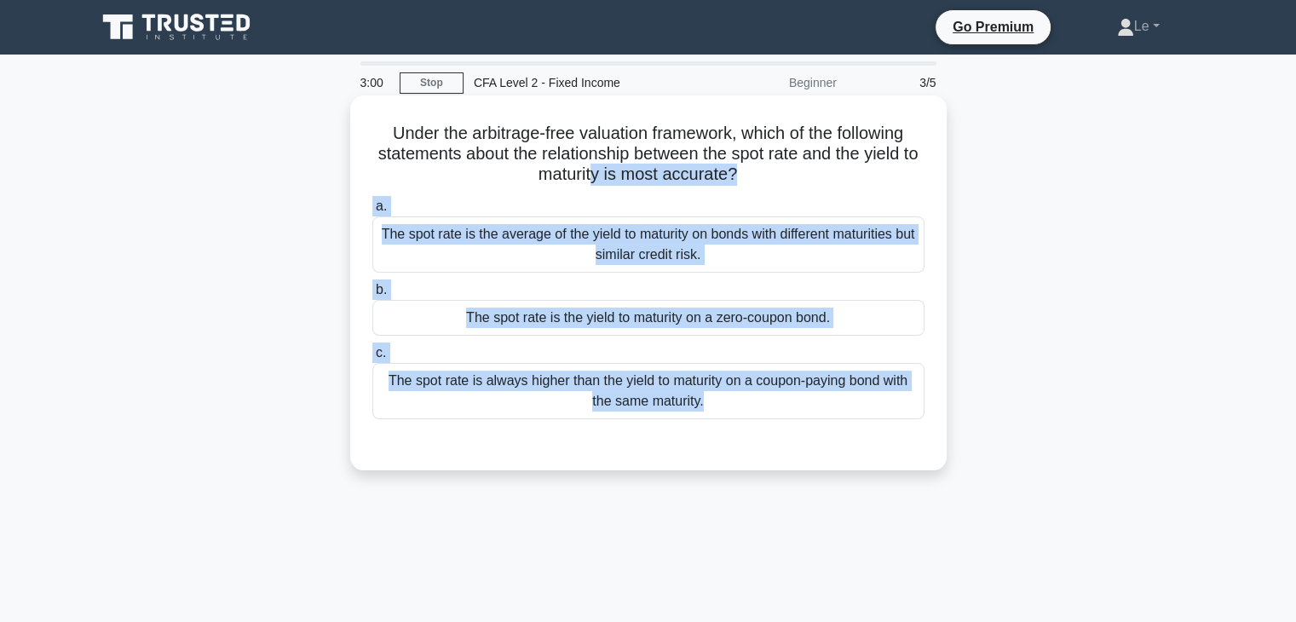
click at [518, 192] on div "Under the arbitrage-free valuation framework, which of the following statements…" at bounding box center [648, 282] width 583 height 361
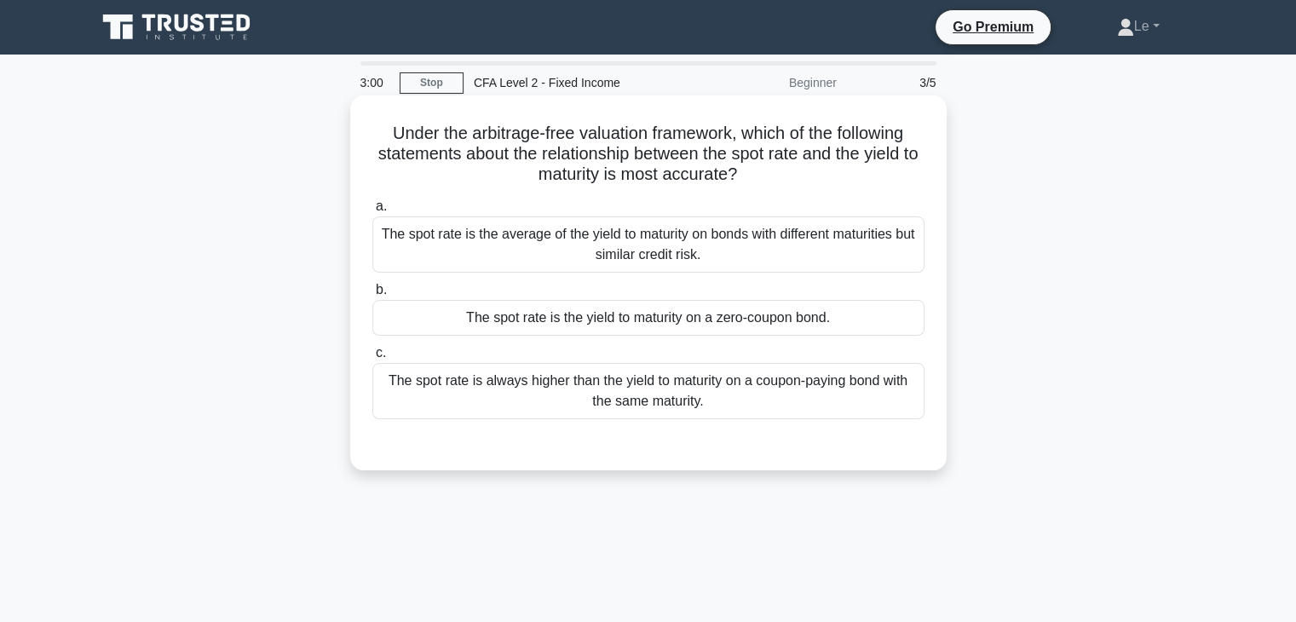
click at [516, 181] on h5 "Under the arbitrage-free valuation framework, which of the following statements…" at bounding box center [649, 154] width 556 height 63
click at [533, 314] on div "The spot rate is the yield to maturity on a zero-coupon bond." at bounding box center [648, 318] width 552 height 36
click at [372, 296] on input "b. The spot rate is the yield to maturity on a zero-coupon bond." at bounding box center [372, 290] width 0 height 11
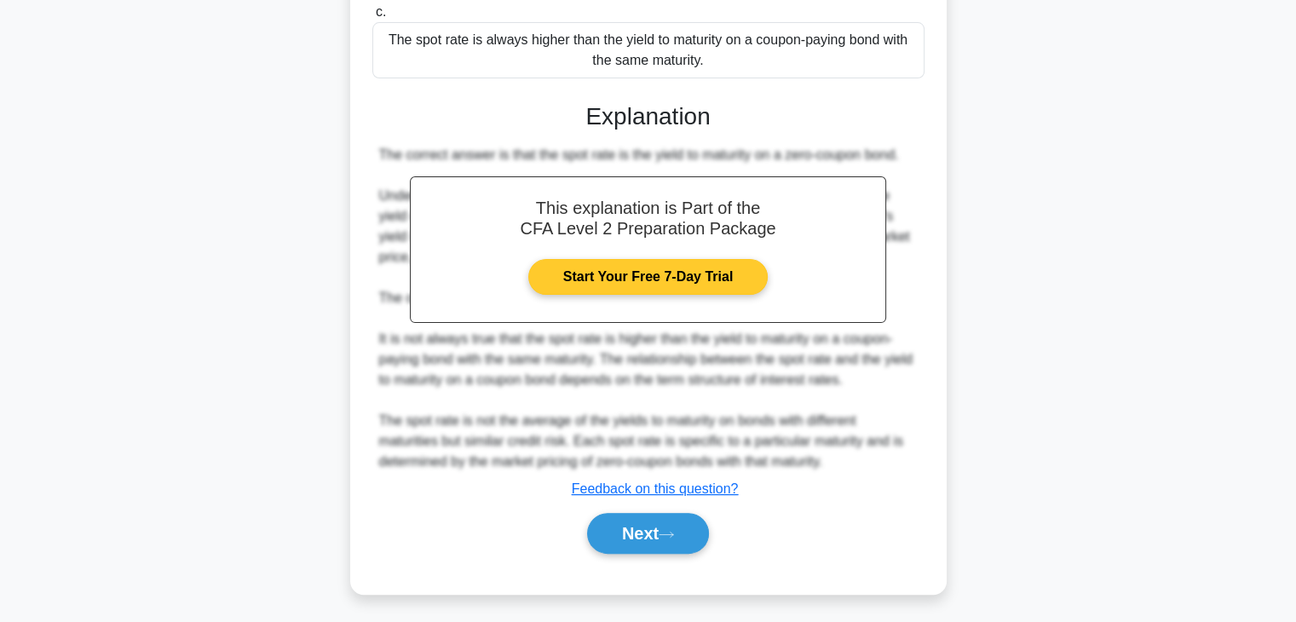
scroll to position [170, 0]
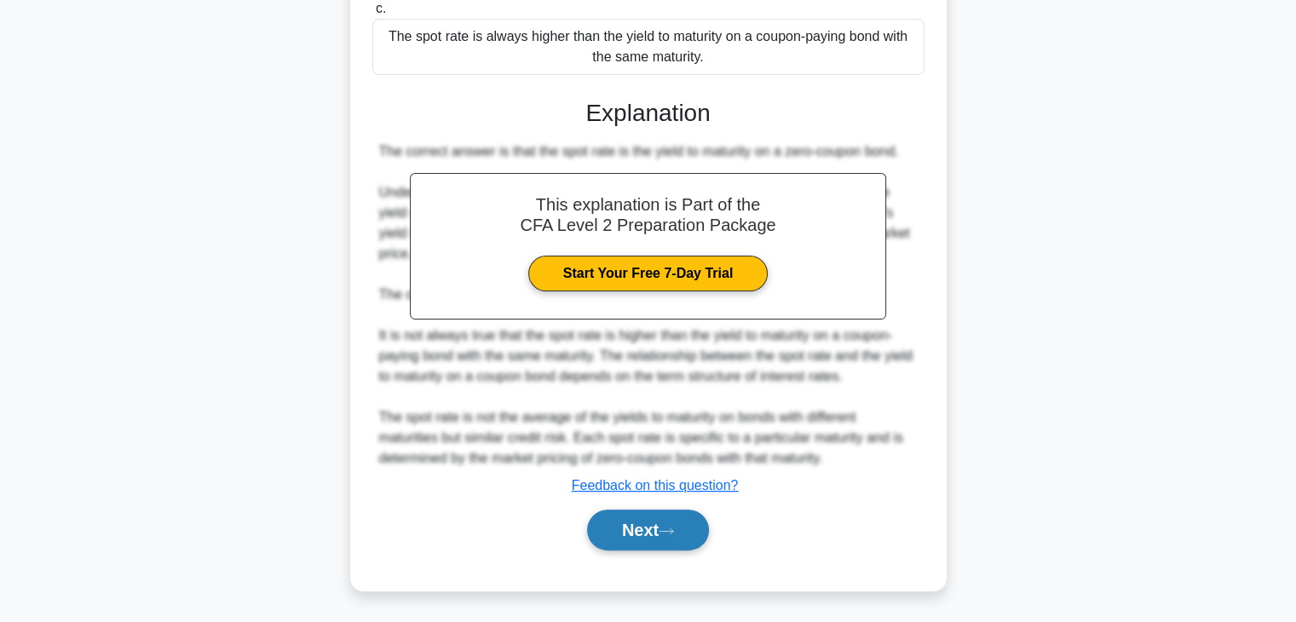
click at [685, 523] on button "Next" at bounding box center [648, 530] width 122 height 41
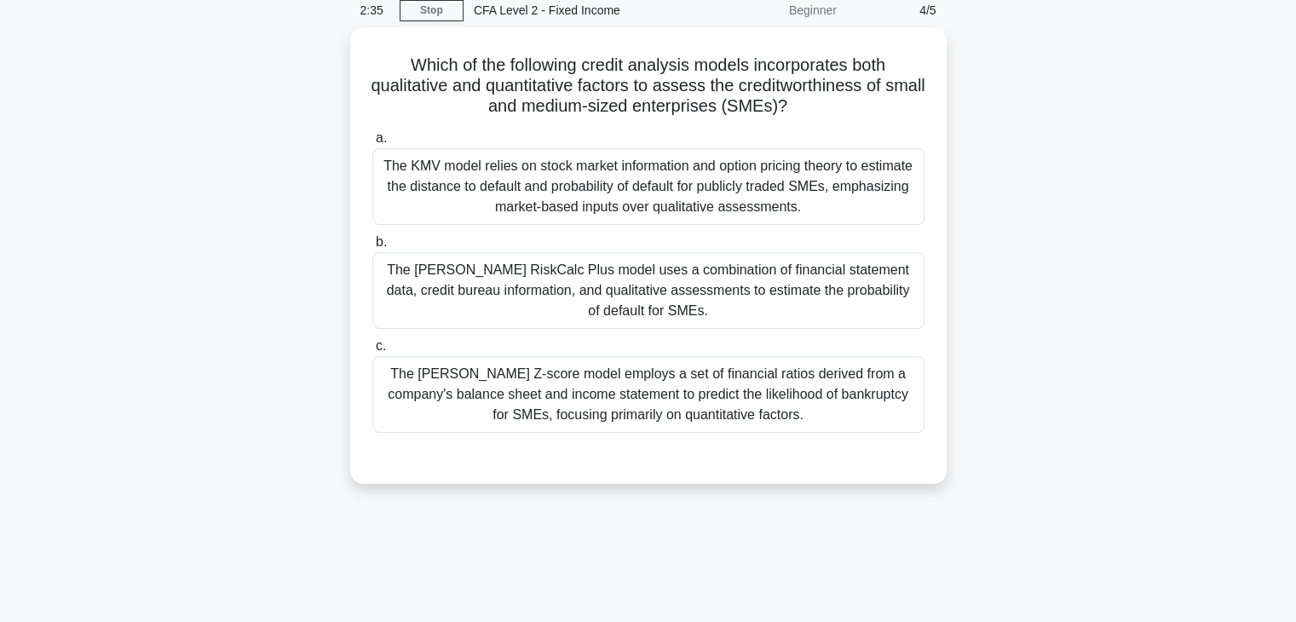
scroll to position [43, 0]
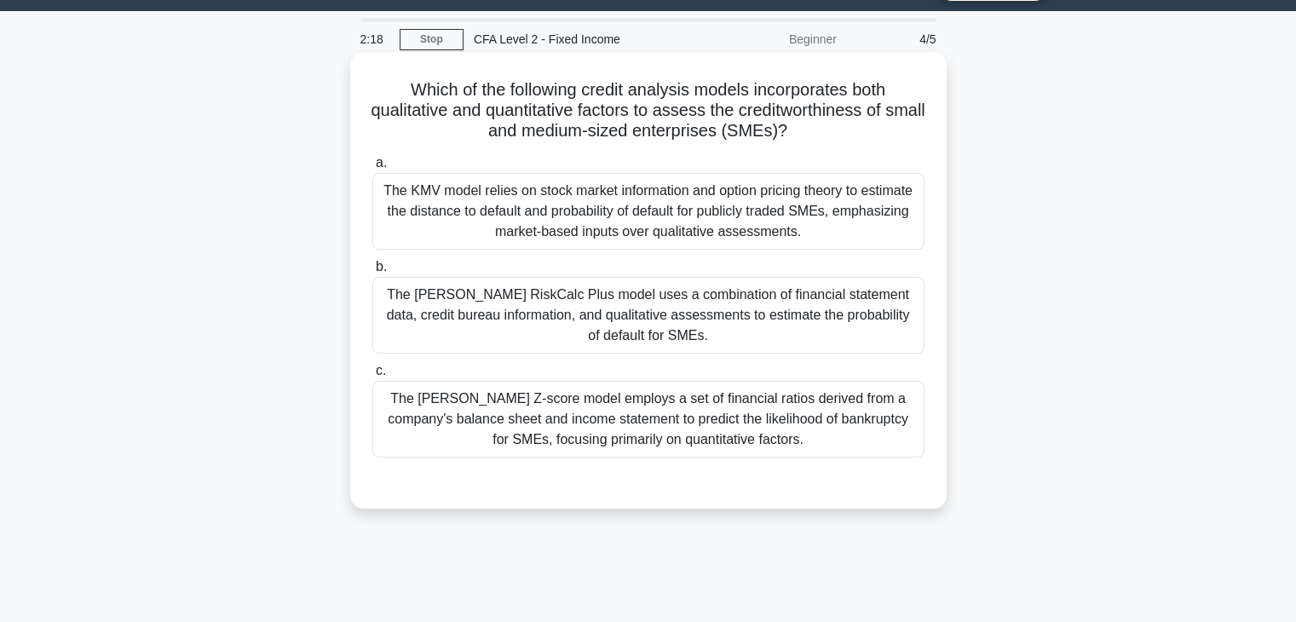
click at [682, 254] on div "a. The KMV model relies on stock market information and option pricing theory t…" at bounding box center [648, 305] width 573 height 312
click at [684, 231] on div "The KMV model relies on stock market information and option pricing theory to e…" at bounding box center [648, 211] width 552 height 77
click at [372, 169] on input "a. The KMV model relies on stock market information and option pricing theory t…" at bounding box center [372, 163] width 0 height 11
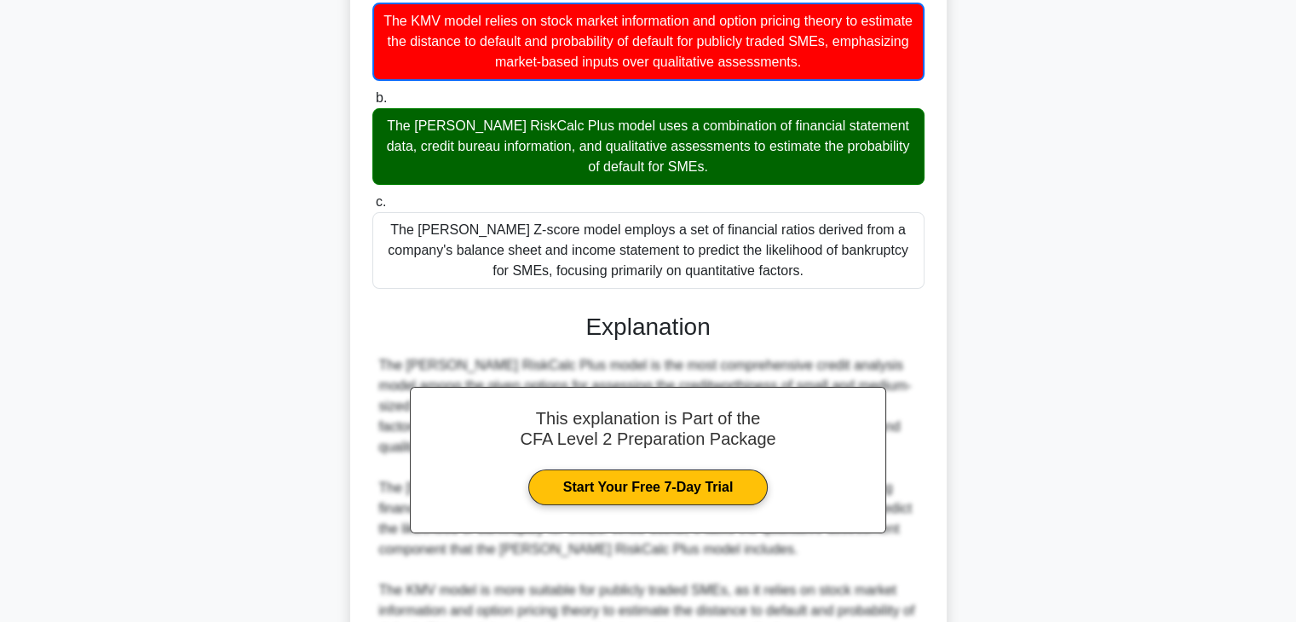
scroll to position [428, 0]
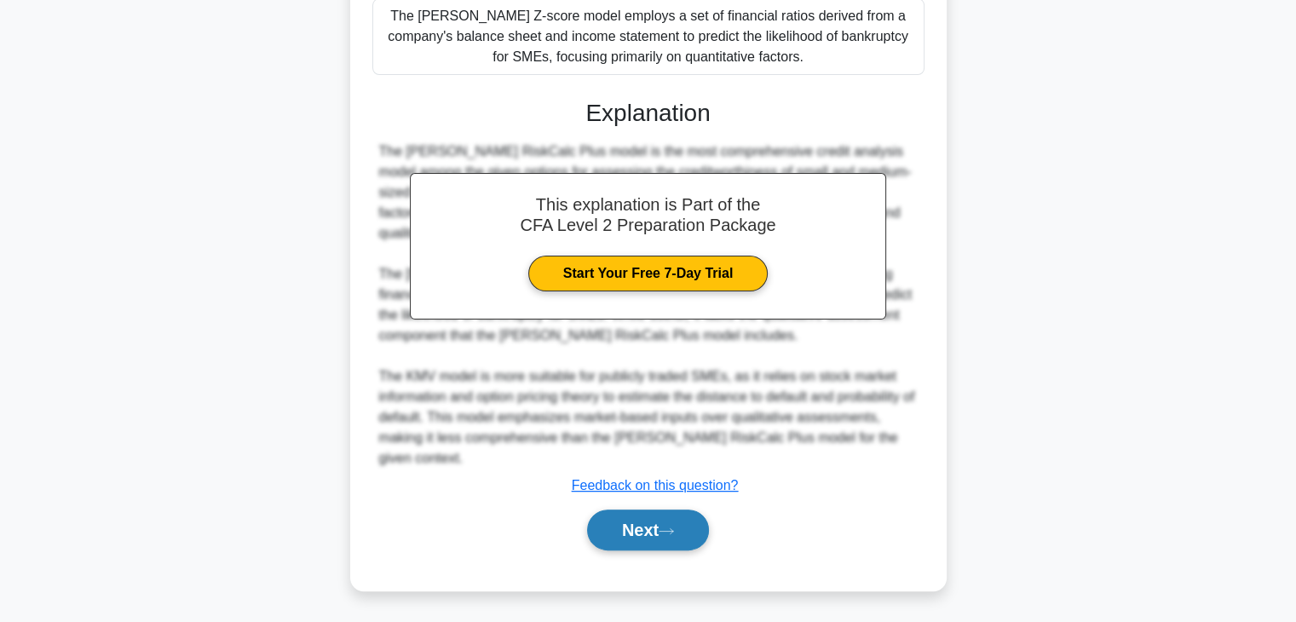
click at [656, 526] on button "Next" at bounding box center [648, 530] width 122 height 41
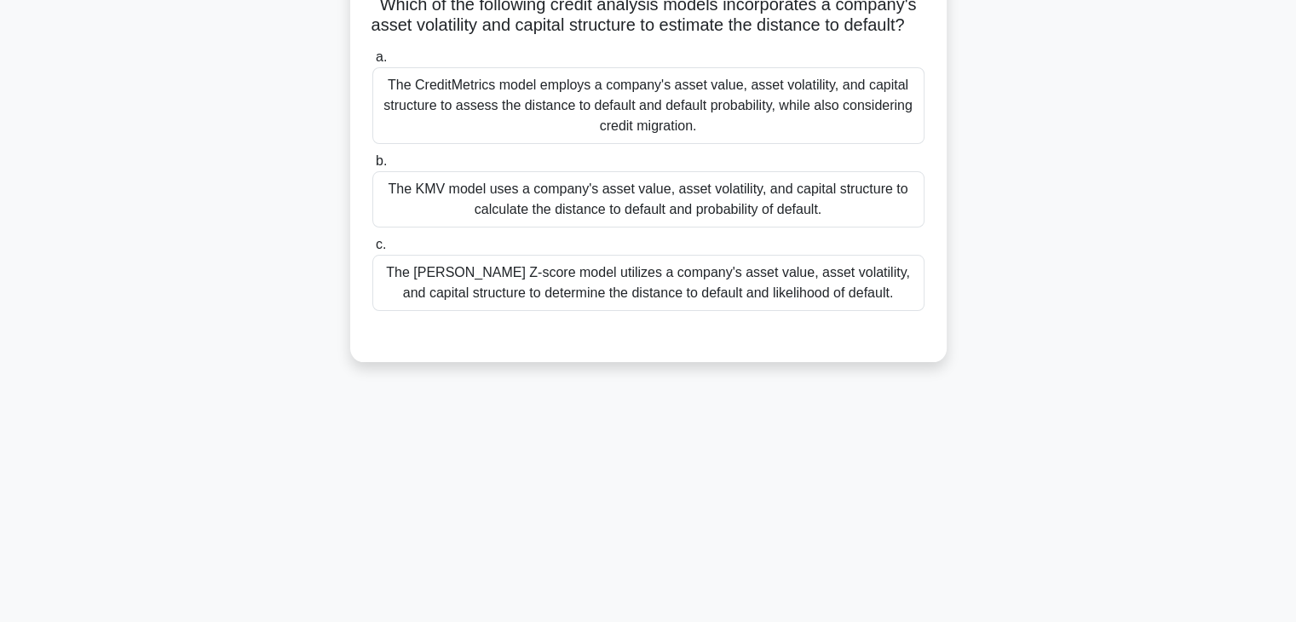
scroll to position [0, 0]
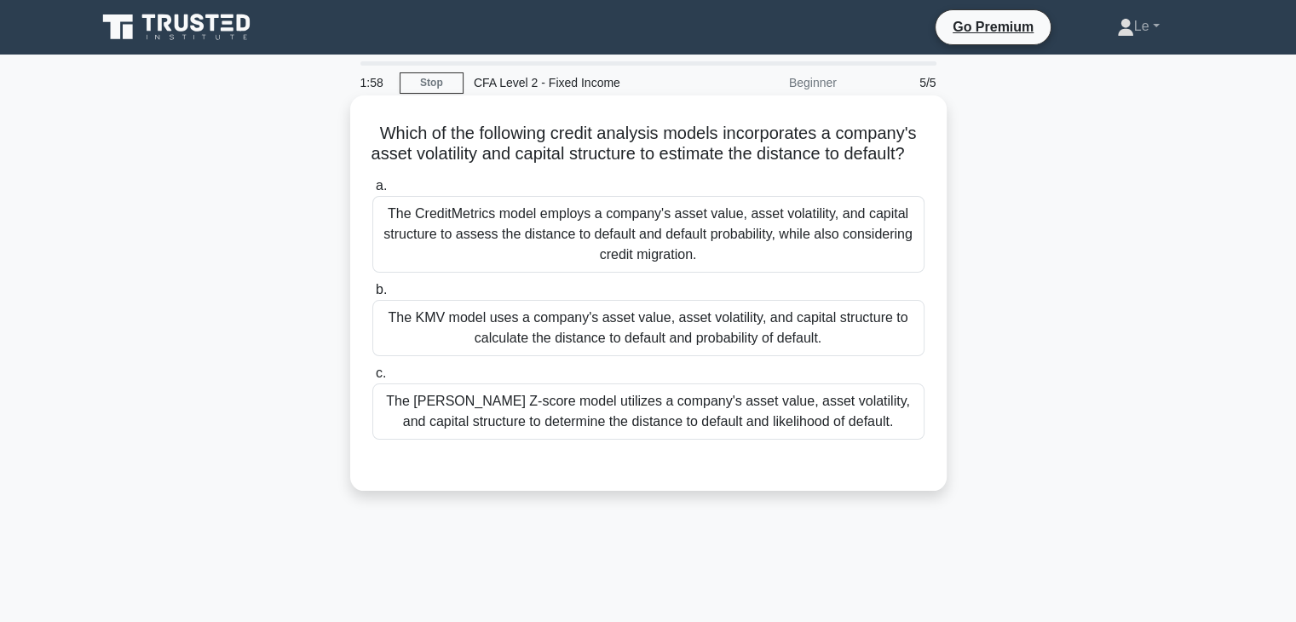
click at [656, 260] on div "The CreditMetrics model employs a company's asset value, asset volatility, and …" at bounding box center [648, 234] width 552 height 77
click at [372, 192] on input "a. The CreditMetrics model employs a company's asset value, asset volatility, a…" at bounding box center [372, 186] width 0 height 11
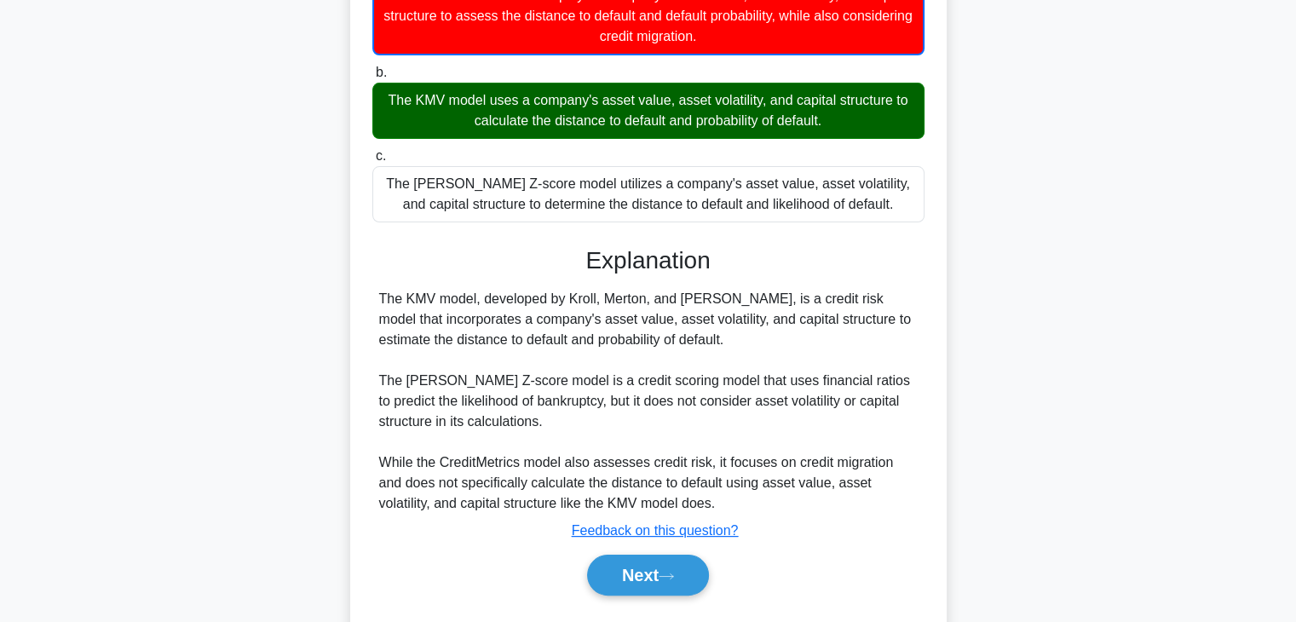
scroll to position [256, 0]
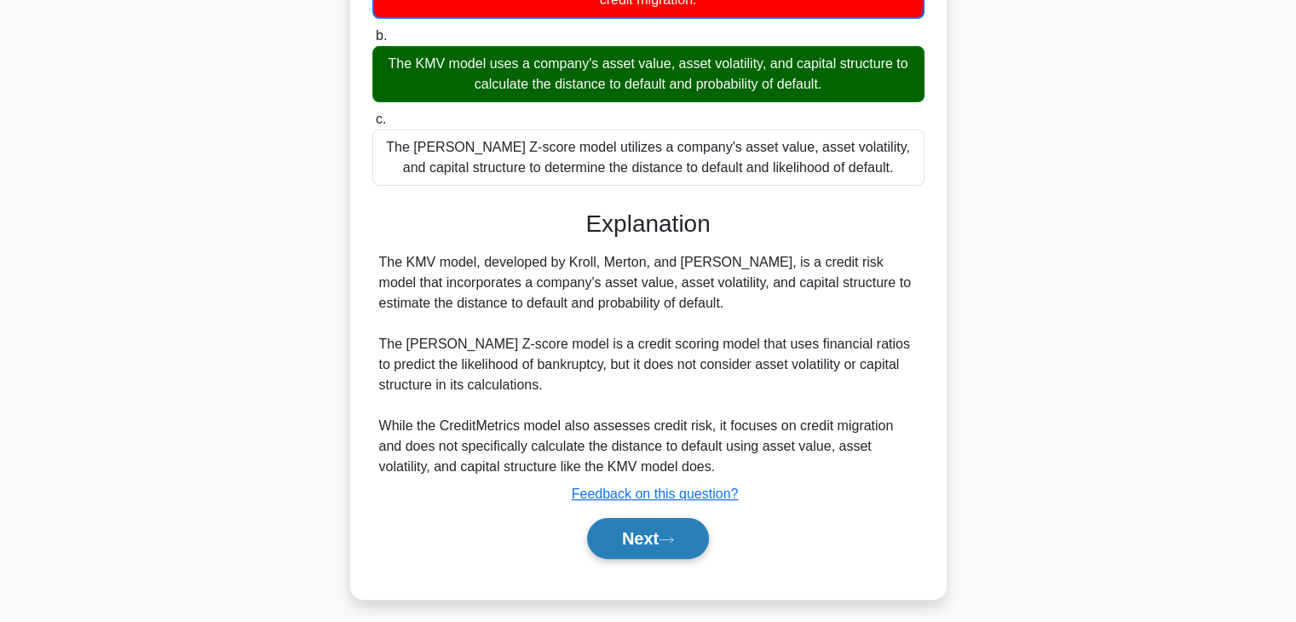
click at [658, 553] on button "Next" at bounding box center [648, 538] width 122 height 41
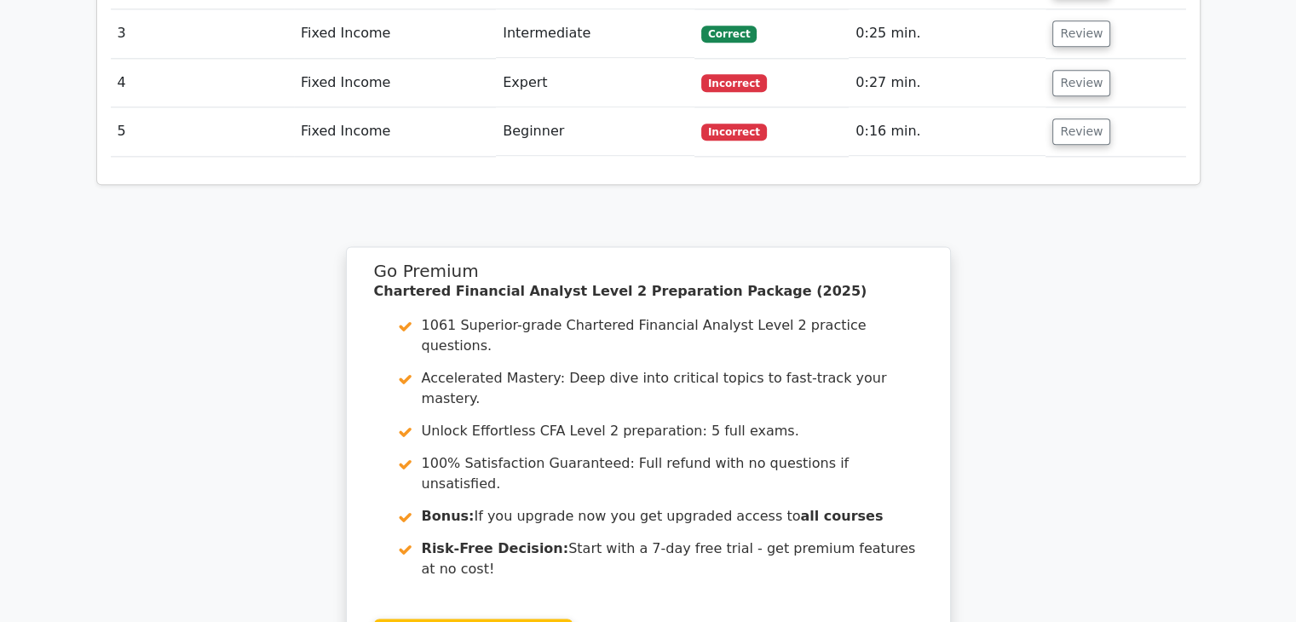
scroll to position [2301, 0]
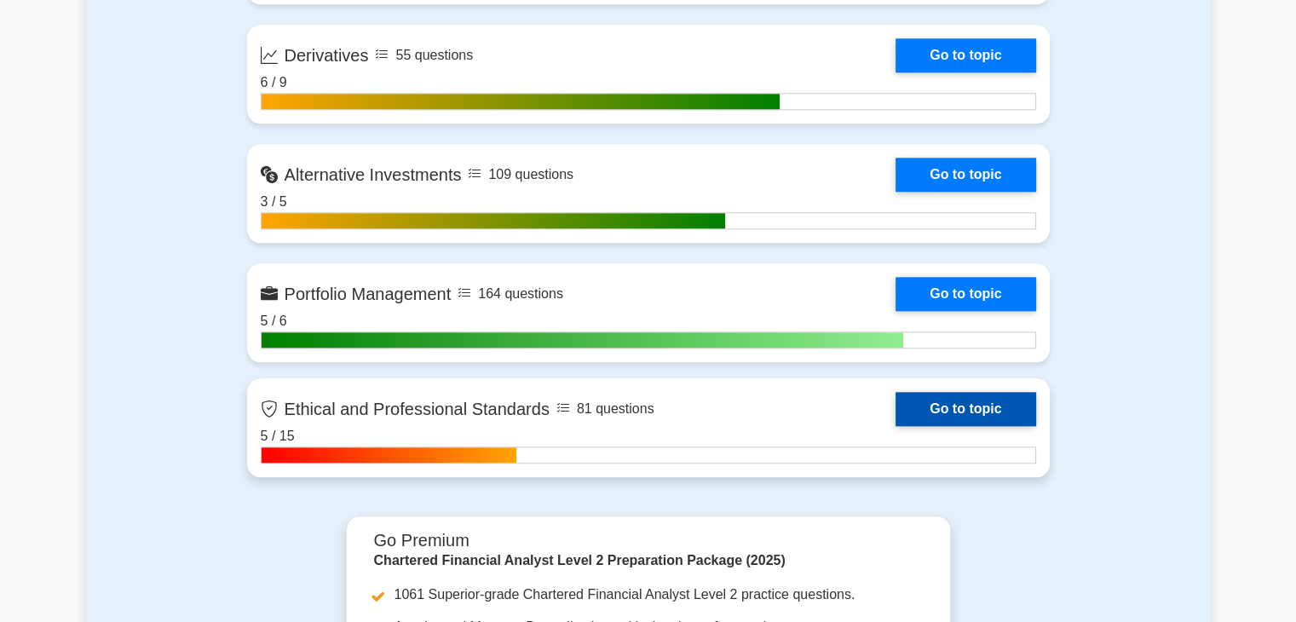
scroll to position [1704, 0]
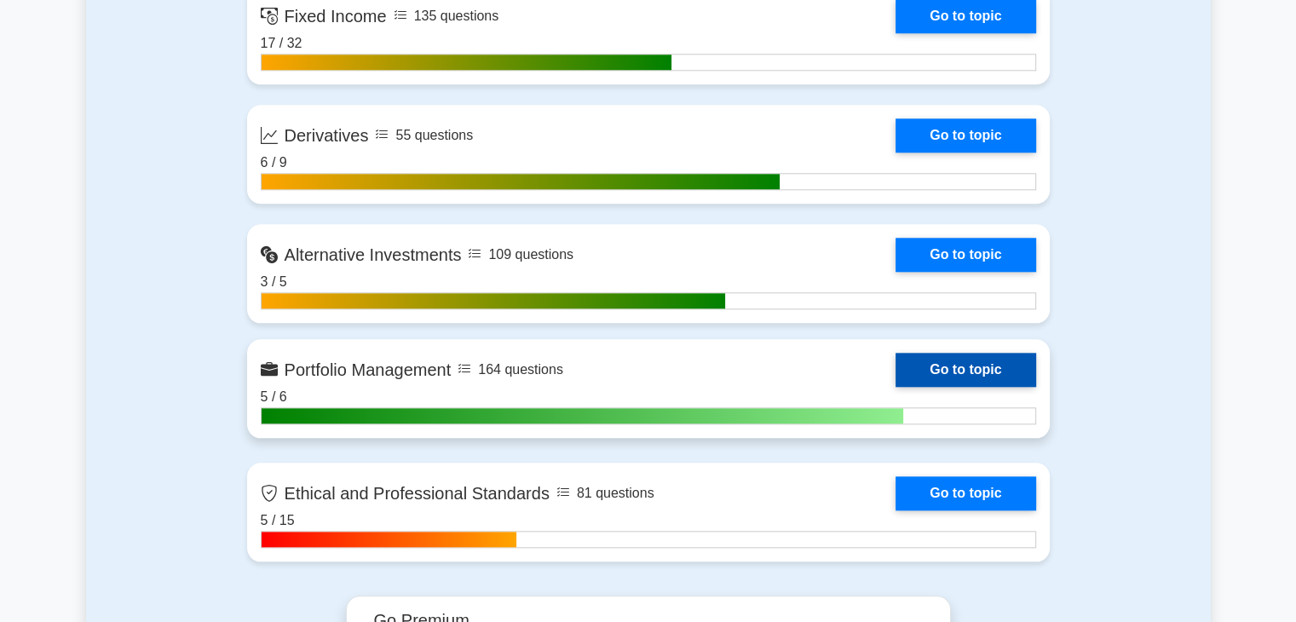
click at [954, 366] on link "Go to topic" at bounding box center [966, 370] width 140 height 34
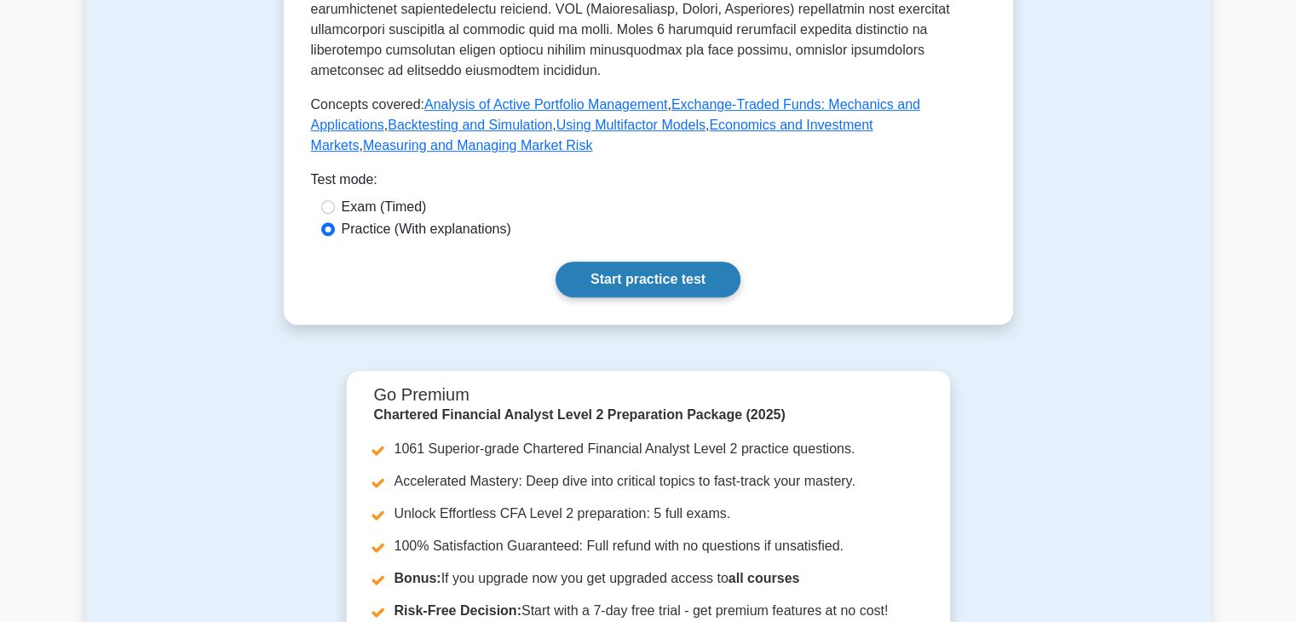
click at [659, 262] on link "Start practice test" at bounding box center [648, 280] width 185 height 36
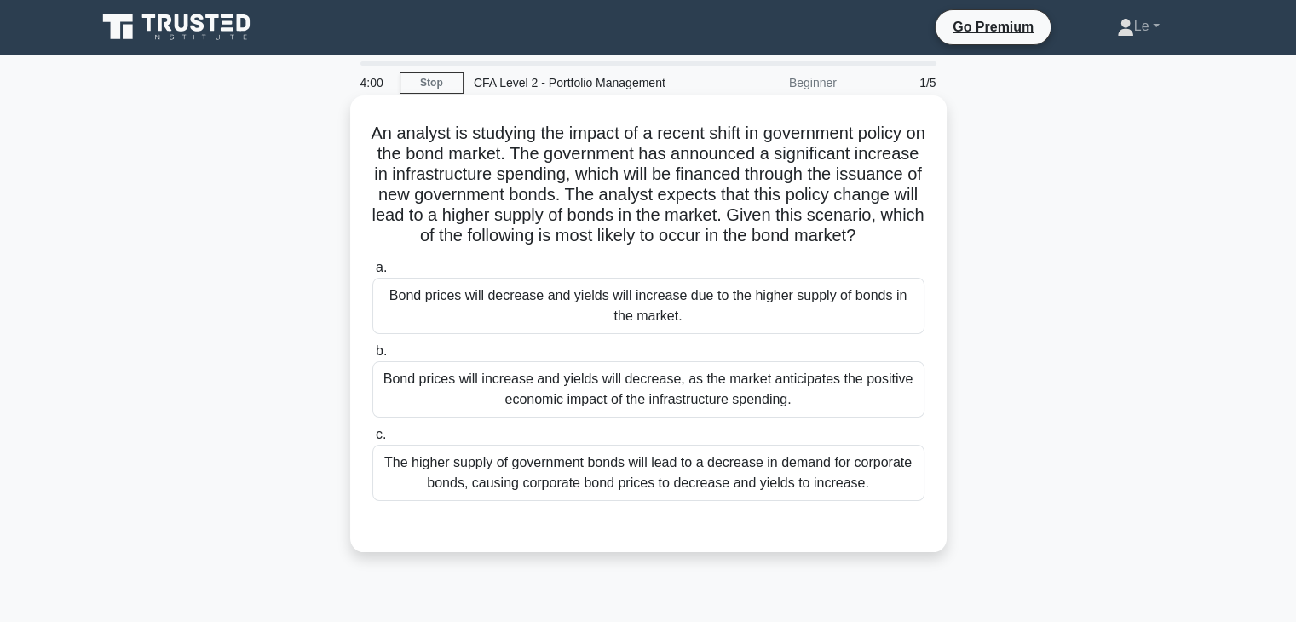
click at [867, 526] on div "a. Bond prices will decrease and yields will increase due to the higher supply …" at bounding box center [649, 393] width 556 height 278
click at [849, 493] on div "The higher supply of government bonds will lead to a decrease in demand for cor…" at bounding box center [648, 473] width 552 height 56
click at [372, 441] on input "c. The higher supply of government bonds will lead to a decrease in demand for …" at bounding box center [372, 434] width 0 height 11
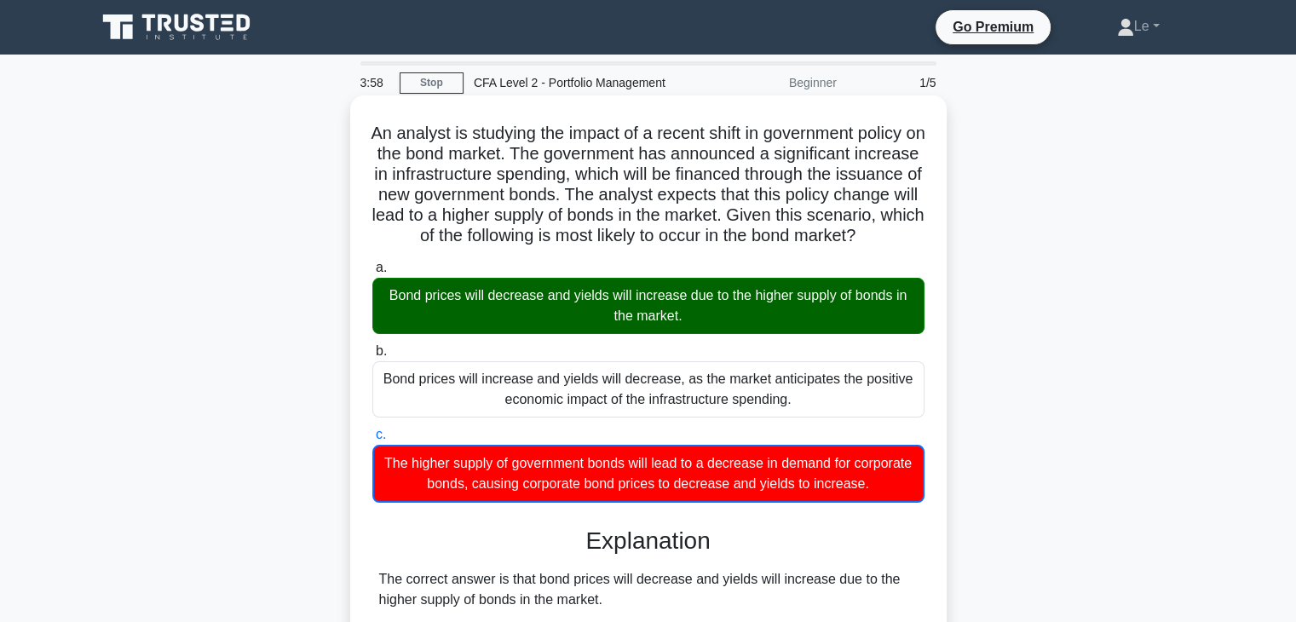
click at [769, 331] on div "Bond prices will decrease and yields will increase due to the higher supply of …" at bounding box center [648, 306] width 552 height 56
click at [372, 274] on input "a. Bond prices will decrease and yields will increase due to the higher supply …" at bounding box center [372, 267] width 0 height 11
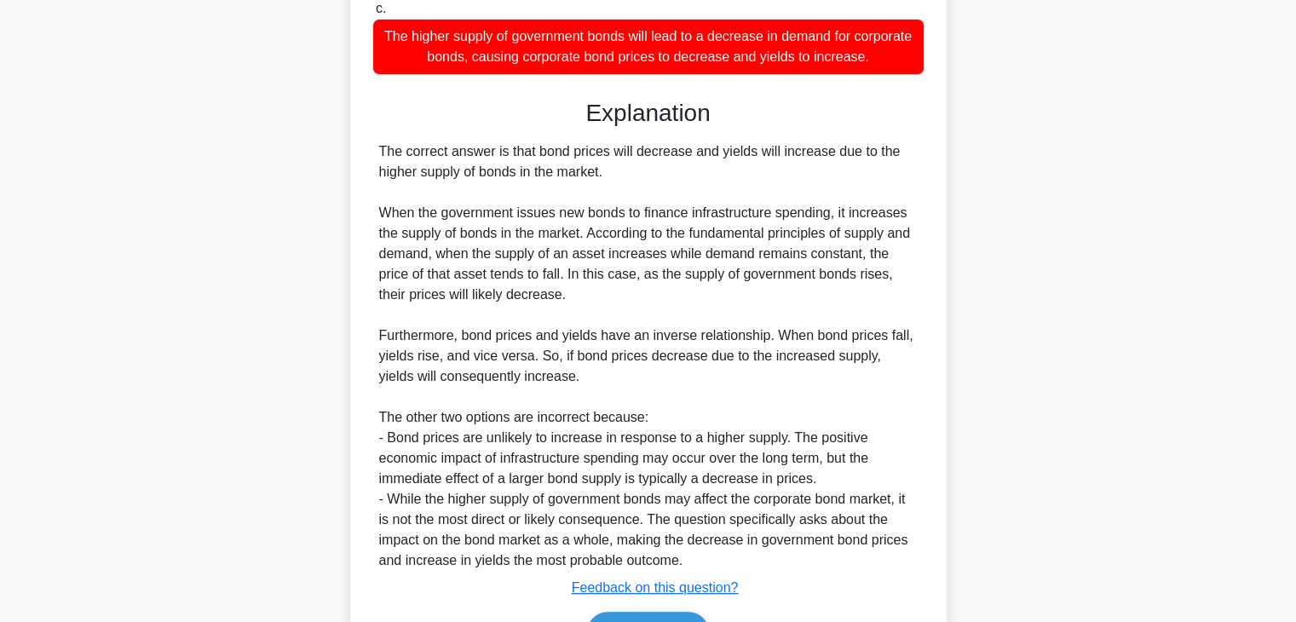
scroll to position [511, 0]
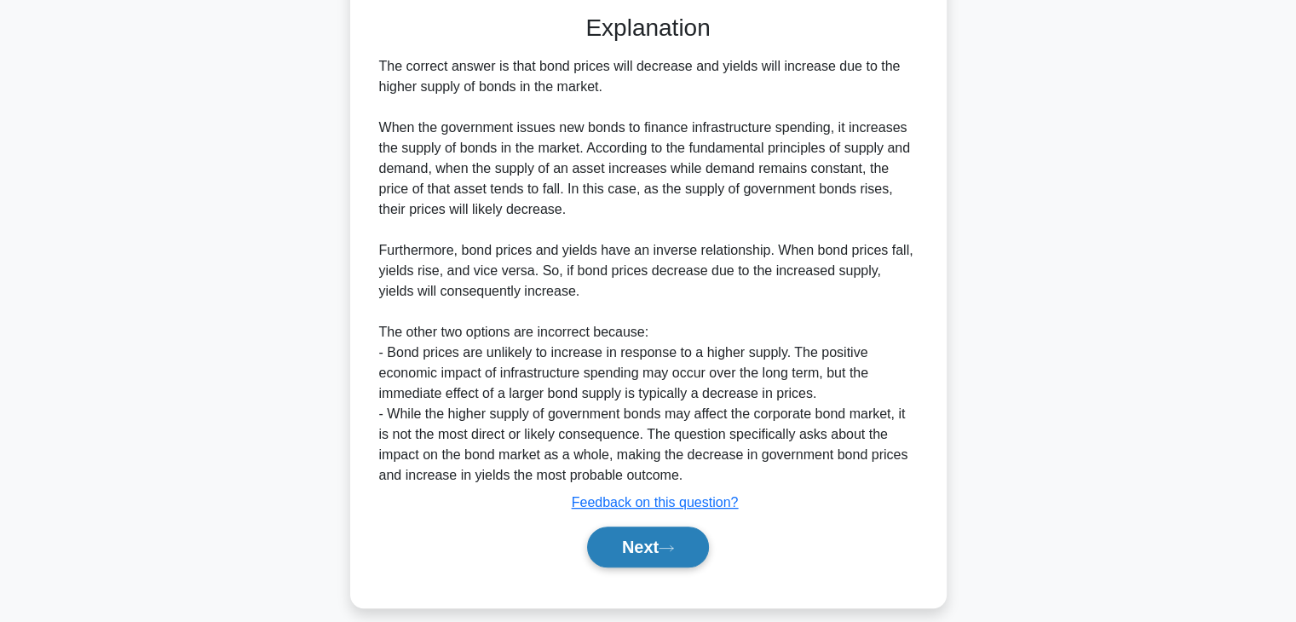
click at [660, 564] on button "Next" at bounding box center [648, 547] width 122 height 41
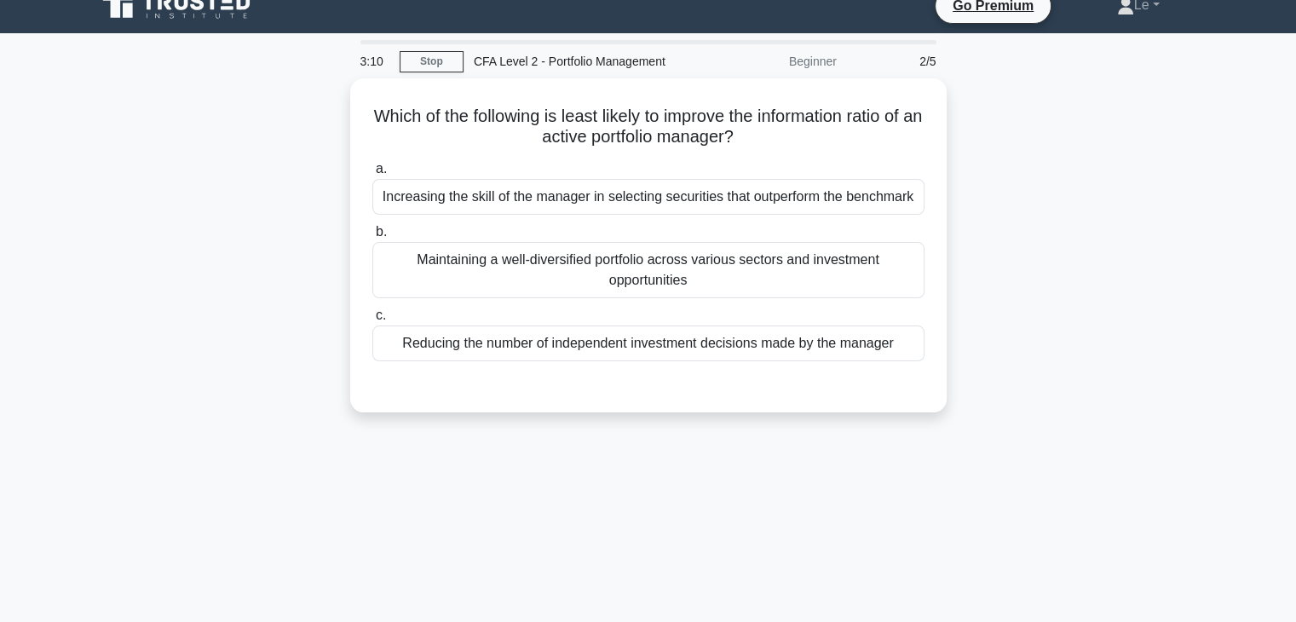
scroll to position [0, 0]
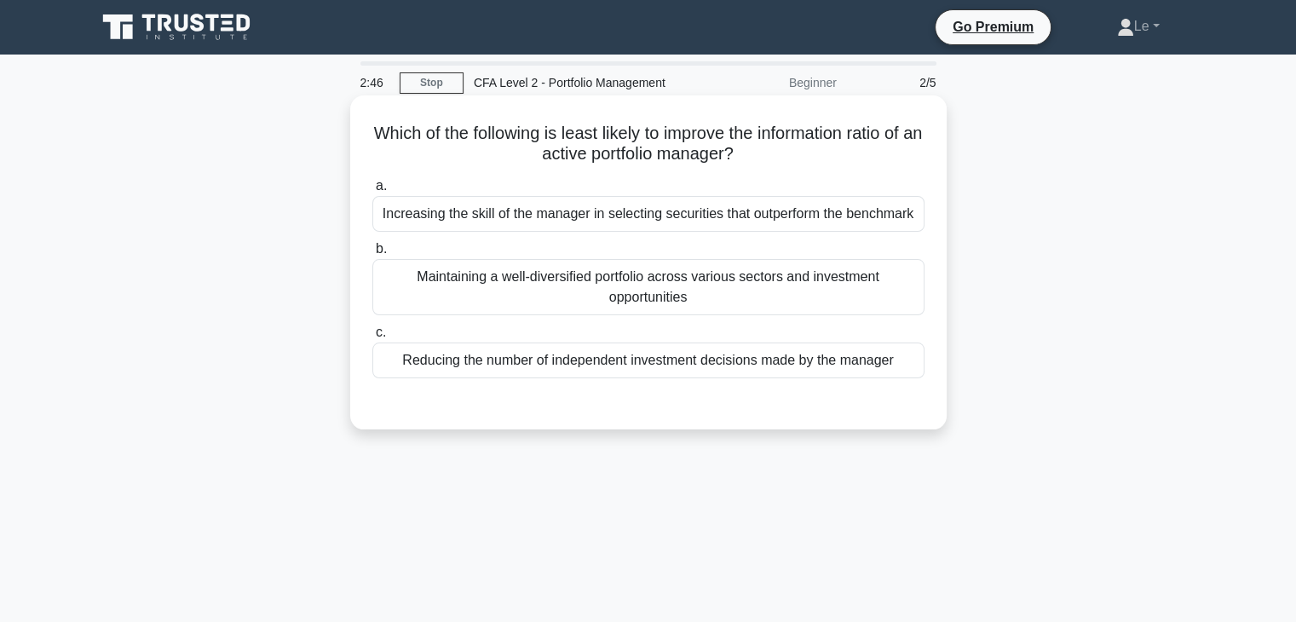
click at [723, 295] on div "Maintaining a well-diversified portfolio across various sectors and investment …" at bounding box center [648, 287] width 552 height 56
click at [372, 255] on input "b. Maintaining a well-diversified portfolio across various sectors and investme…" at bounding box center [372, 249] width 0 height 11
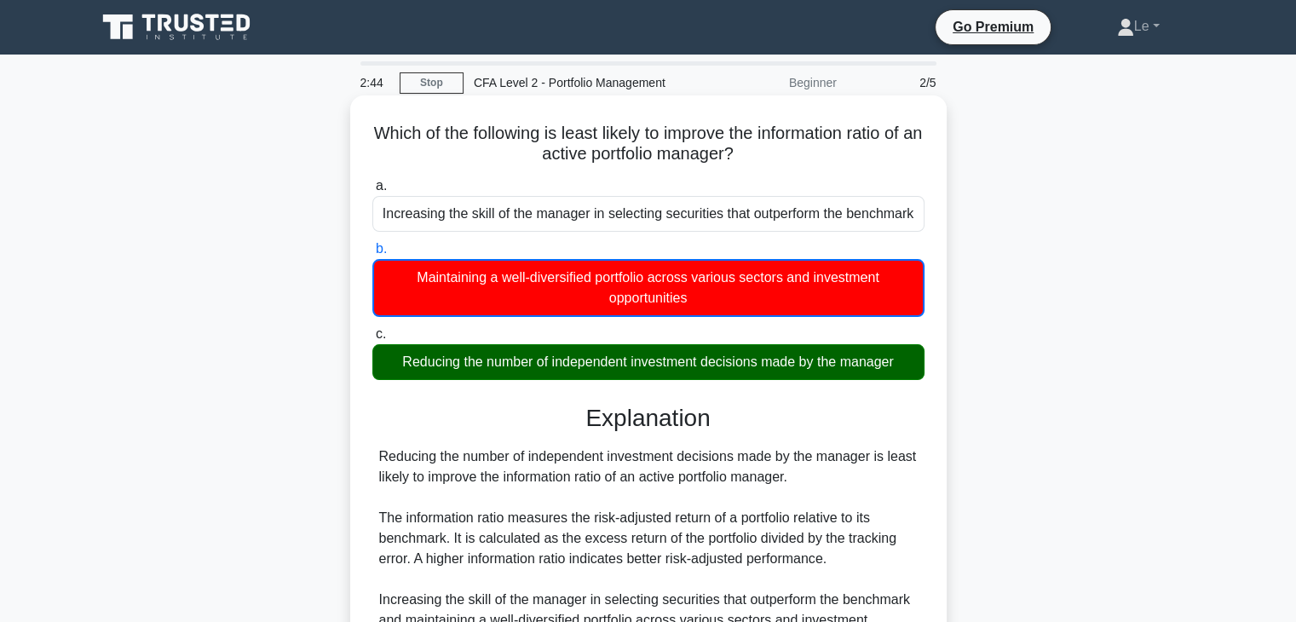
scroll to position [85, 0]
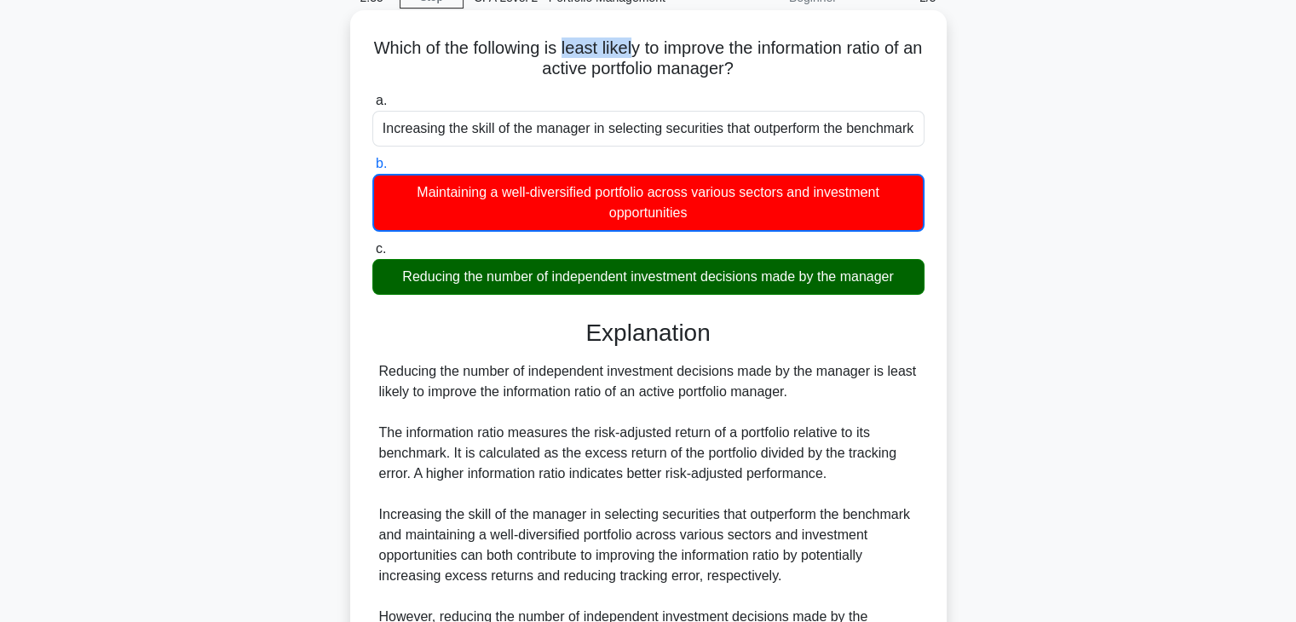
drag, startPoint x: 568, startPoint y: 50, endPoint x: 637, endPoint y: 56, distance: 69.3
click at [637, 56] on h5 "Which of the following is least likely to improve the information ratio of an a…" at bounding box center [649, 58] width 556 height 43
click at [729, 343] on h3 "Explanation" at bounding box center [649, 333] width 532 height 29
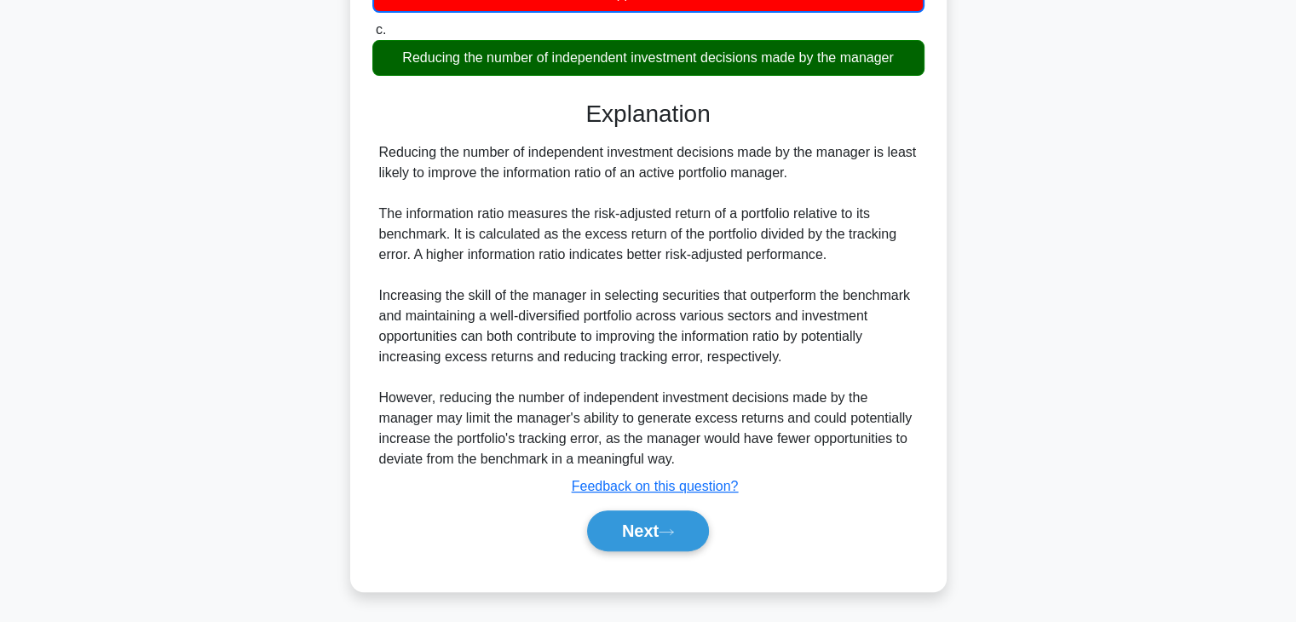
scroll to position [305, 0]
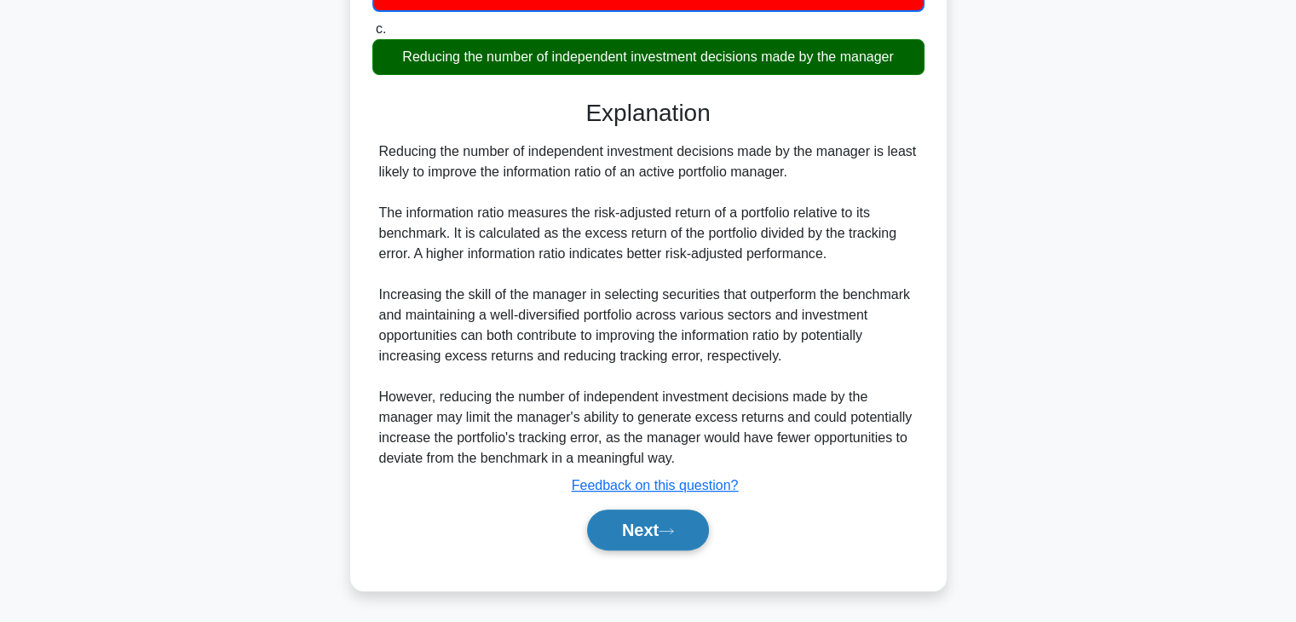
click at [684, 533] on button "Next" at bounding box center [648, 530] width 122 height 41
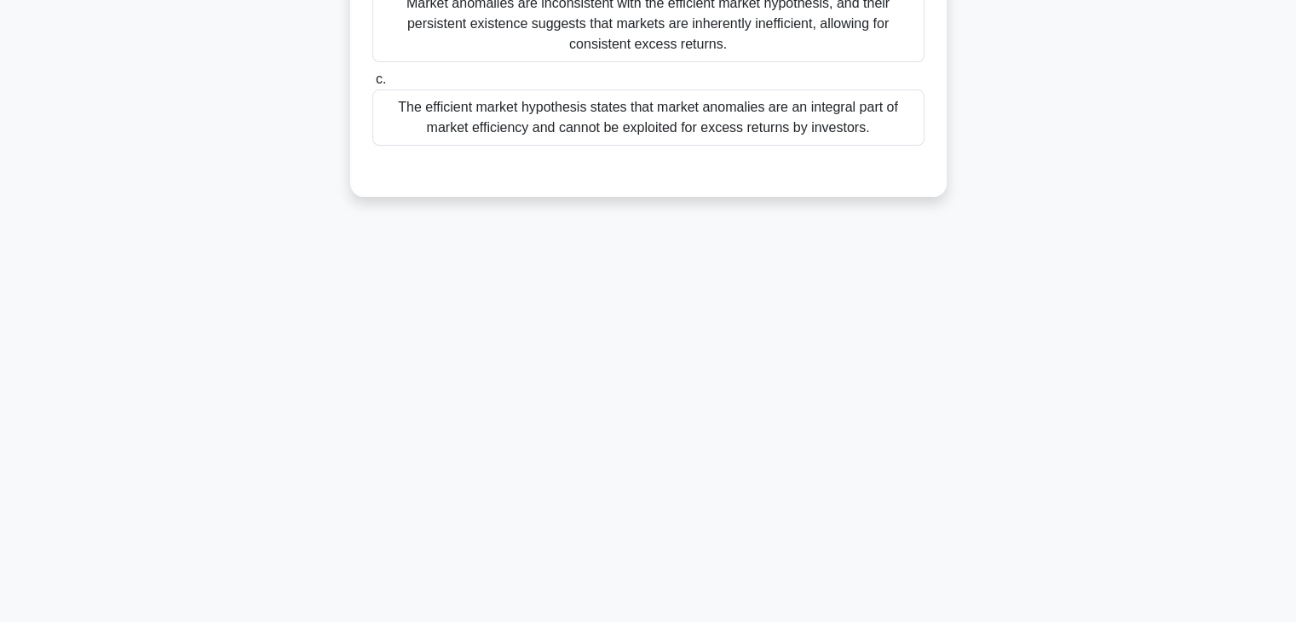
scroll to position [43, 0]
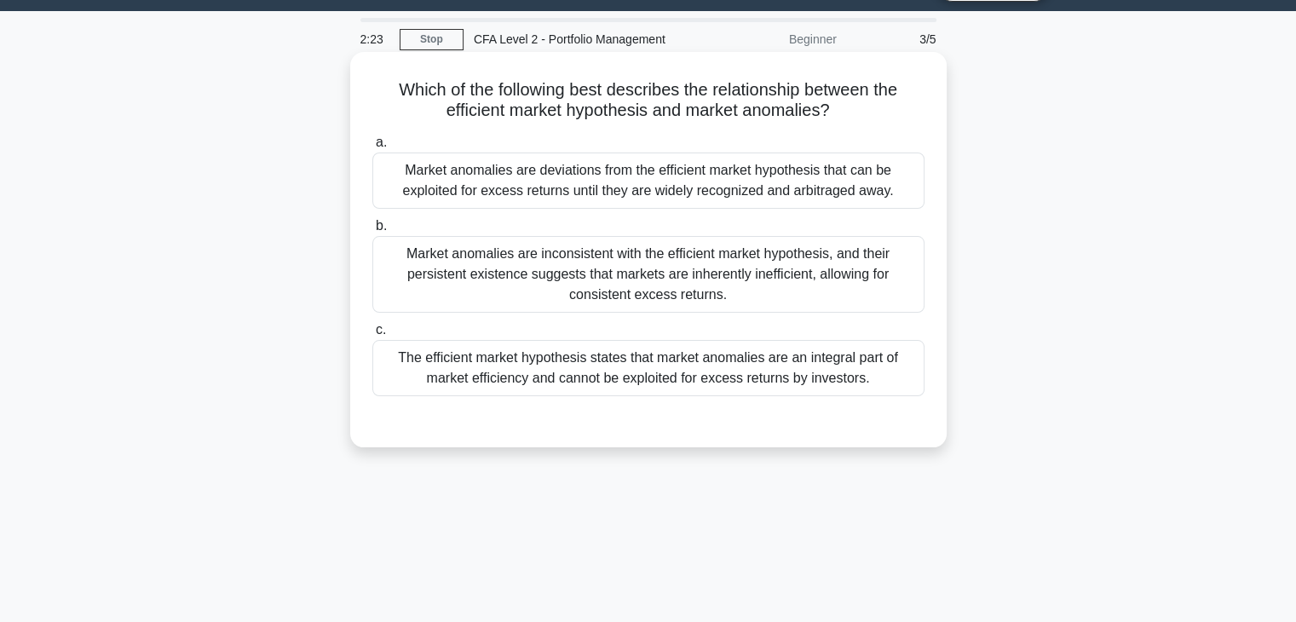
click at [484, 266] on div "Market anomalies are inconsistent with the efficient market hypothesis, and the…" at bounding box center [648, 274] width 552 height 77
click at [372, 232] on input "b. Market anomalies are inconsistent with the efficient market hypothesis, and …" at bounding box center [372, 226] width 0 height 11
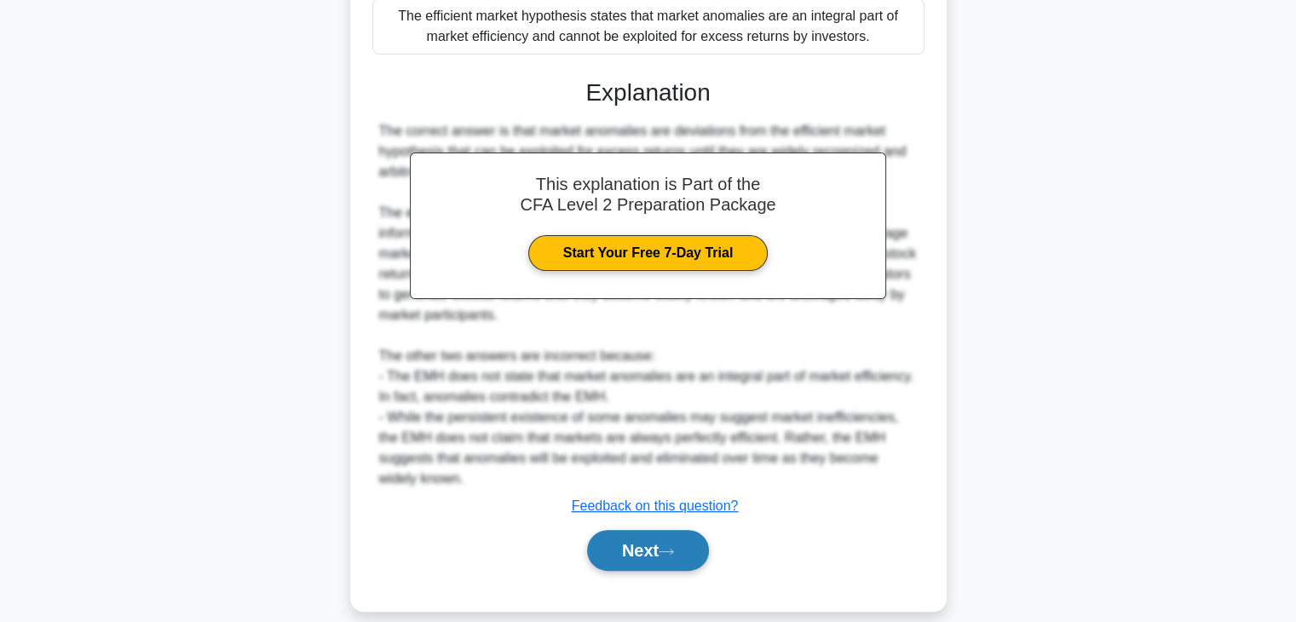
click at [652, 530] on button "Next" at bounding box center [648, 550] width 122 height 41
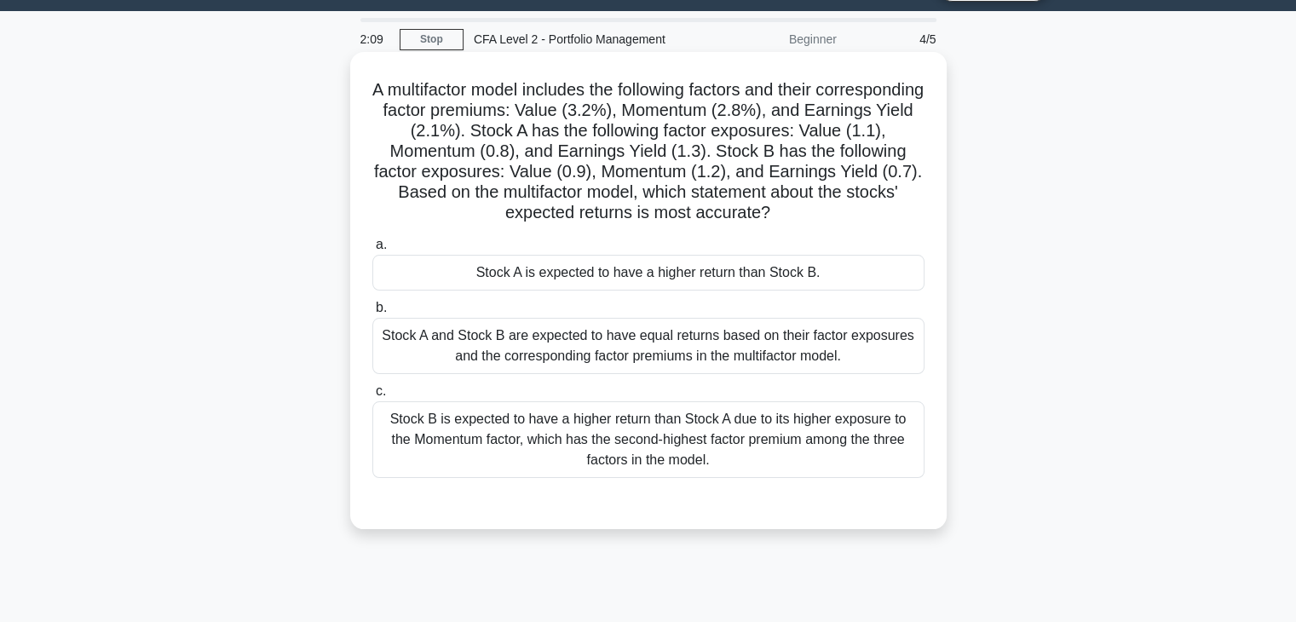
click at [573, 353] on div "Stock A and Stock B are expected to have equal returns based on their factor ex…" at bounding box center [648, 346] width 552 height 56
click at [372, 314] on input "b. Stock A and Stock B are expected to have equal returns based on their factor…" at bounding box center [372, 307] width 0 height 11
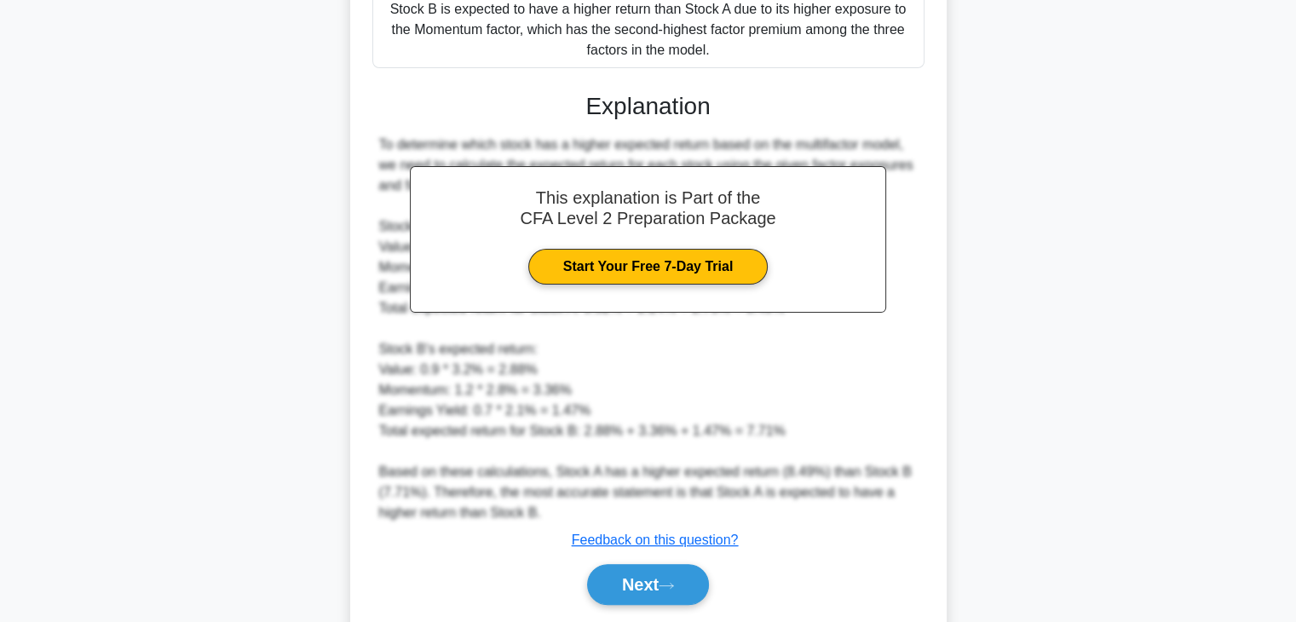
scroll to position [510, 0]
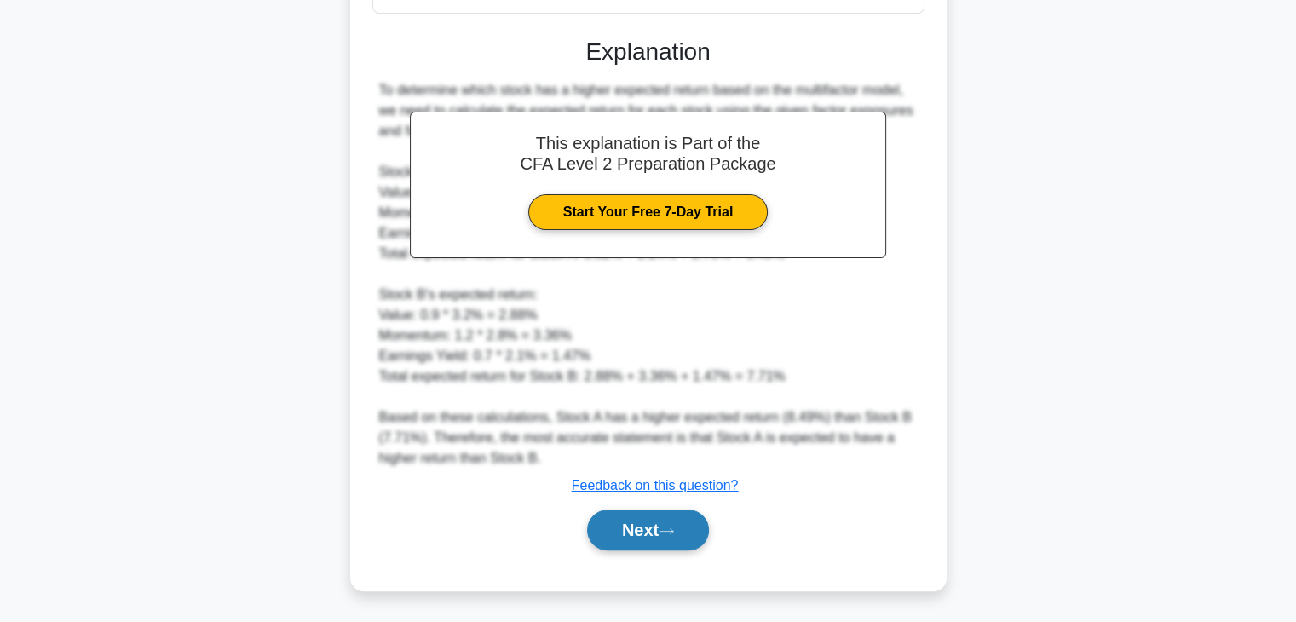
click at [652, 529] on button "Next" at bounding box center [648, 530] width 122 height 41
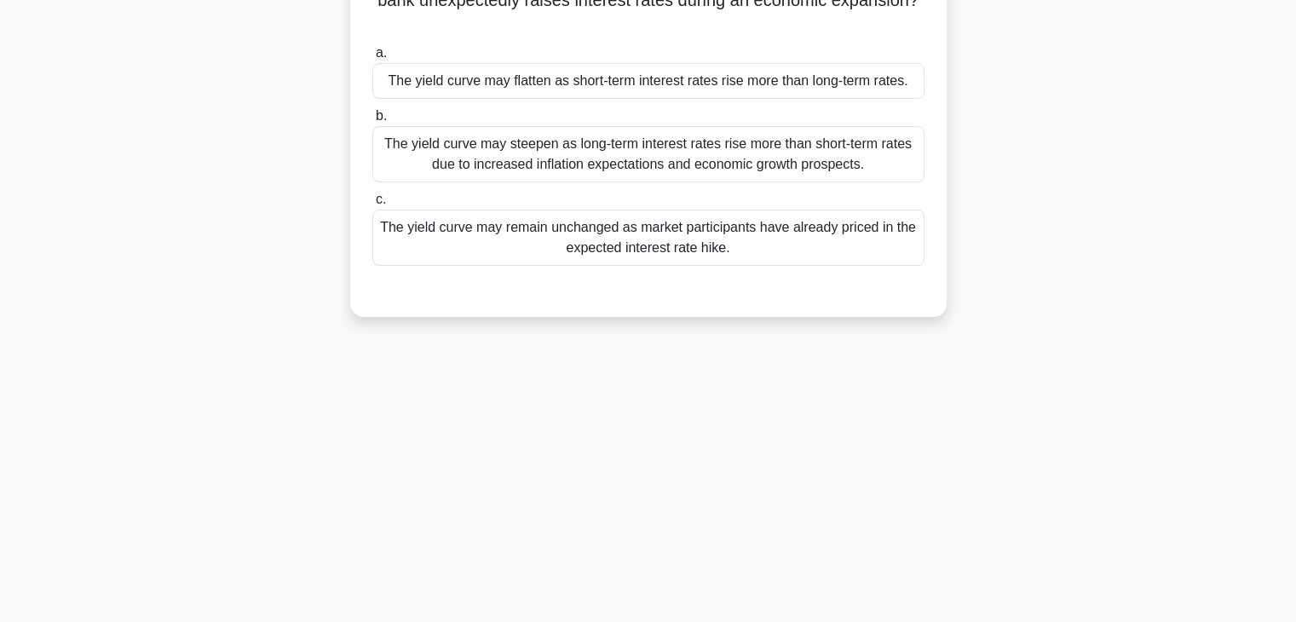
scroll to position [43, 0]
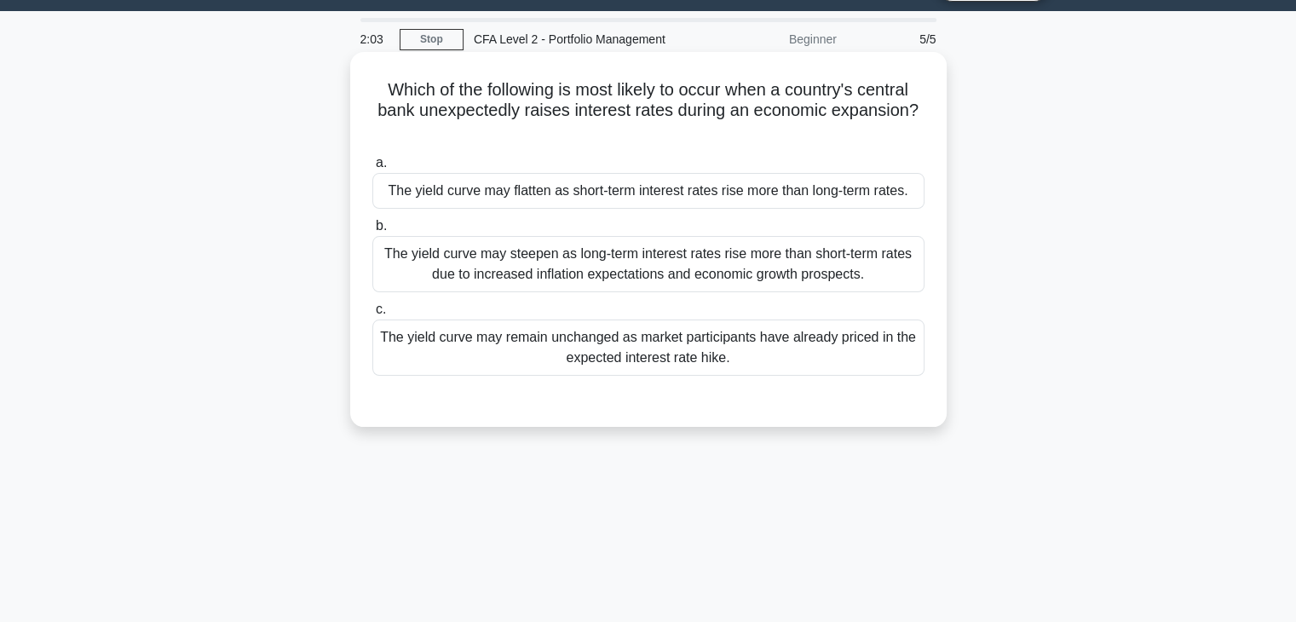
click at [493, 228] on label "b. The yield curve may steepen as long-term interest rates rise more than short…" at bounding box center [648, 254] width 552 height 77
click at [372, 228] on input "b. The yield curve may steepen as long-term interest rates rise more than short…" at bounding box center [372, 226] width 0 height 11
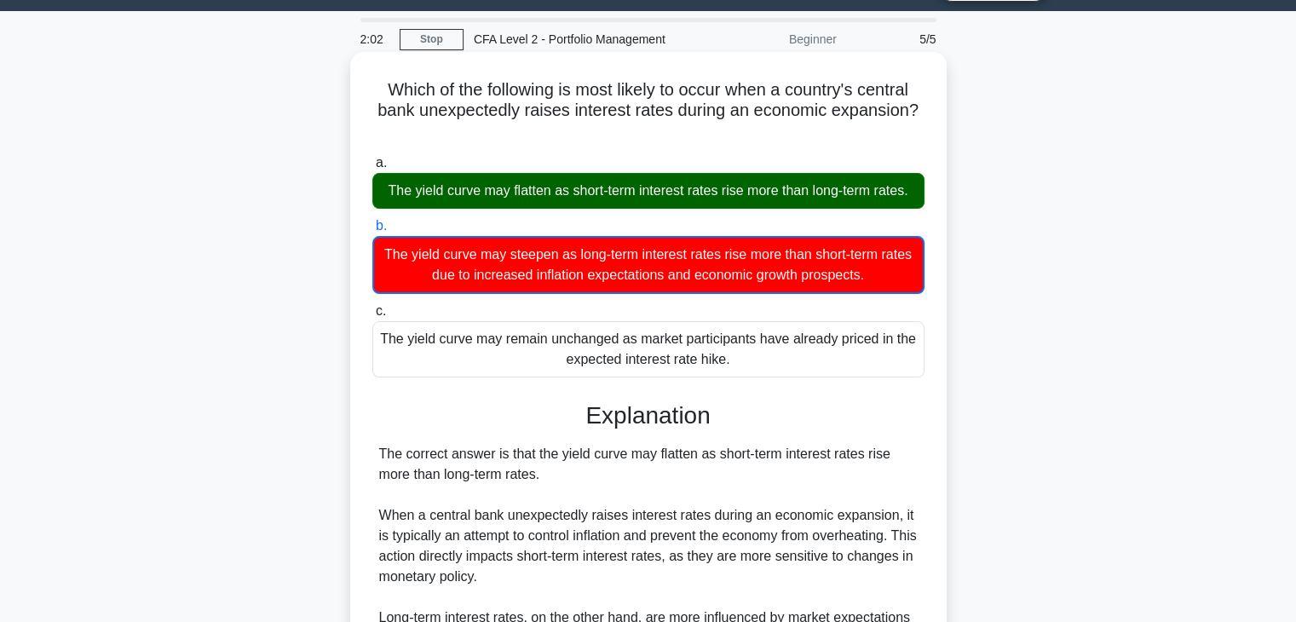
click at [504, 203] on div "The yield curve may flatten as short-term interest rates rise more than long-te…" at bounding box center [648, 191] width 552 height 36
click at [372, 169] on input "a. The yield curve may flatten as short-term interest rates rise more than long…" at bounding box center [372, 163] width 0 height 11
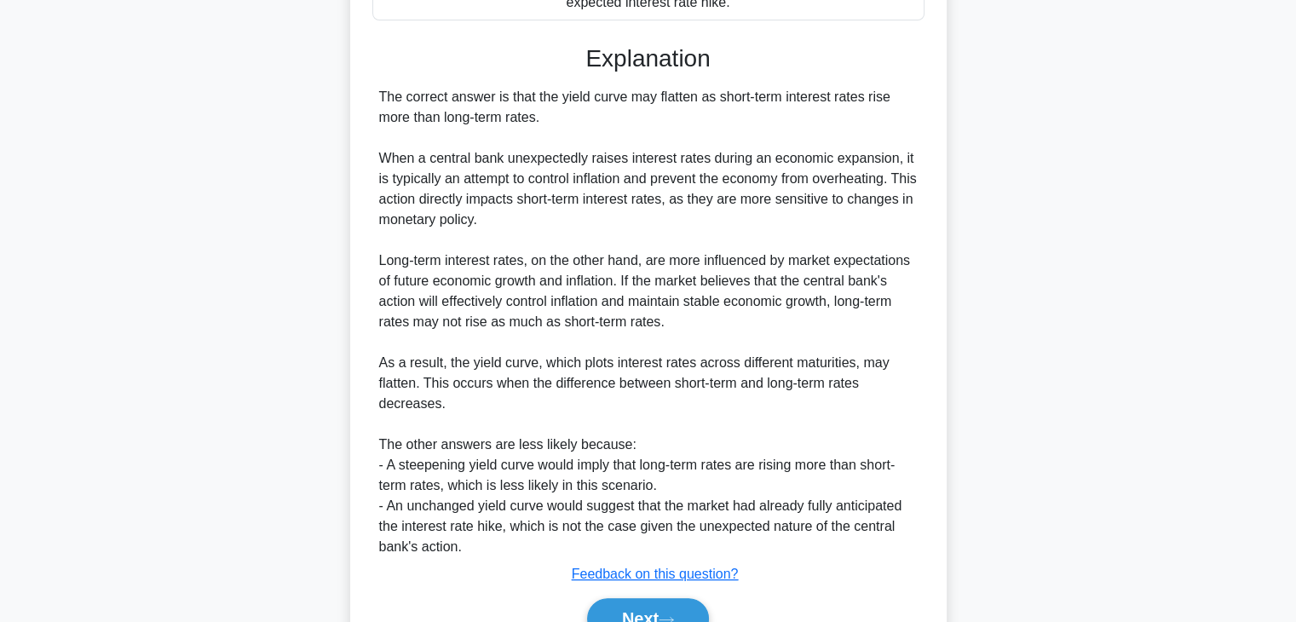
scroll to position [487, 0]
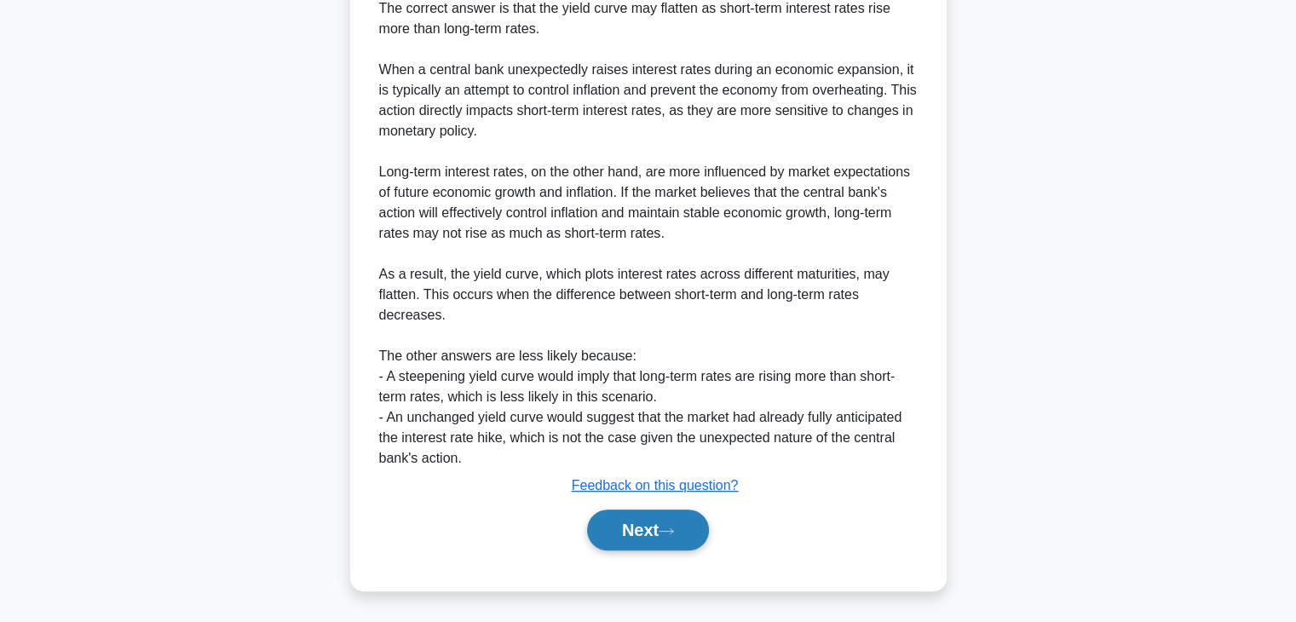
click at [631, 512] on button "Next" at bounding box center [648, 530] width 122 height 41
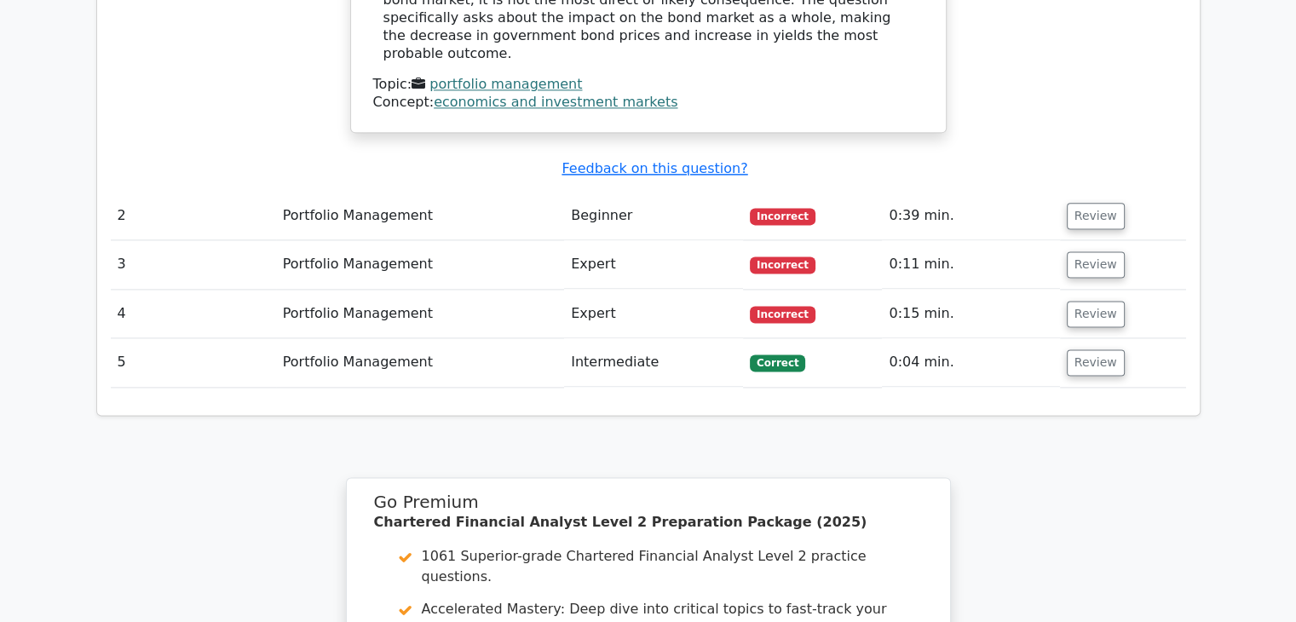
scroll to position [2621, 0]
